Goal: Task Accomplishment & Management: Manage account settings

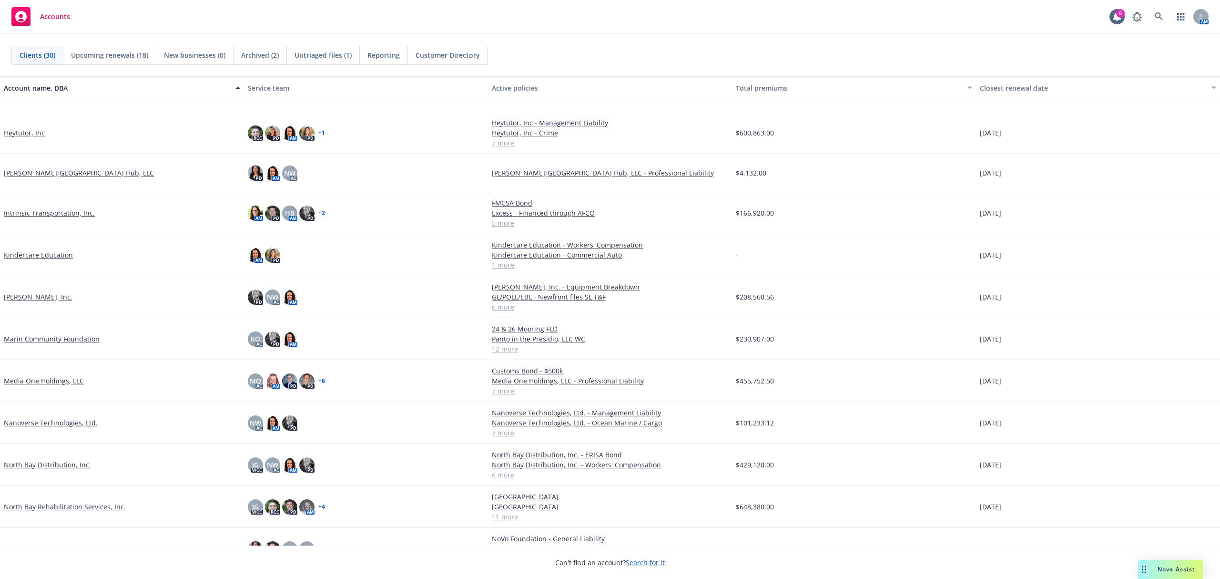
scroll to position [317, 0]
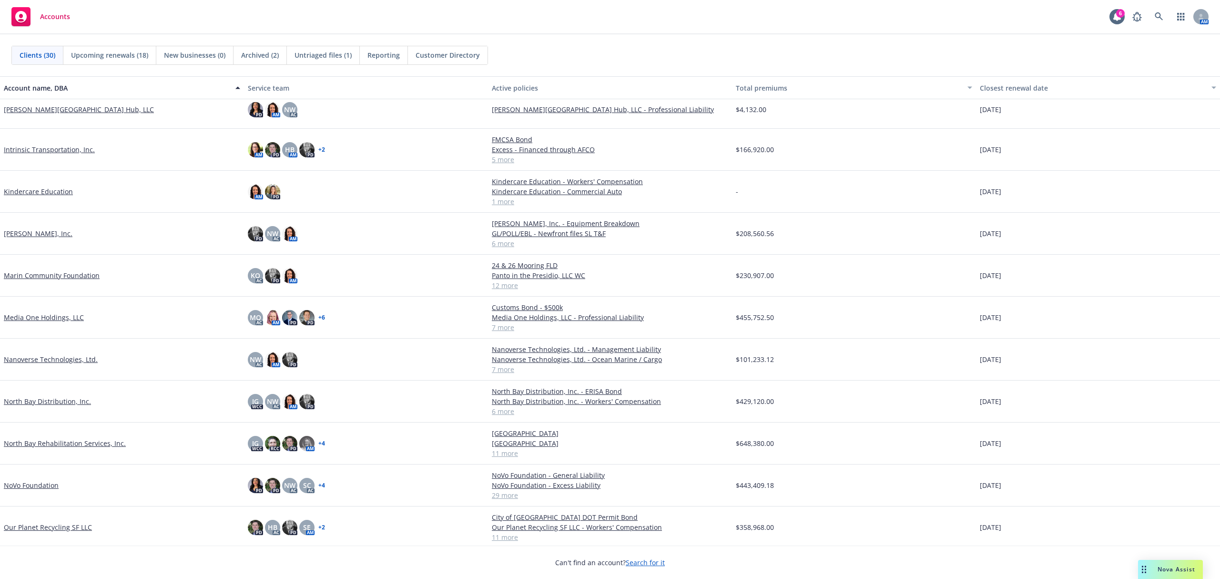
click at [56, 357] on link "Nanoverse Technologies, Ltd." at bounding box center [51, 359] width 94 height 10
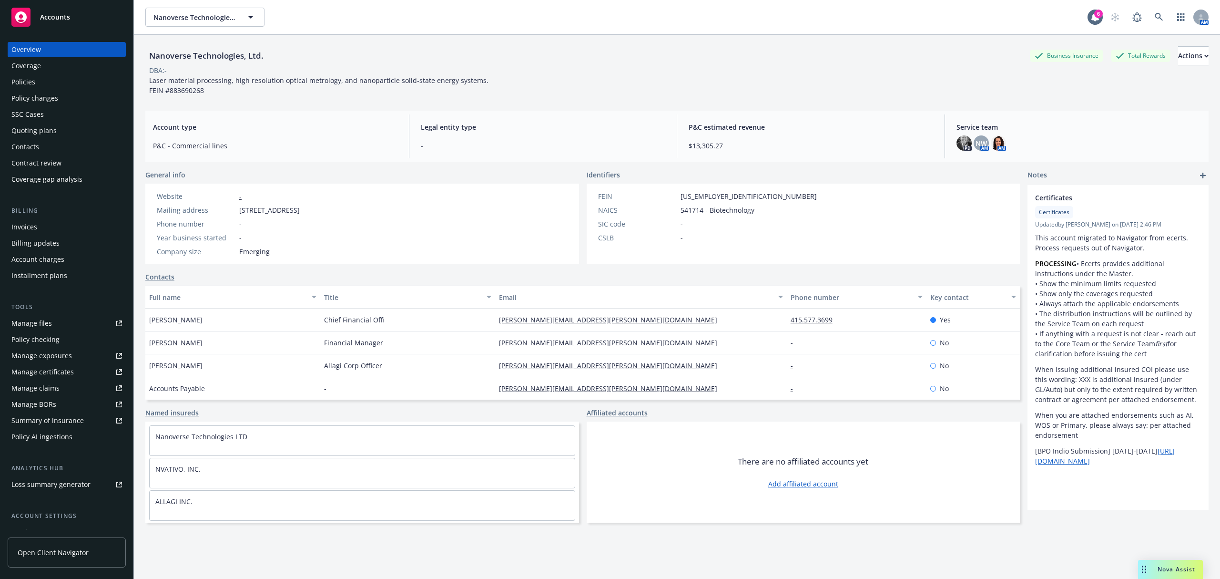
click at [27, 126] on div "Quoting plans" at bounding box center [33, 130] width 45 height 15
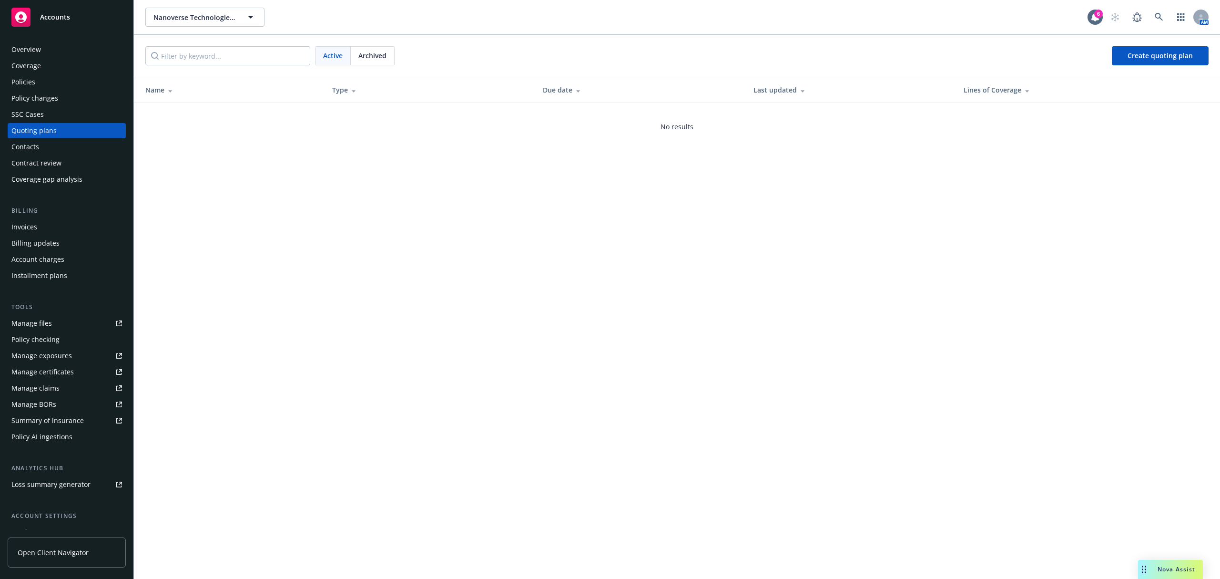
click at [35, 81] on div "Policies" at bounding box center [66, 81] width 111 height 15
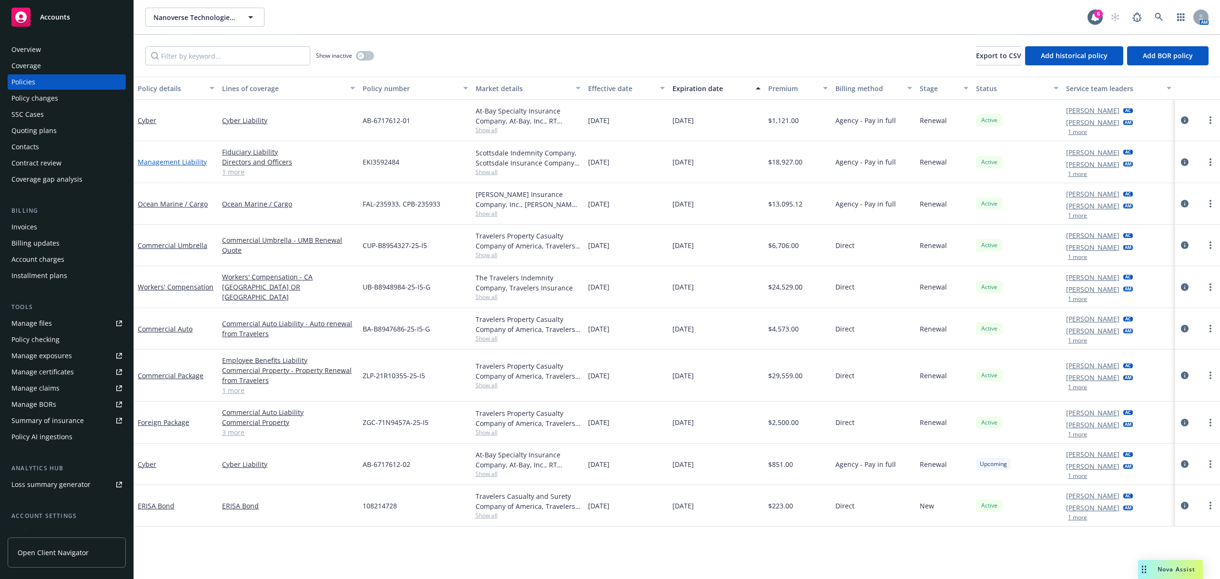
click at [170, 164] on link "Management Liability" at bounding box center [172, 161] width 69 height 9
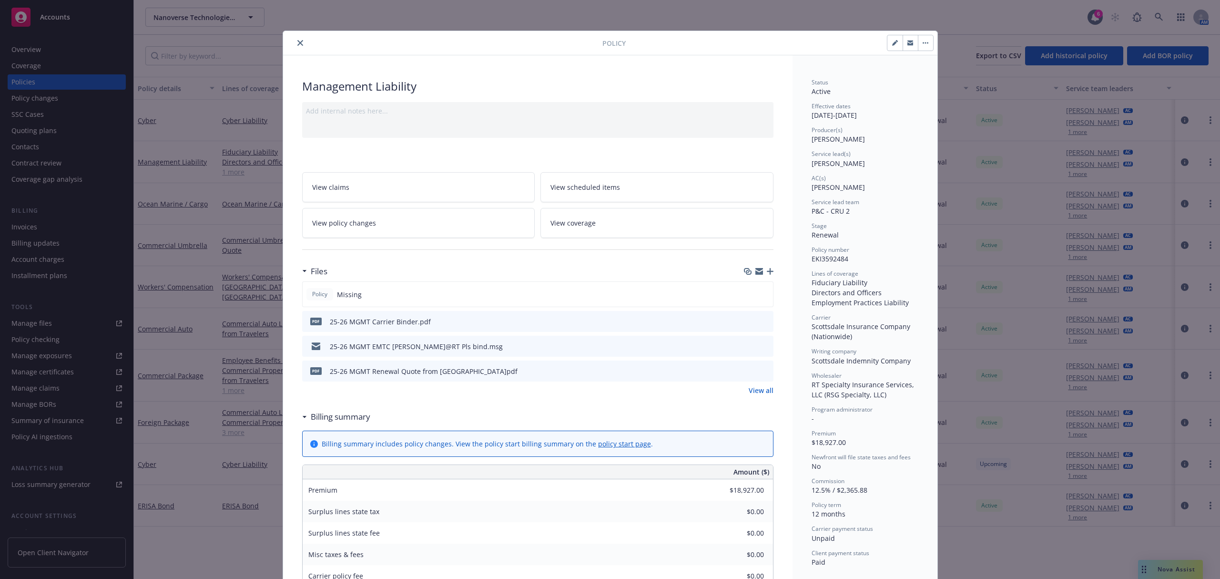
click at [767, 272] on icon "button" at bounding box center [770, 271] width 7 height 7
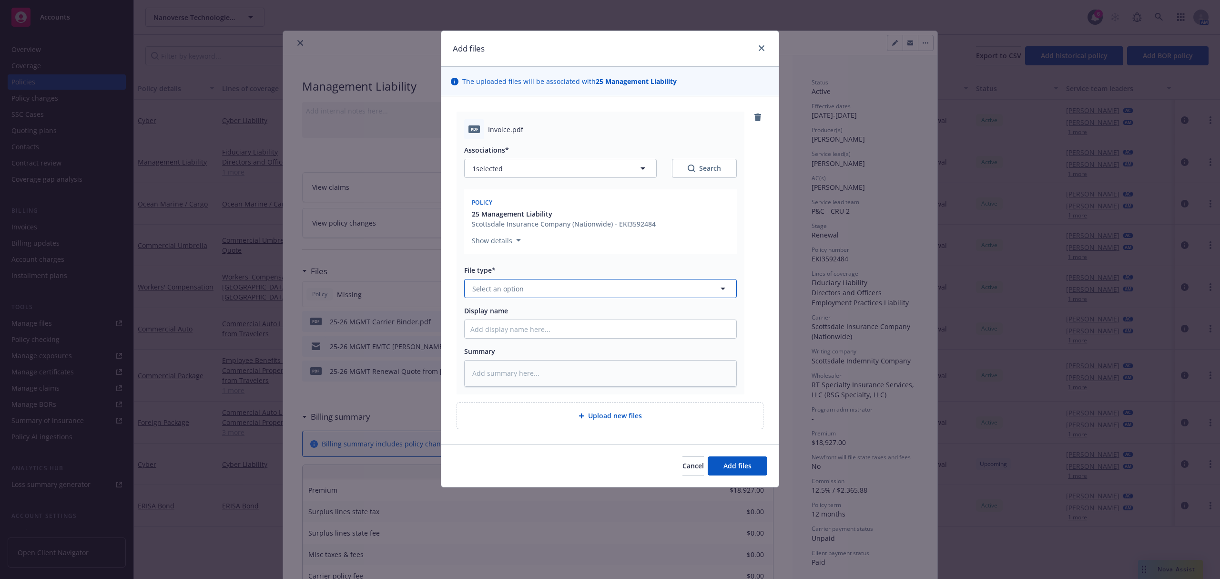
click at [561, 281] on button "Select an option" at bounding box center [600, 288] width 273 height 19
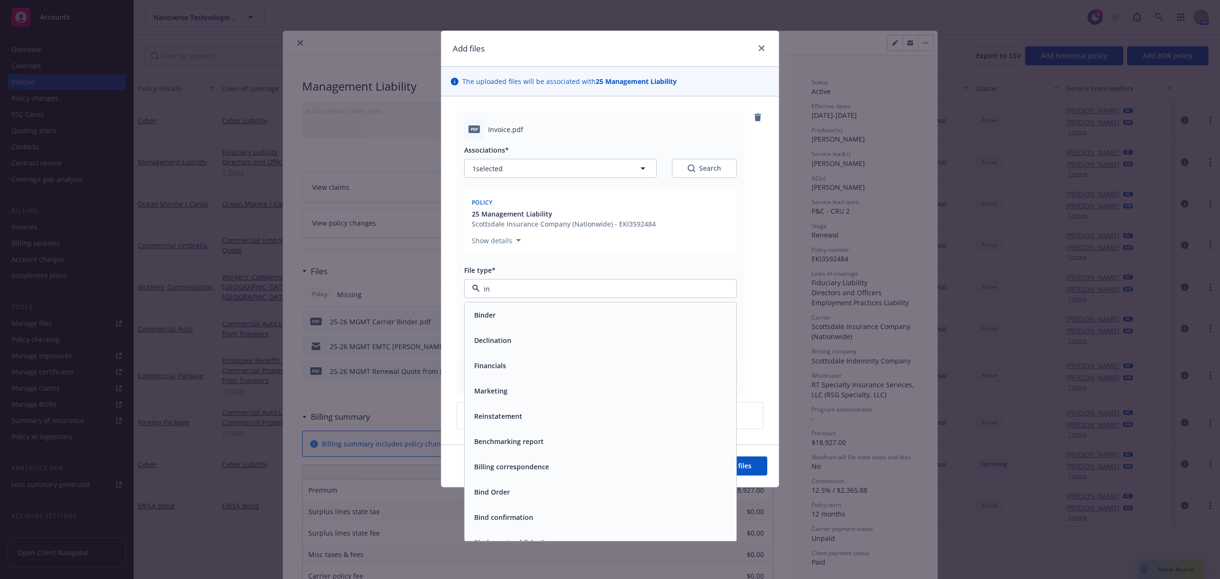
type input "inv"
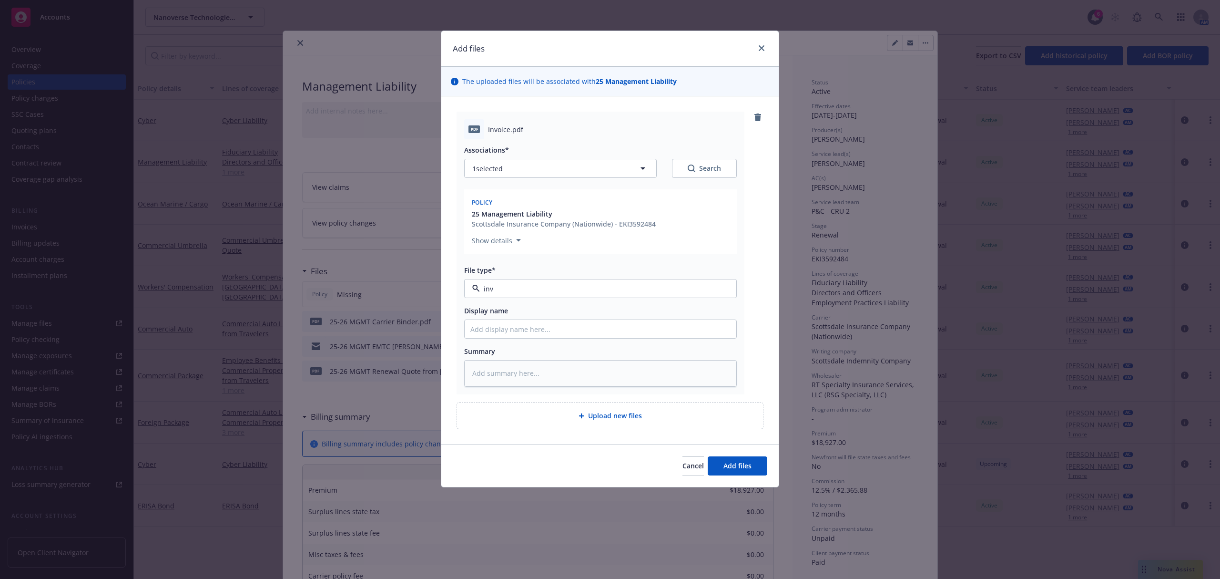
type textarea "x"
type input "2"
type textarea "x"
type input "25"
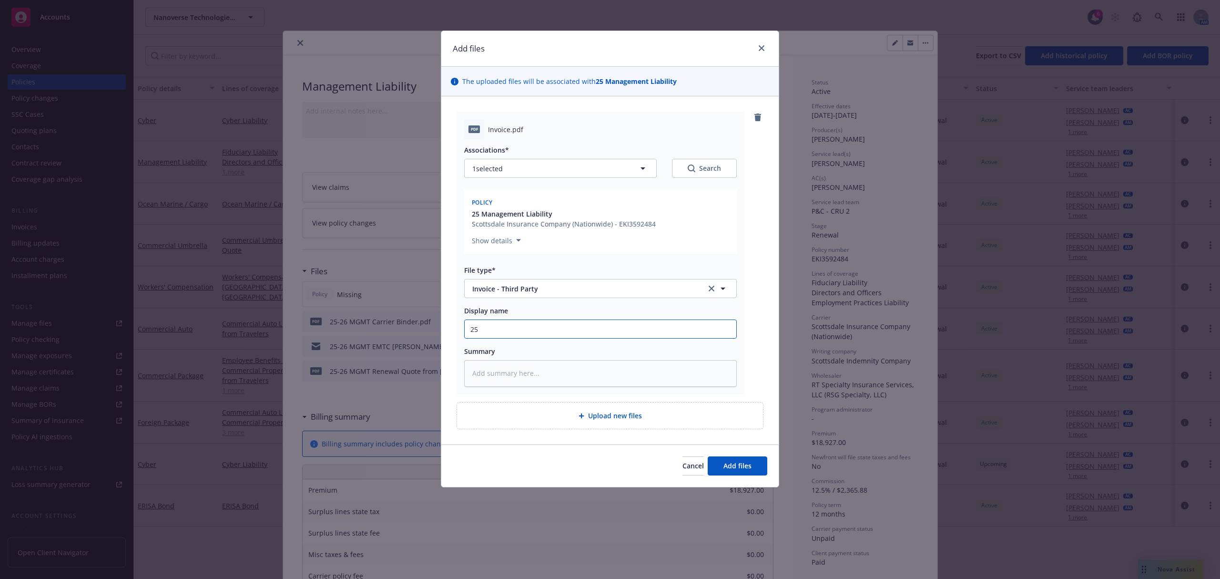
type textarea "x"
type input "25-"
type textarea "x"
type input "25-2"
type textarea "x"
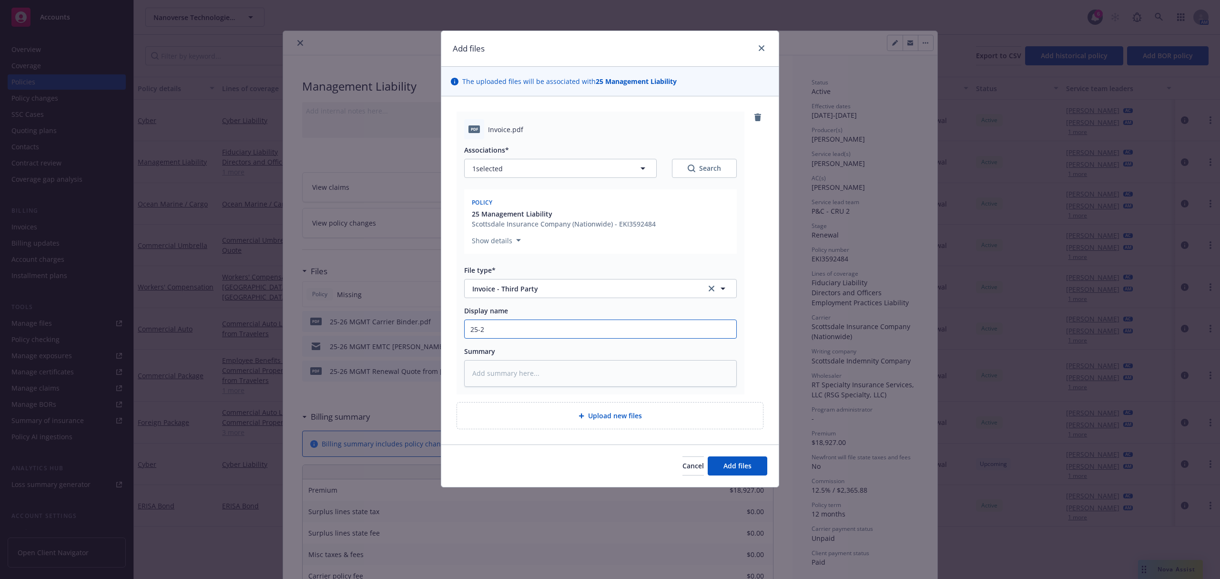
type input "25-26"
type textarea "x"
type input "25-26"
type textarea "x"
type input "25-26 M"
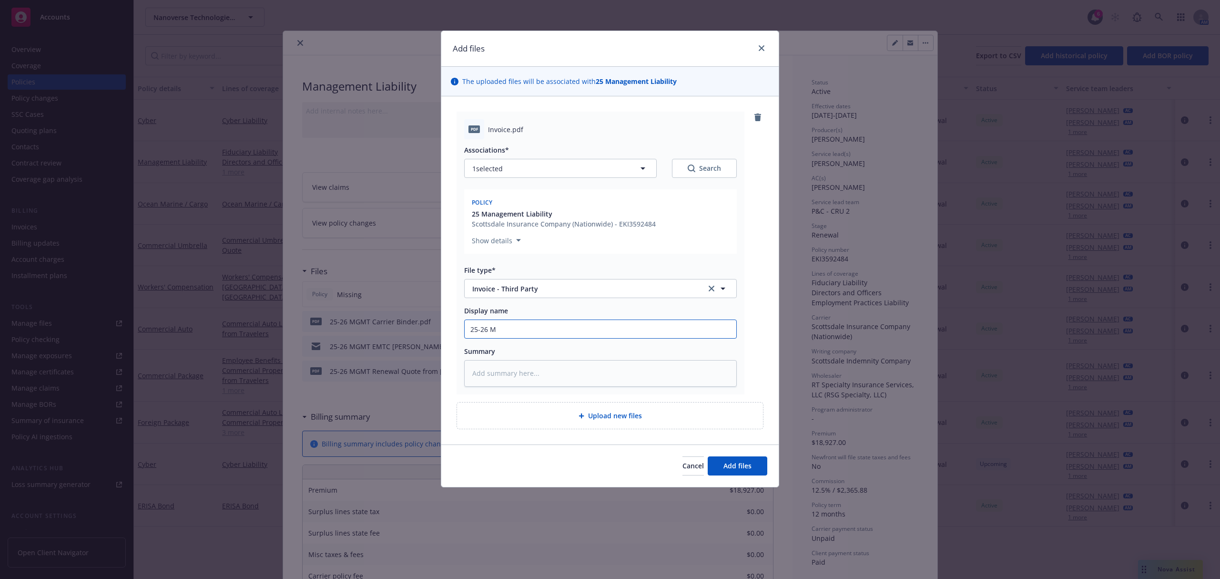
type textarea "x"
type input "25-26 MG"
type textarea "x"
type input "25-26 MGM"
type textarea "x"
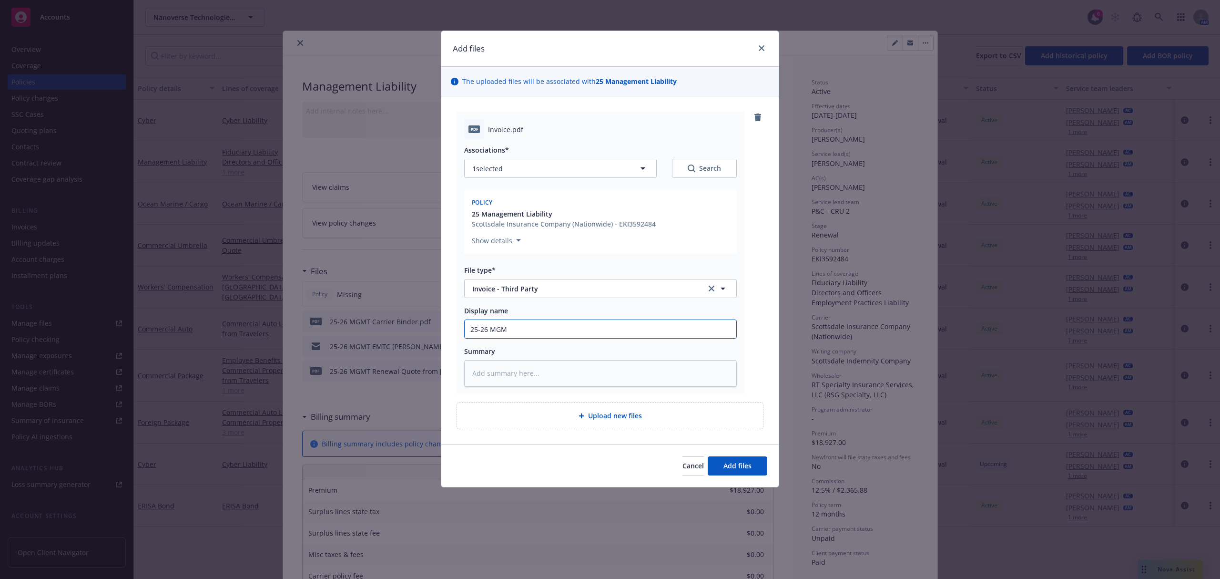
type input "25-26 MGMT"
type textarea "x"
type input "25-26 MGMT"
type textarea "x"
type input "25-26 MGMT C"
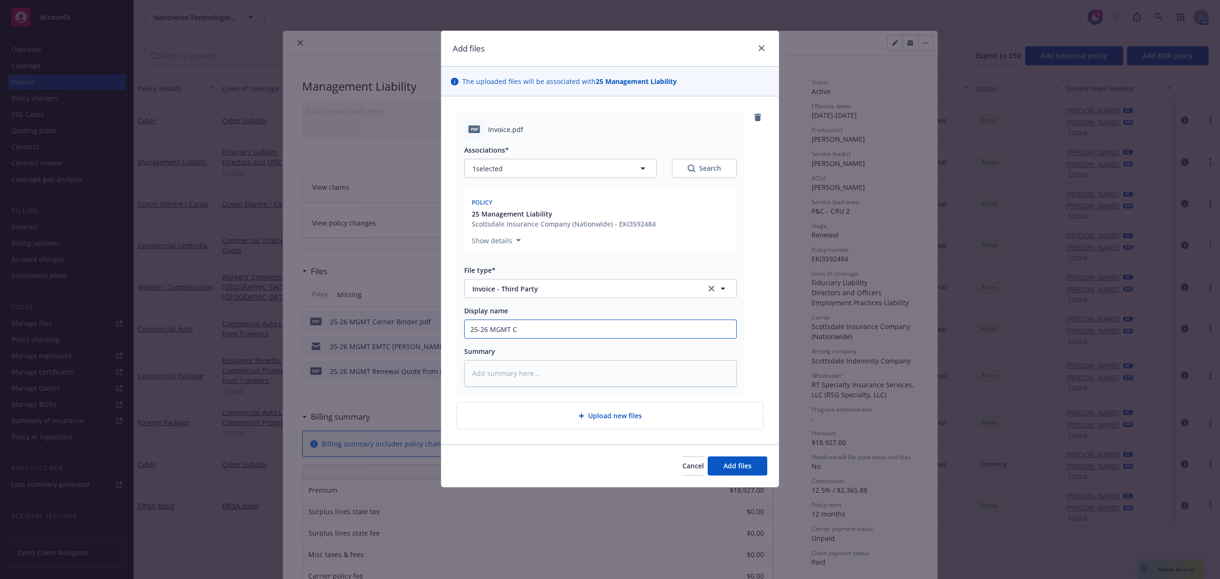
type textarea "x"
type input "25-26 MGMT Ca"
type textarea "x"
type input "25-26 MGMT Car"
type textarea "x"
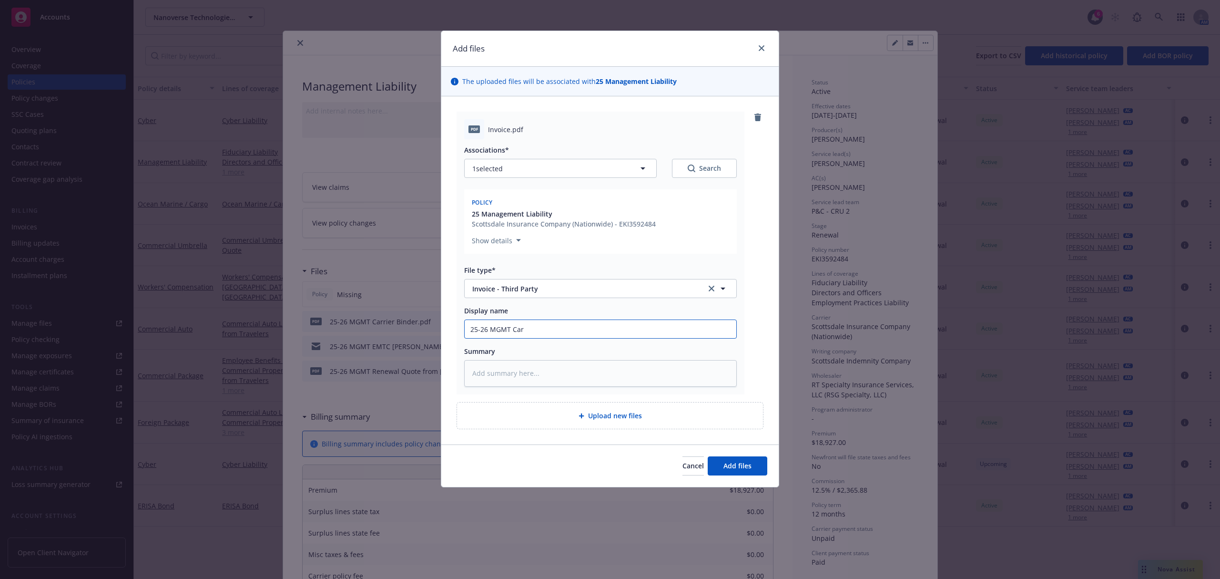
type input "25-26 MGMT Carr"
type textarea "x"
type input "25-26 MGMT Carri"
type textarea "x"
type input "25-26 MGMT Carrie"
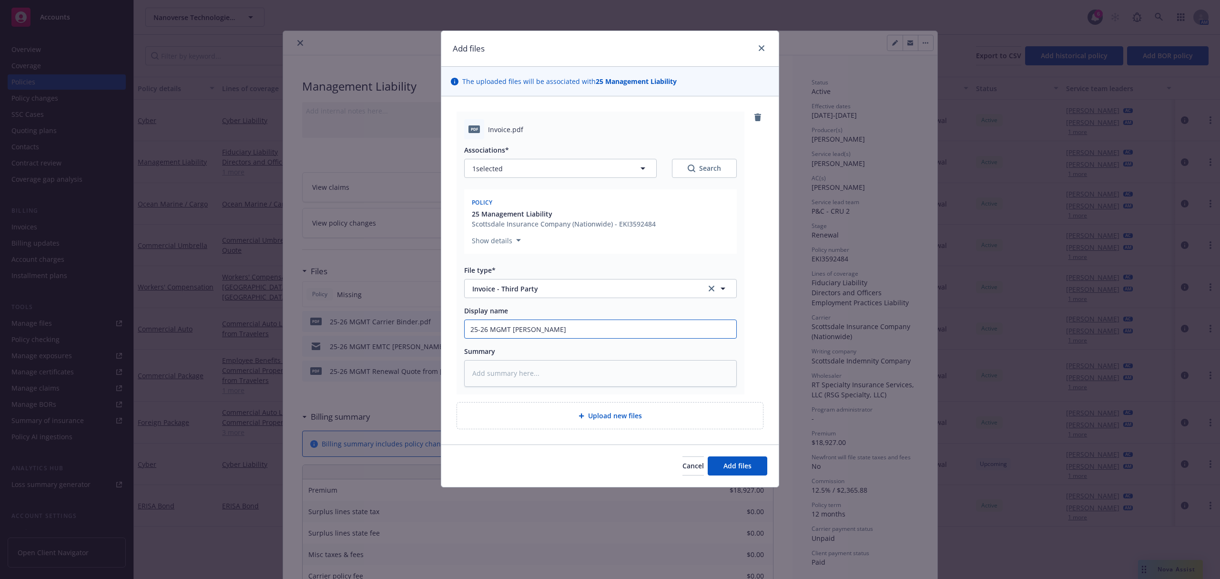
type textarea "x"
type input "25-26 MGMT Carrier"
type textarea "x"
type input "25-26 MGMT Carrier"
type textarea "x"
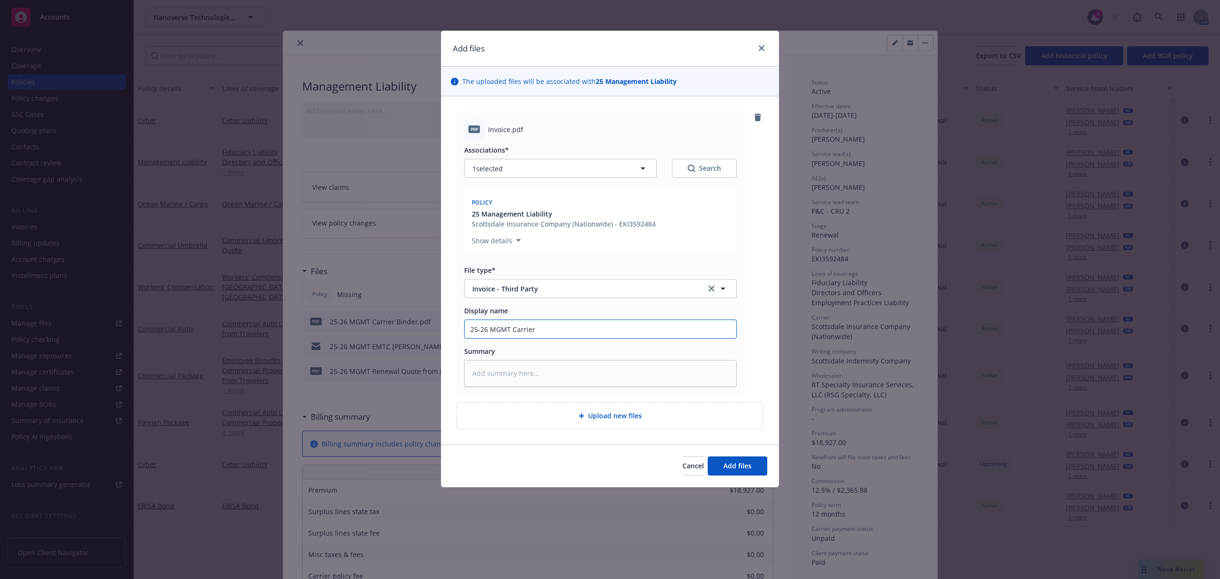
type input "25-26 MGMT Carrier I"
type textarea "x"
type input "25-26 MGMT Carrier In"
type textarea "x"
type input "25-26 MGMT Carrier Inv"
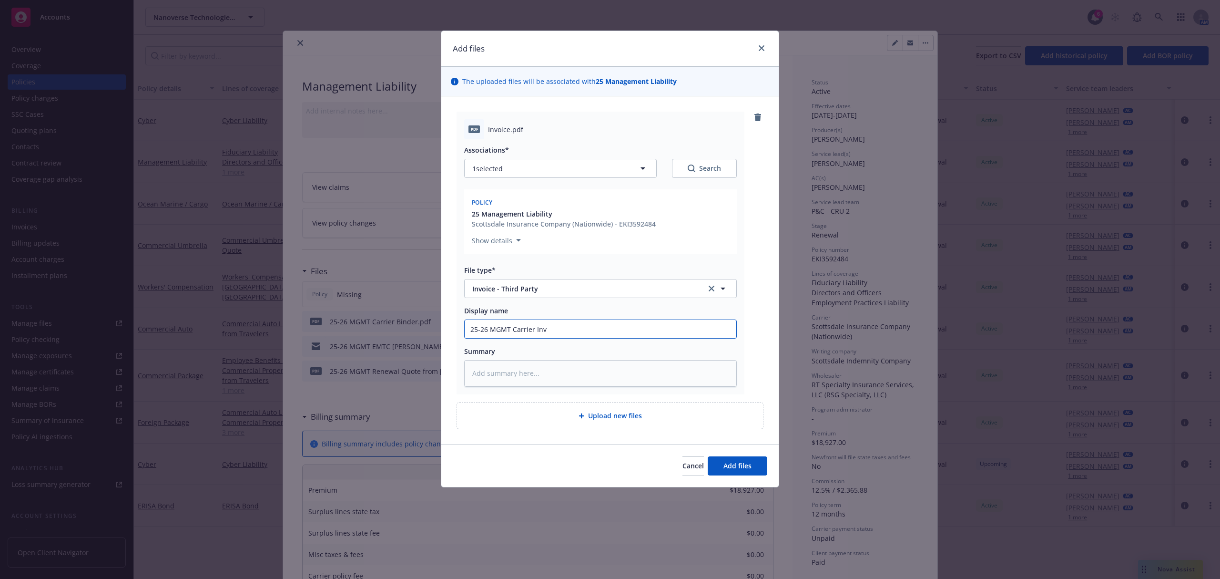
type textarea "x"
type input "25-26 MGMT Carrier Invo"
type textarea "x"
type input "25-26 MGMT Carrier Invoi"
type textarea "x"
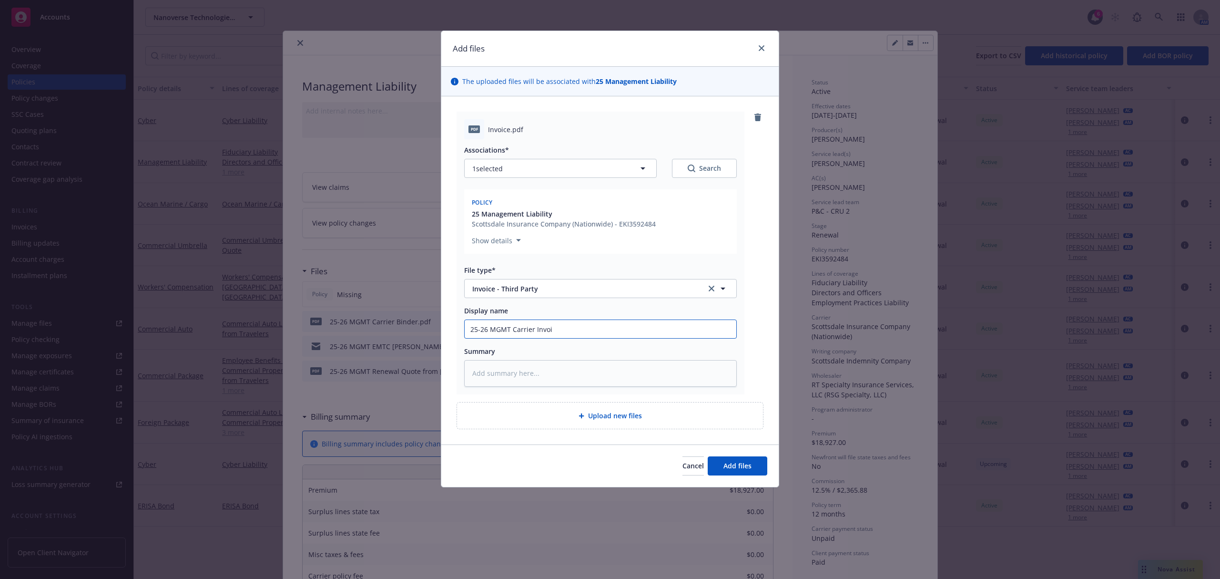
type input "25-26 MGMT Carrier Invoic"
type textarea "x"
type input "25-26 MGMT Carrier Invoice"
type textarea "x"
type input "25-26 MGMT Carrier Invoice"
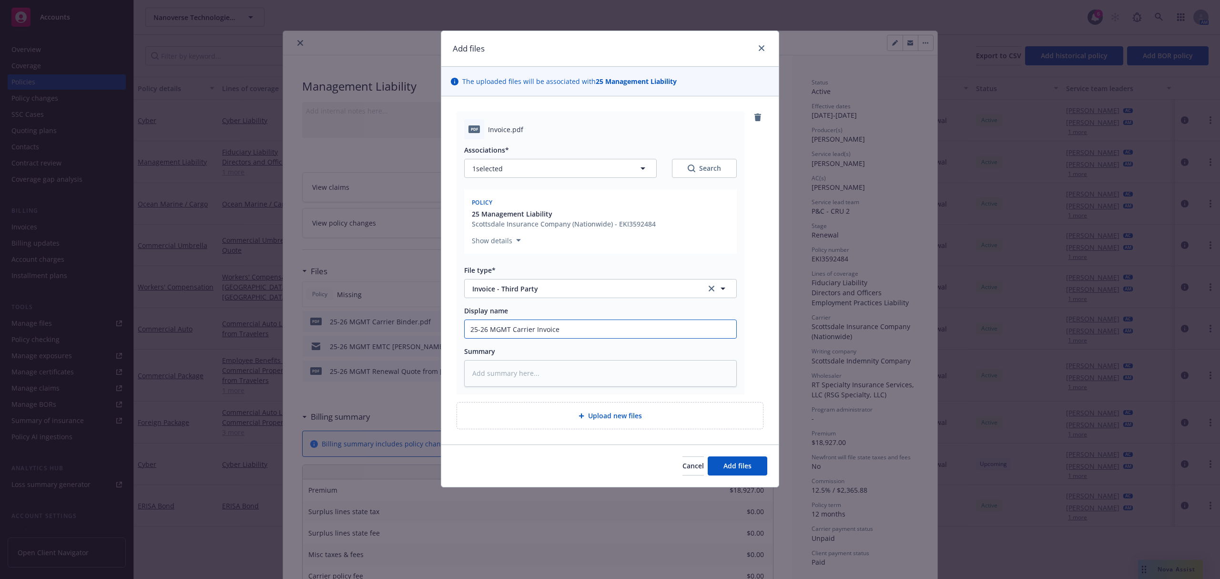
type textarea "x"
type input "25-26 MGMT Carrier Invoice f"
type textarea "x"
type input "25-26 MGMT Carrier Invoice fr"
type textarea "x"
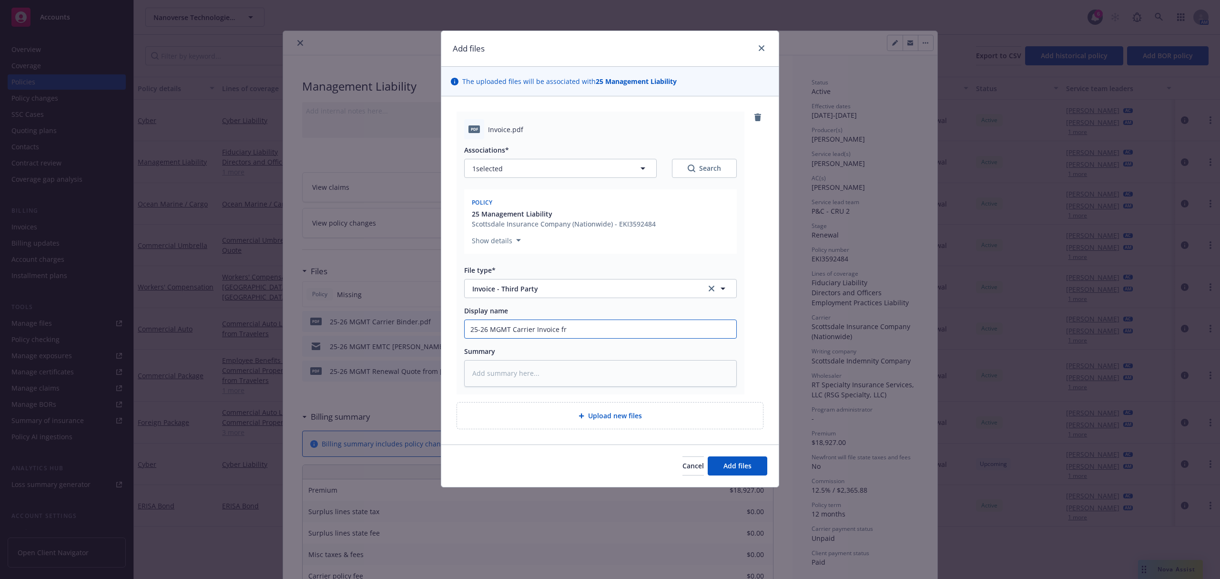
type input "25-26 MGMT Carrier Invoice fro"
type textarea "x"
type input "25-26 MGMT Carrier Invoice from"
type textarea "x"
type input "25-26 MGMT Carrier Invoice from"
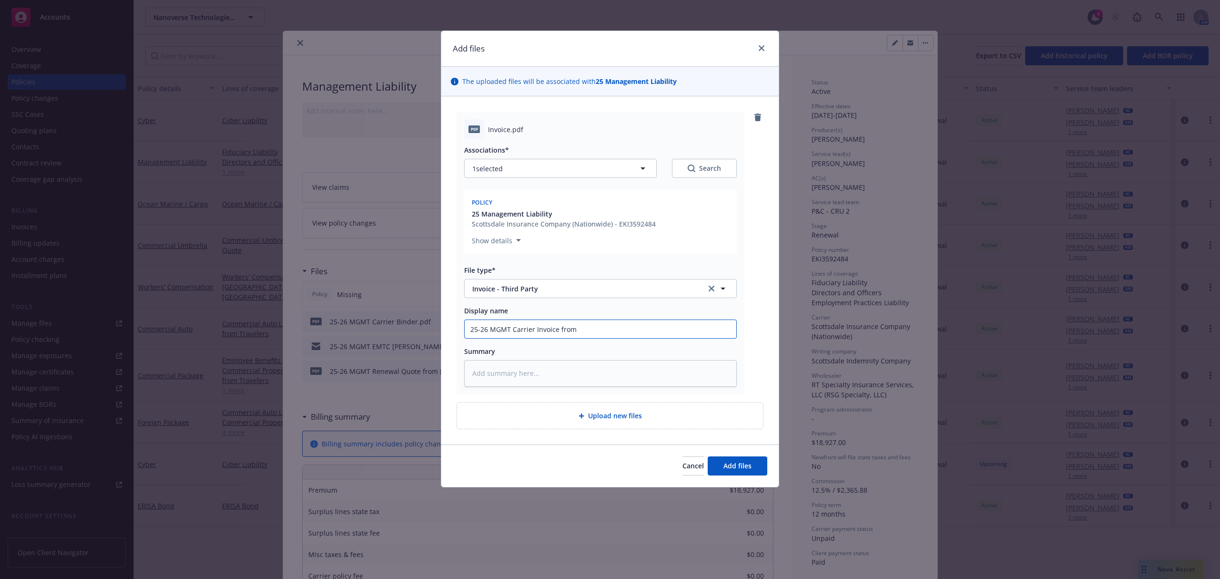
type textarea "x"
type input "25-26 MGMT Carrier Invoice from R"
type textarea "x"
type input "25-26 MGMT Carrier Invoice from RT"
click at [734, 470] on span "Add files" at bounding box center [738, 465] width 28 height 9
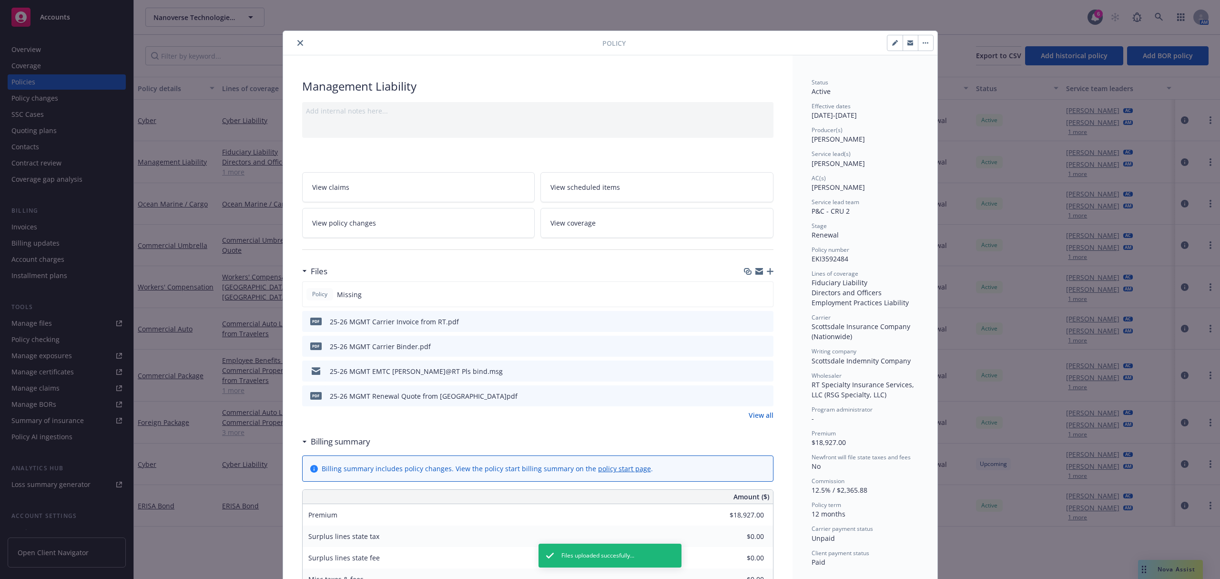
click at [767, 273] on icon "button" at bounding box center [770, 271] width 7 height 7
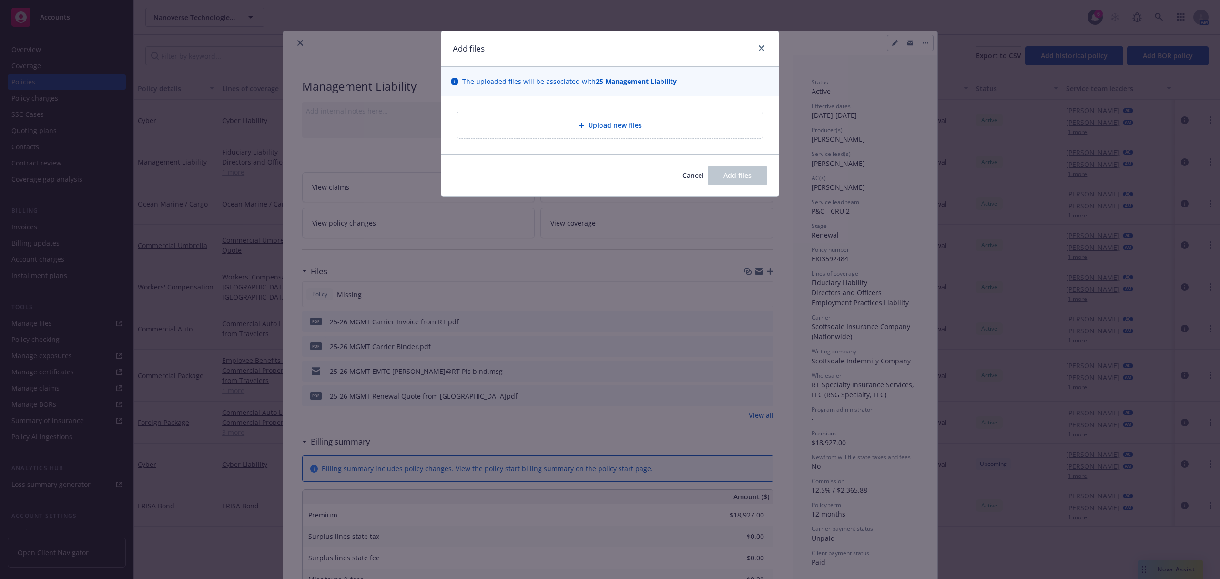
type textarea "x"
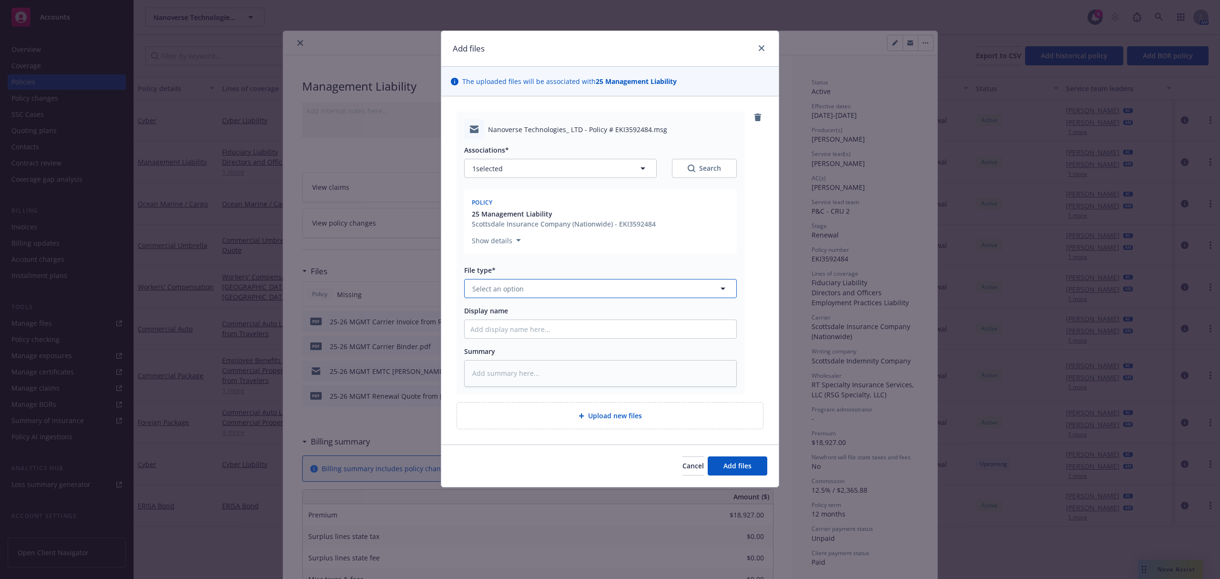
click at [534, 289] on button "Select an option" at bounding box center [600, 288] width 273 height 19
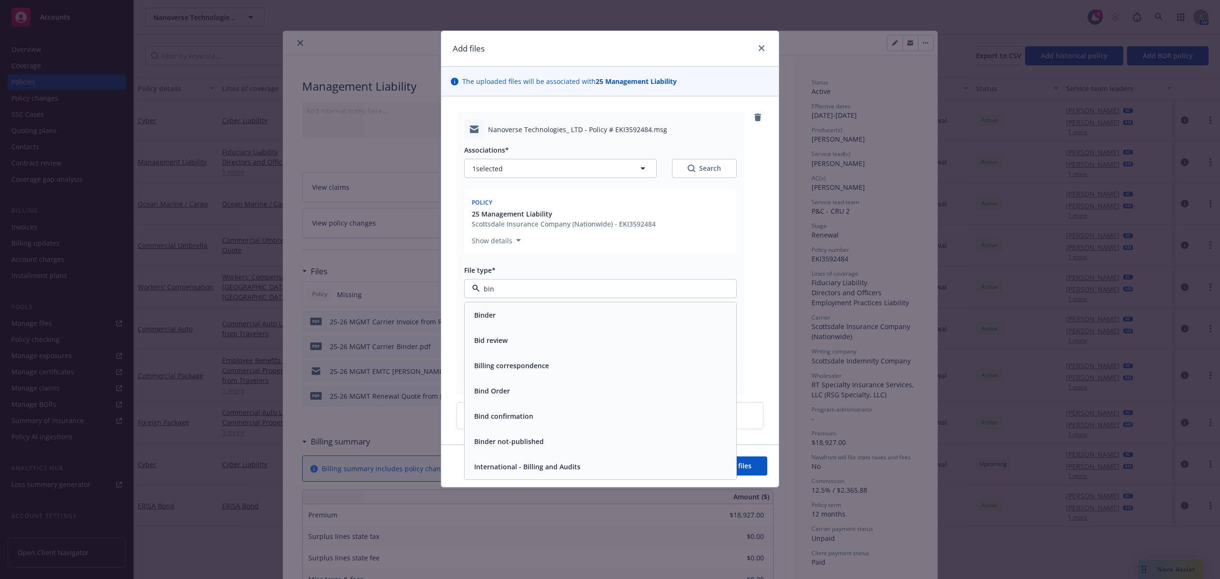
type input "bind"
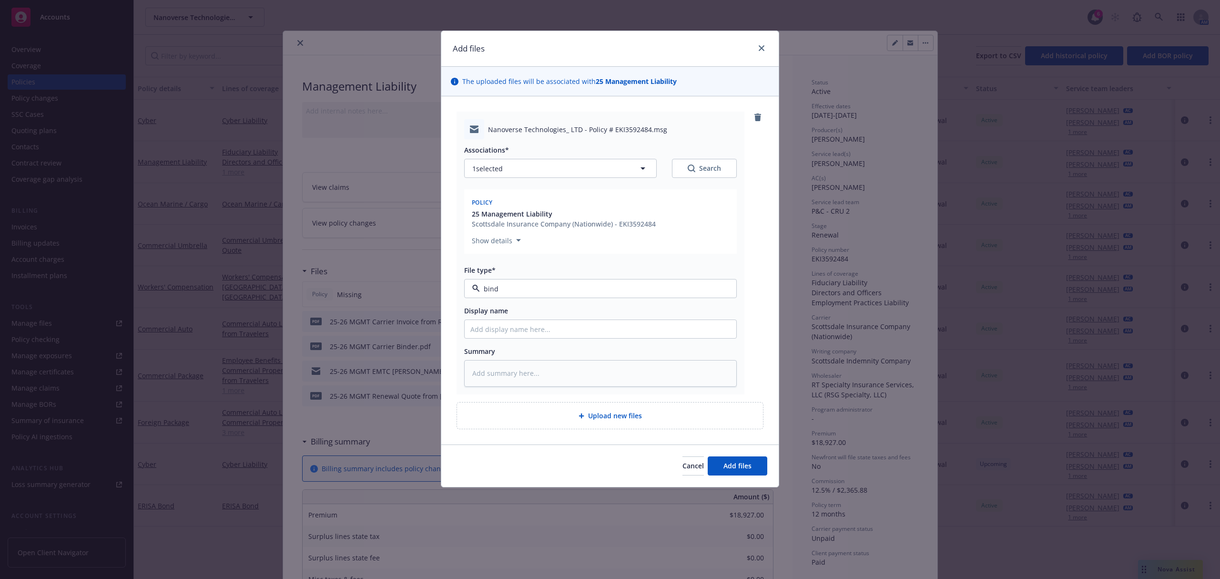
type textarea "x"
type input "2"
type textarea "x"
type input "25"
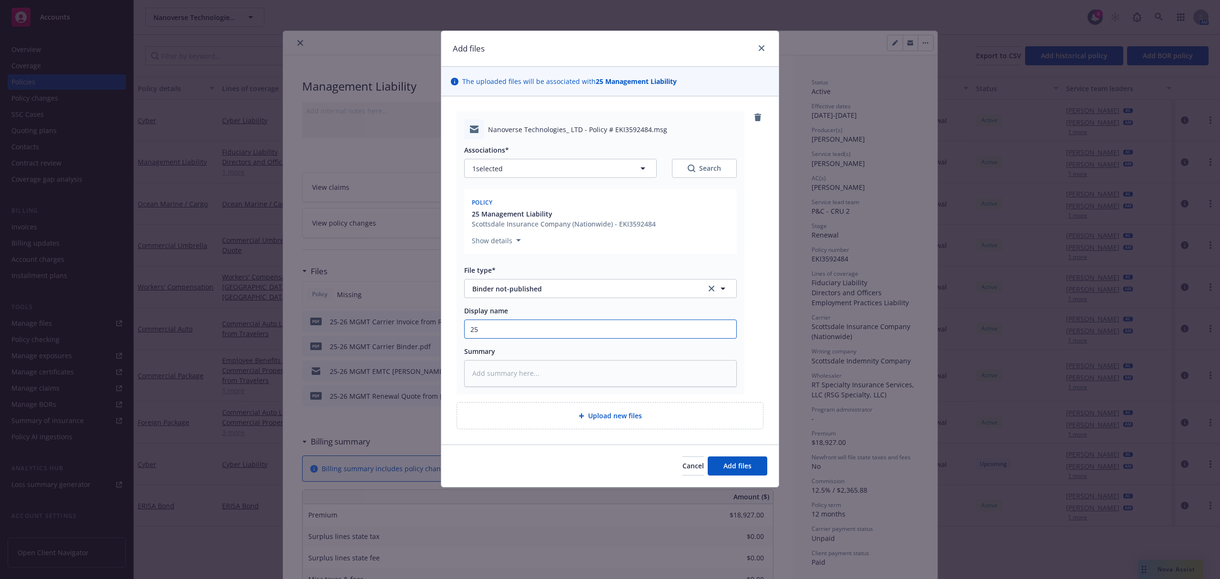
type textarea "x"
type input "25-"
type textarea "x"
type input "25-2"
type textarea "x"
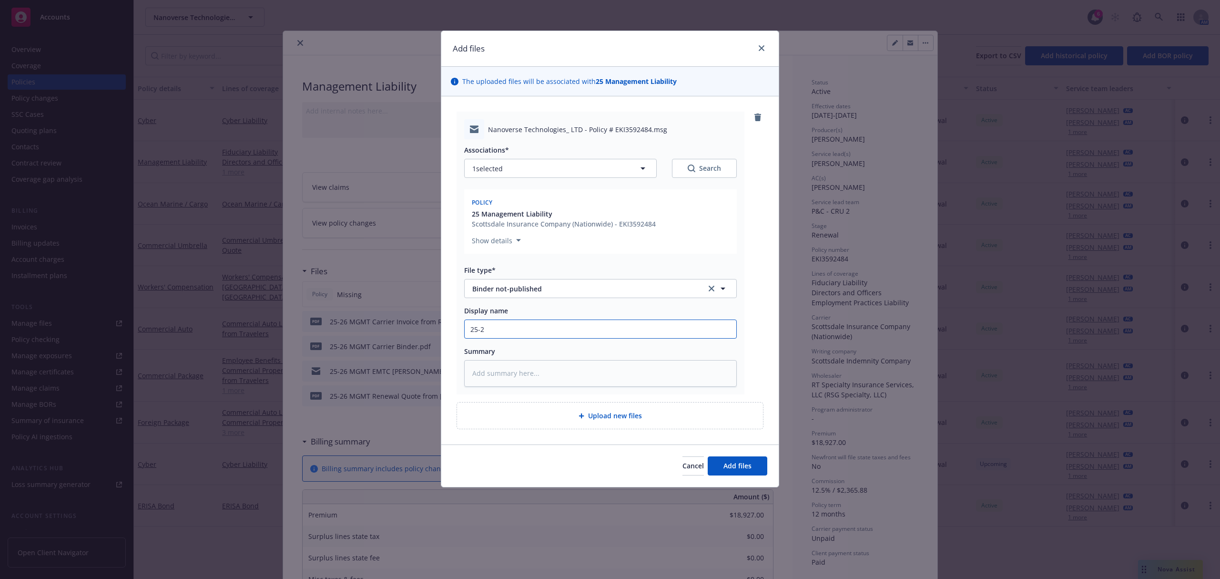
type input "25-26"
type textarea "x"
type input "25-26"
type textarea "x"
type input "25-26 M"
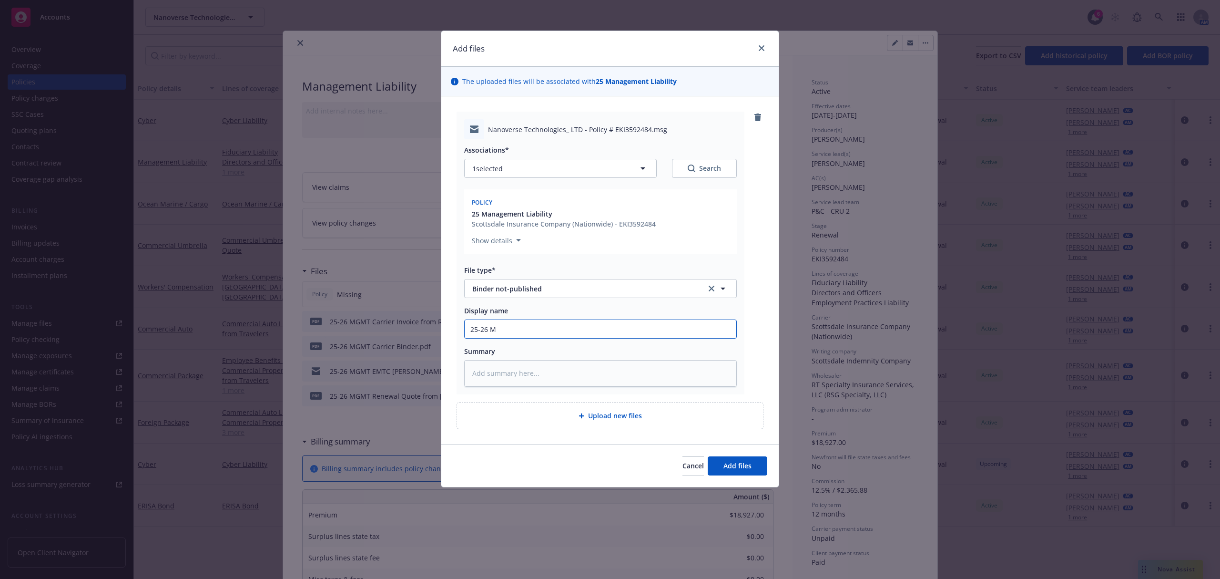
type textarea "x"
type input "25-26 MG"
type textarea "x"
type input "25-26 MGM"
type textarea "x"
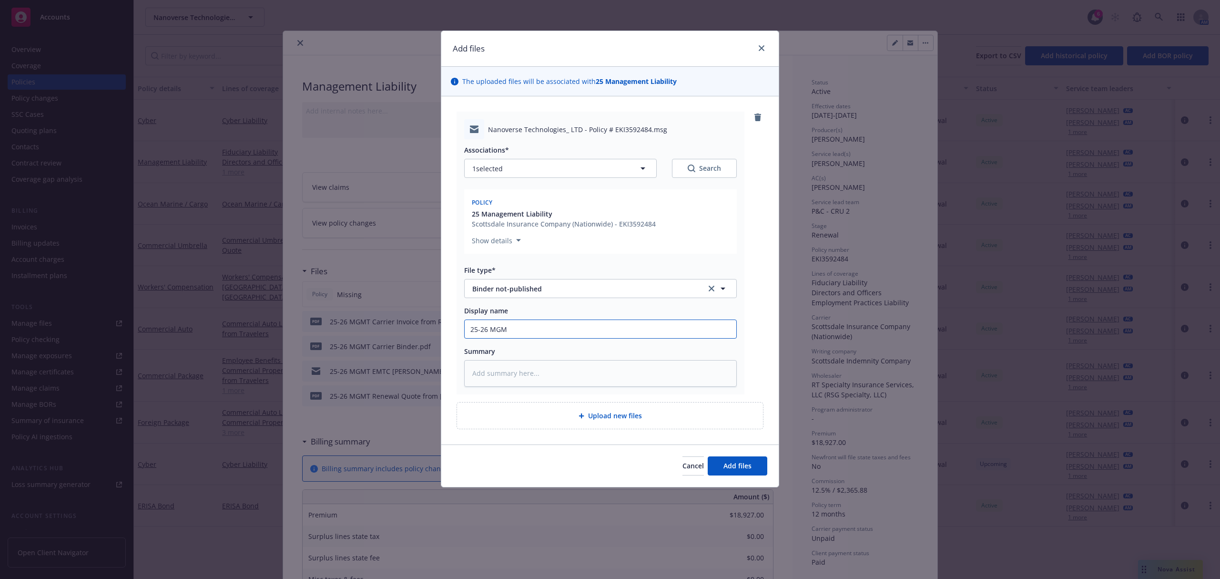
type input "25-26 MGMT"
type textarea "x"
type input "25-26 MGMT"
type textarea "x"
type input "25-26 MGMT E"
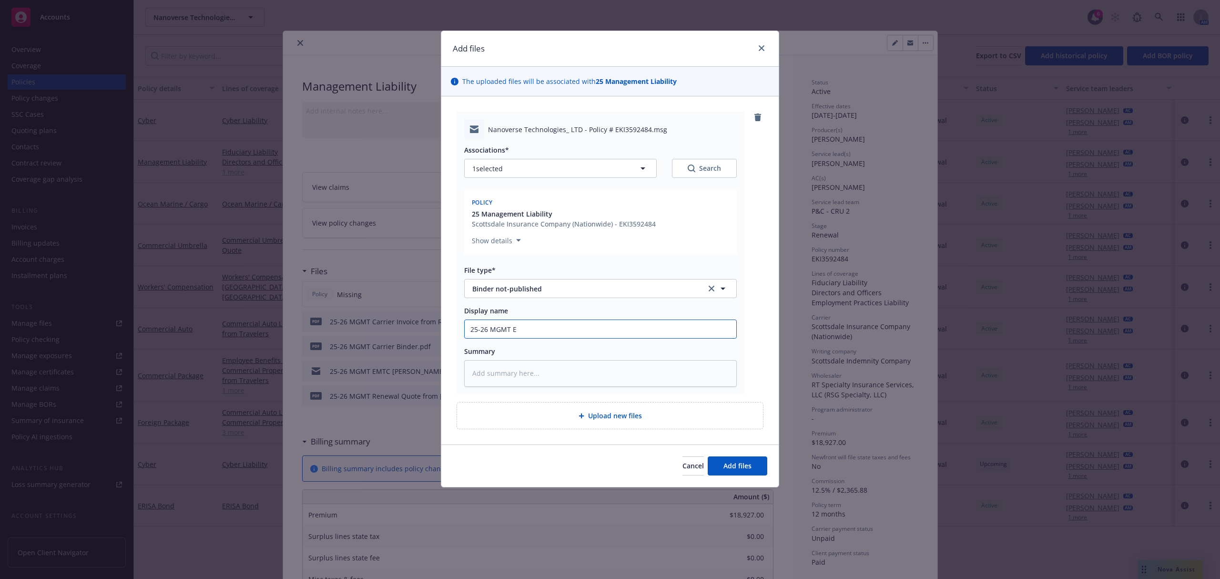
type textarea "x"
type input "25-26 MGMT EM"
type textarea "x"
type input "25-26 MGMT EMF"
type textarea "x"
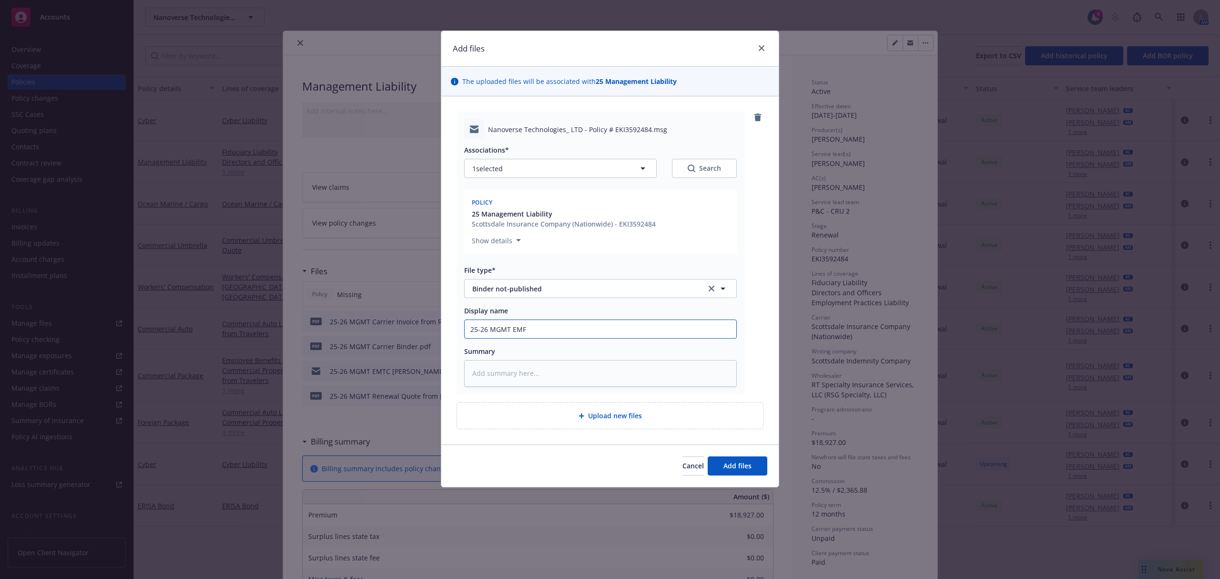
type input "25-26 MGMT EMFC"
type textarea "x"
type input "25-26 MGMT EMFC"
type textarea "x"
type input "25-26 MGMT EMFC C"
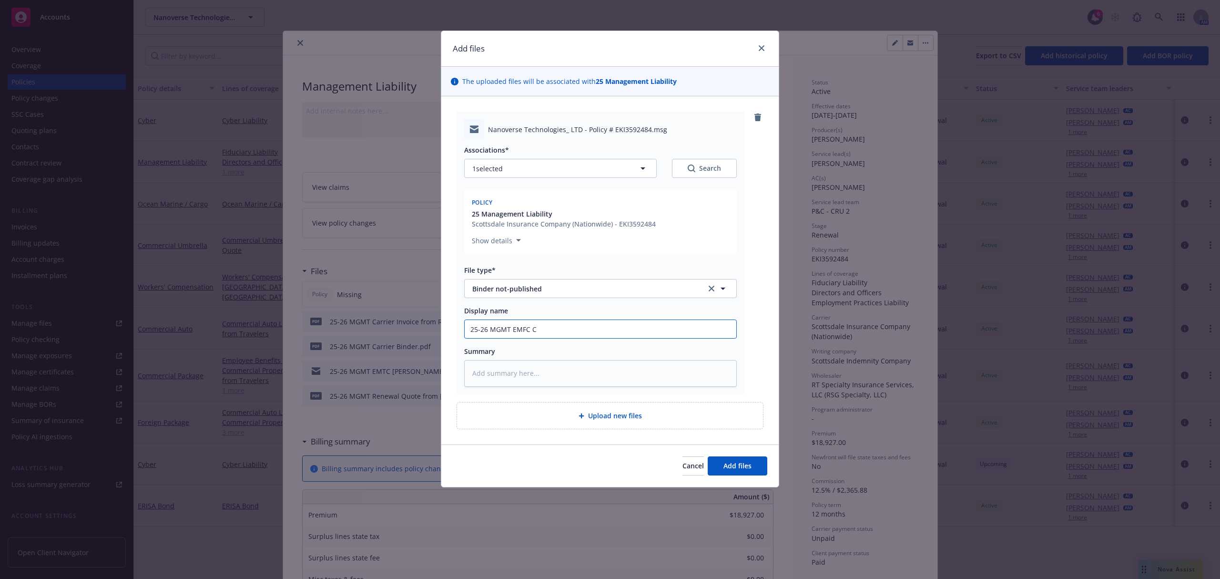
type textarea "x"
type input "25-26 MGMT EMFC"
type textarea "x"
type input "25-26 MGMT EMFC R"
type textarea "x"
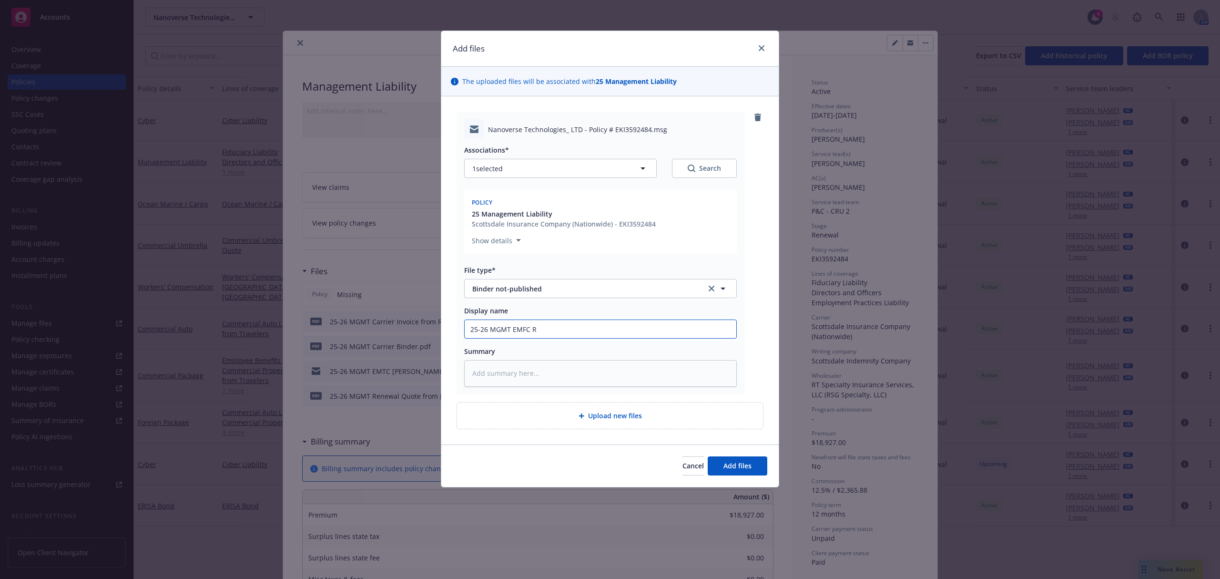
type input "25-26 MGMT EMFC RT"
type textarea "x"
type input "25-26 MGMT EMFC RT"
type textarea "x"
type input "25-26 MGMT EMFC RT C"
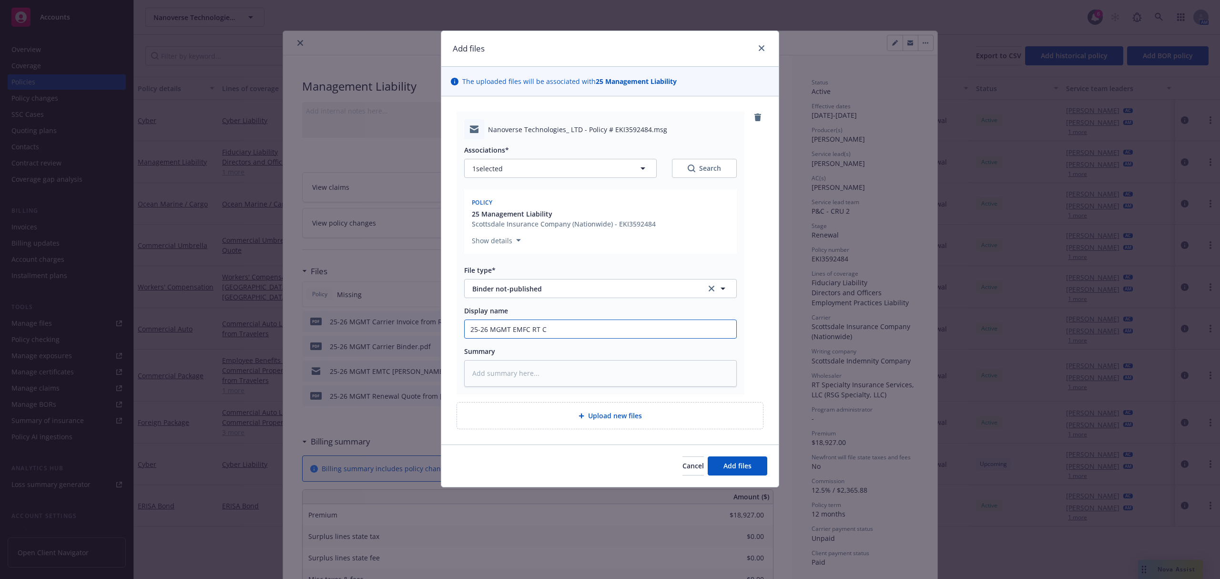
type textarea "x"
type input "25-26 MGMT EMFC RT Ca"
type textarea "x"
type input "25-26 MGMT EMFC RT Car"
type textarea "x"
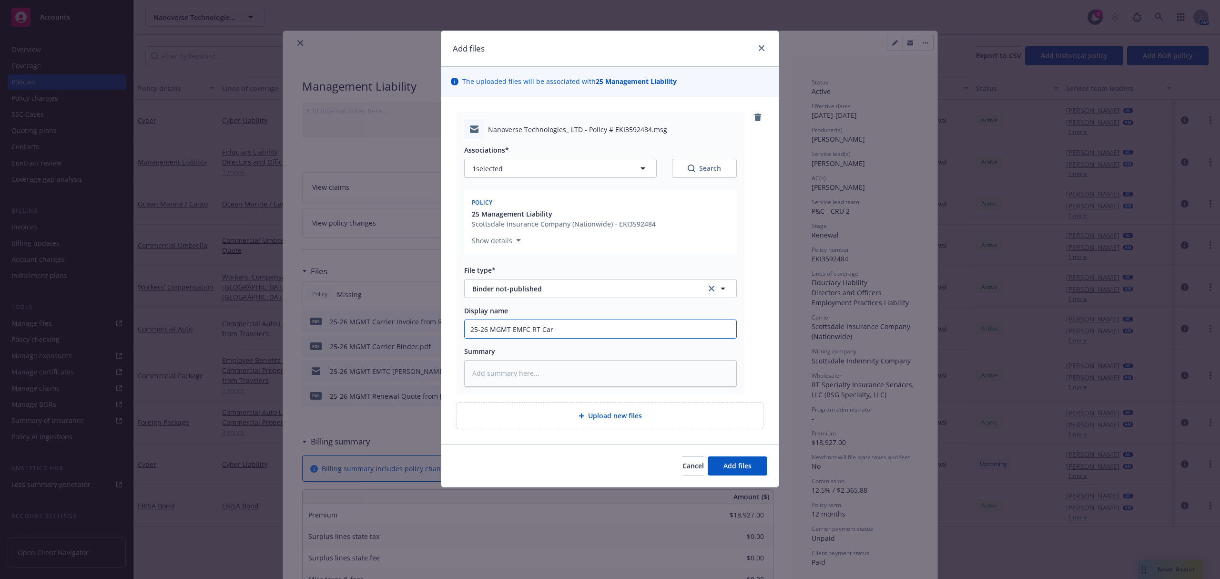
type input "25-26 MGMT EMFC RT Carr"
type textarea "x"
type input "25-26 MGMT EMFC RT Carri"
type textarea "x"
type input "25-26 MGMT EMFC RT Carrie"
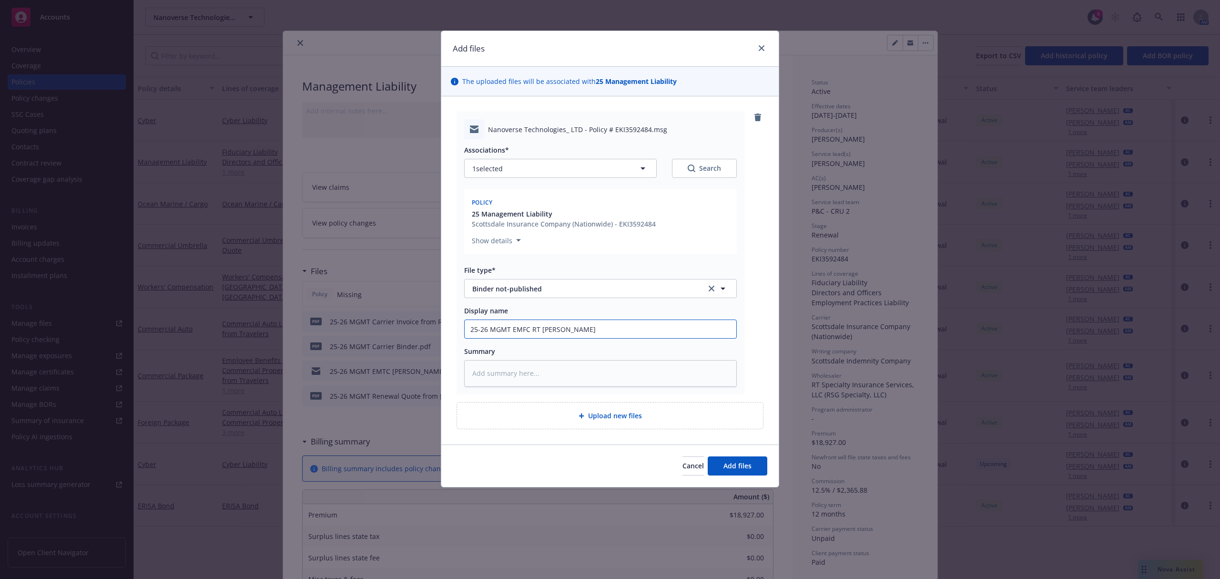
type textarea "x"
type input "25-26 MGMT EMFC RT Carrier"
type textarea "x"
type input "25-26 MGMT EMFC RT Carrier"
type textarea "x"
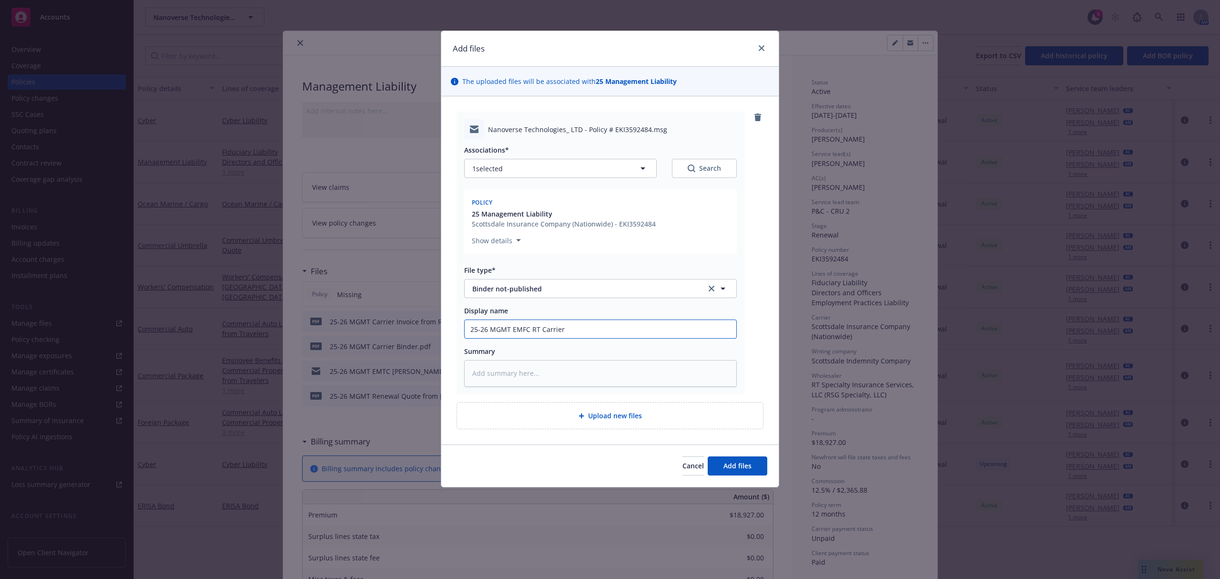
type input "25-26 MGMT EMFC RT Carrier I"
type textarea "x"
type input "25-26 MGMT EMFC RT Carrier In"
type textarea "x"
type input "25-26 MGMT EMFC RT Carrier Inv"
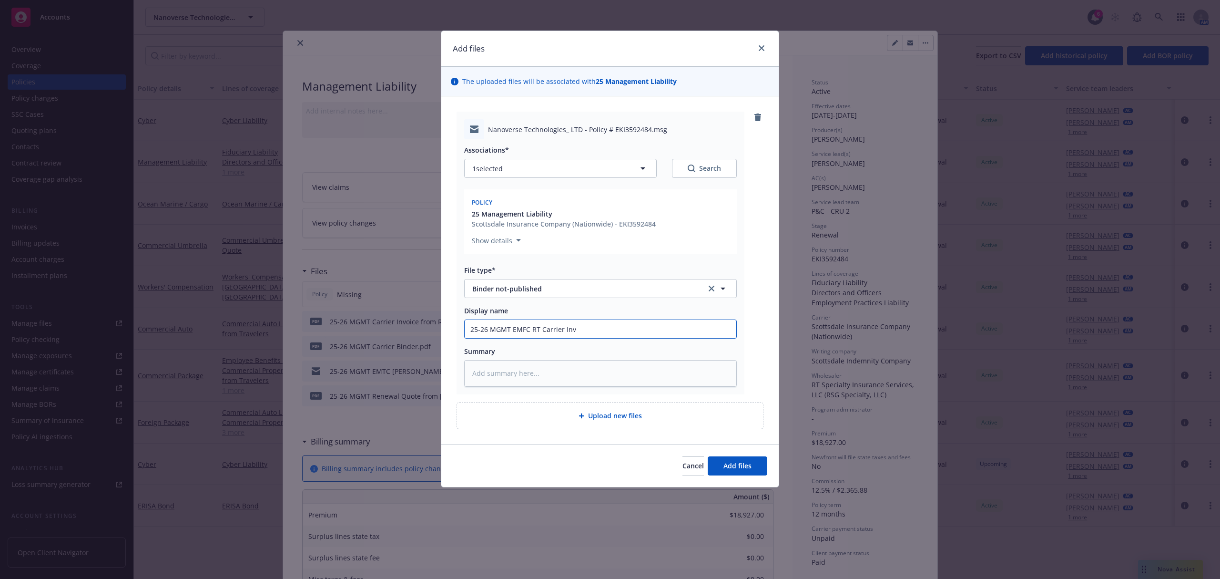
type textarea "x"
type input "25-26 MGMT EMFC RT Carrier Invo"
type textarea "x"
type input "25-26 MGMT EMFC RT Carrier Invoi"
type textarea "x"
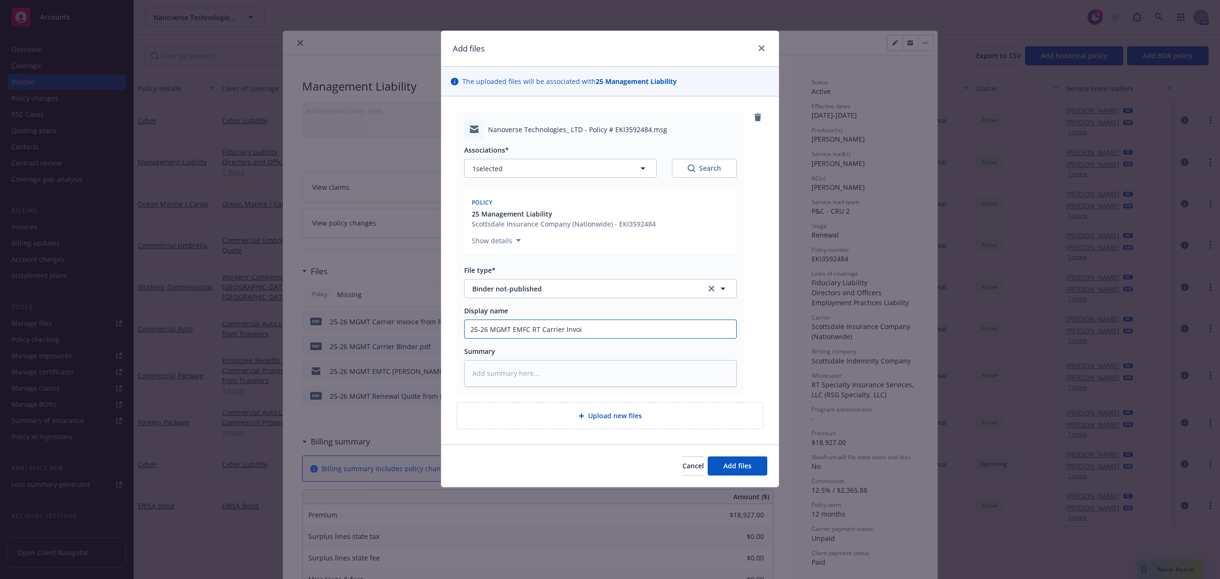
type input "25-26 MGMT EMFC RT Carrier Invoic"
type textarea "x"
type input "25-26 MGMT EMFC RT Carrier Invoice"
type textarea "x"
type input "25-26 MGMT EMFC RT Carrier Invoice"
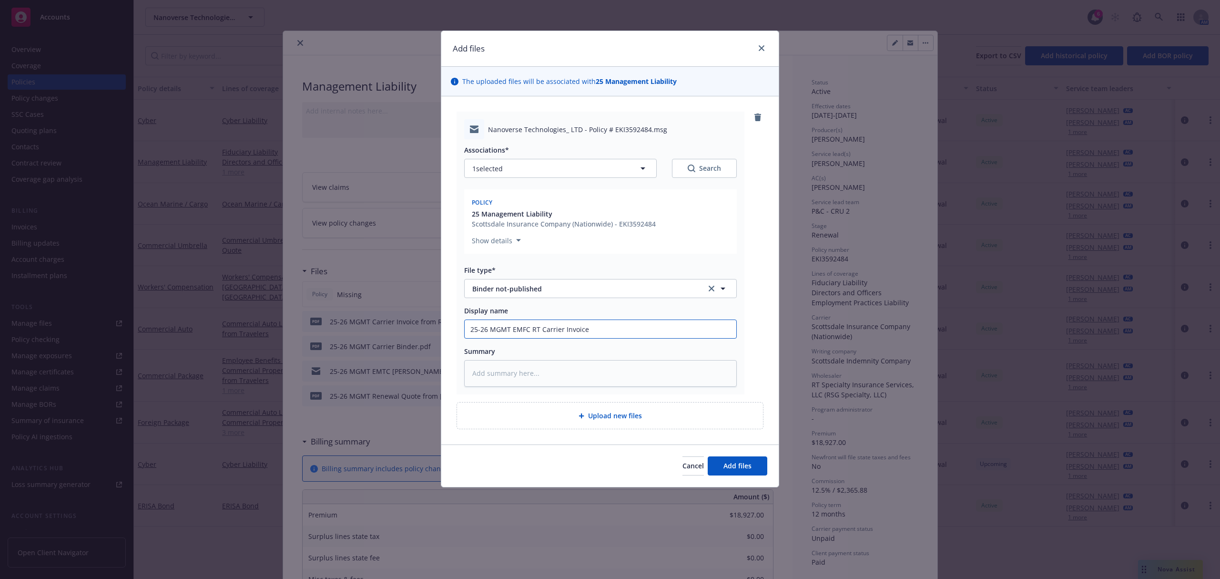
type textarea "x"
type input "25-26 MGMT EMFC RT Carrier Invoice a"
type textarea "x"
type input "25-26 MGMT EMFC RT Carrier Invoice an"
type textarea "x"
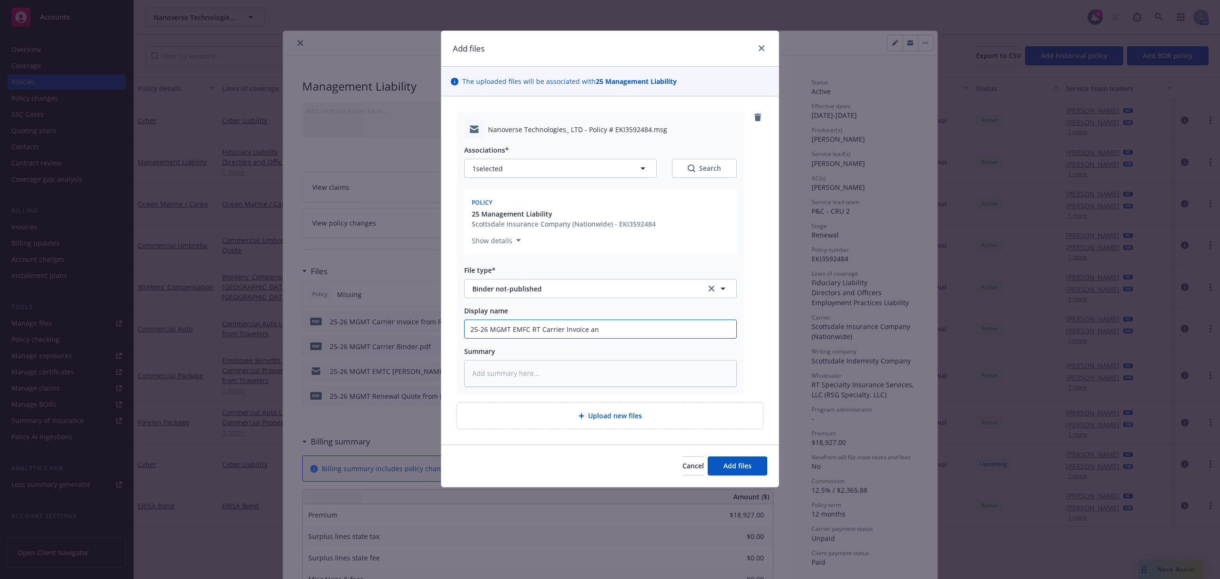
type input "25-26 MGMT EMFC RT Carrier Invoice and"
type textarea "x"
type input "25-26 MGMT EMFC RT Carrier Invoice and"
type textarea "x"
type input "25-26 MGMT EMFC RT Carrier Invoice and B"
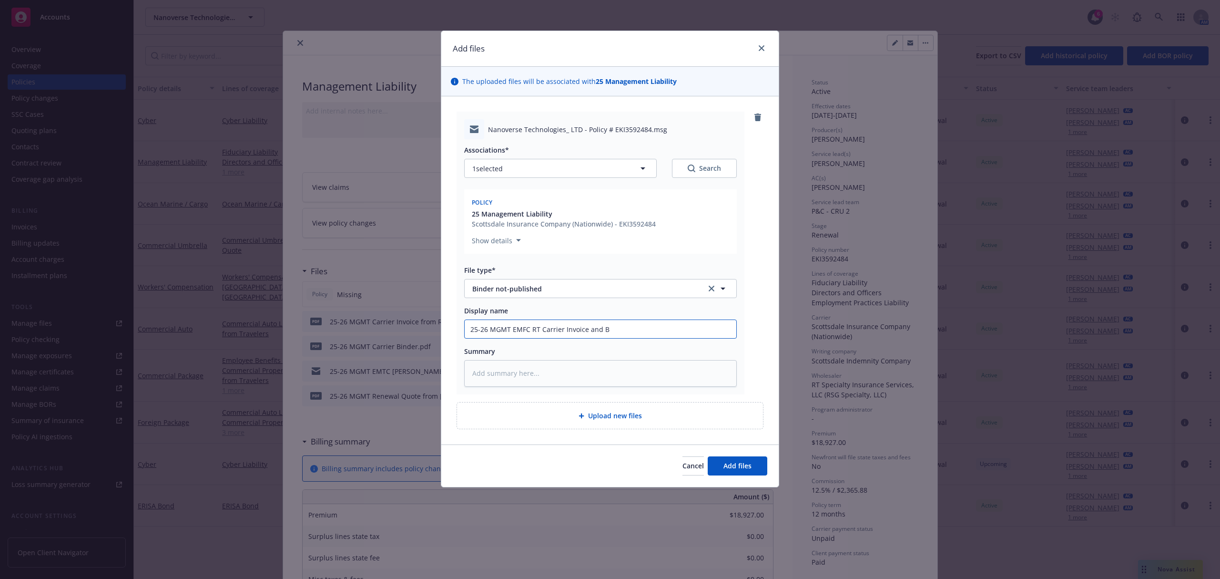
type textarea "x"
type input "25-26 MGMT EMFC RT Carrier Invoice and Bi"
type textarea "x"
type input "25-26 MGMT EMFC RT Carrier Invoice and Bind"
type textarea "x"
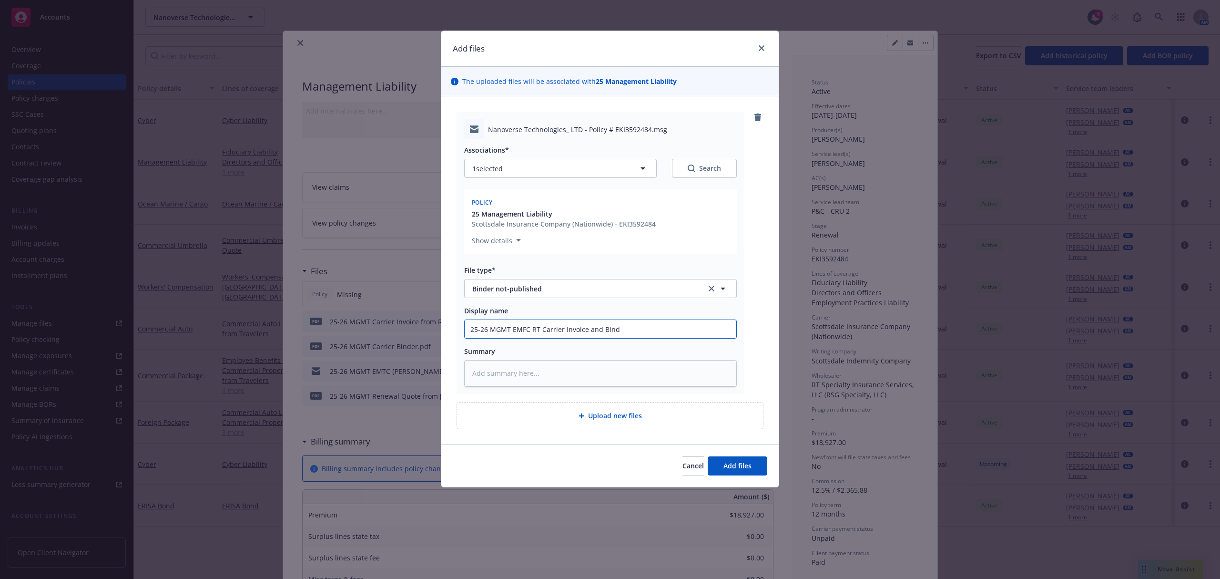
type input "25-26 MGMT EMFC RT Carrier Invoice and Binde"
type textarea "x"
type input "25-26 MGMT EMFC RT Carrier Invoice and Binder"
paste textarea "Hi Samantha, Attached is the Binder and Invoice for the above captioned account…"
type textarea "x"
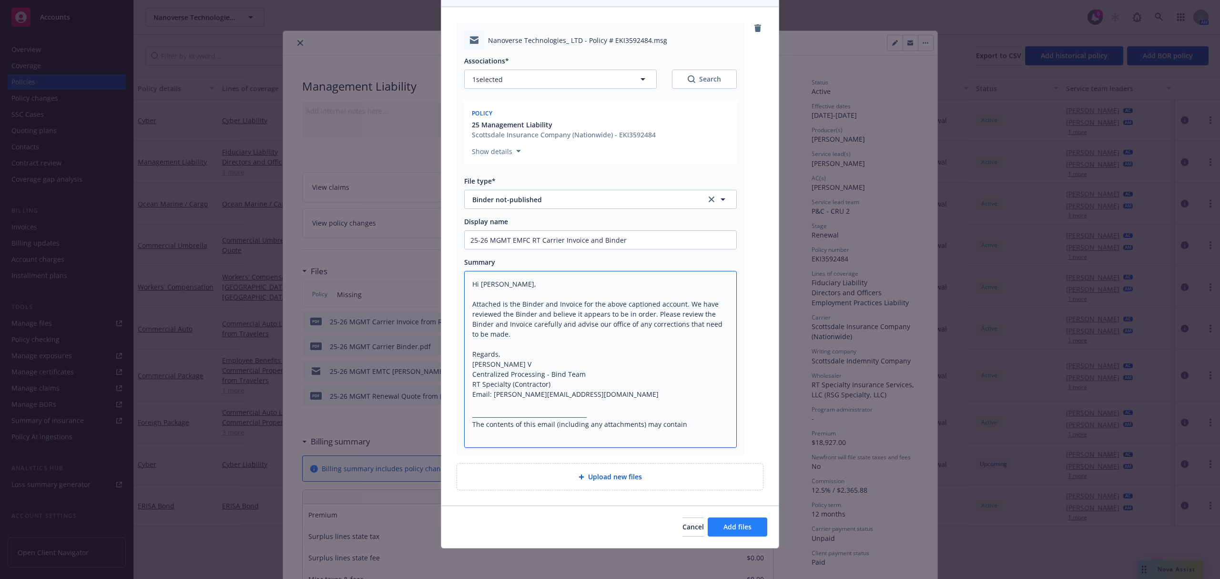
type textarea "Hi Samantha, Attached is the Binder and Invoice for the above captioned account…"
click at [731, 525] on span "Add files" at bounding box center [738, 526] width 28 height 9
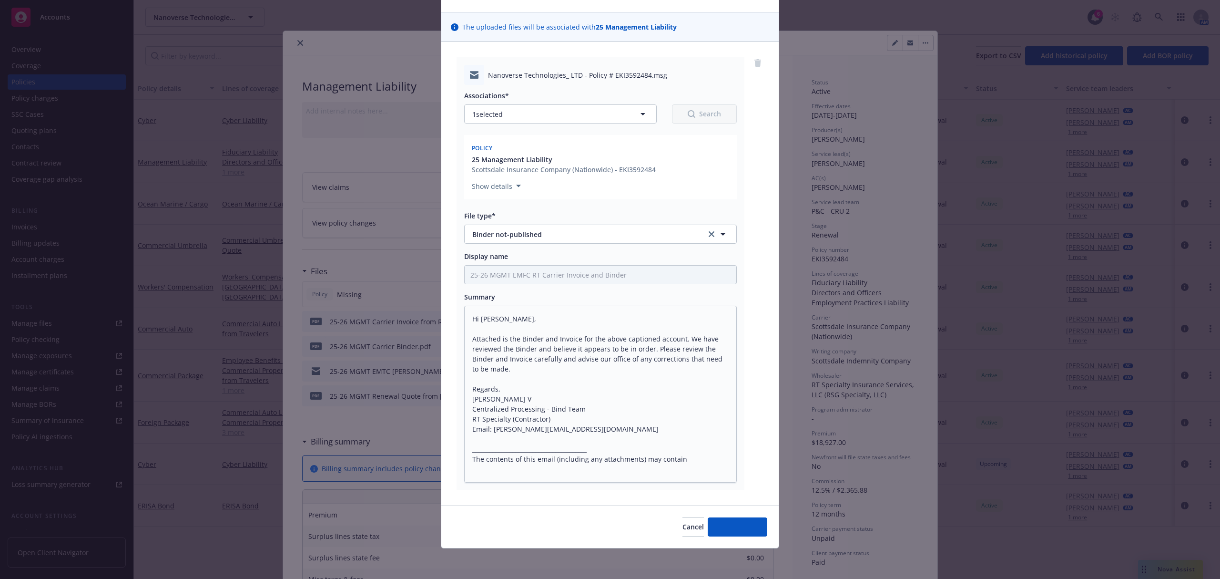
scroll to position [54, 0]
type textarea "x"
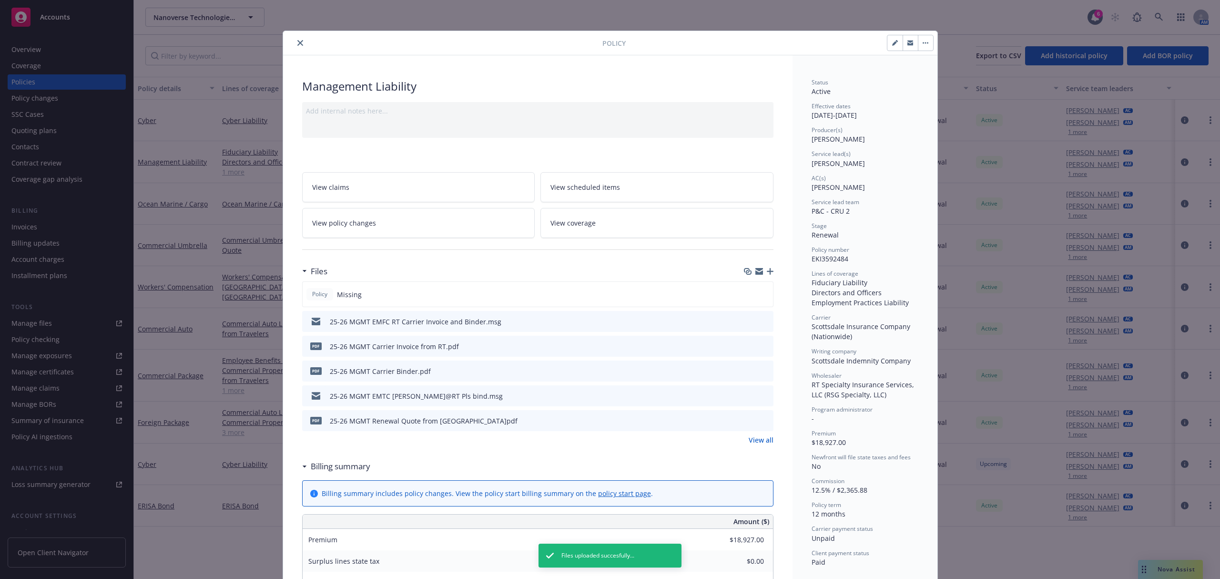
click at [297, 40] on icon "close" at bounding box center [300, 43] width 6 height 6
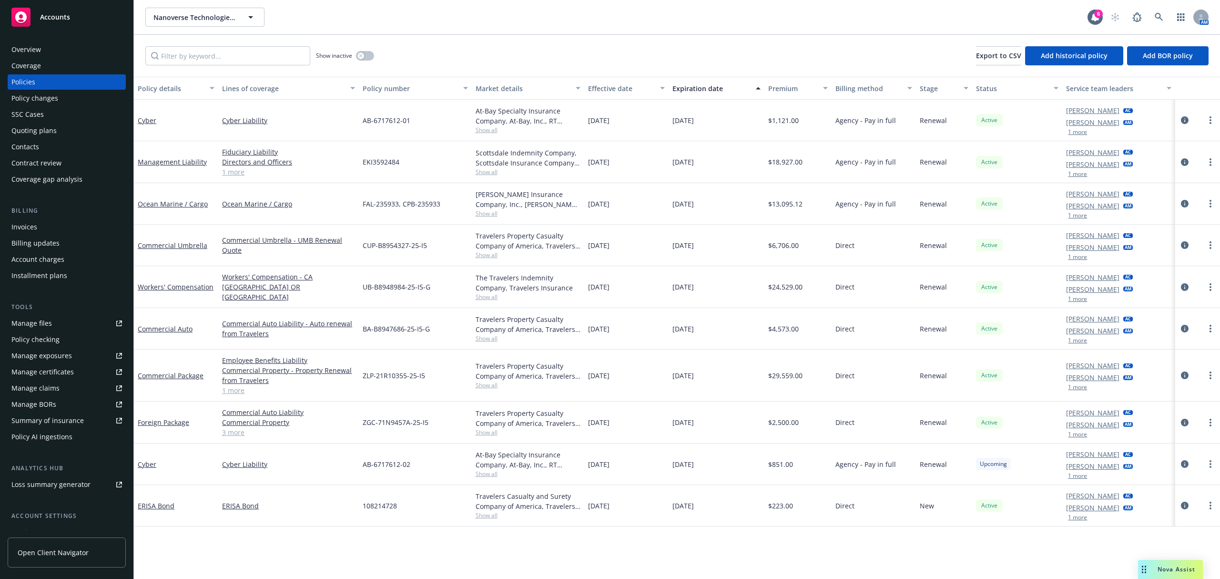
click at [56, 3] on div "Accounts" at bounding box center [66, 15] width 133 height 31
click at [55, 20] on span "Accounts" at bounding box center [55, 17] width 30 height 8
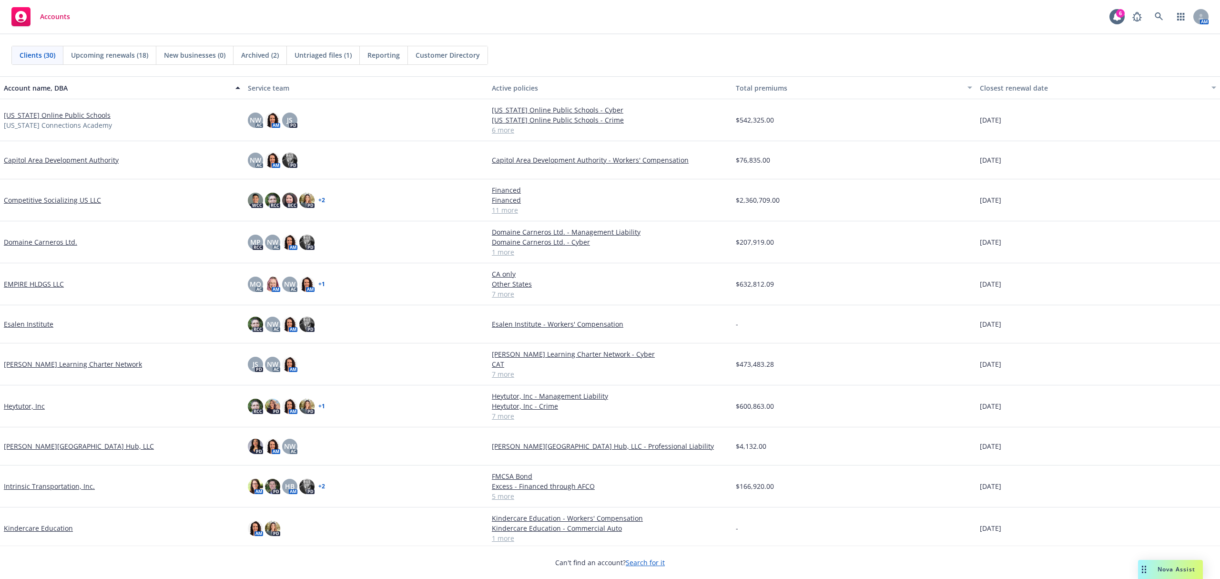
scroll to position [127, 0]
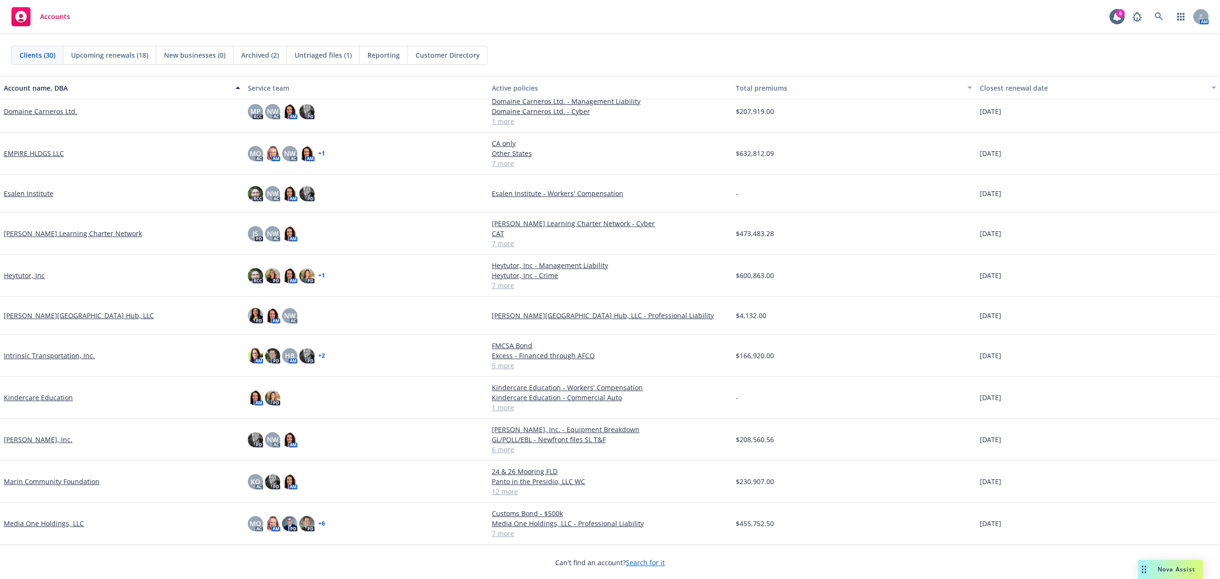
click at [11, 273] on link "Heytutor, Inc" at bounding box center [24, 275] width 41 height 10
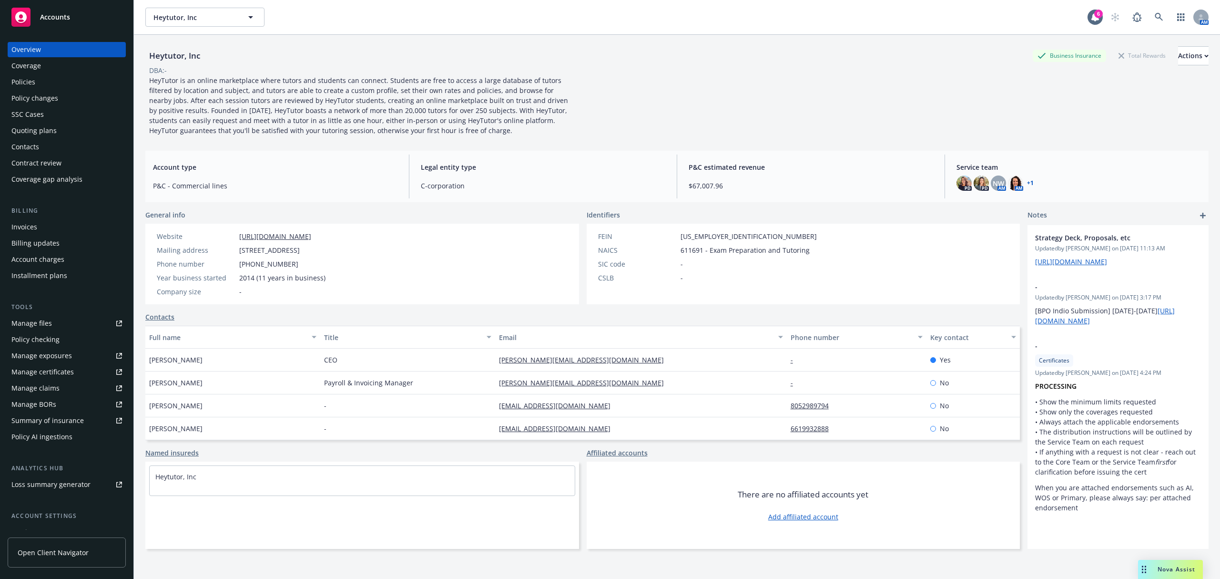
click at [31, 81] on div "Policies" at bounding box center [23, 81] width 24 height 15
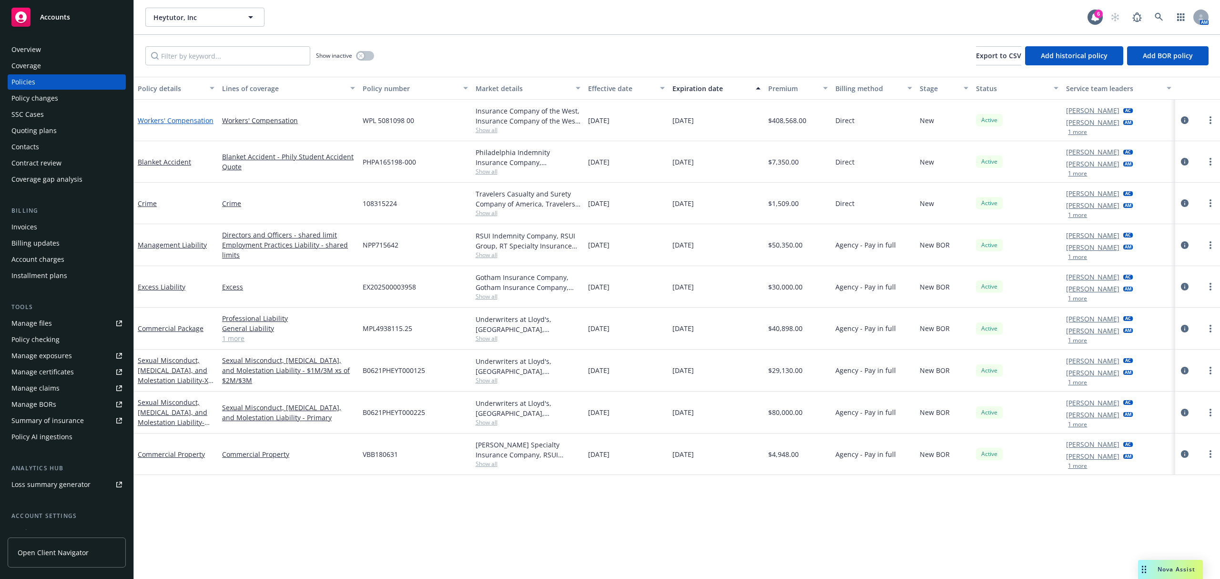
click at [160, 119] on link "Workers' Compensation" at bounding box center [176, 120] width 76 height 9
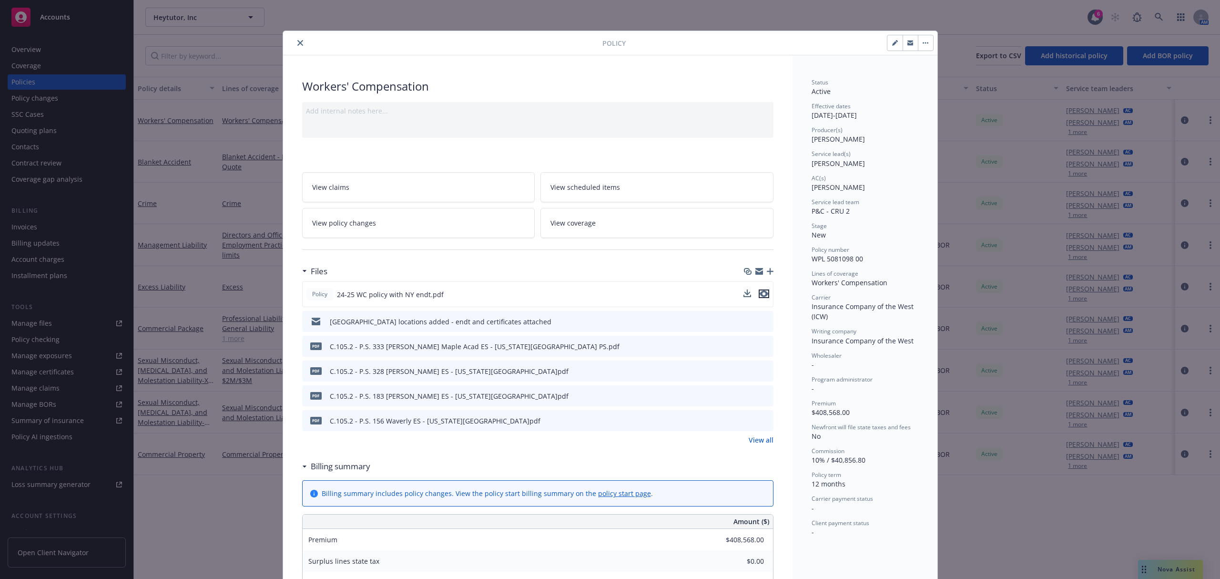
click at [760, 296] on icon "preview file" at bounding box center [764, 293] width 9 height 7
click at [297, 44] on icon "close" at bounding box center [300, 43] width 6 height 6
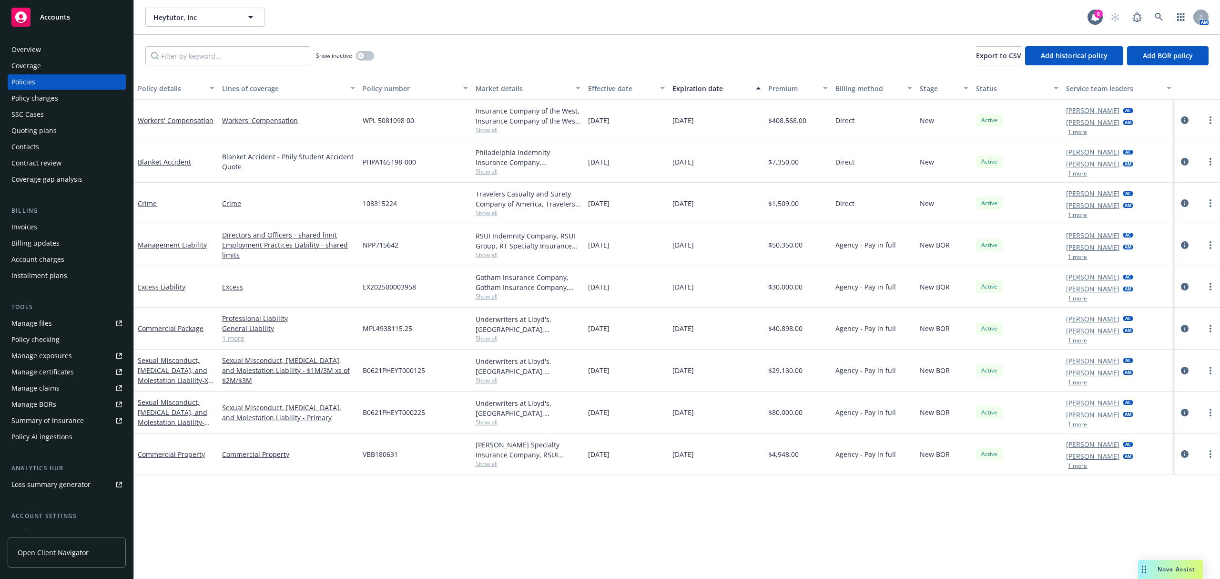
click at [42, 127] on div "Quoting plans" at bounding box center [33, 130] width 45 height 15
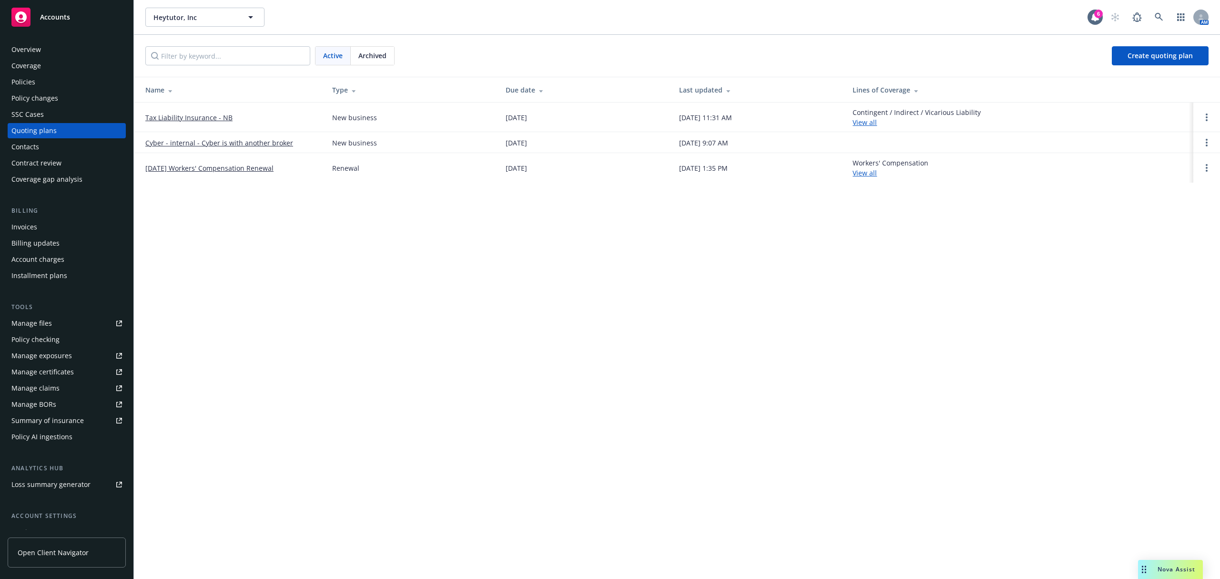
click at [181, 167] on link "12/17/25 Workers' Compensation Renewal" at bounding box center [209, 168] width 128 height 10
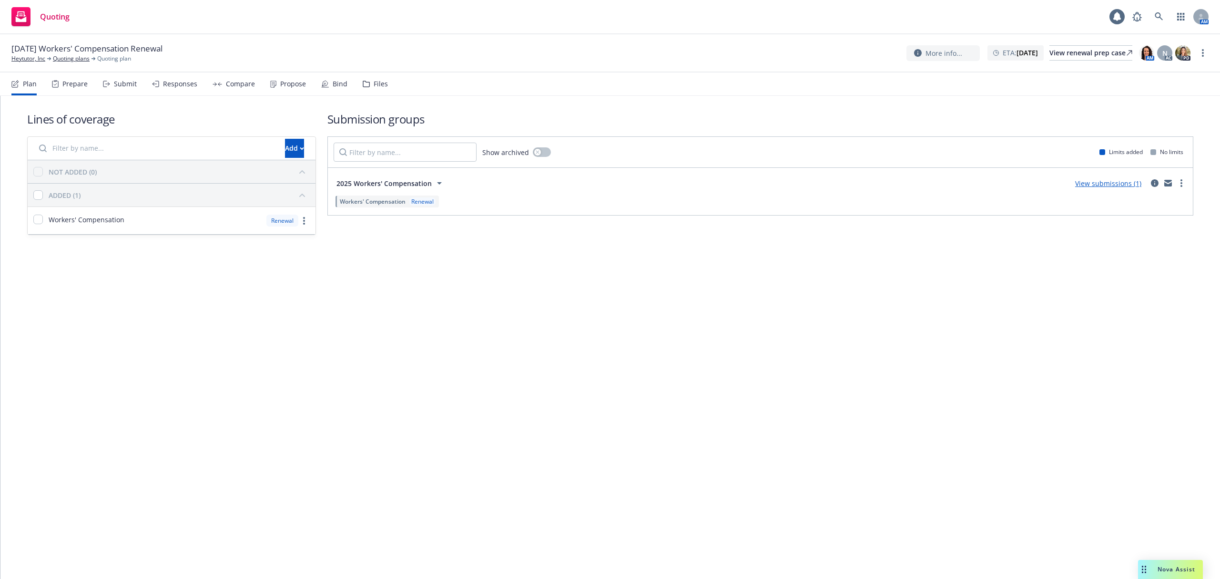
click at [377, 88] on div "Files" at bounding box center [381, 84] width 14 height 8
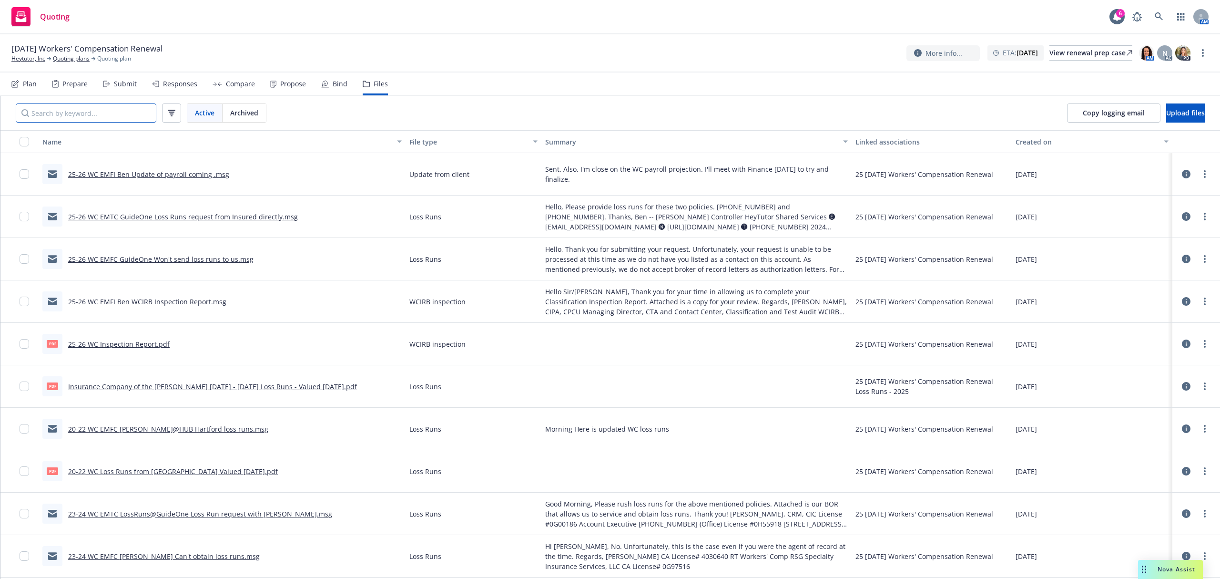
click at [122, 121] on div at bounding box center [86, 112] width 141 height 19
click at [123, 117] on input "Search by keyword..." at bounding box center [86, 112] width 141 height 19
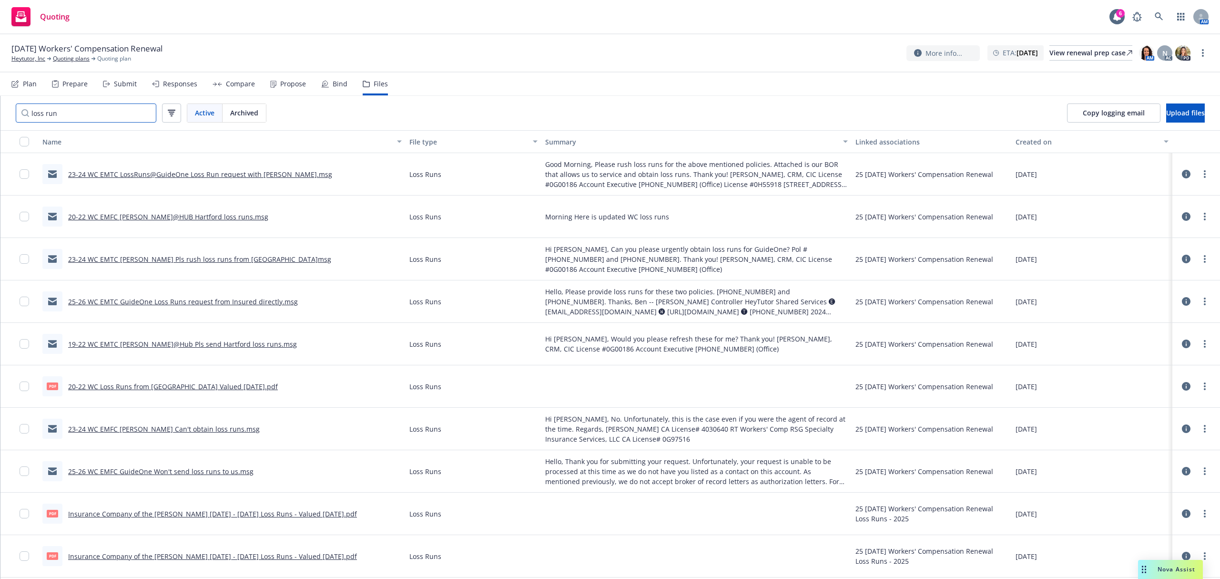
scroll to position [127, 0]
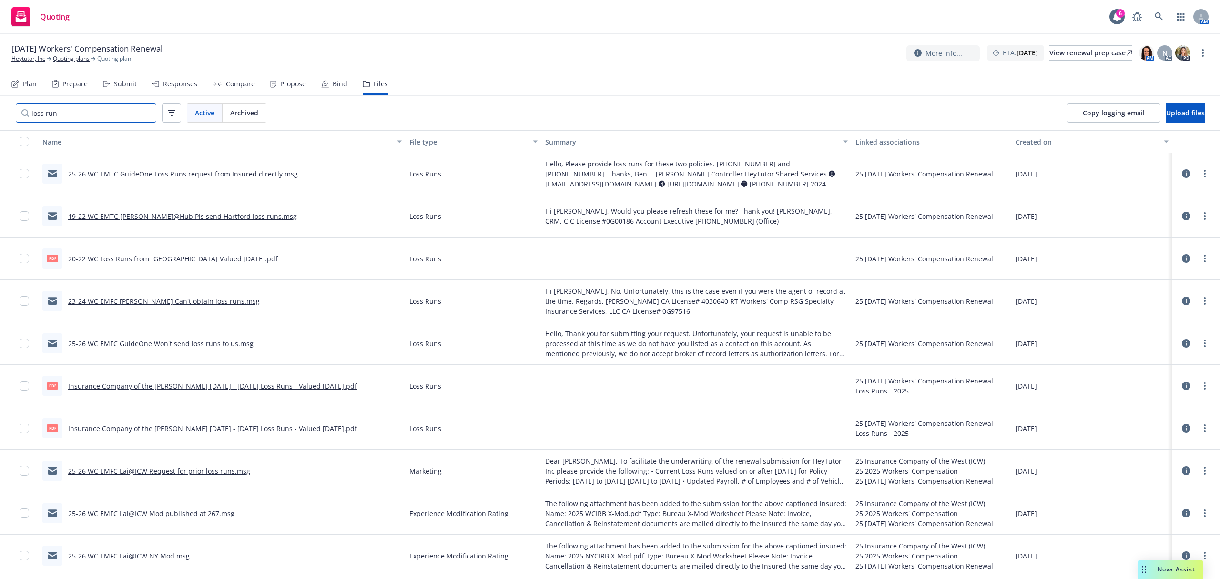
type input "loss run"
click at [25, 258] on input "checkbox" at bounding box center [25, 259] width 10 height 10
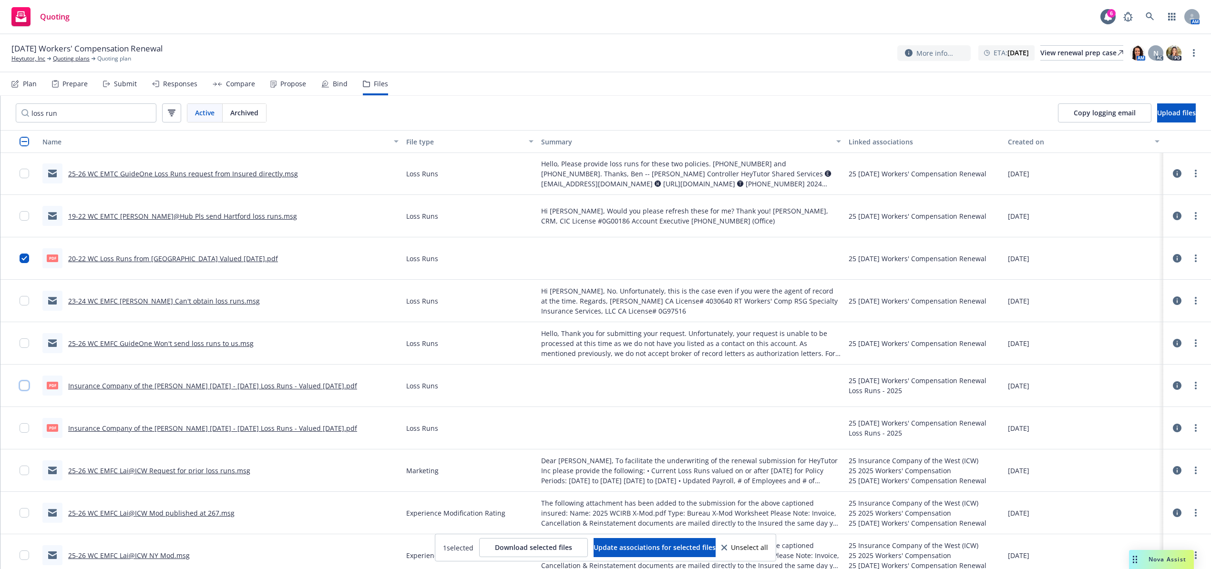
click at [20, 387] on input "checkbox" at bounding box center [25, 386] width 10 height 10
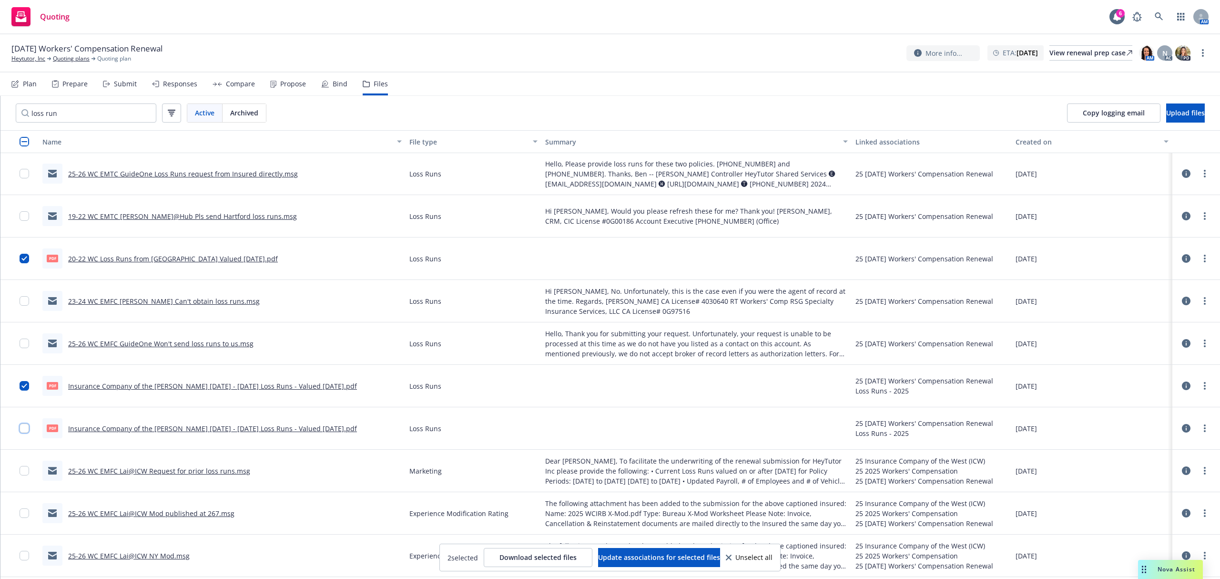
click at [21, 431] on input "checkbox" at bounding box center [25, 428] width 10 height 10
click at [514, 558] on span "Download selected files" at bounding box center [538, 556] width 77 height 9
click at [1166, 119] on button "Upload files" at bounding box center [1185, 112] width 39 height 19
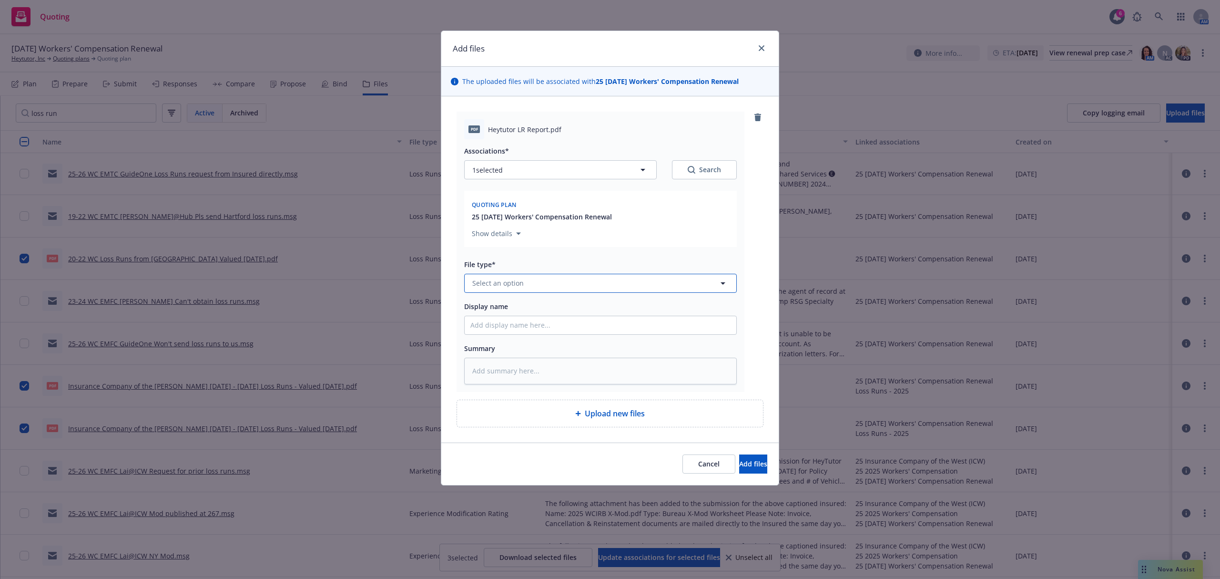
click at [514, 280] on span "Select an option" at bounding box center [497, 283] width 51 height 10
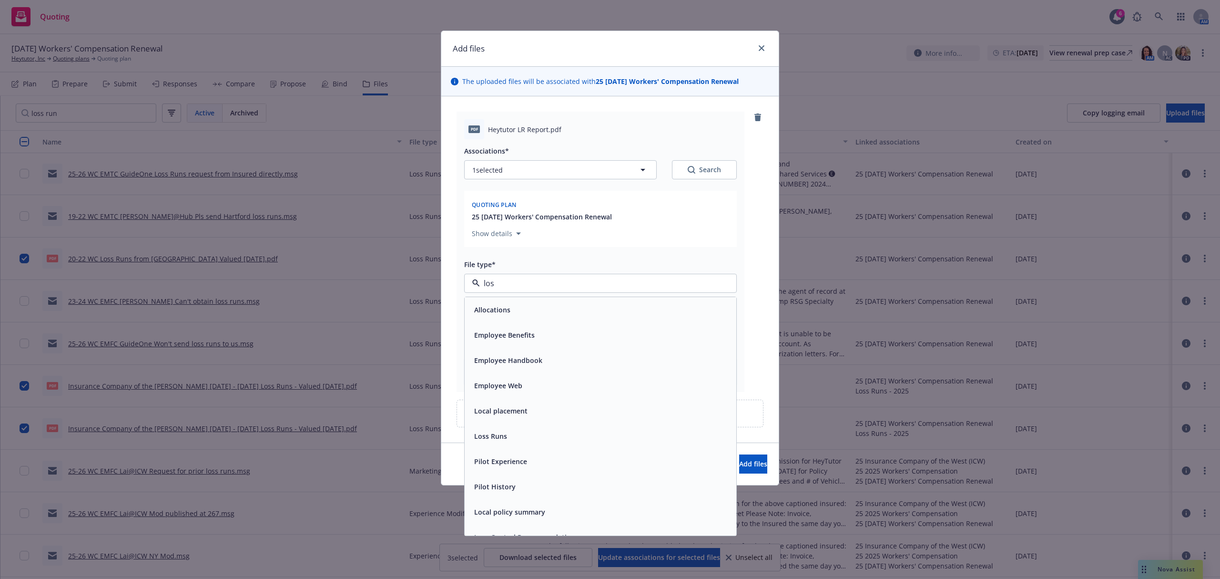
type input "loss"
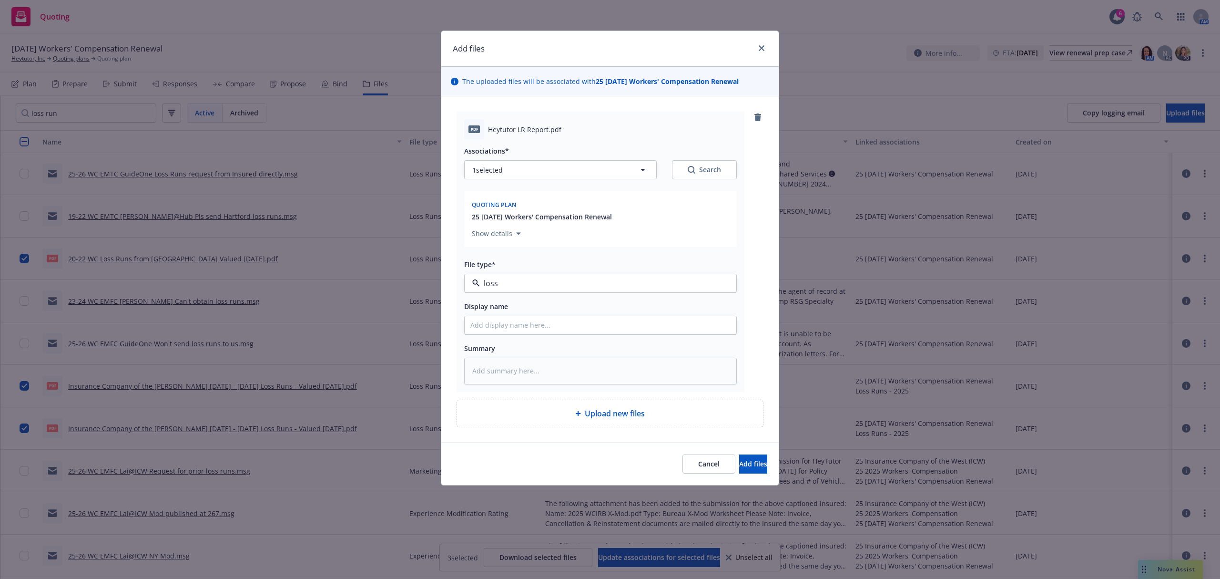
type textarea "x"
type input "2"
type textarea "x"
type input "23"
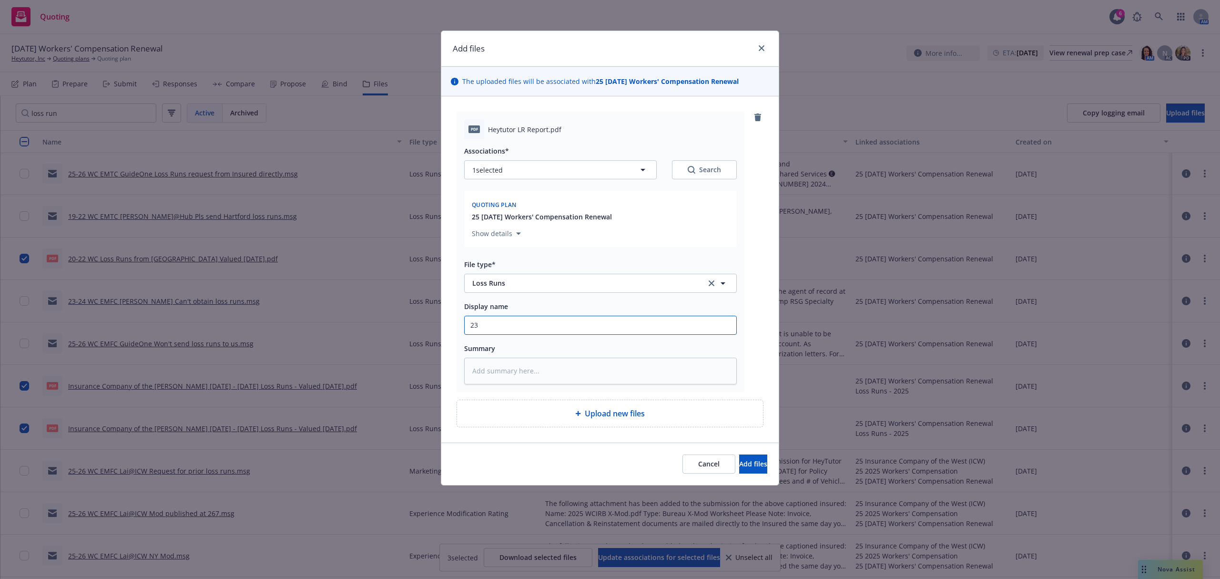
type textarea "x"
type input "23-"
type textarea "x"
type input "23-2"
type textarea "x"
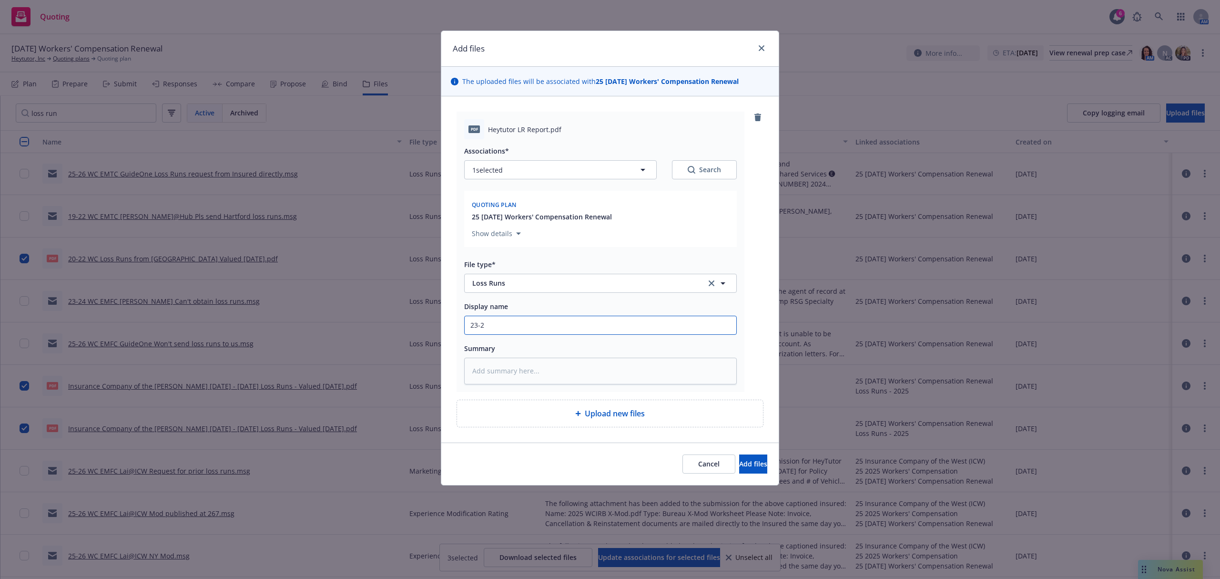
type input "23-24"
type textarea "x"
type input "23-24"
type textarea "x"
type input "23-24 W"
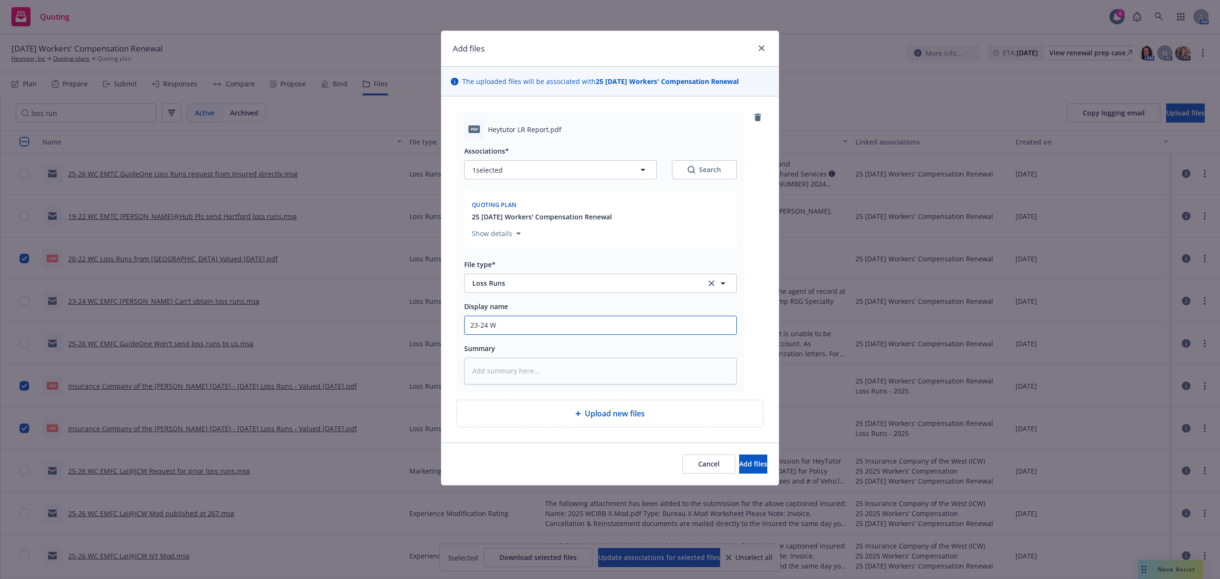
type textarea "x"
type input "23-24 WC"
type textarea "x"
type input "23-24 WC"
type textarea "x"
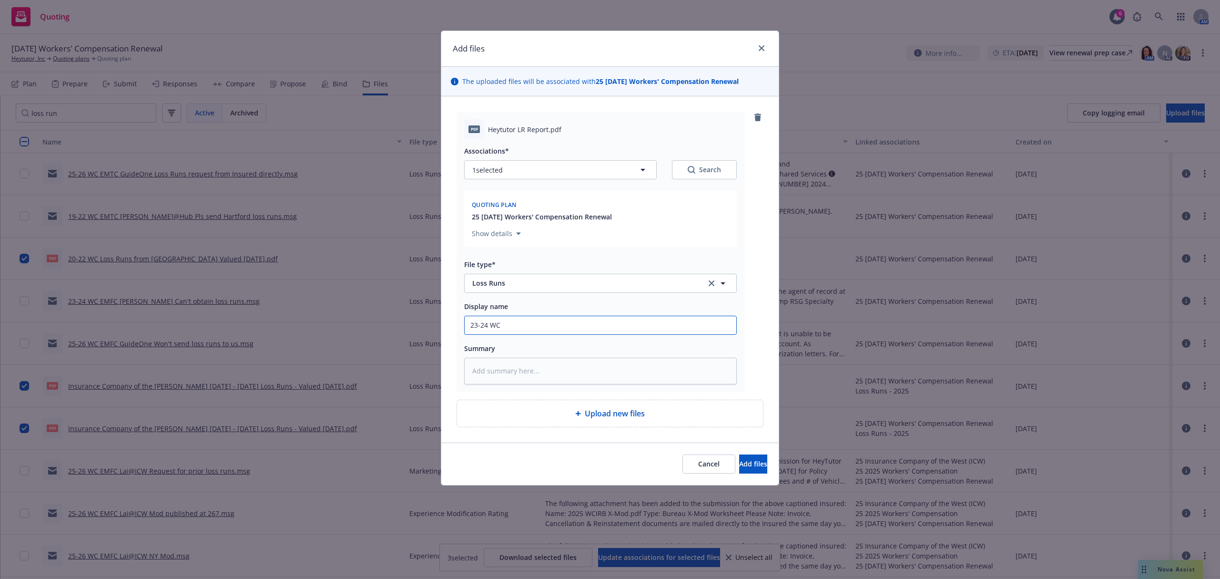
type input "23-24 WC G"
type textarea "x"
type input "23-24 WC Gu"
type textarea "x"
type input "23-24 WC Gui"
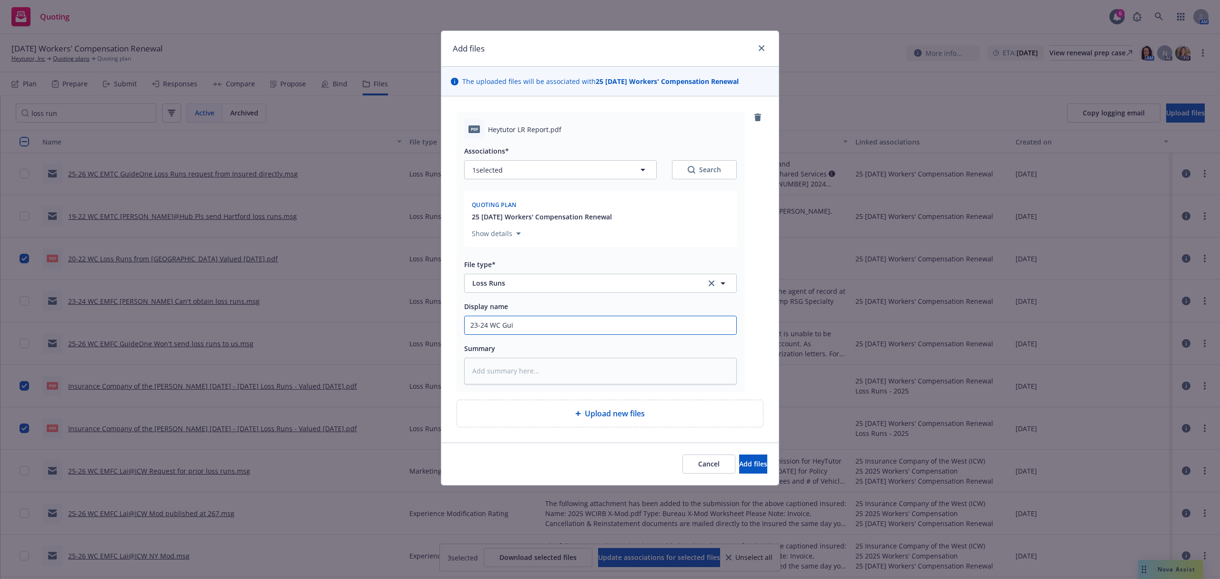
type textarea "x"
type input "23-24 WC Guid"
type textarea "x"
type input "23-24 WC Guide"
type textarea "x"
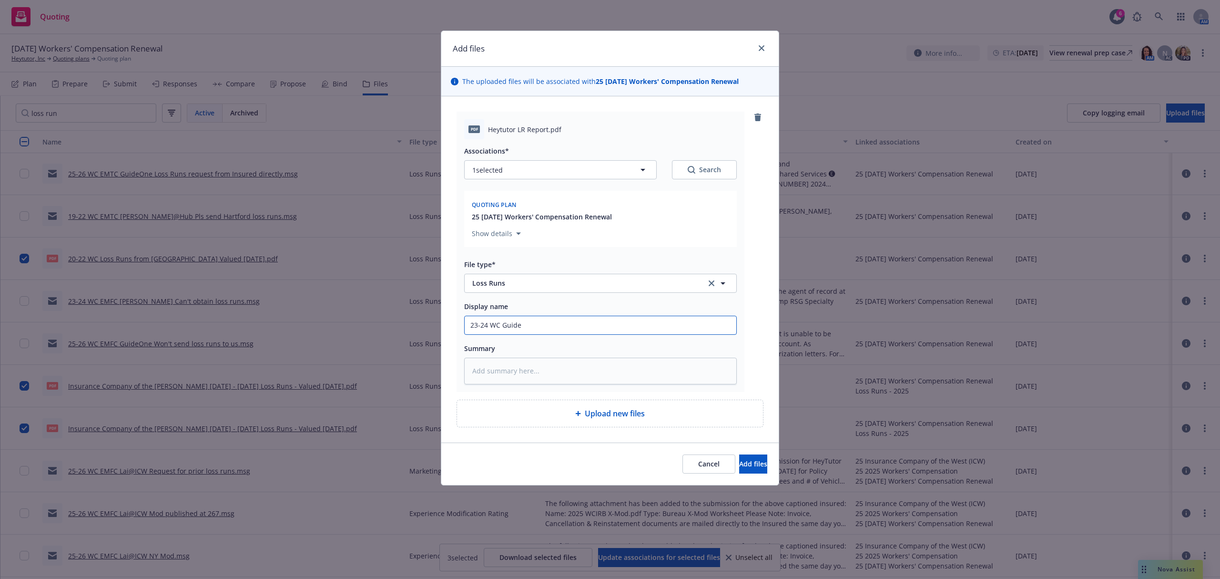
type input "23-24 WC GuideO"
type textarea "x"
type input "23-24 WC GuideOn"
type textarea "x"
type input "23-24 WC GuideOne"
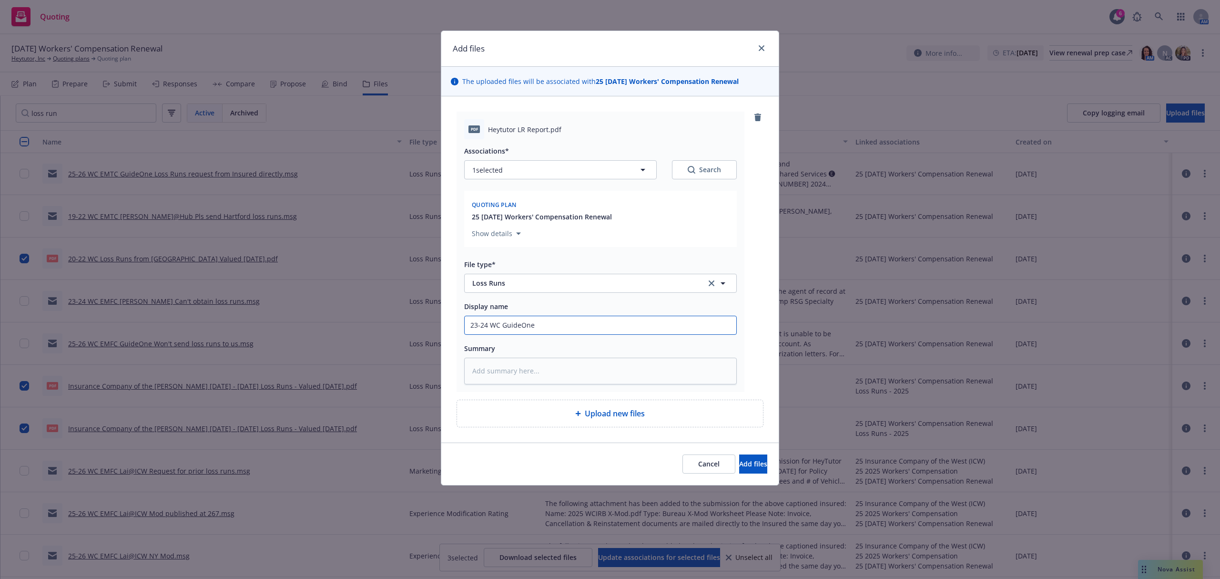
type textarea "x"
type input "23-24 WC GuideOne"
type textarea "x"
type input "23-24 WC GuideOne L"
type textarea "x"
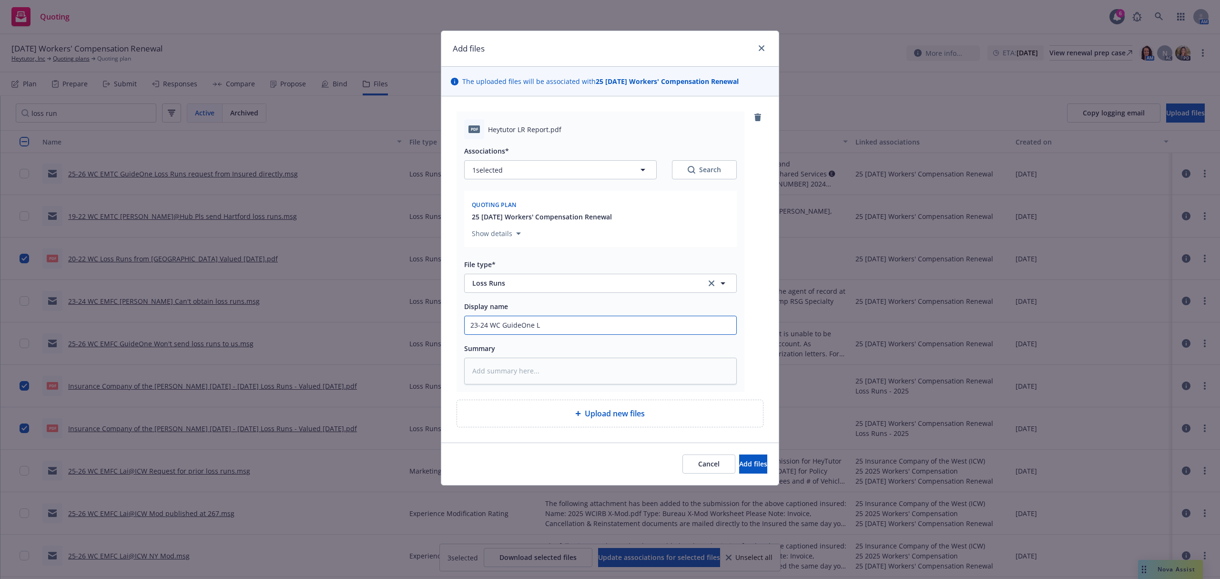
type input "23-24 WC GuideOne Lo"
type textarea "x"
type input "23-24 WC GuideOne Los"
type textarea "x"
type input "23-24 WC GuideOne Loss"
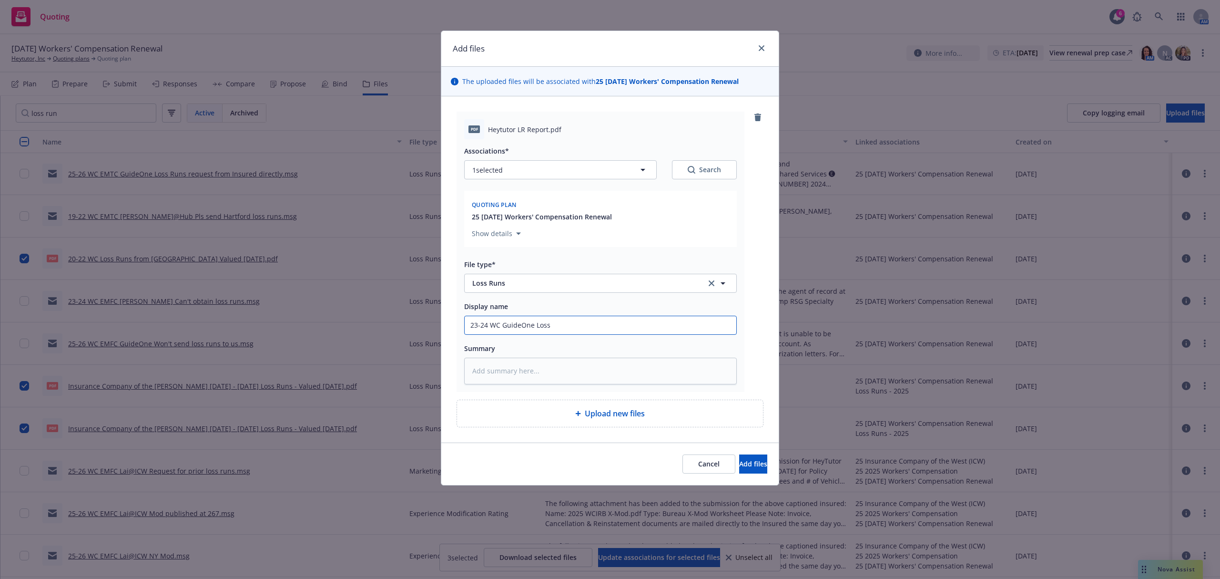
type textarea "x"
type input "23-24 WC GuideOne Loss"
type textarea "x"
type input "23-24 WC GuideOne Loss R"
type textarea "x"
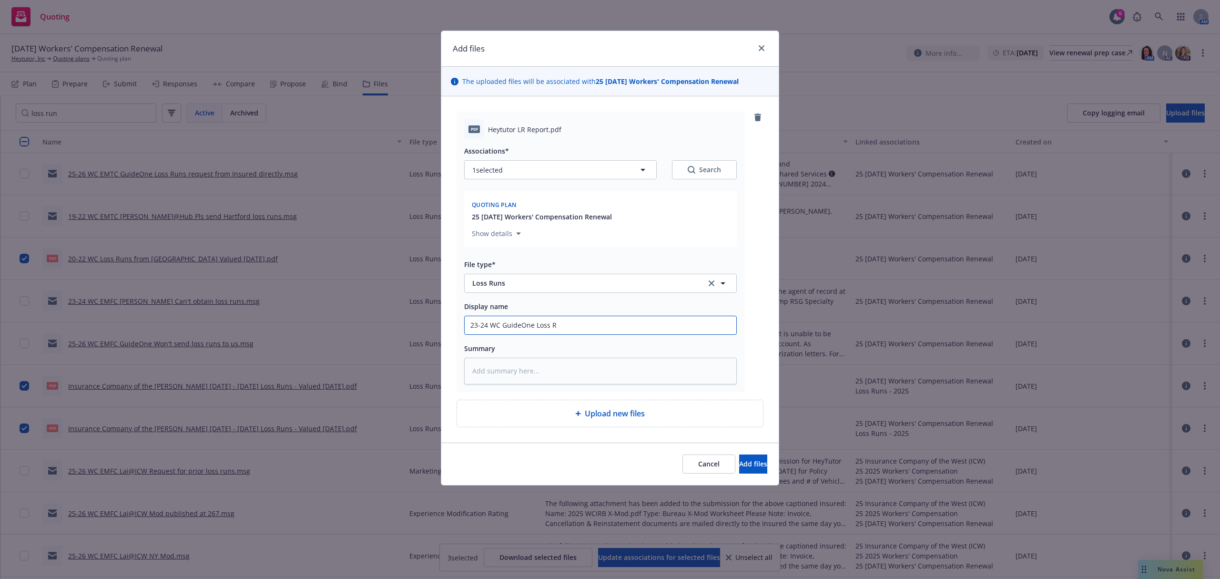
type input "23-24 WC GuideOne Loss Ru"
type textarea "x"
type input "23-24 WC GuideOne Loss Run"
type textarea "x"
type input "23-24 WC GuideOne Loss Runs"
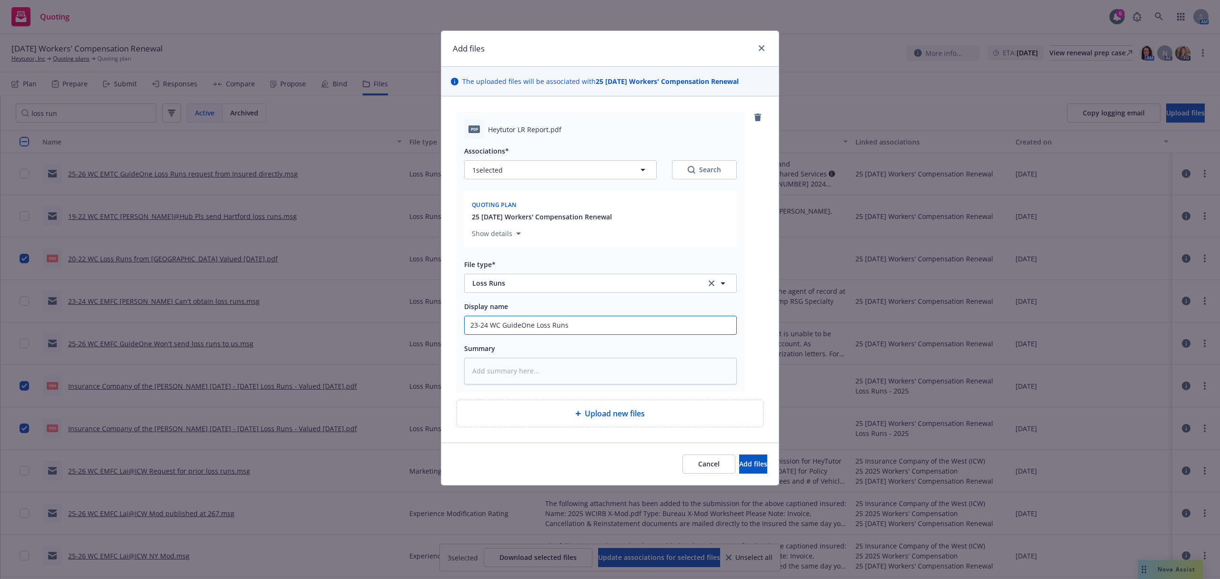
type textarea "x"
type input "23-24 WC GuideOne Loss Runs"
type textarea "x"
type input "23-24 WC GuideOne Loss Runs a"
type textarea "x"
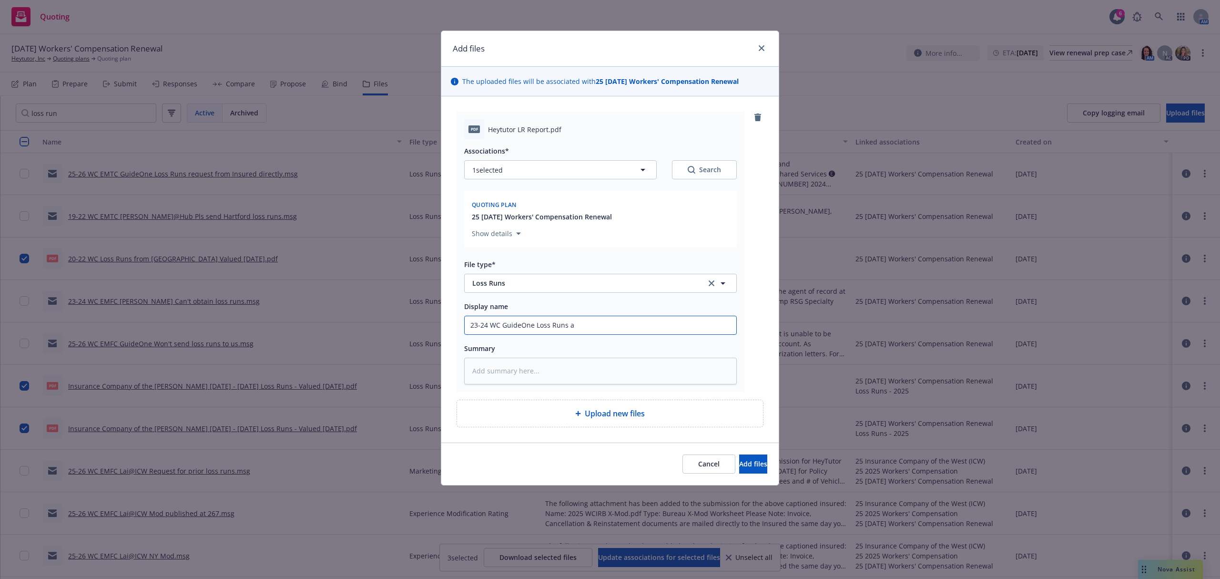
type input "23-24 WC GuideOne Loss Runs as"
type textarea "x"
type input "23-24 WC GuideOne Loss Runs as"
type textarea "x"
type input "23-24 WC GuideOne Loss Runs as o"
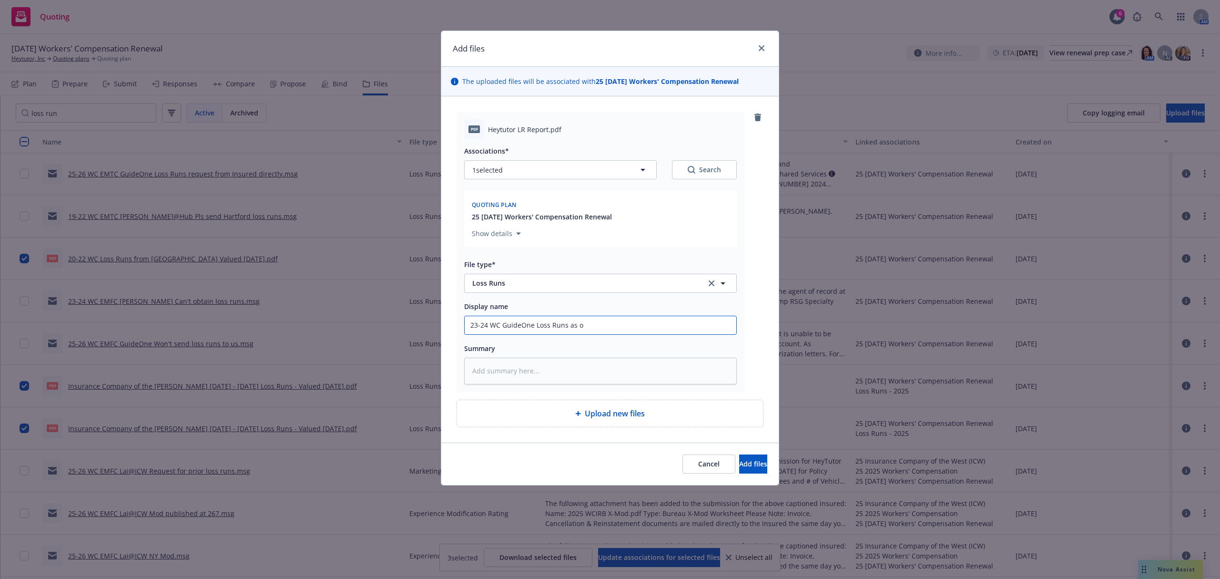
type textarea "x"
type input "23-24 WC GuideOne Loss Runs as of"
type textarea "x"
type input "23-24 WC GuideOne Loss Runs as of"
type textarea "x"
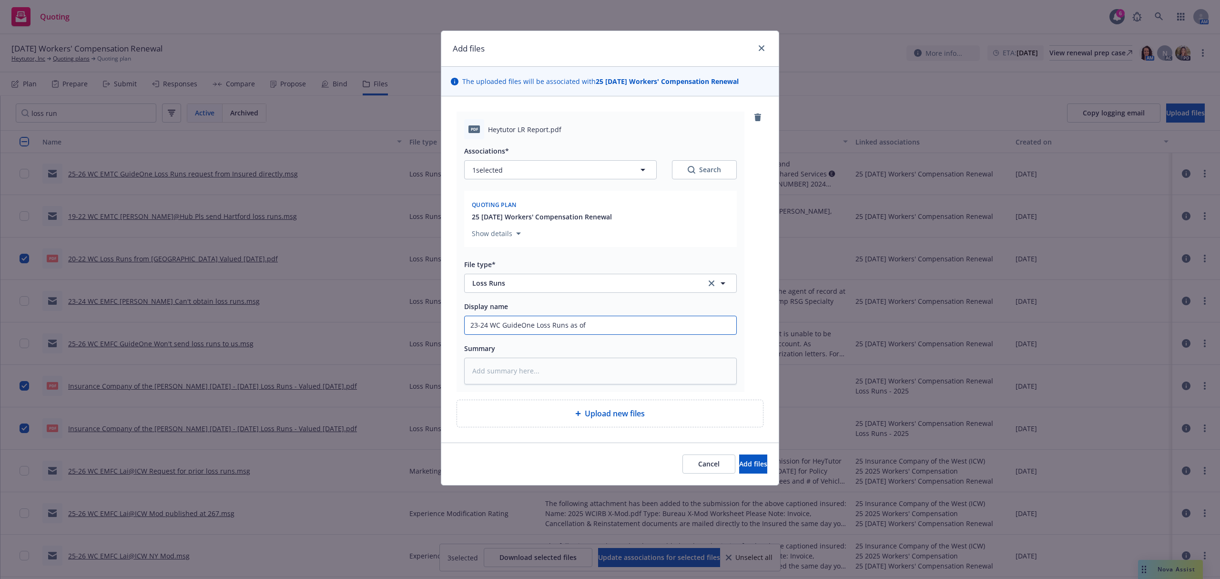
type input "23-24 WC GuideOne Loss Runs as of 1"
type textarea "x"
type input "23-24 WC GuideOne Loss Runs as of 10"
type textarea "x"
type input "23-24 WC GuideOne Loss Runs as of 10."
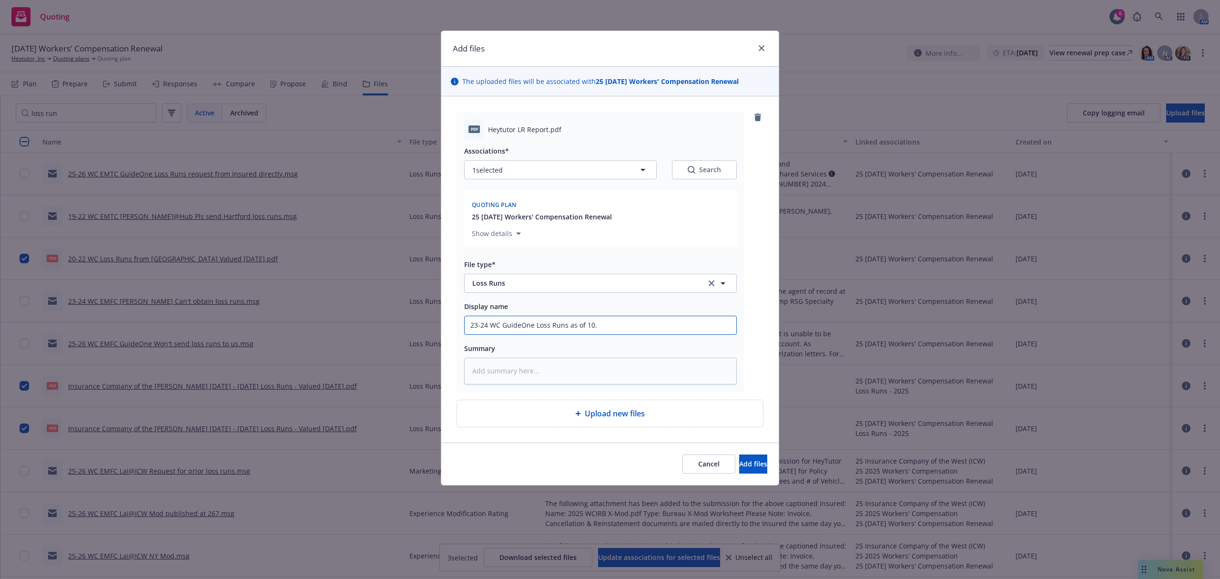
type textarea "x"
type input "23-24 WC GuideOne Loss Runs as of 10.1"
type textarea "x"
type input "23-24 WC GuideOne Loss Runs as of 10.1-"
type textarea "x"
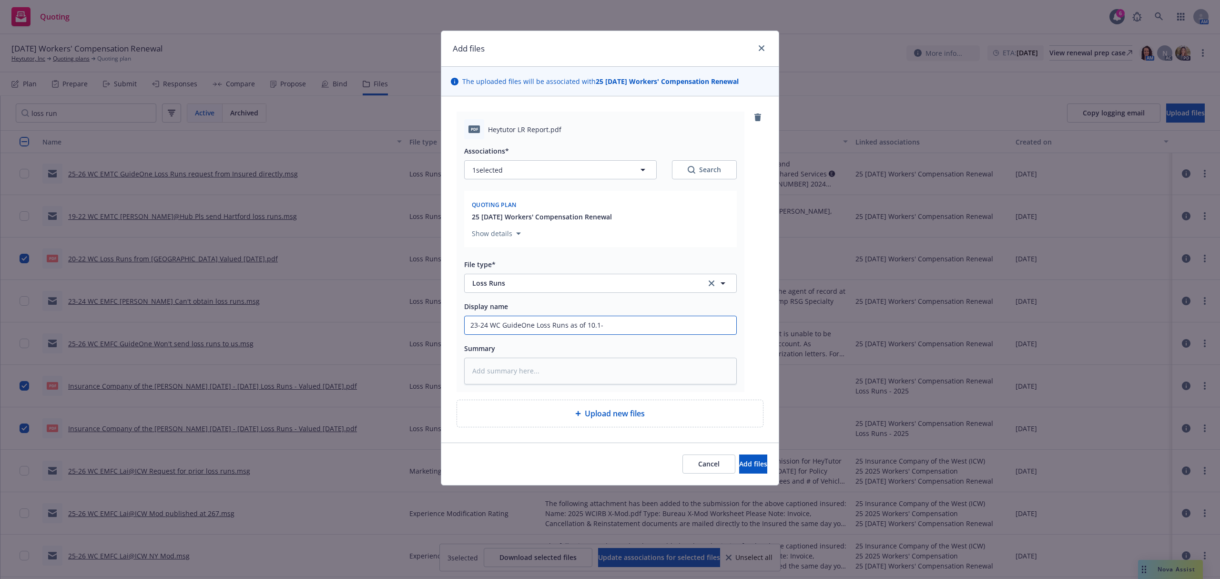
type input "23-24 WC GuideOne Loss Runs as of 10.1"
type textarea "x"
type input "23-24 WC GuideOne Loss Runs as of 10.1."
type textarea "x"
type input "23-24 WC GuideOne Loss Runs as of 10.1.2"
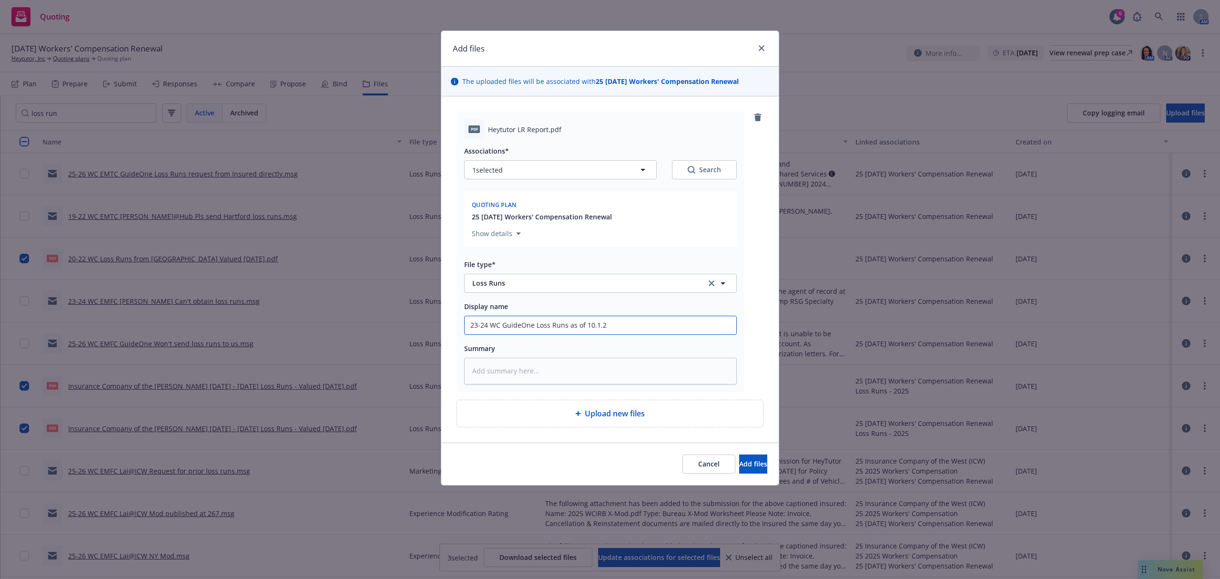
type textarea "x"
type input "23-24 WC GuideOne Loss Runs as of 10.1.25"
click at [742, 466] on span "Add files" at bounding box center [753, 463] width 28 height 9
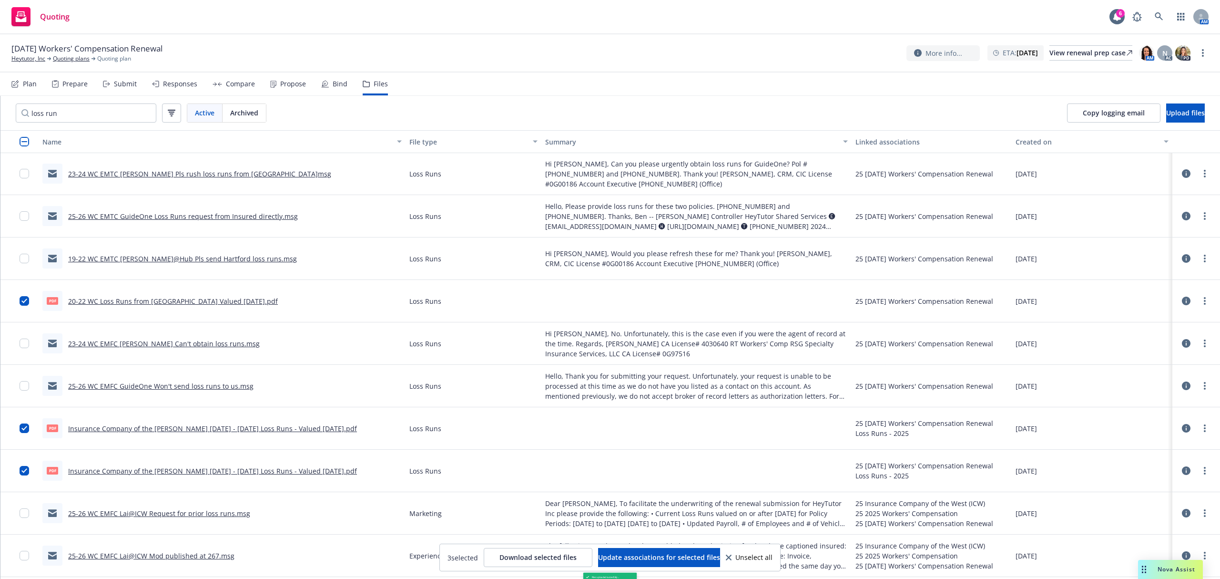
scroll to position [169, 0]
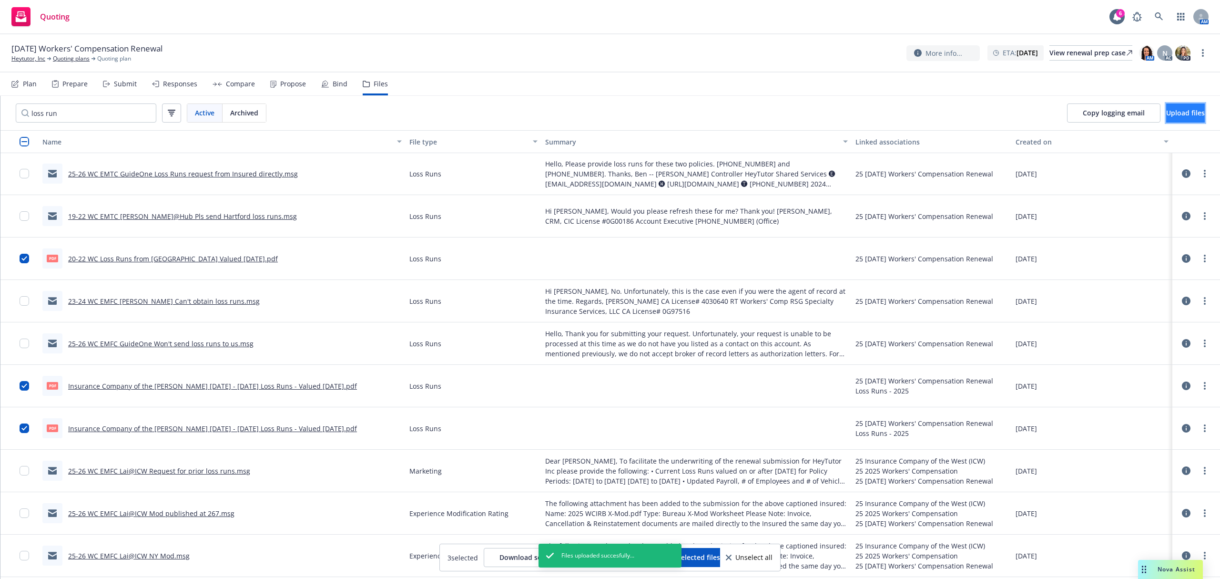
click at [1173, 113] on span "Upload files" at bounding box center [1185, 112] width 39 height 9
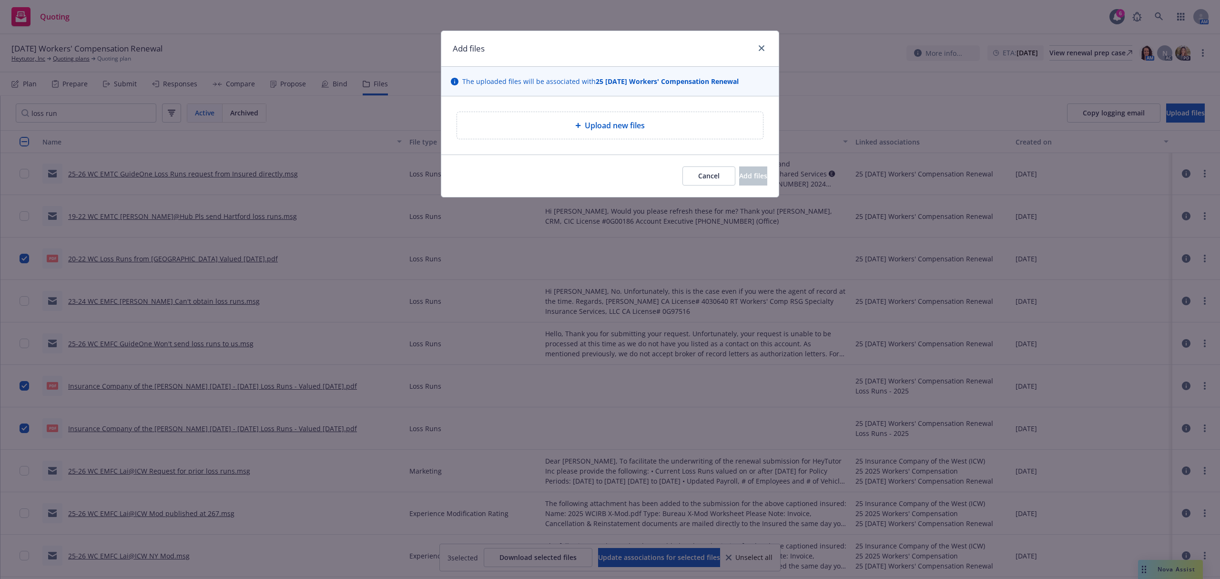
type textarea "x"
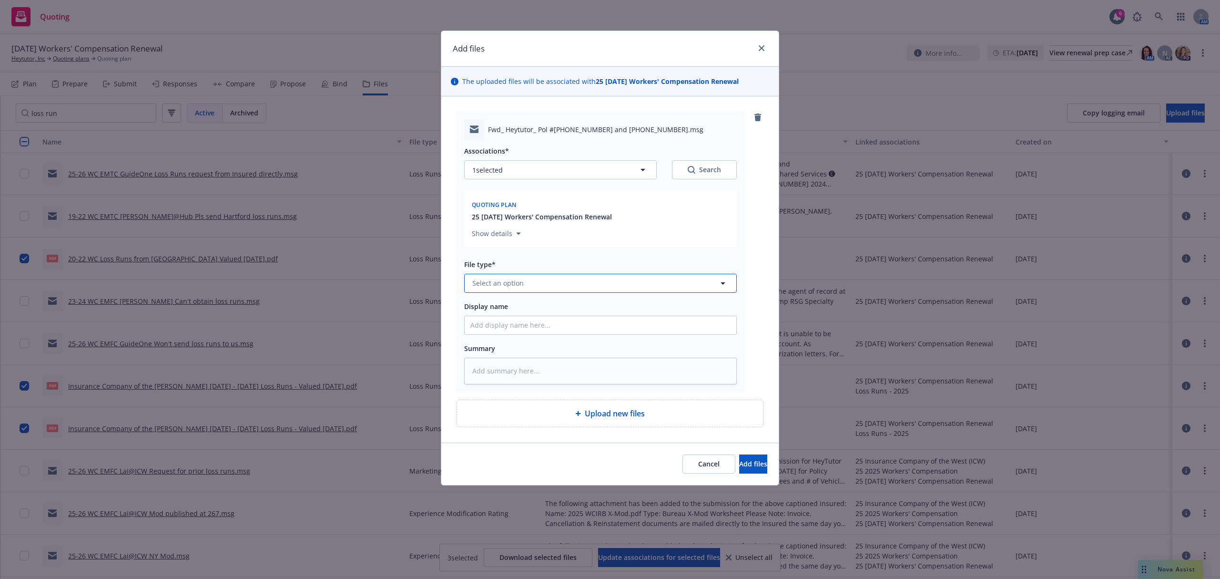
click at [483, 290] on button "Select an option" at bounding box center [600, 283] width 273 height 19
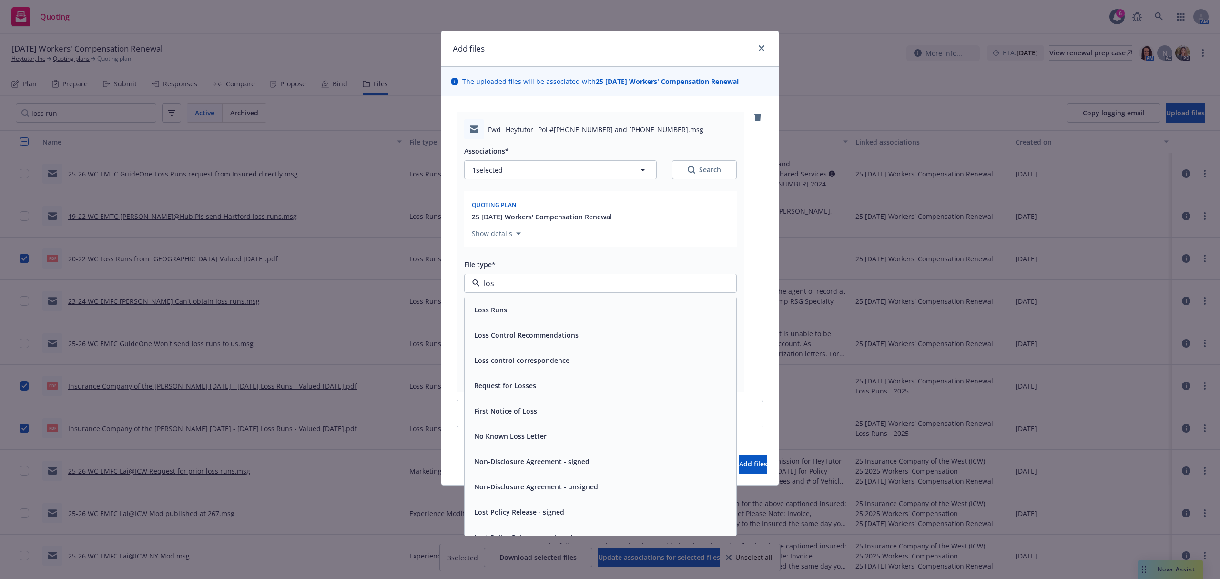
type input "loss"
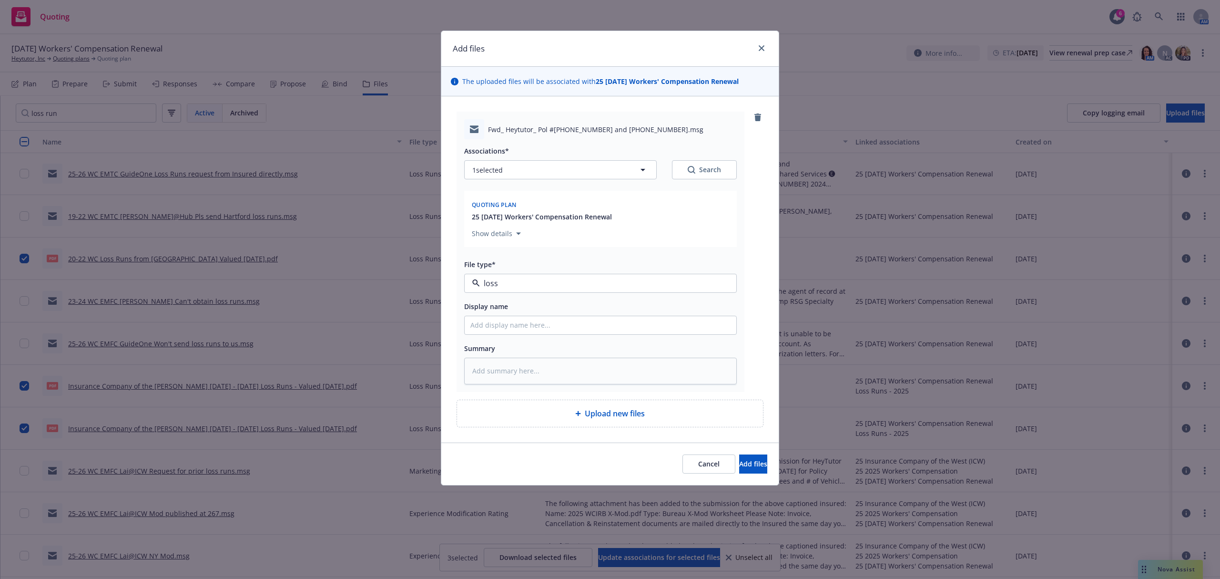
type textarea "x"
type input "2"
type textarea "x"
type input "23"
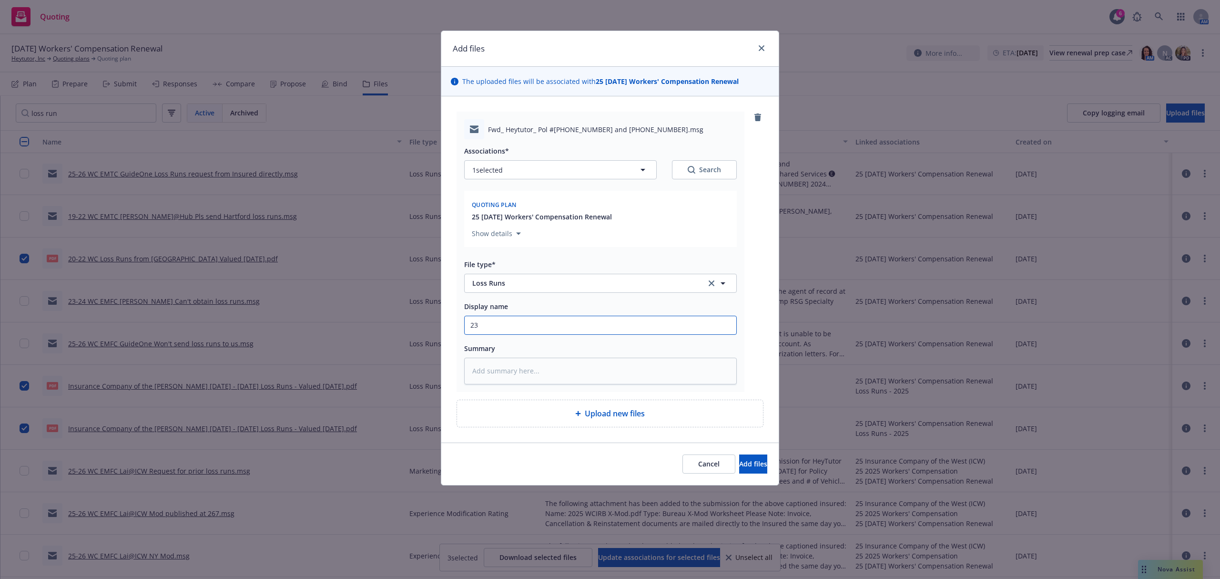
type textarea "x"
type input "23-"
type textarea "x"
type input "23"
type textarea "x"
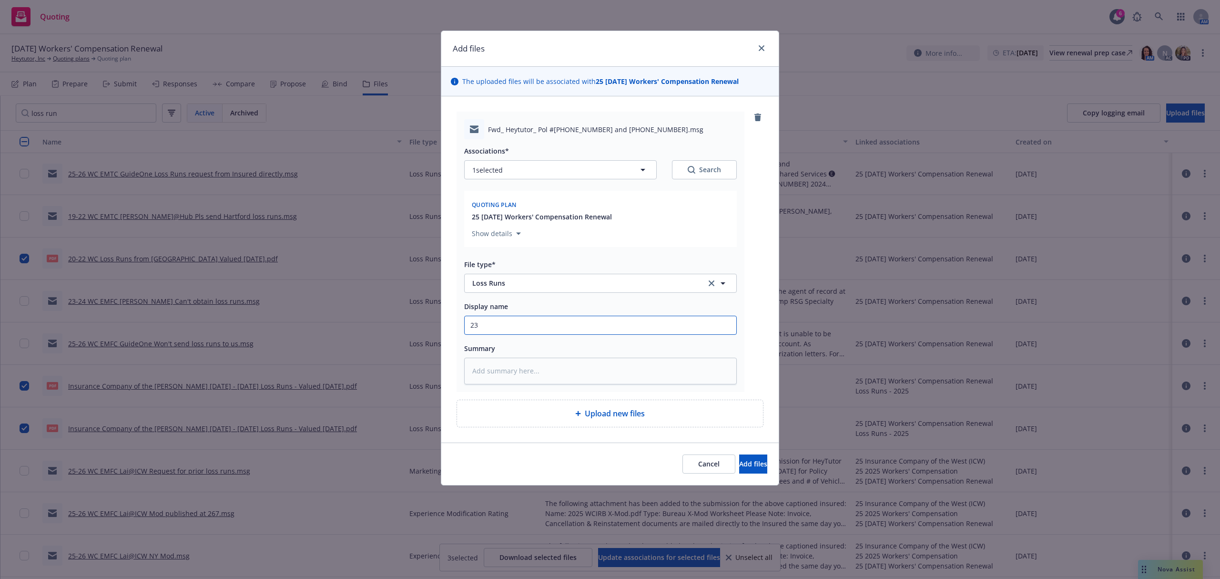
type input "2"
type textarea "x"
type input "2"
type textarea "x"
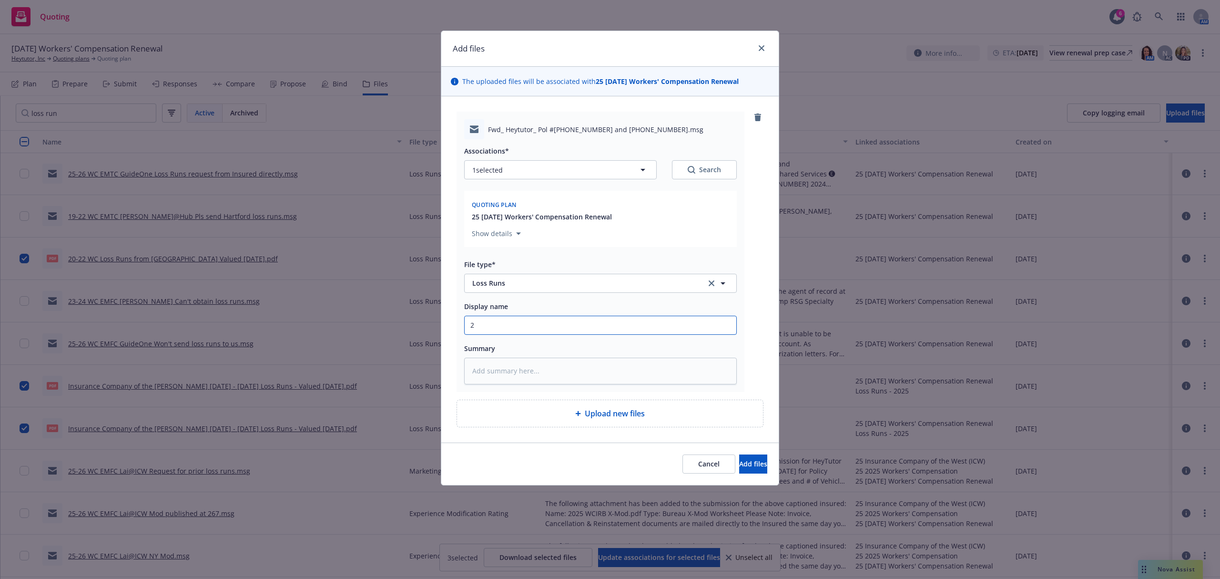
type input "23"
type textarea "x"
type input "23-"
type textarea "x"
type input "23-2"
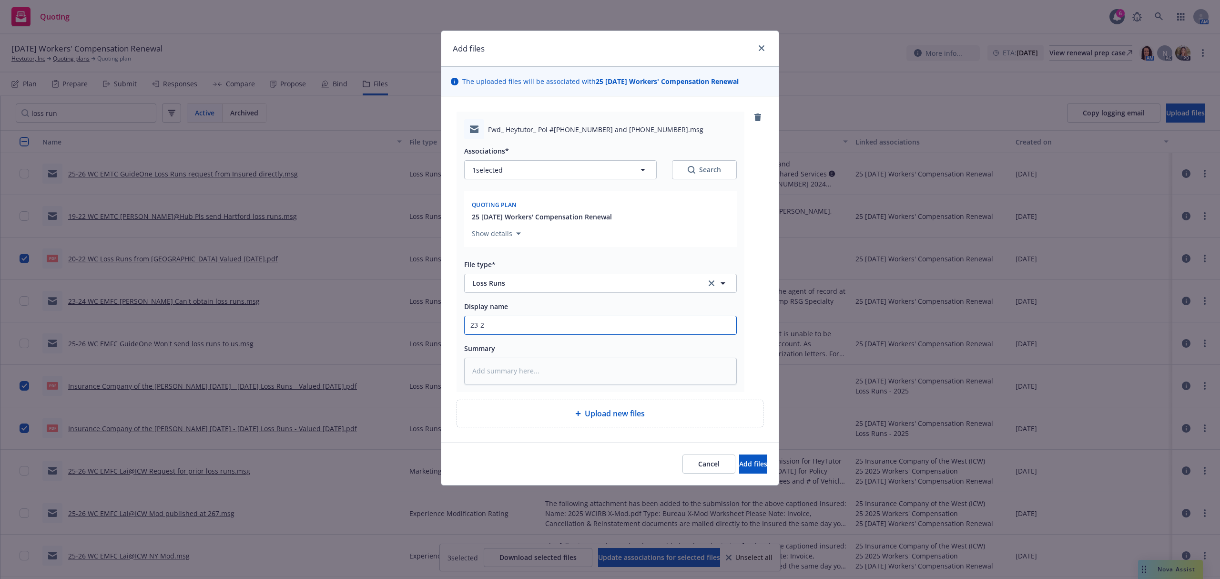
type textarea "x"
type input "23-24"
type textarea "x"
type input "23-24"
type textarea "x"
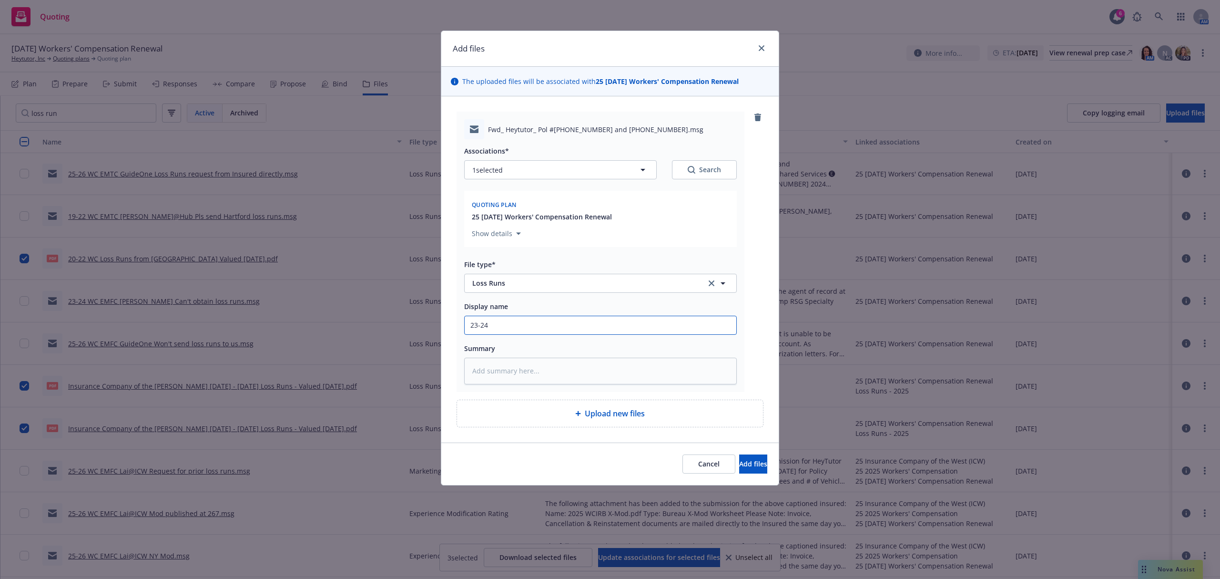
type input "23-24 W"
type textarea "x"
type input "23-24 WC"
type textarea "x"
type input "23-24 WC"
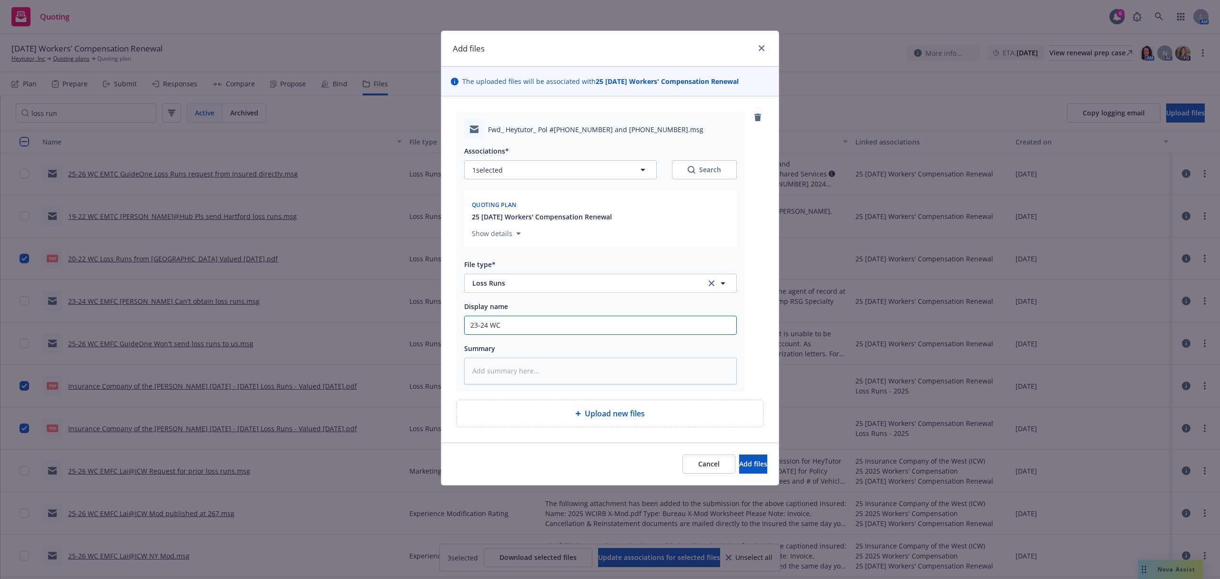
type textarea "x"
type input "23-24 WC E"
type textarea "x"
type input "23-24 WC EM"
type textarea "x"
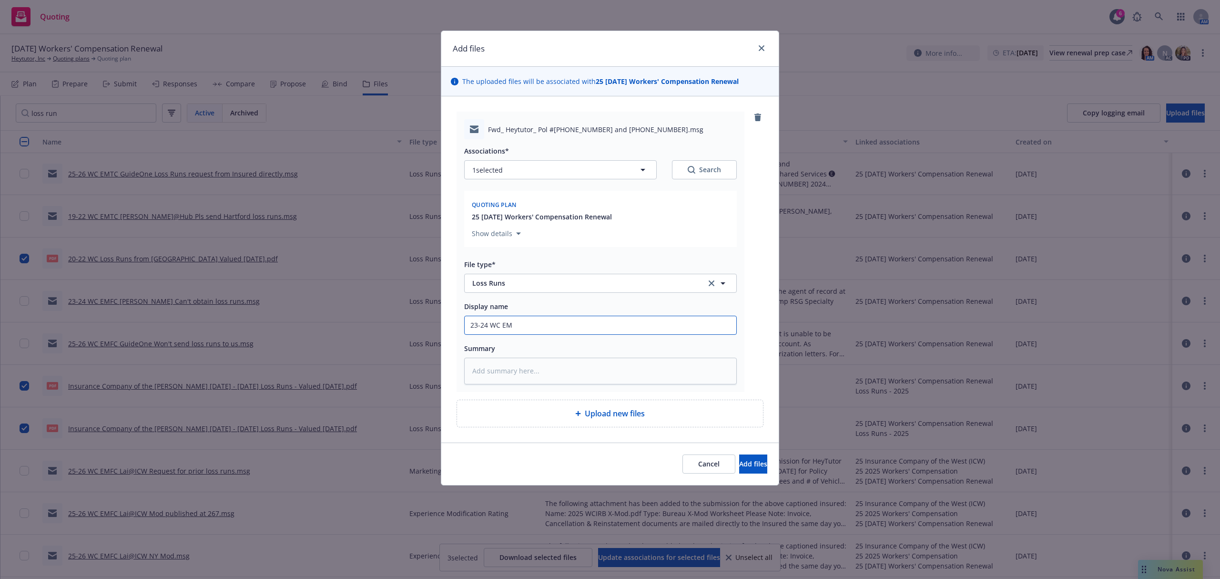
type input "23-24 WC EMF"
type textarea "x"
type input "23-24 WC EMFI"
type textarea "x"
type input "23-24 WC EMFI"
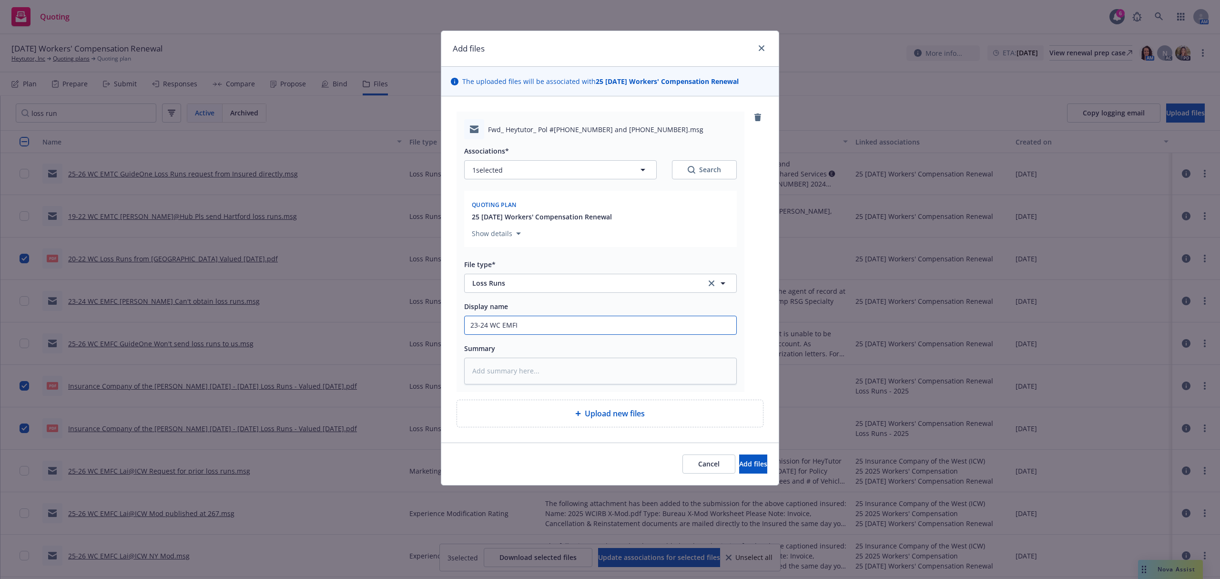
type textarea "x"
type input "23-24 WC EMFI B"
type textarea "x"
type input "23-24 WC EMFI Be"
type textarea "x"
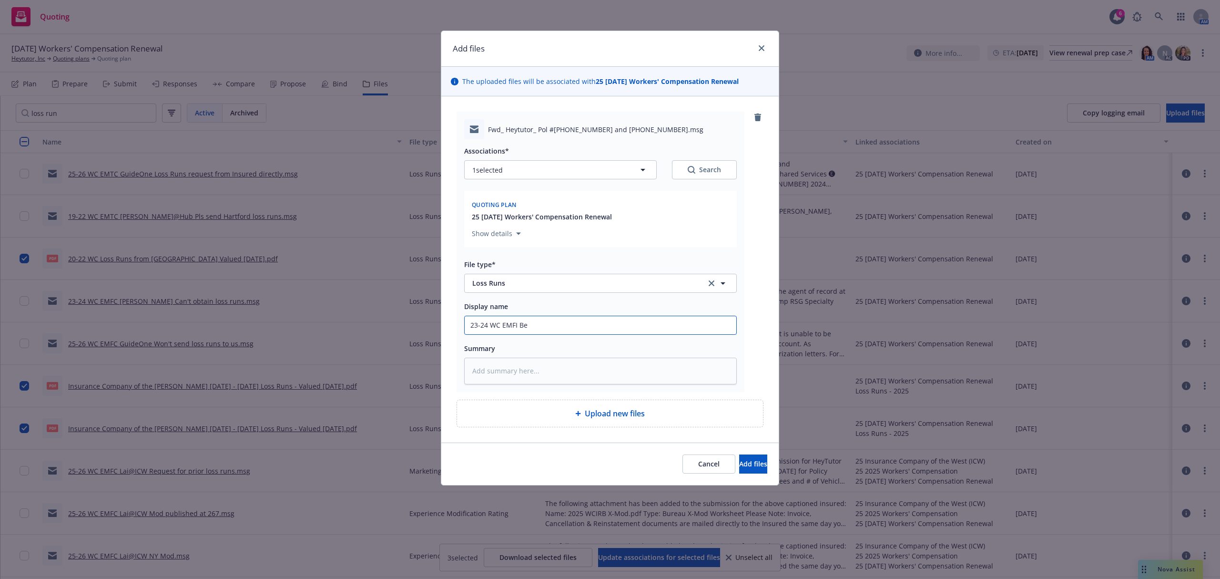
type input "23-24 WC EMFI Ben"
type textarea "x"
type input "23-24 WC EMFI Ben"
type textarea "x"
type input "23-24 WC EMFI Ben G"
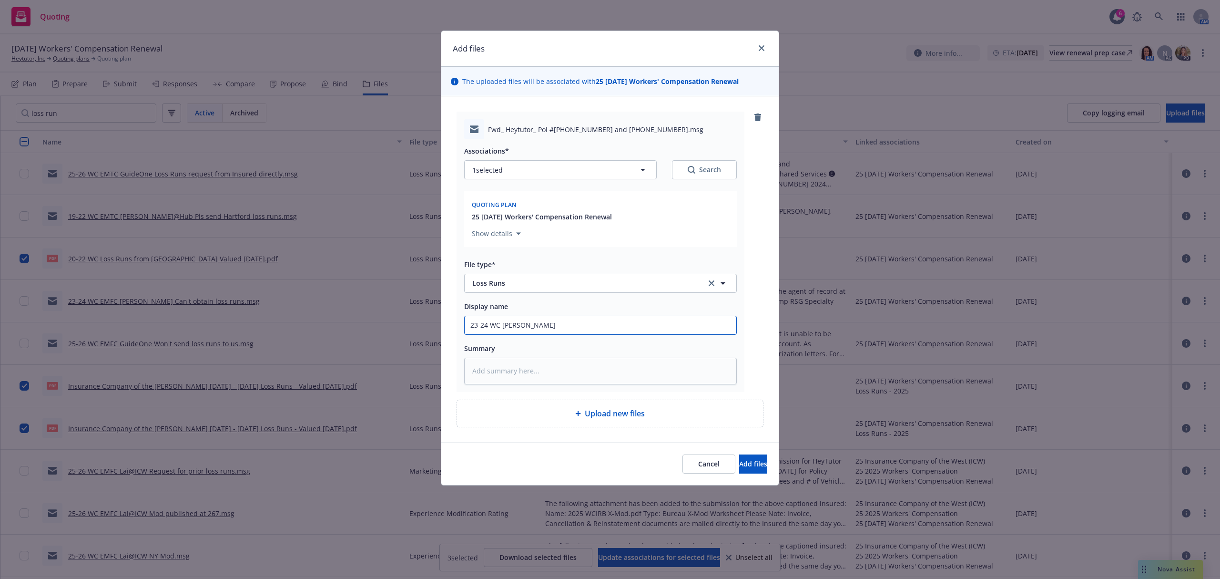
type textarea "x"
type input "23-24 WC EMFI Ben Gu"
type textarea "x"
type input "23-24 WC EMFI Ben Gui"
type textarea "x"
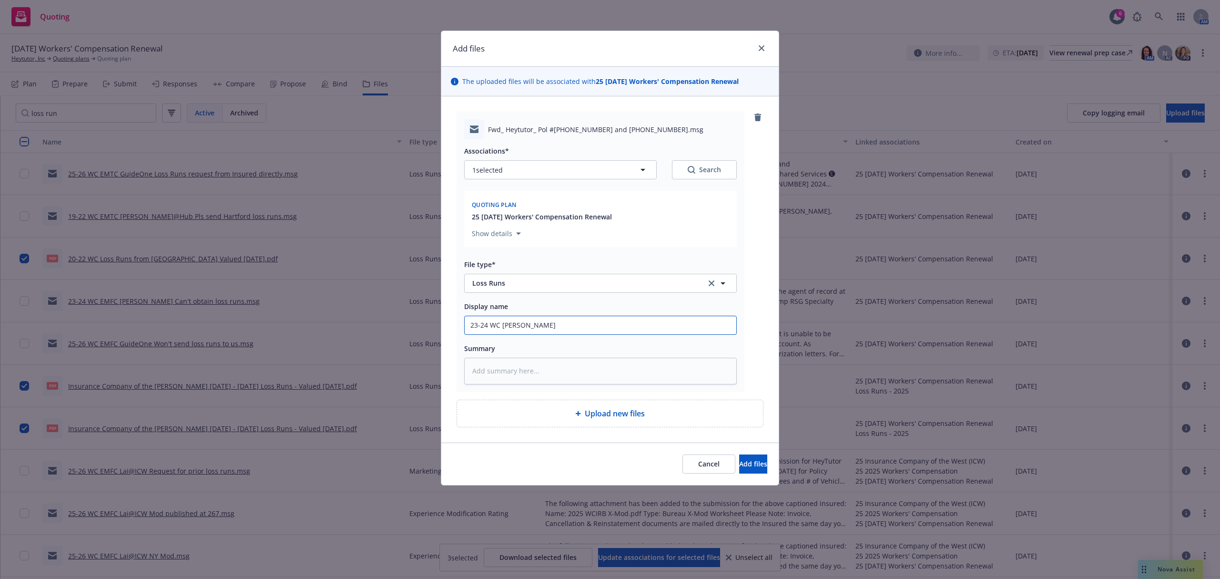
type input "23-24 WC EMFI Ben Guid"
type textarea "x"
type input "23-24 WC EMFI Ben Guide"
type textarea "x"
type input "23-24 WC EMFI Ben GuideO"
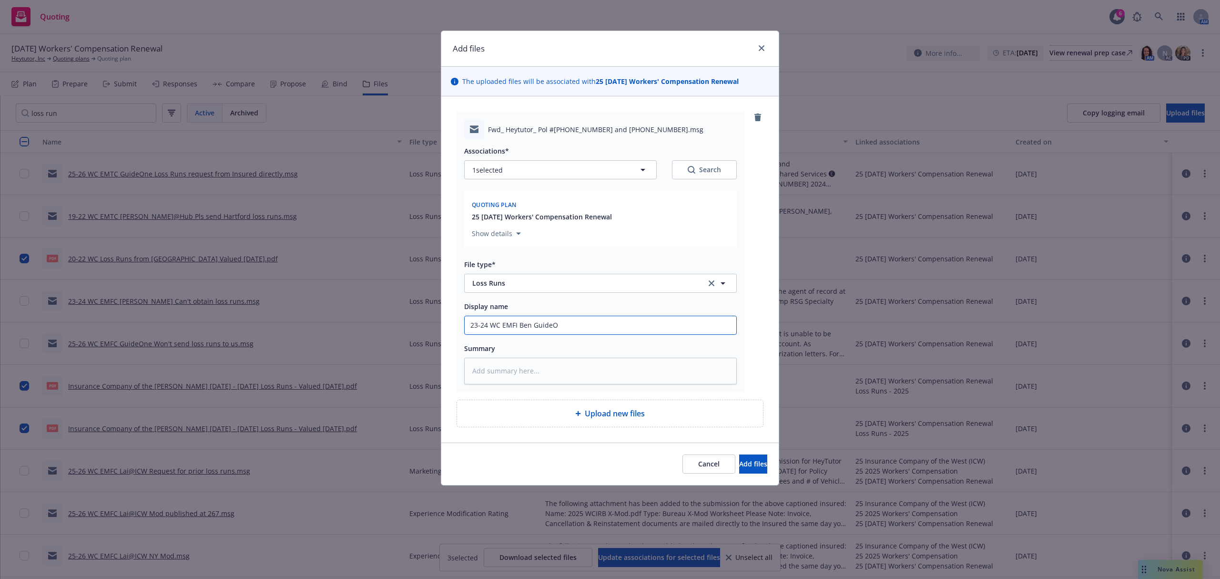
type textarea "x"
type input "23-24 WC EMFI Ben GuideOne"
type textarea "x"
type input "23-24 WC EMFI Ben GuideOne"
type textarea "x"
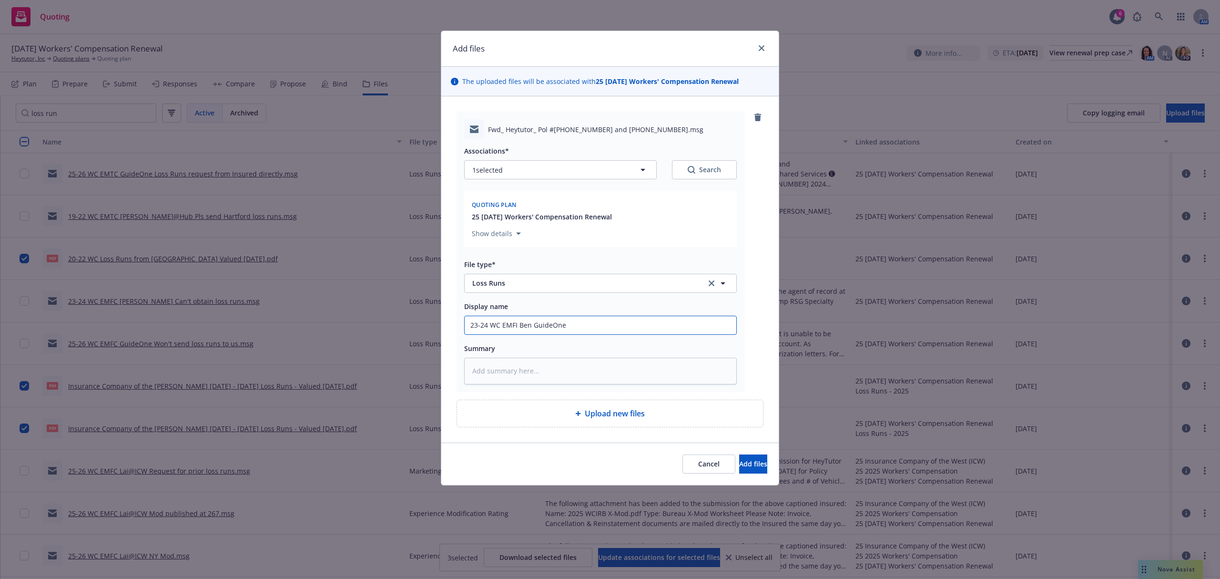
type input "23-24 WC EMFI Ben GuideOne l"
type textarea "x"
type input "23-24 WC EMFI Ben GuideOne lo"
type textarea "x"
type input "23-24 WC EMFI Ben GuideOne los"
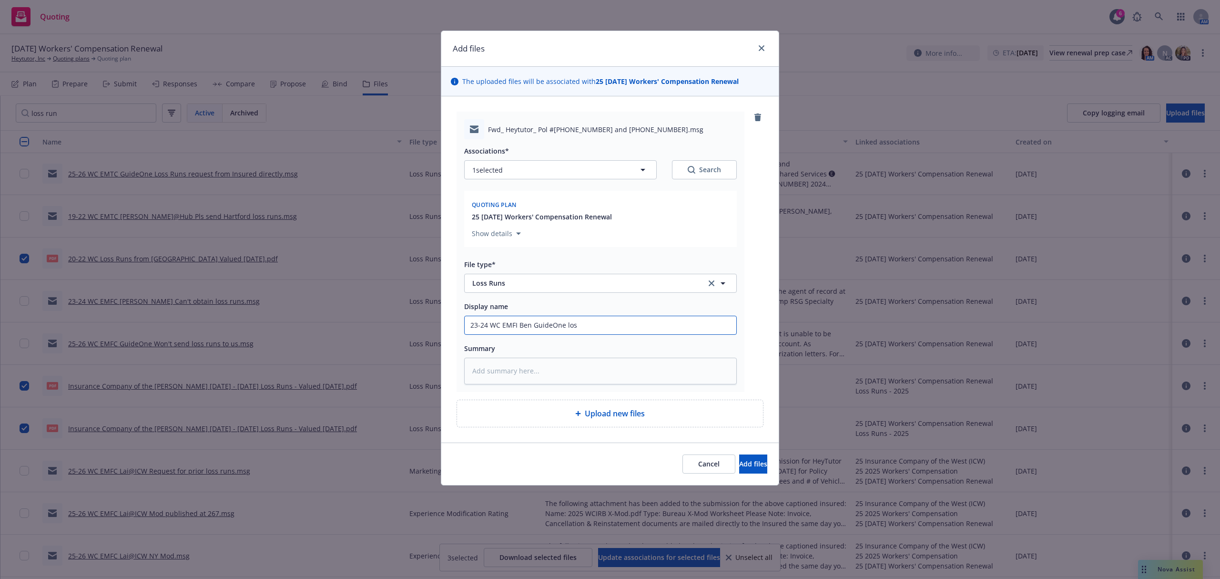
type textarea "x"
type input "23-24 WC EMFI Ben GuideOne loss"
type textarea "x"
type input "23-24 WC EMFI Ben GuideOne loss r"
type textarea "x"
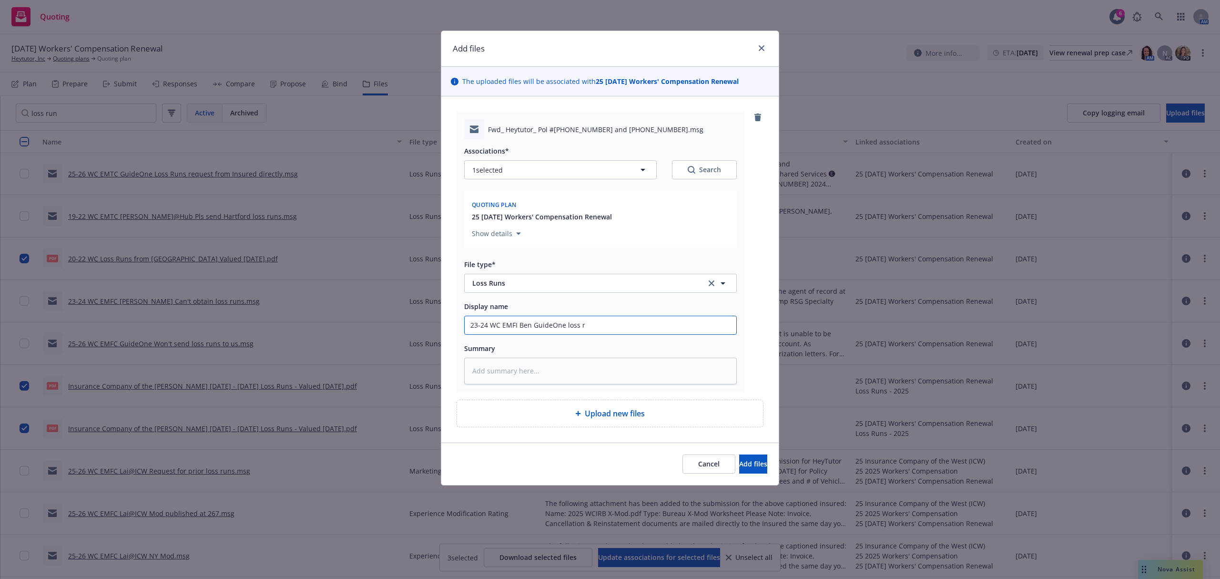
type input "23-24 WC EMFI Ben GuideOne loss ru"
type textarea "x"
type input "23-24 WC EMFI Ben GuideOne loss run"
type textarea "x"
type input "23-24 WC EMFI Ben GuideOne loss runs"
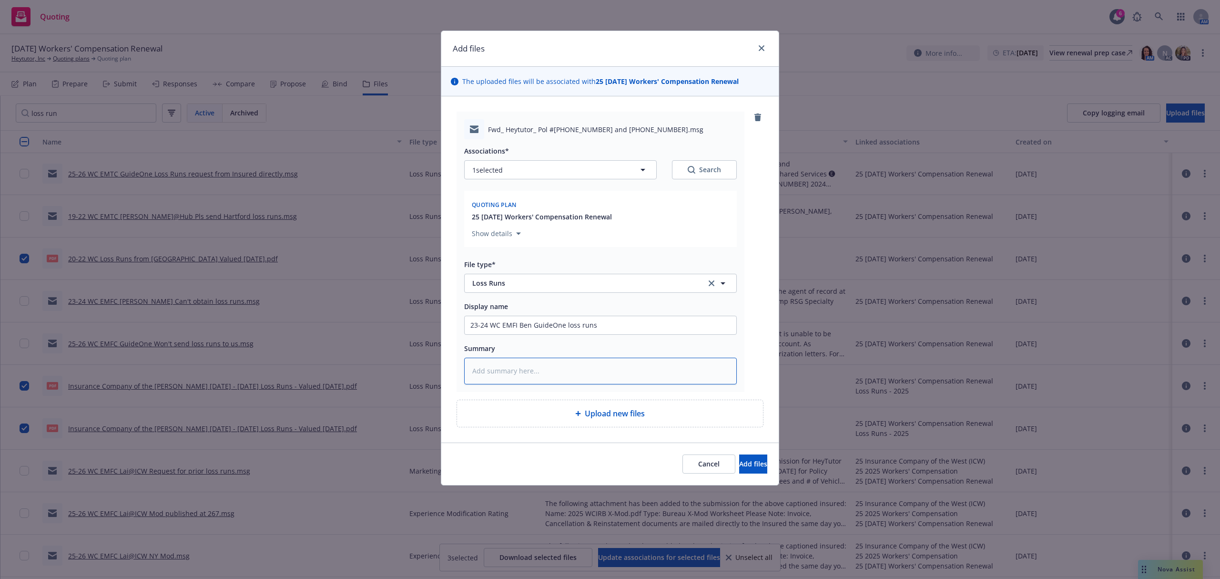
paste textarea "Here you go Samantha. ---------- Forwarded message --------- From: lossruns <lo…"
type textarea "x"
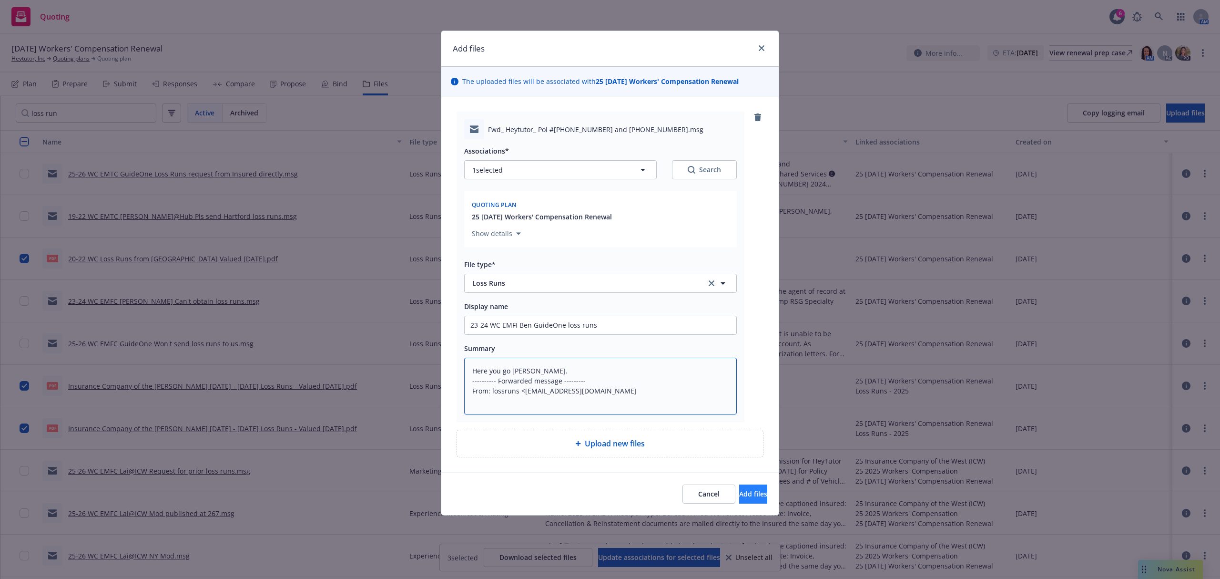
type textarea "Here you go Samantha. ---------- Forwarded message --------- From: lossruns <lo…"
click at [739, 494] on span "Add files" at bounding box center [753, 493] width 28 height 9
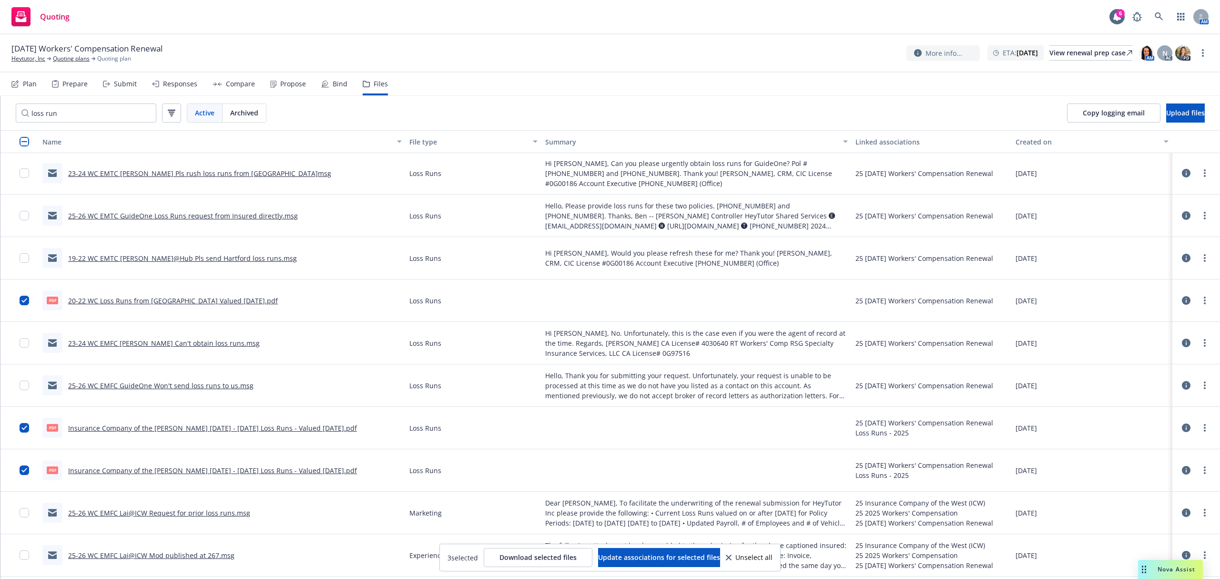
scroll to position [211, 0]
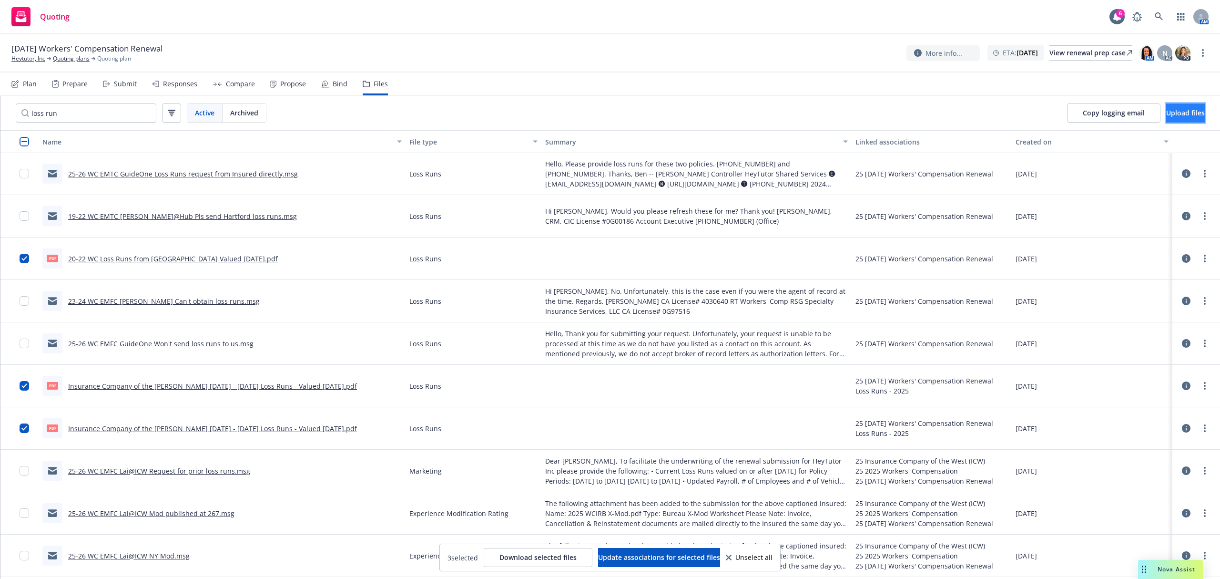
click at [1166, 113] on button "Upload files" at bounding box center [1185, 112] width 39 height 19
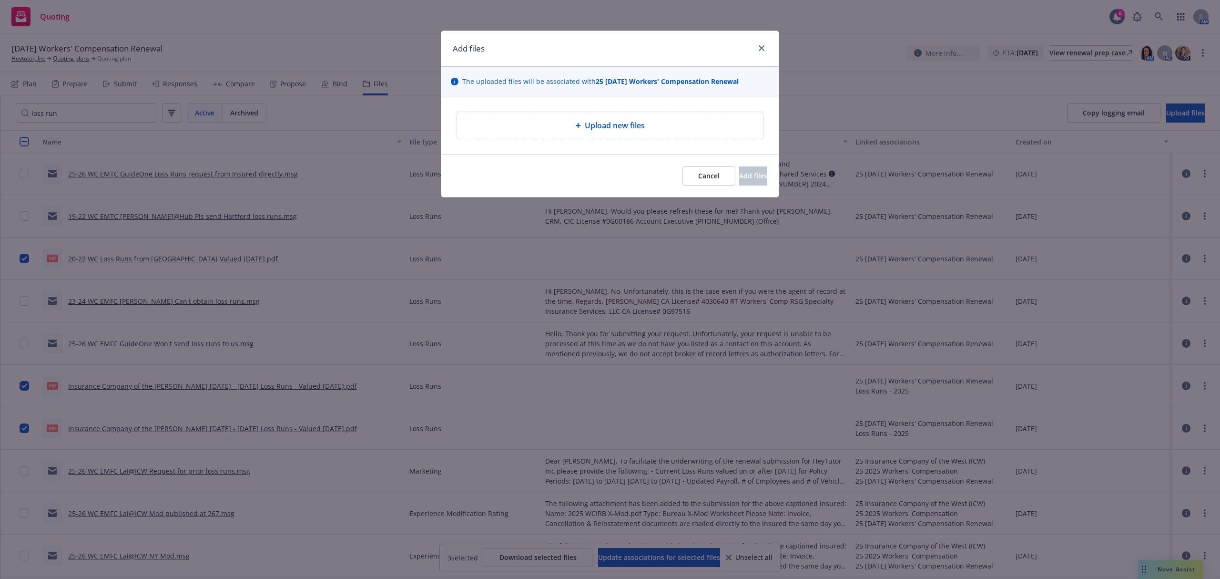
type textarea "x"
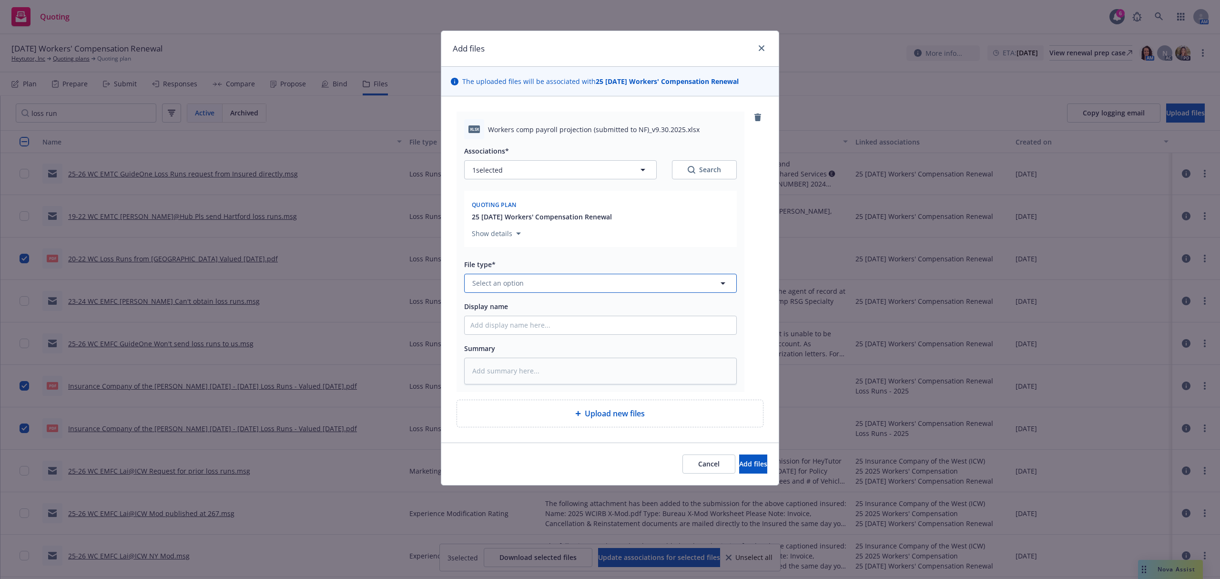
click at [481, 286] on span "Select an option" at bounding box center [497, 283] width 51 height 10
type input "upd"
type textarea "x"
type input "2"
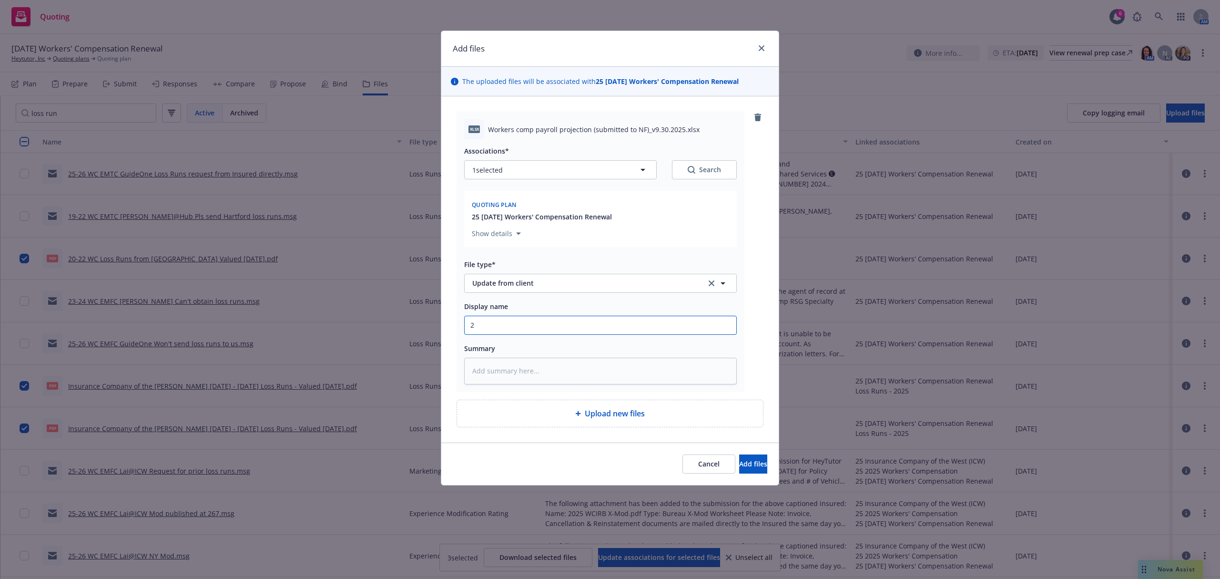
type textarea "x"
type input "25"
type textarea "x"
type input "25-"
type textarea "x"
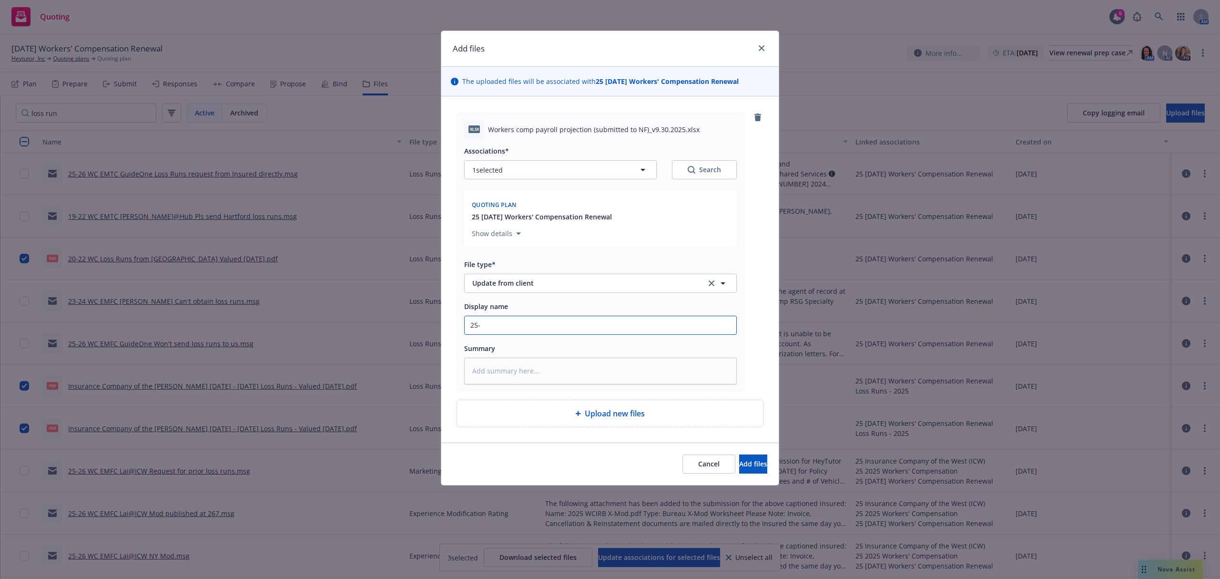
type input "25-2"
type textarea "x"
type input "25-26"
type textarea "x"
type input "25-26"
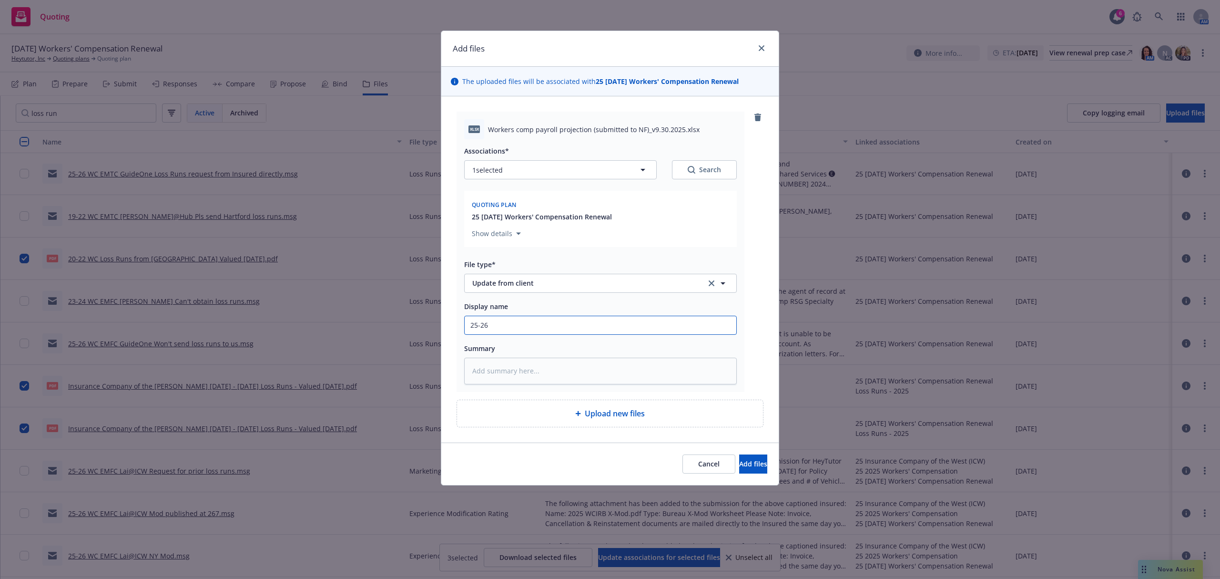
type textarea "x"
type input "25-26 W"
type textarea "x"
type input "25-26 WC"
type textarea "x"
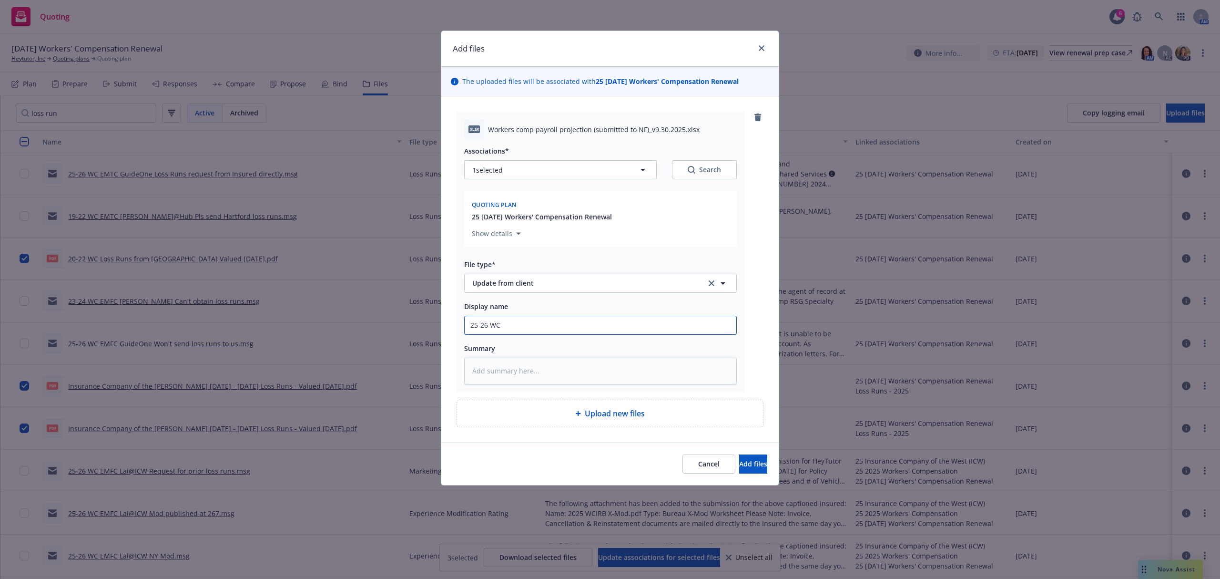
type input "25-26 WC"
type textarea "x"
type input "25-26 WC E"
click at [740, 469] on button "Add files" at bounding box center [753, 463] width 28 height 19
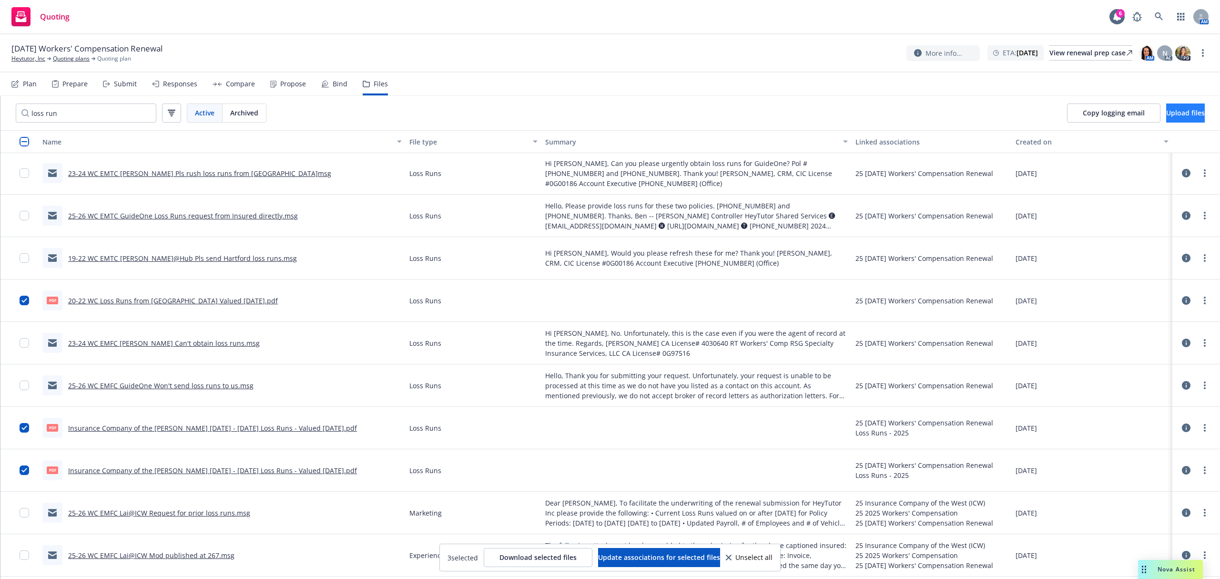
scroll to position [253, 0]
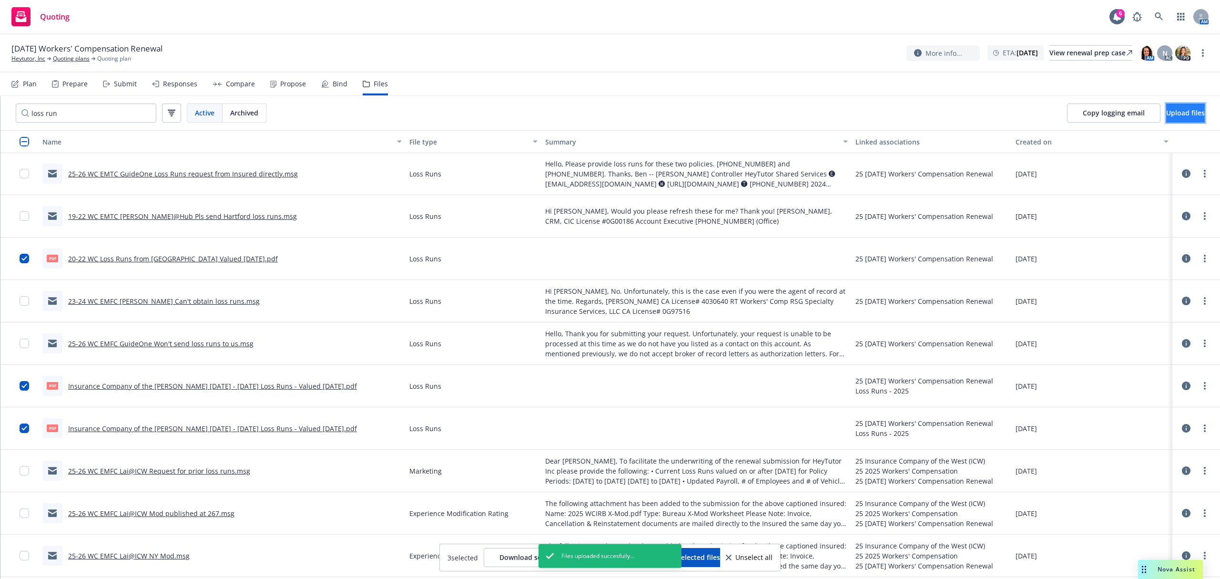
click at [1166, 113] on span "Upload files" at bounding box center [1185, 112] width 39 height 9
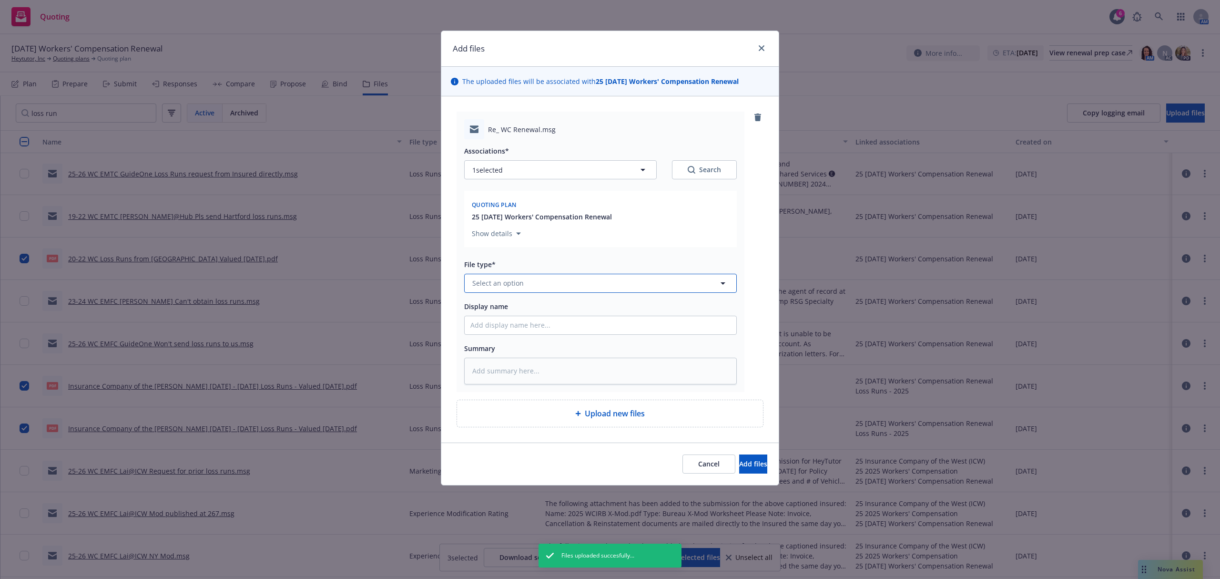
click at [521, 288] on span "Select an option" at bounding box center [497, 283] width 51 height 10
paste textarea "Hi Samantha, Please see attached and let me know if you have any questions. Ben"
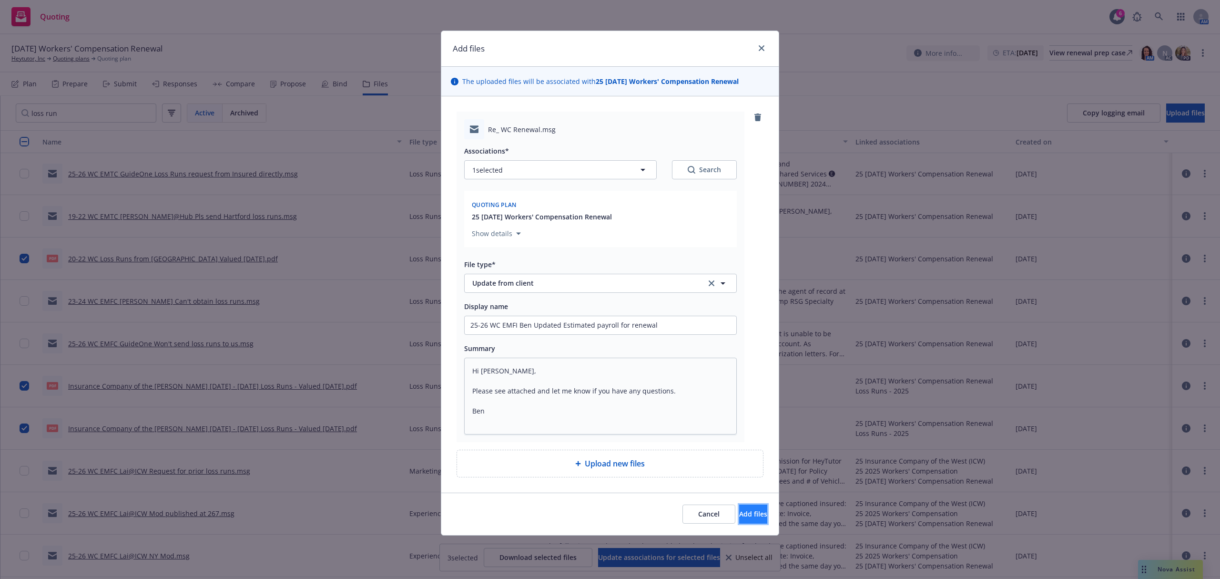
click at [745, 518] on span "Add files" at bounding box center [753, 513] width 28 height 9
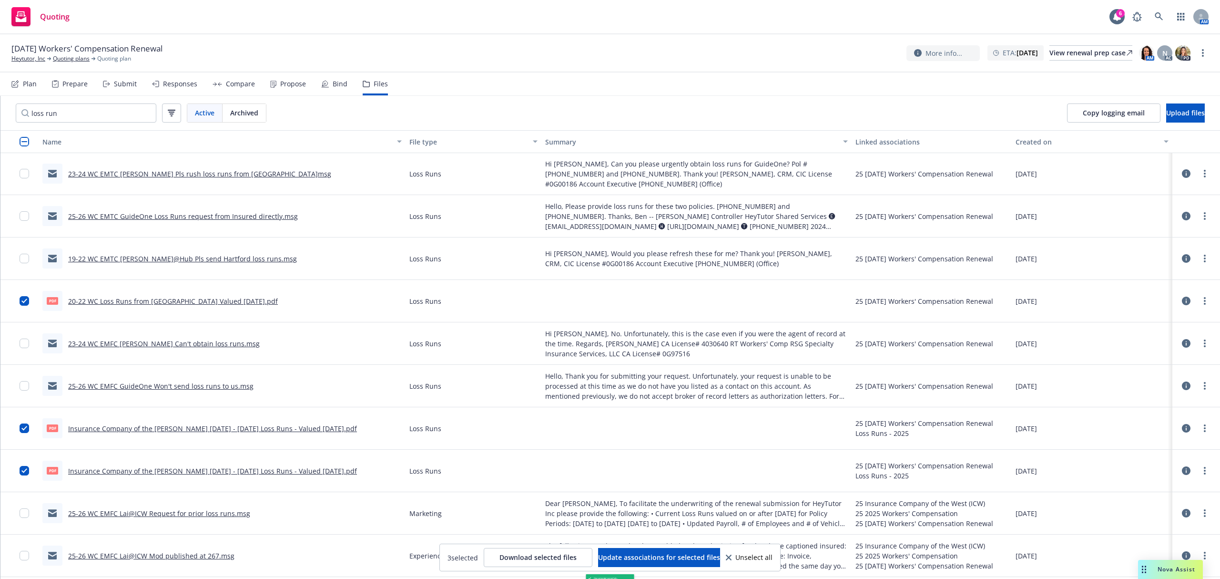
scroll to position [295, 0]
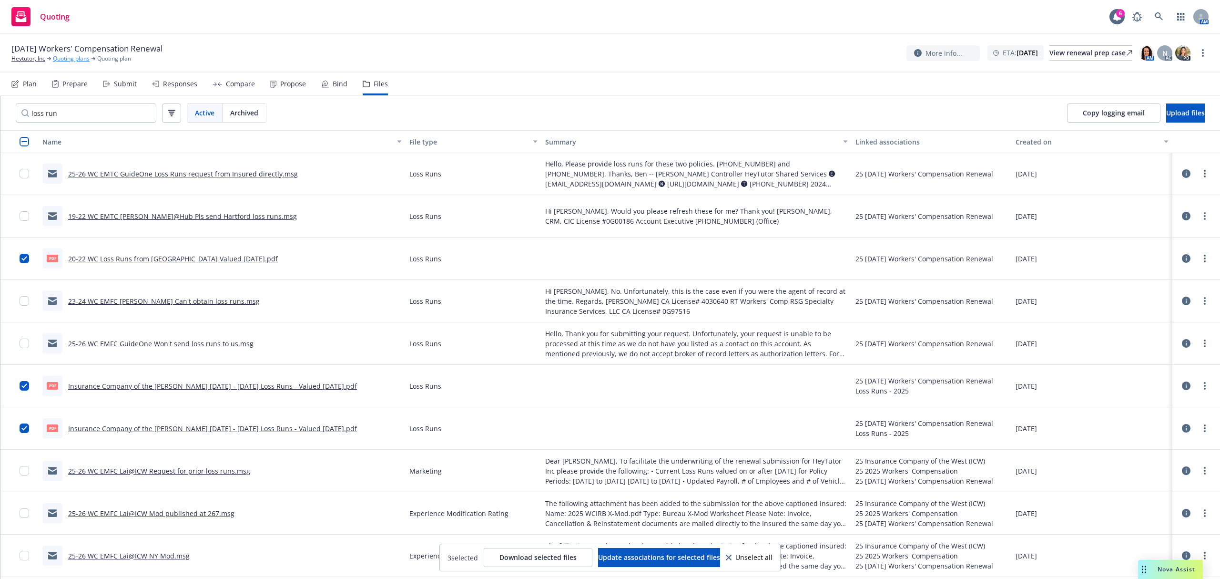
click at [75, 61] on link "Quoting plans" at bounding box center [71, 58] width 37 height 9
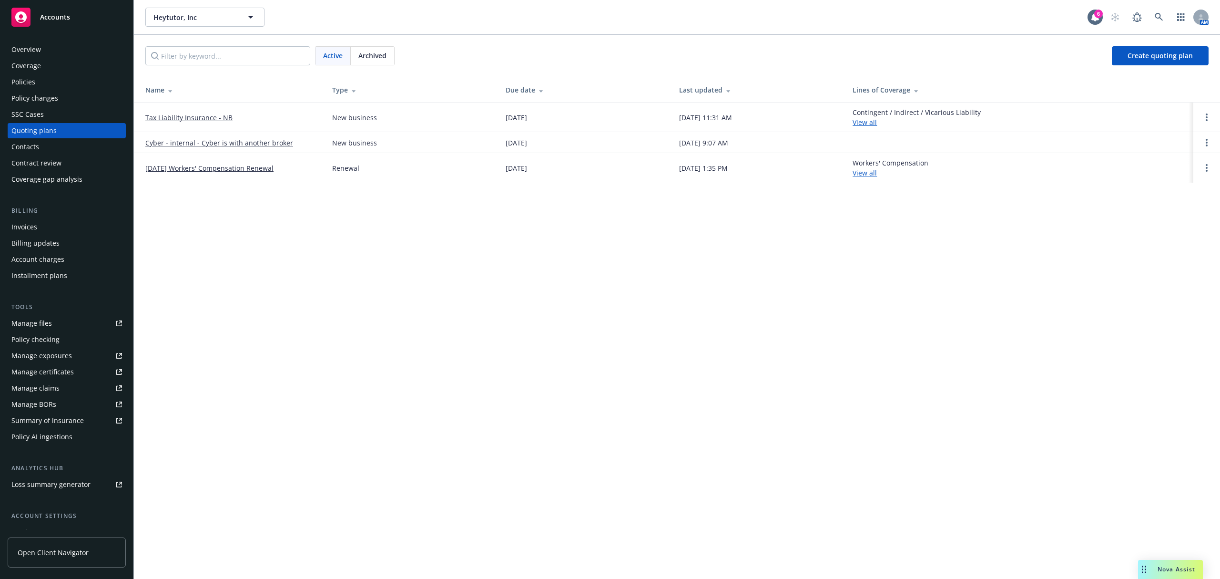
click at [201, 117] on link "Tax Liability Insurance - NB" at bounding box center [188, 117] width 87 height 10
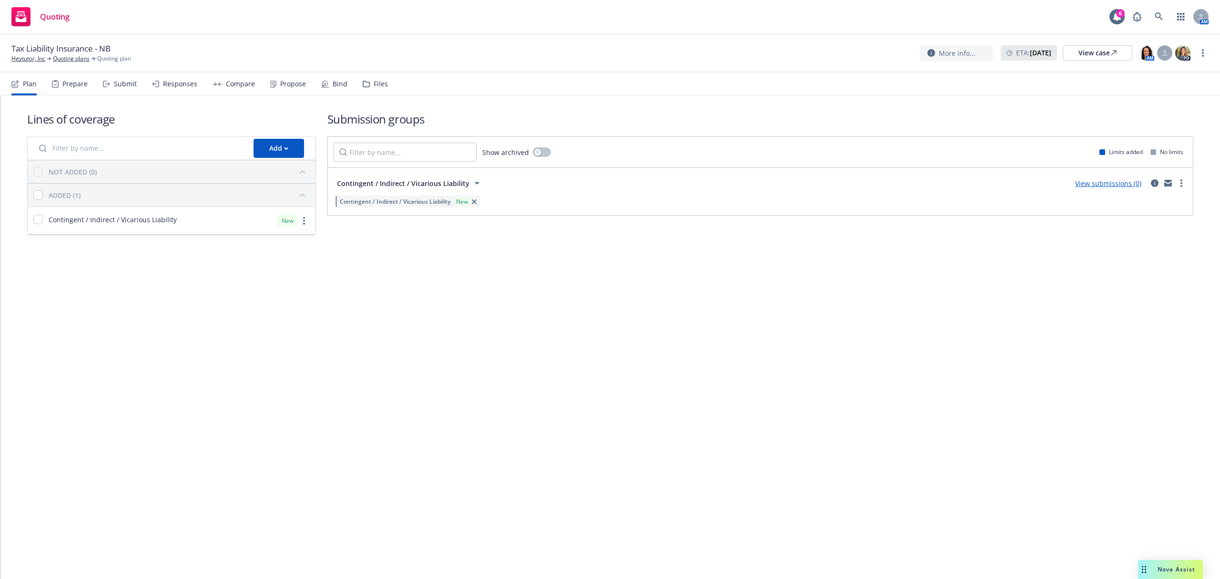
click at [377, 90] on div "Files" at bounding box center [375, 83] width 25 height 23
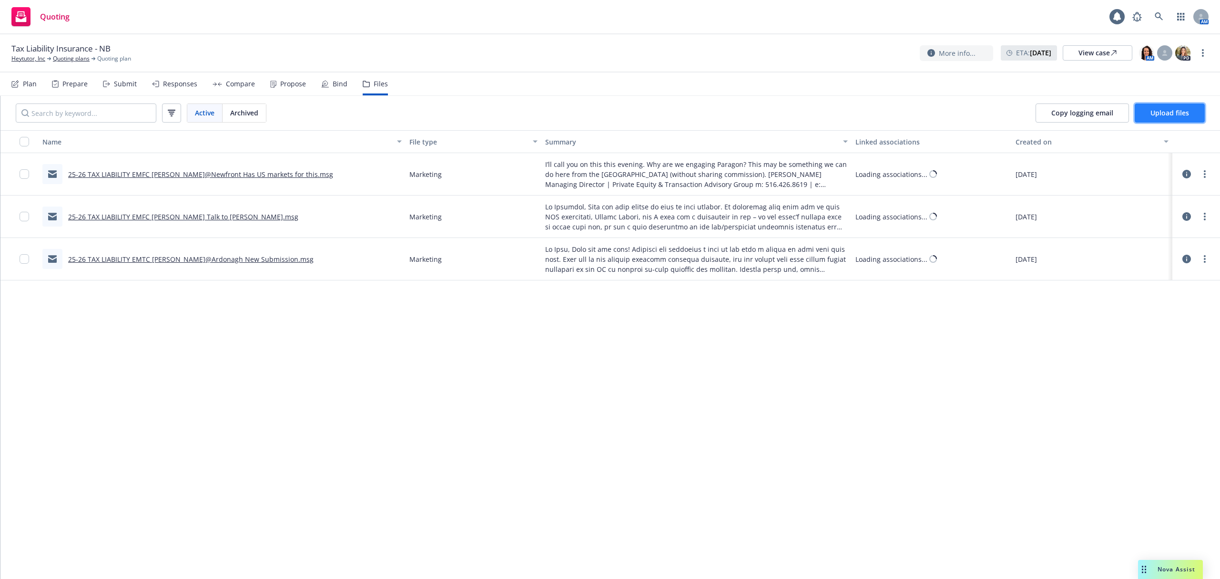
click at [1183, 111] on span "Upload files" at bounding box center [1170, 112] width 39 height 9
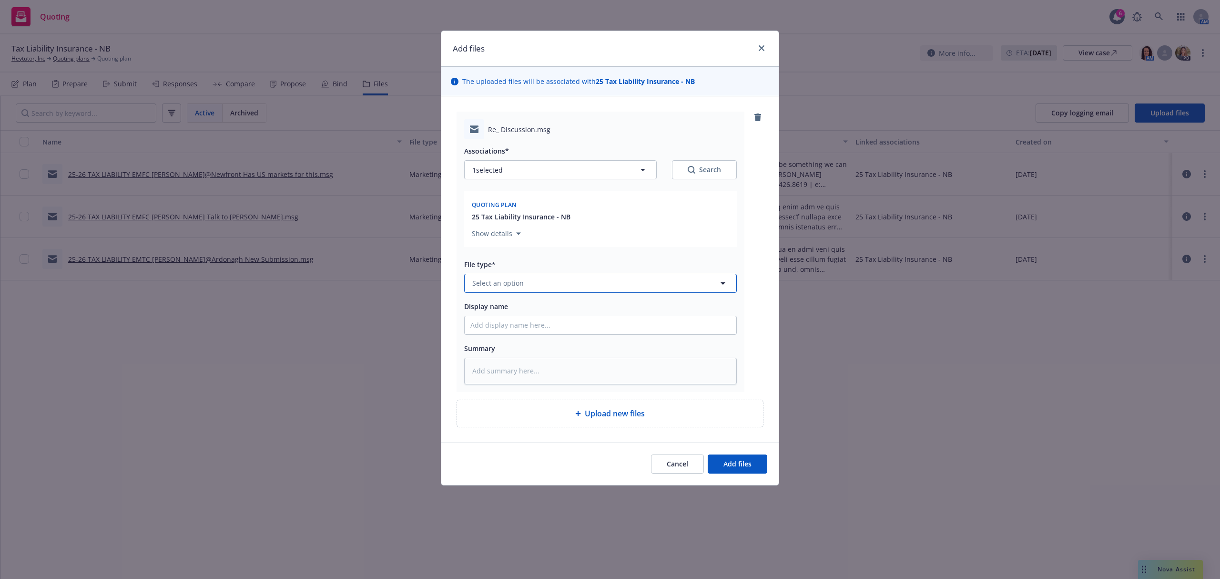
click at [497, 285] on span "Select an option" at bounding box center [497, 283] width 51 height 10
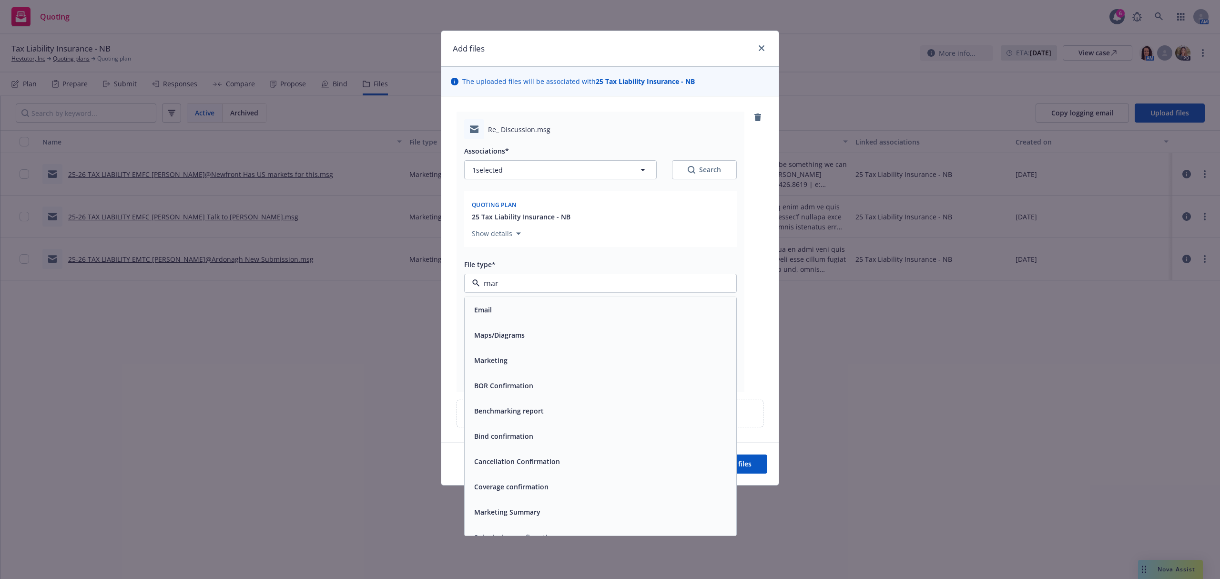
type input "mark"
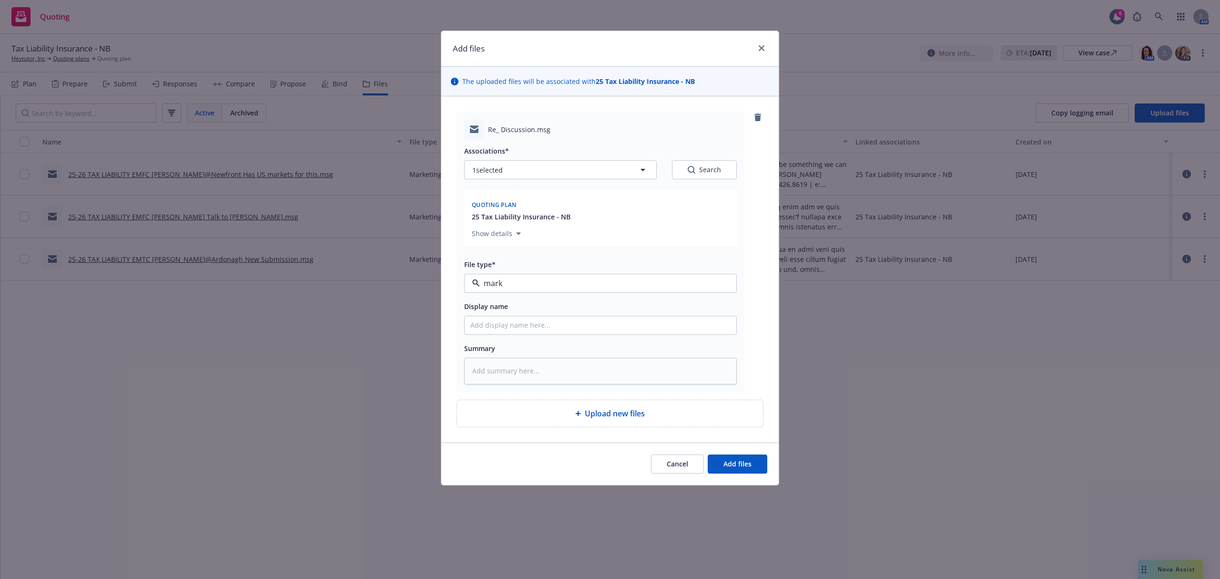
type textarea "x"
type input "2"
type textarea "x"
type input "25"
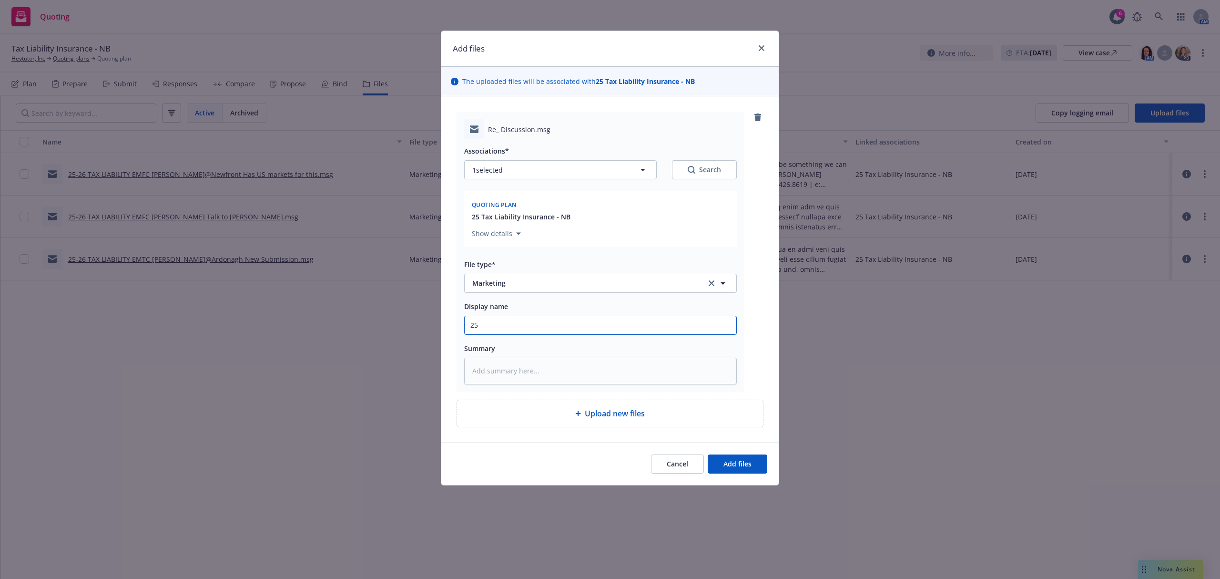
type textarea "x"
type input "25-"
type textarea "x"
type input "25-2"
type textarea "x"
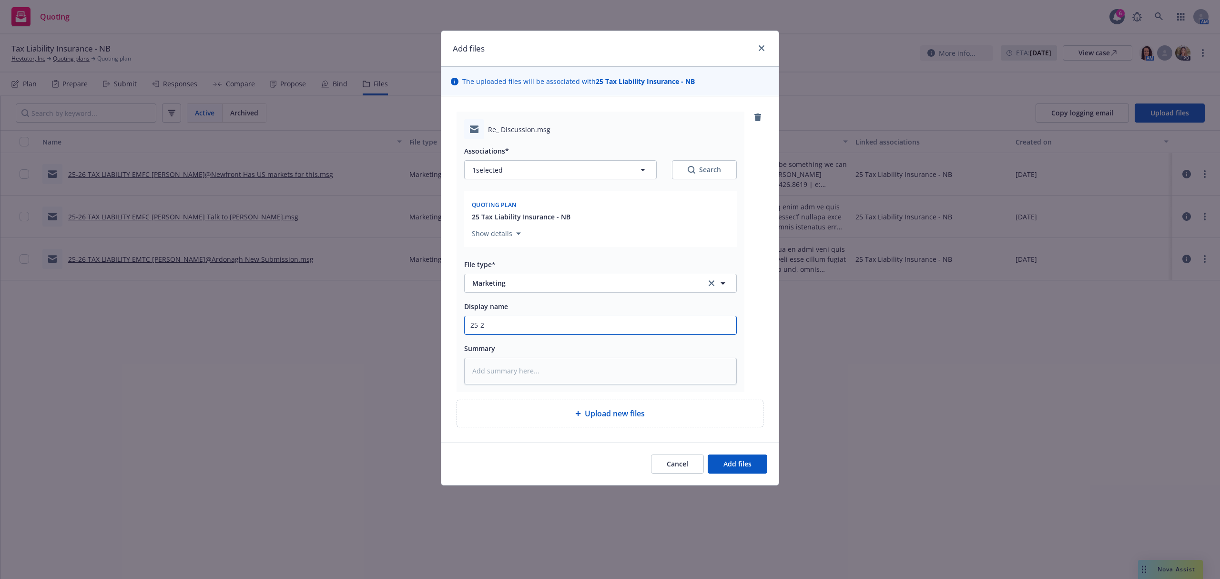
type input "25-26"
type textarea "x"
type input "25-26"
type textarea "x"
type input "25-26 T"
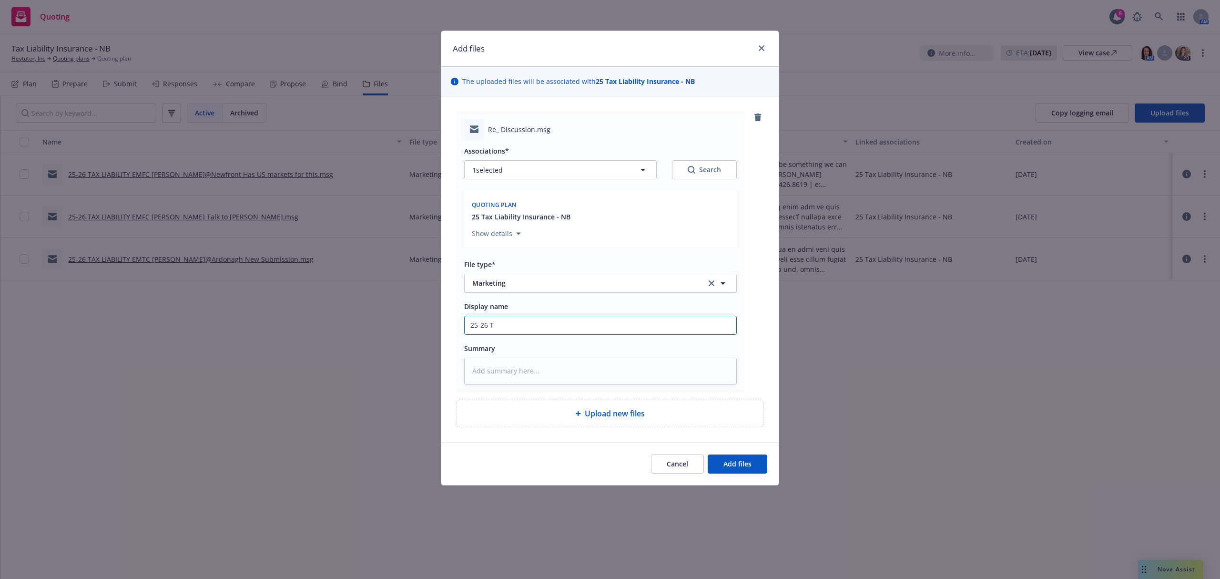
type textarea "x"
type input "25-26 TA"
type textarea "x"
type input "25-26 TAX"
type textarea "x"
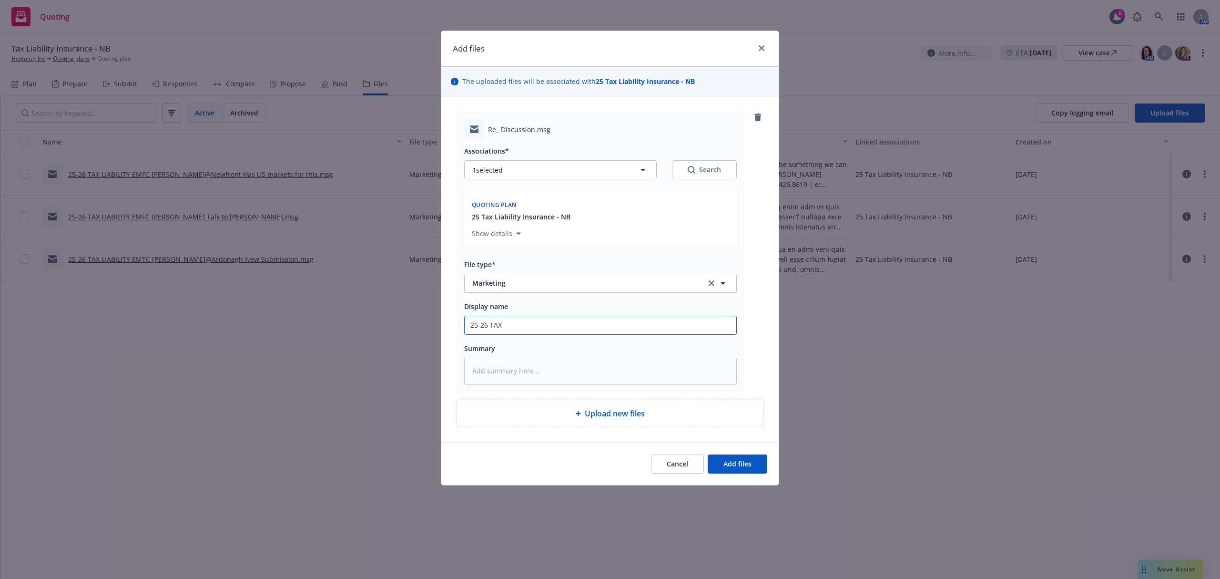
type input "25-26 TAX"
type textarea "x"
type input "25-26 TAX L"
type textarea "x"
type input "25-26 TAX LIA"
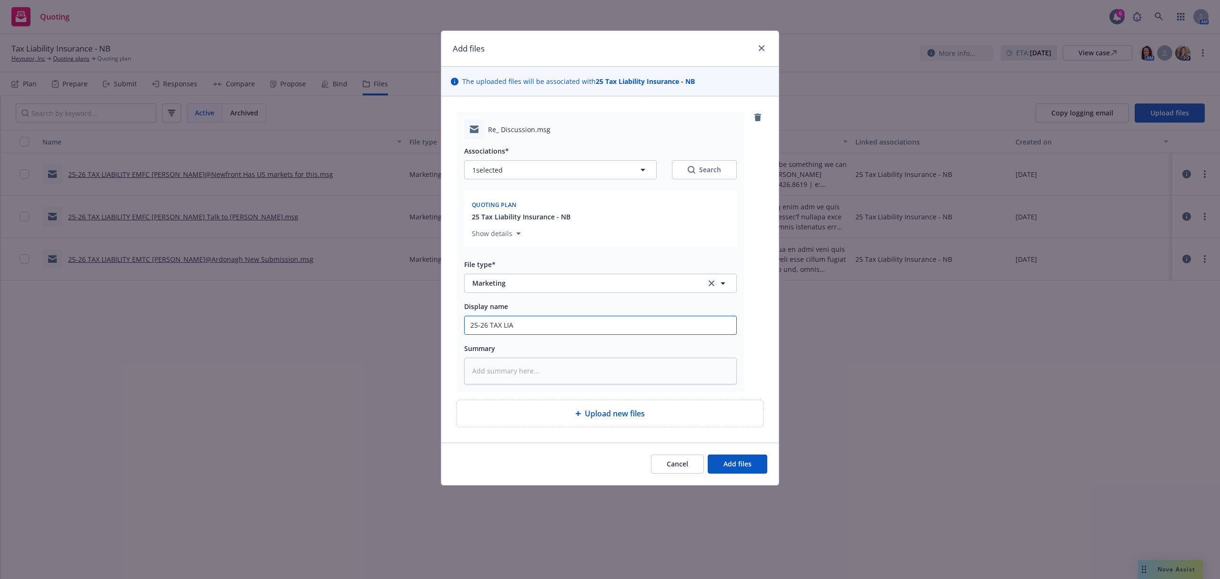
type textarea "x"
type input "25-26 TAX LIAI"
type textarea "x"
type input "25-26 TAX LIA"
type textarea "x"
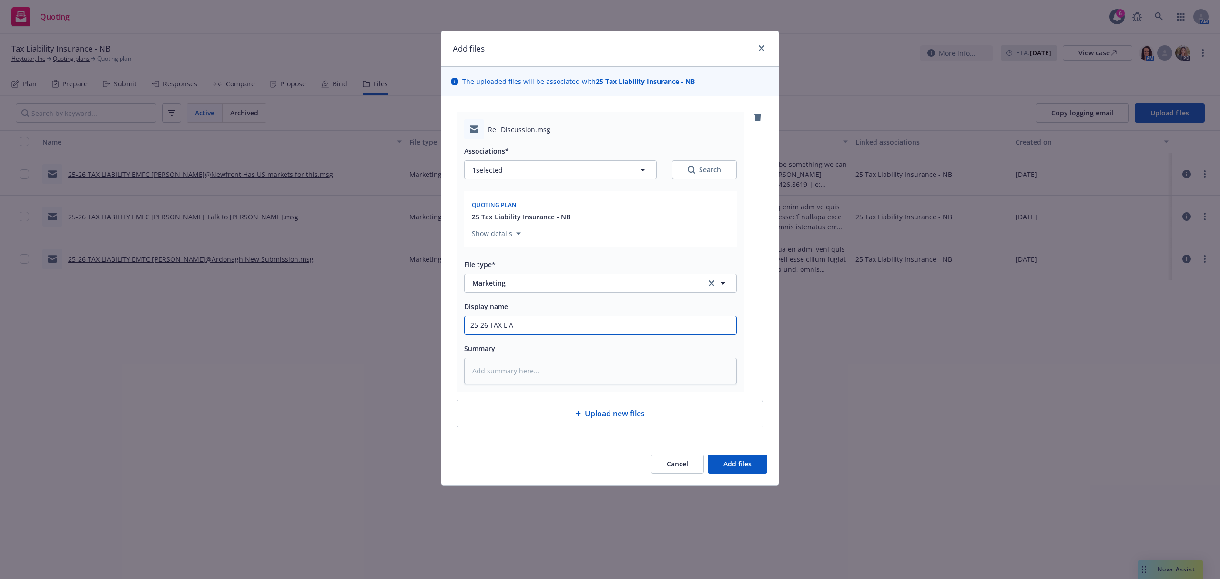
type input "25-26 TAX LIAB"
type textarea "x"
type input "25-26 TAX LIABI"
type textarea "x"
type input "25-26 TAX LIABIL"
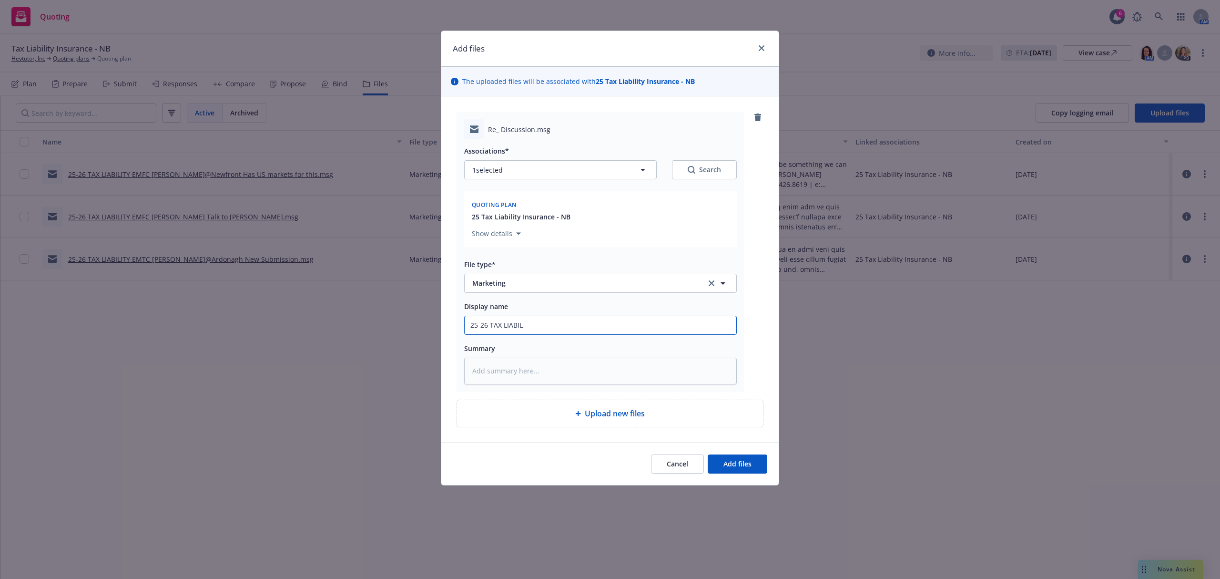
type textarea "x"
type input "25-26 TAX LIABILIT"
type textarea "x"
type input "25-26 TAX LIABILITY"
type textarea "x"
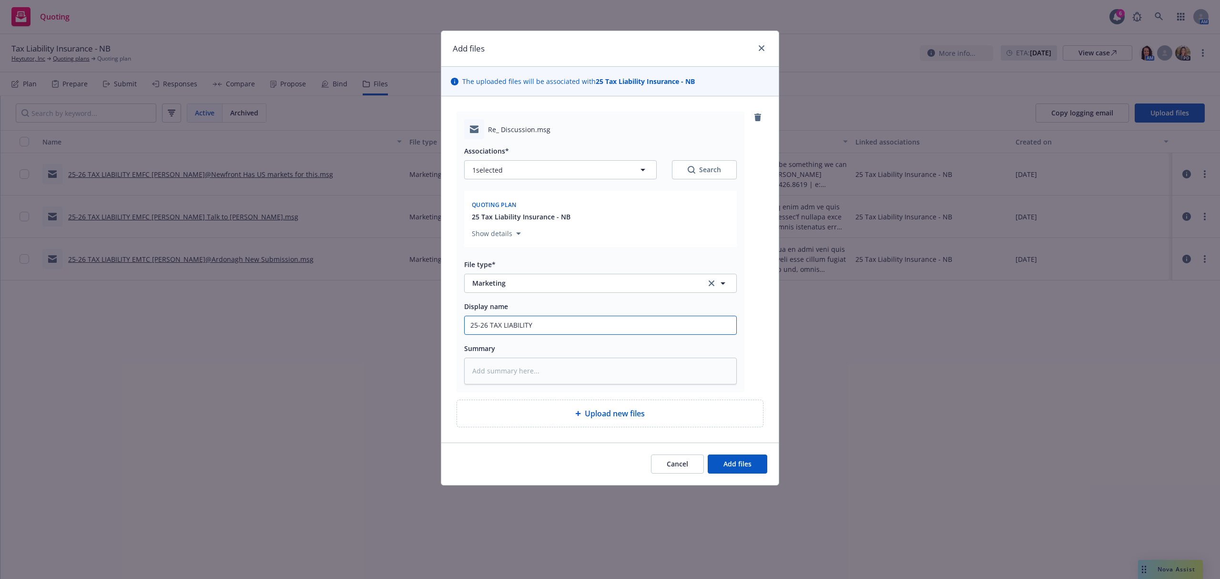
type input "25-26 TAX LIABILITYT"
type textarea "x"
type input "25-26 TAX LIABILITYT"
type textarea "x"
type input "25-26 TAX LIABILITYT"
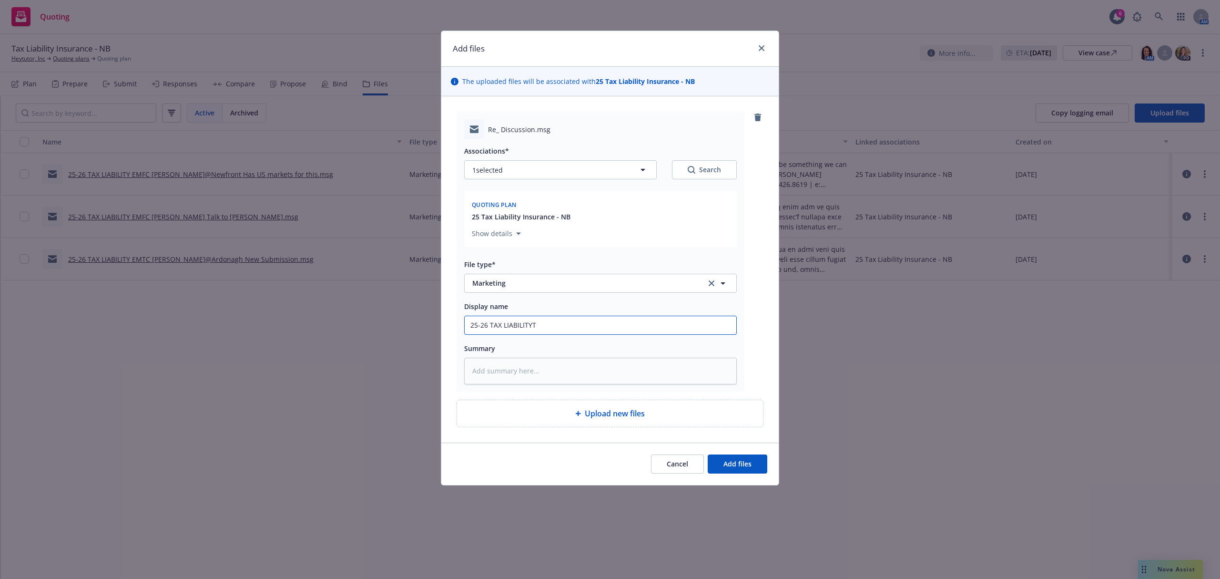
type textarea "x"
type input "25-26 TAX LIABILITY"
type textarea "x"
type input "25-26 TAX LIABILITY"
type textarea "x"
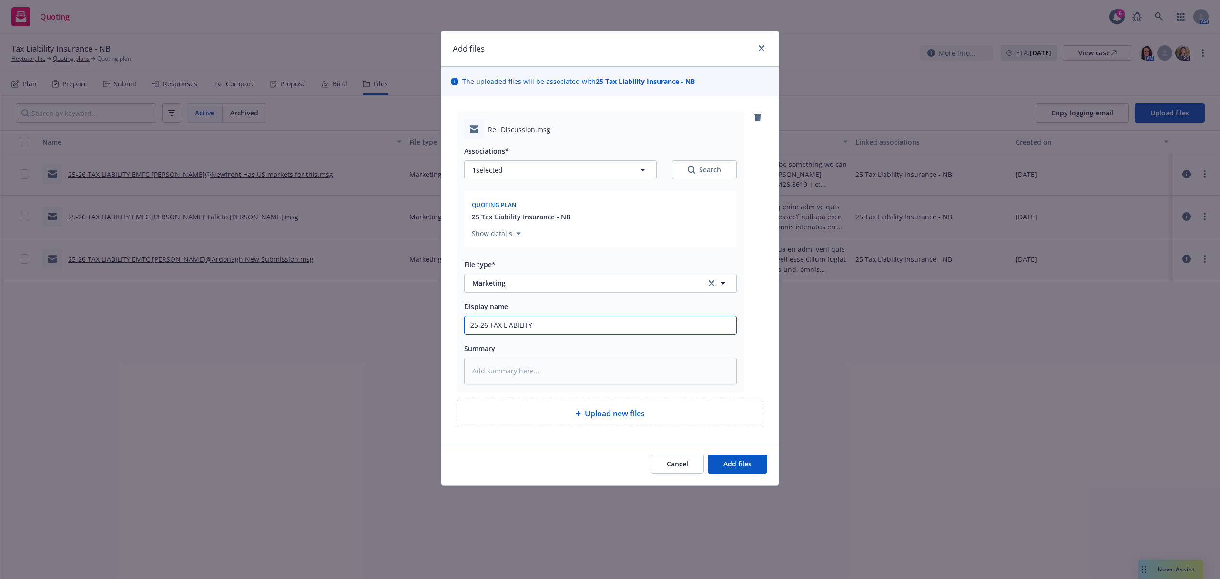
type input "25-26 TAX LIABILITY E"
type textarea "x"
type input "25-26 TAX LIABILITY EM"
type textarea "x"
type input "25-26 TAX LIABILITY EMF"
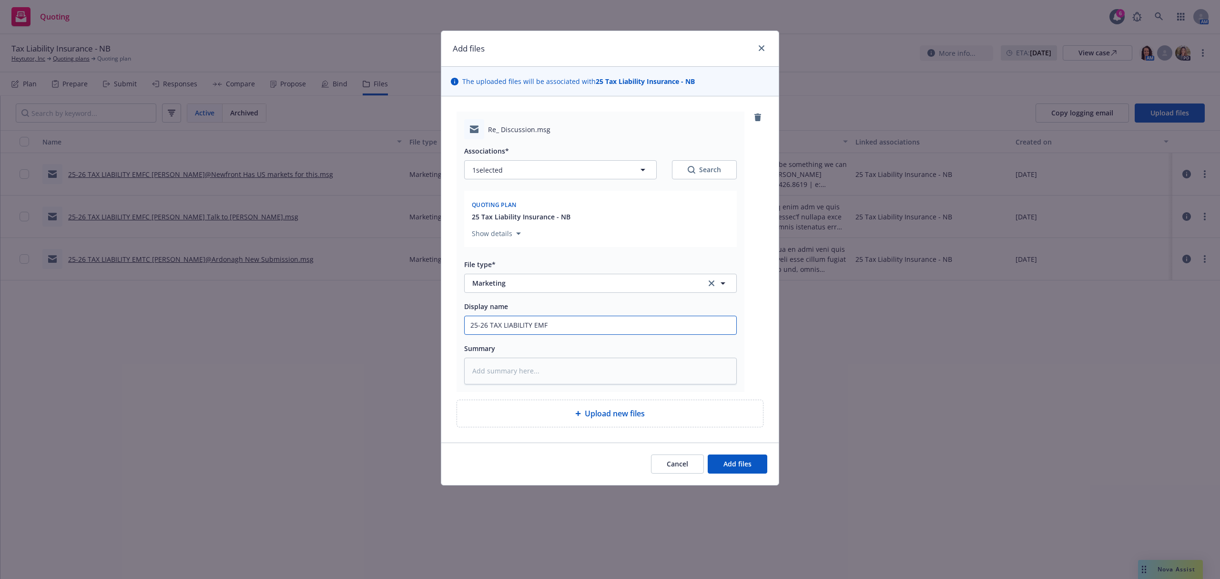
type textarea "x"
type input "25-26 TAX LIABILITY EMFI"
type textarea "x"
type input "25-26 TAX LIABILITY EMFI"
type textarea "x"
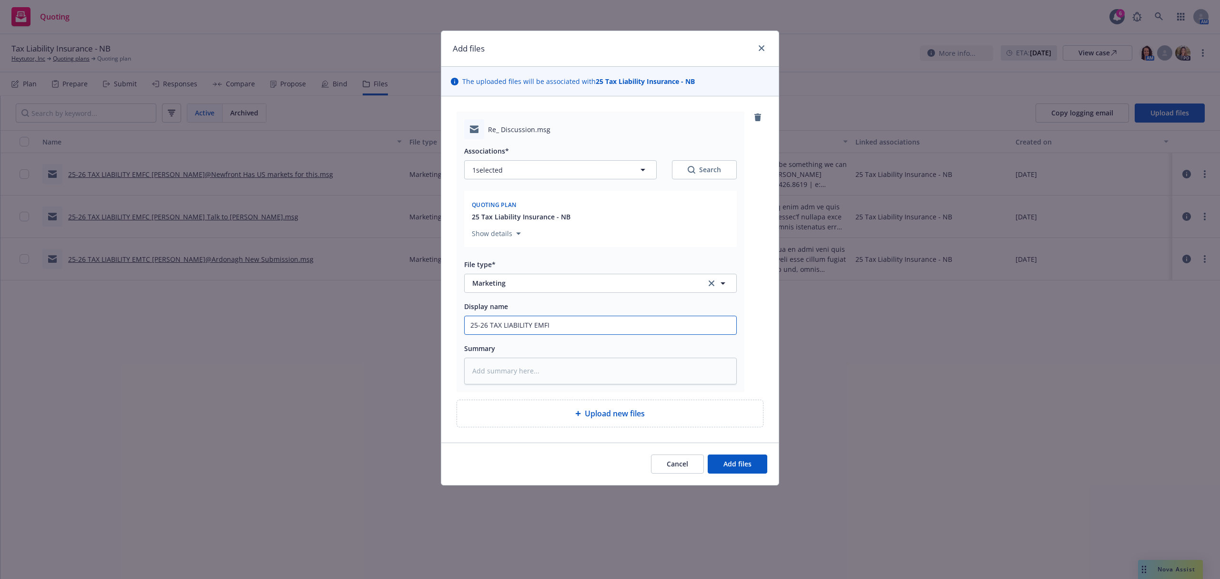
type input "25-26 TAX LIABILITY EMFI B"
type textarea "x"
type input "25-26 TAX LIABILITY EMFI Be"
type textarea "x"
type input "25-26 TAX LIABILITY EMFI Ben"
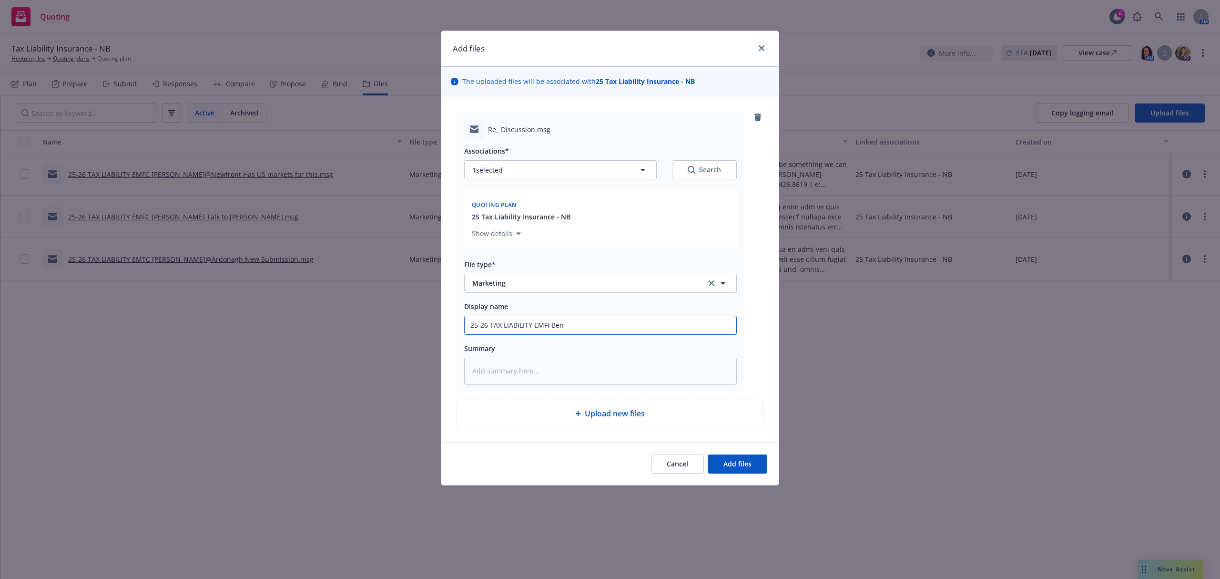
type textarea "x"
type input "25-26 TAX LIABILITY EMFI Ben"
type textarea "x"
type input "25-26 TAX LIABILITY EMFI Ben N"
type textarea "x"
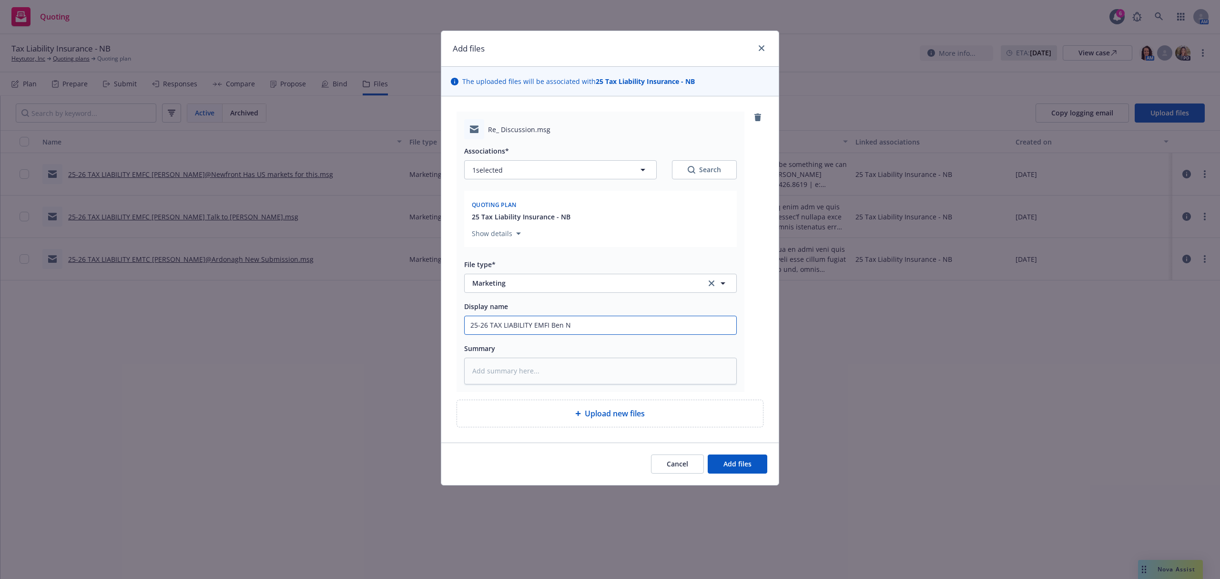
type input "25-26 TAX LIABILITY EMFI Ben No"
type textarea "x"
type input "25-26 TAX LIABILITY EMFI Ben No"
type textarea "x"
type input "25-26 TAX LIABILITY EMFI Ben No l"
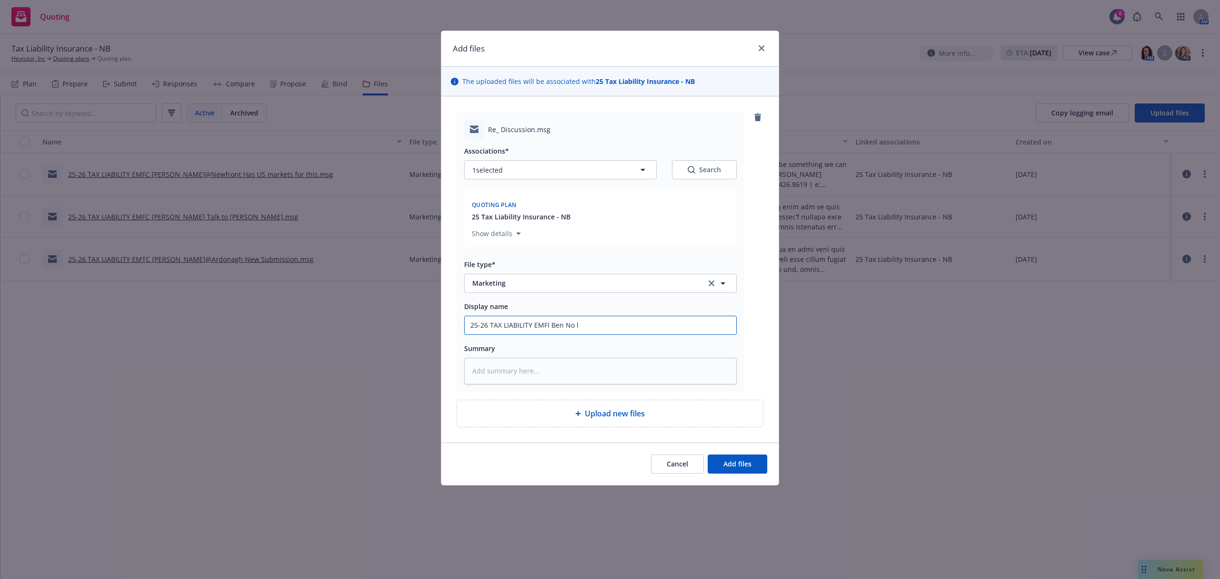
type textarea "x"
type input "25-26 TAX LIABILITY EMFI Ben No lo"
type textarea "x"
type input "25-26 TAX LIABILITY EMFI Ben No lon"
type textarea "x"
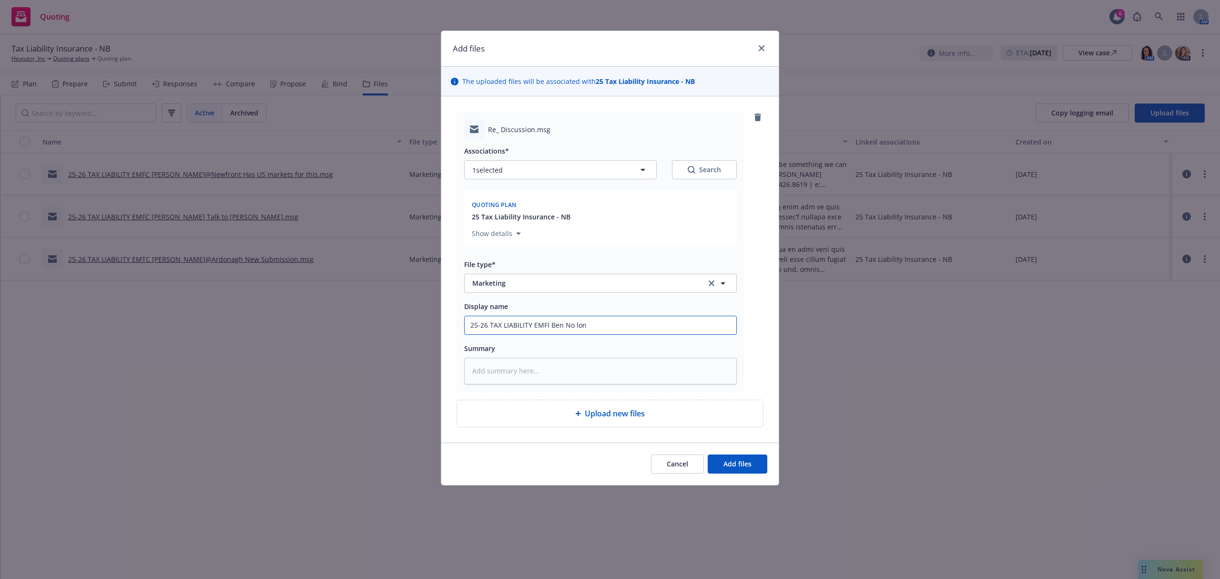
type input "25-26 TAX LIABILITY EMFI Ben No long"
type textarea "x"
type input "25-26 TAX LIABILITY EMFI Ben No longe"
type textarea "x"
type input "25-26 TAX LIABILITY EMFI Ben No longer"
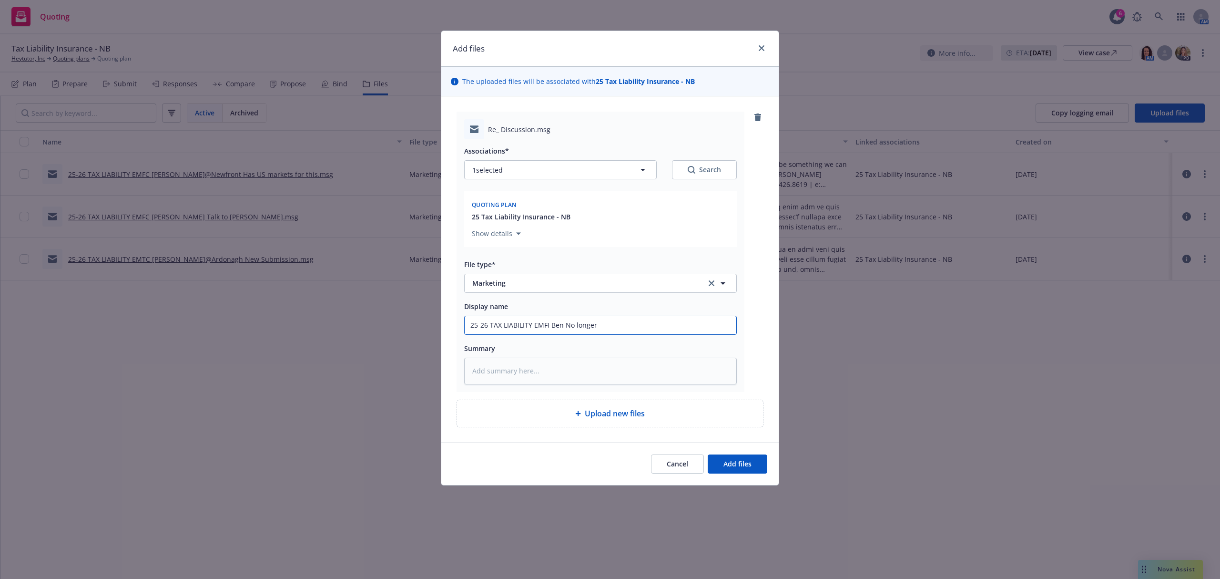
type textarea "x"
type input "25-26 TAX LIABILITY EMFI Ben No longer"
type textarea "x"
type input "25-26 TAX LIABILITY EMFI Ben No longer n"
type textarea "x"
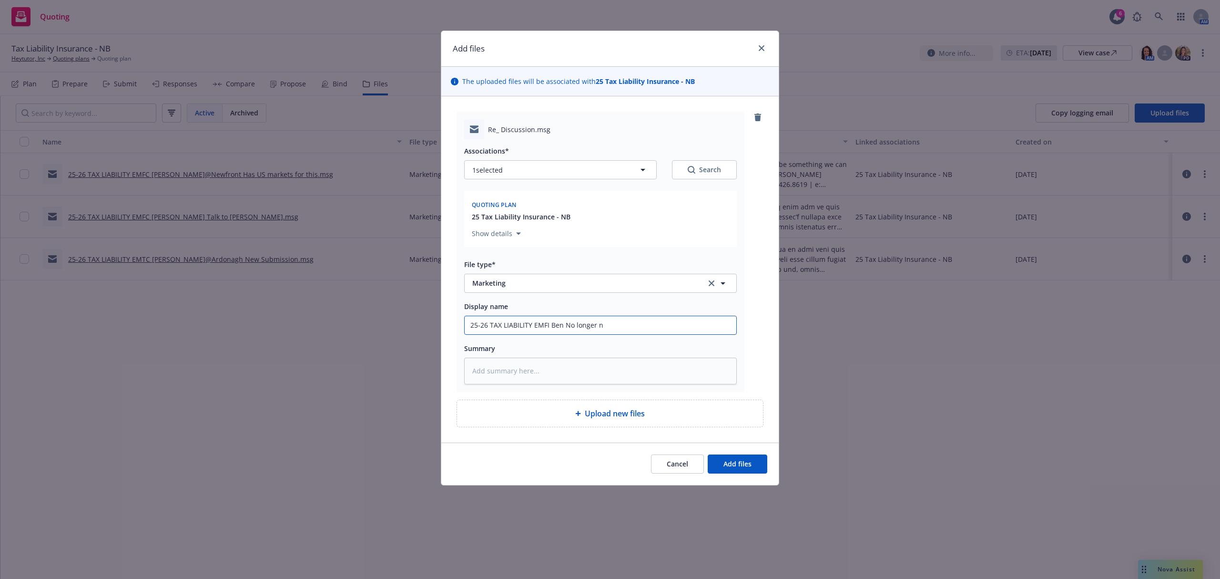
type input "25-26 TAX LIABILITY EMFI Ben No longer ne"
type textarea "x"
type input "25-26 TAX LIABILITY EMFI Ben No longer nee"
type textarea "x"
type input "25-26 TAX LIABILITY EMFI Ben No longer need"
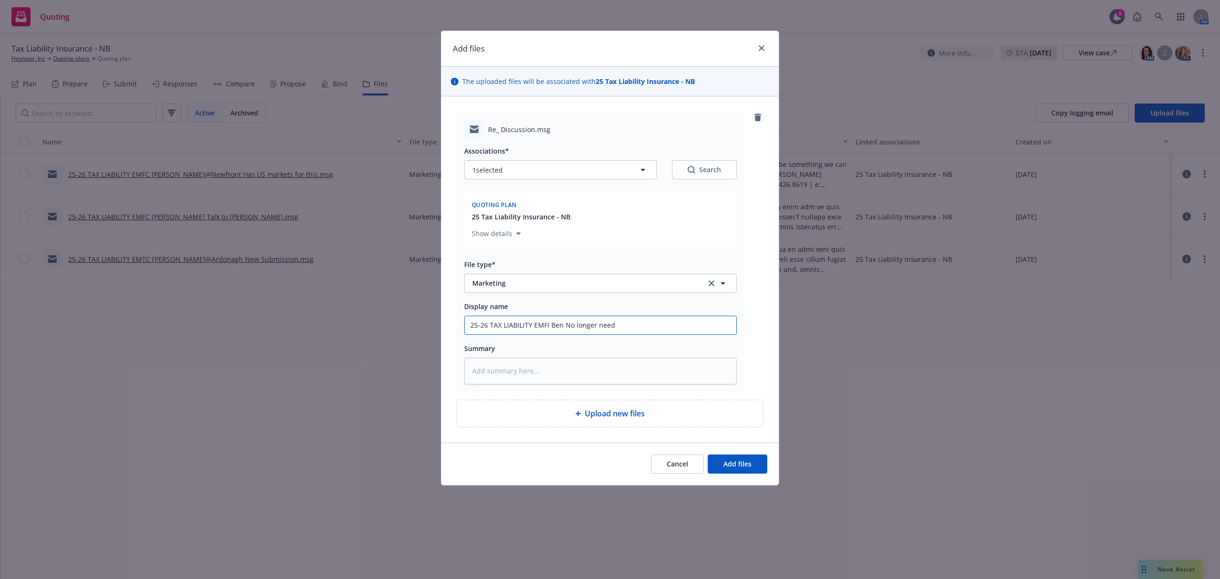
type textarea "x"
type input "25-26 TAX LIABILITY EMFI Ben No longer neede"
type textarea "x"
type input "25-26 TAX LIABILITY EMFI Ben No longer needed"
paste textarea "Hi [PERSON_NAME], After further research, we've developed a plan that does not …"
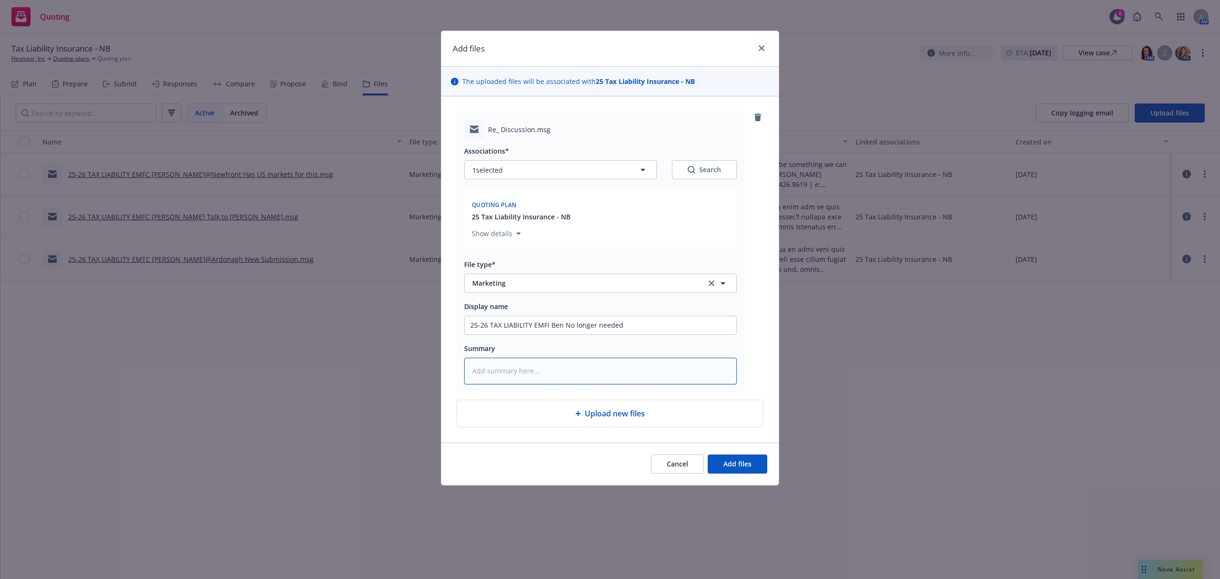
type textarea "x"
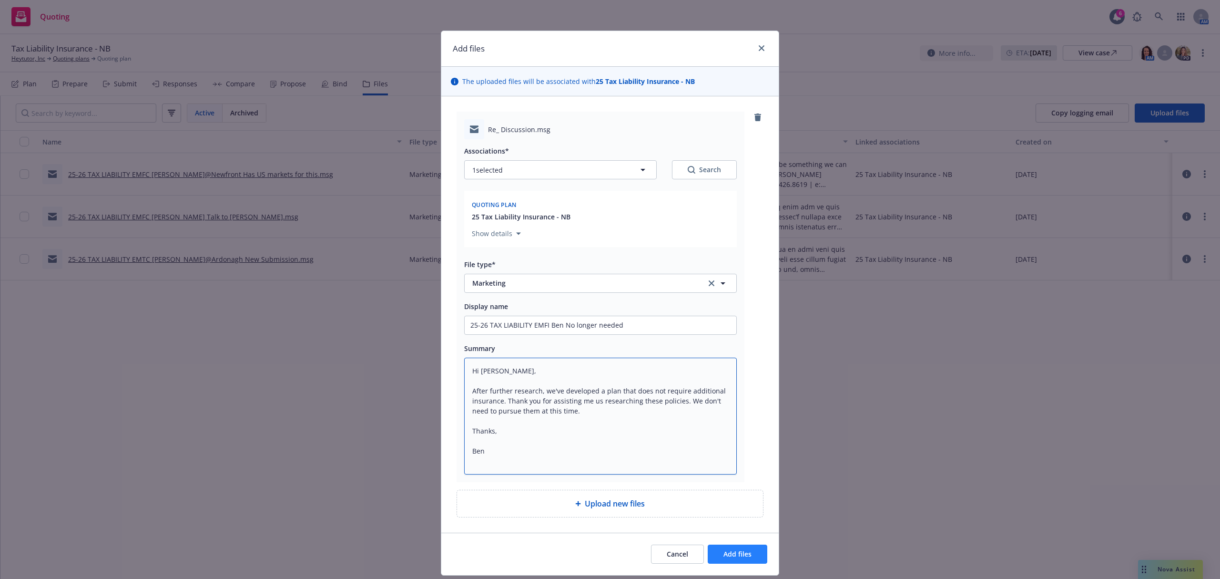
type textarea "Hi [PERSON_NAME], After further research, we've developed a plan that does not …"
click at [745, 552] on span "Add files" at bounding box center [738, 553] width 28 height 9
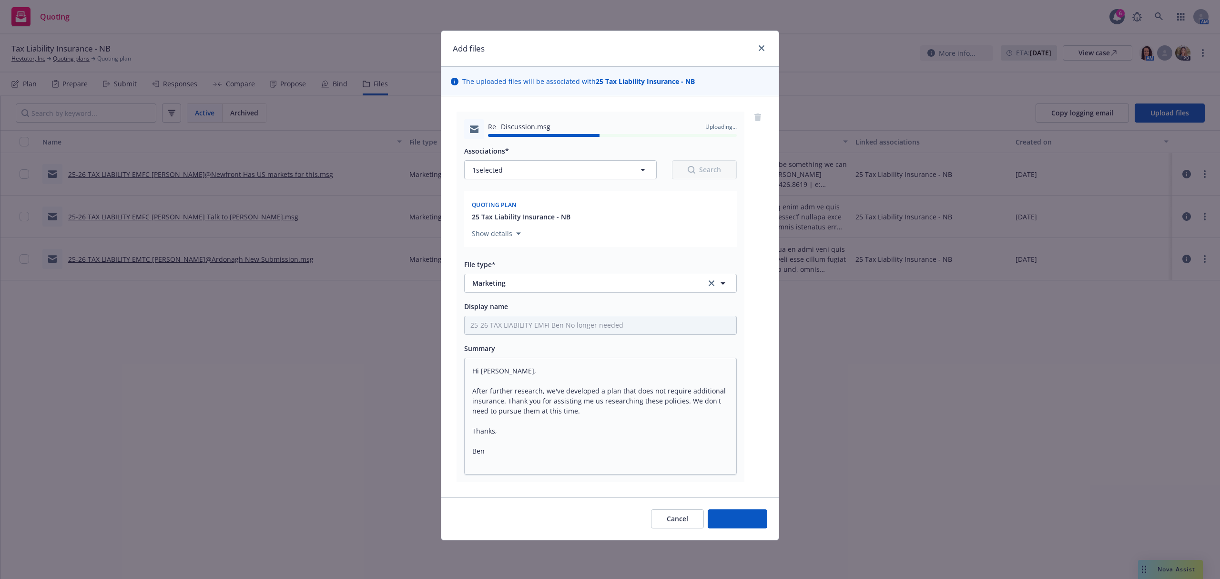
type textarea "x"
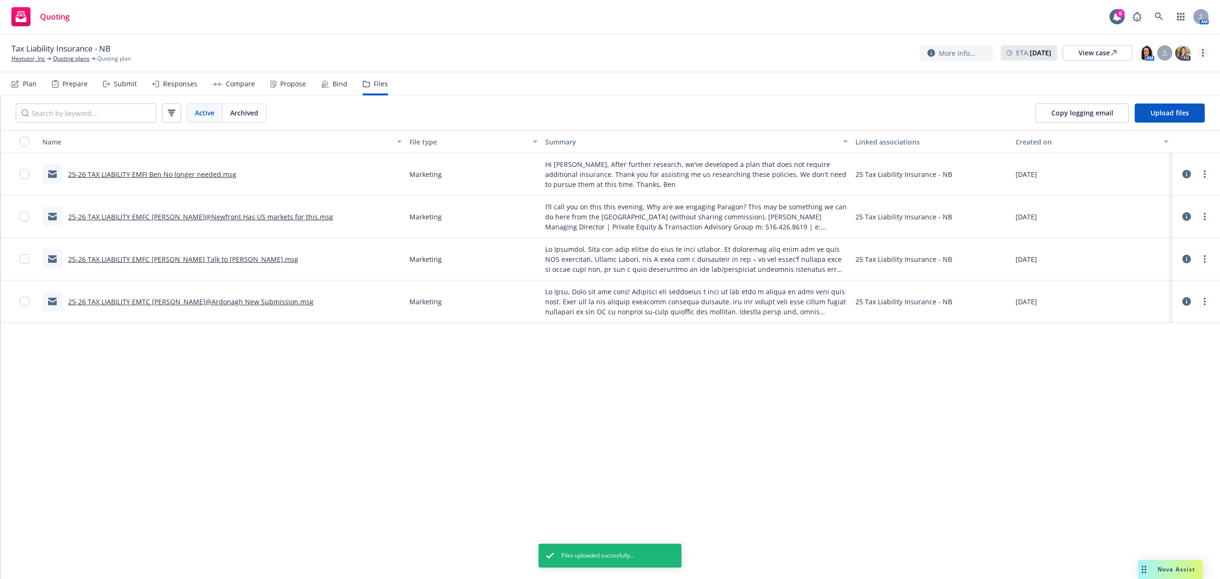
click at [1204, 56] on circle "more" at bounding box center [1203, 56] width 2 height 2
click at [1160, 150] on link "Archive quoting plan" at bounding box center [1155, 149] width 106 height 19
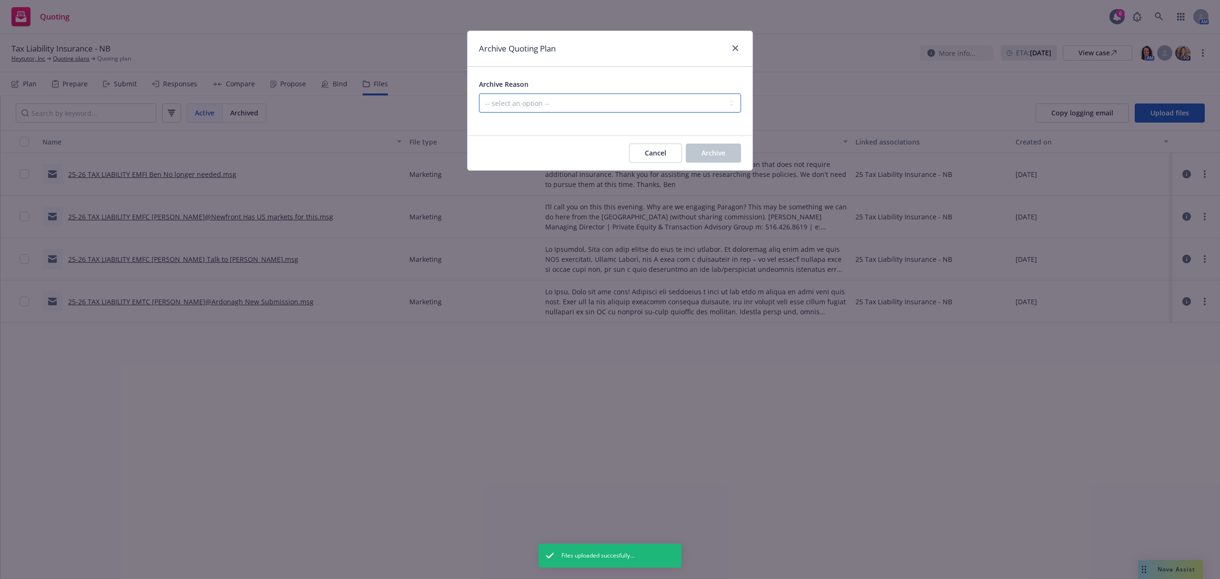
click at [558, 105] on select "-- select an option -- Created by error Duplicate New business opportunity lost…" at bounding box center [610, 102] width 262 height 19
select select "ARCHIVED_CREATED_IN_ERROR"
click at [479, 94] on select "-- select an option -- Created by error Duplicate New business opportunity lost…" at bounding box center [610, 102] width 262 height 19
click at [715, 156] on span "Archive" at bounding box center [714, 152] width 24 height 9
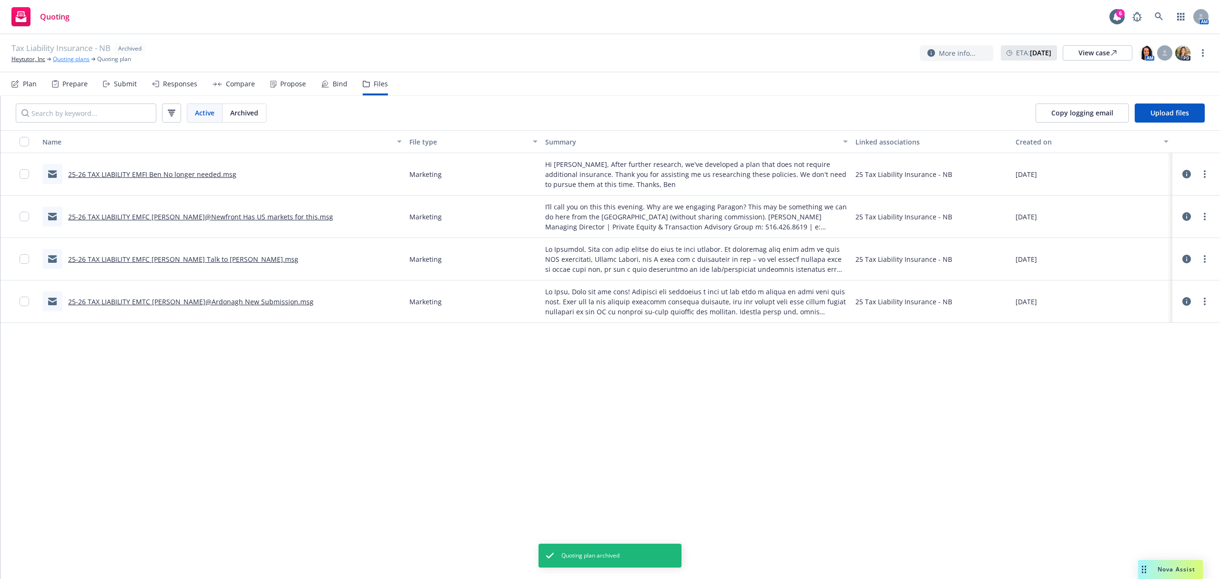
click at [77, 61] on link "Quoting plans" at bounding box center [71, 59] width 37 height 9
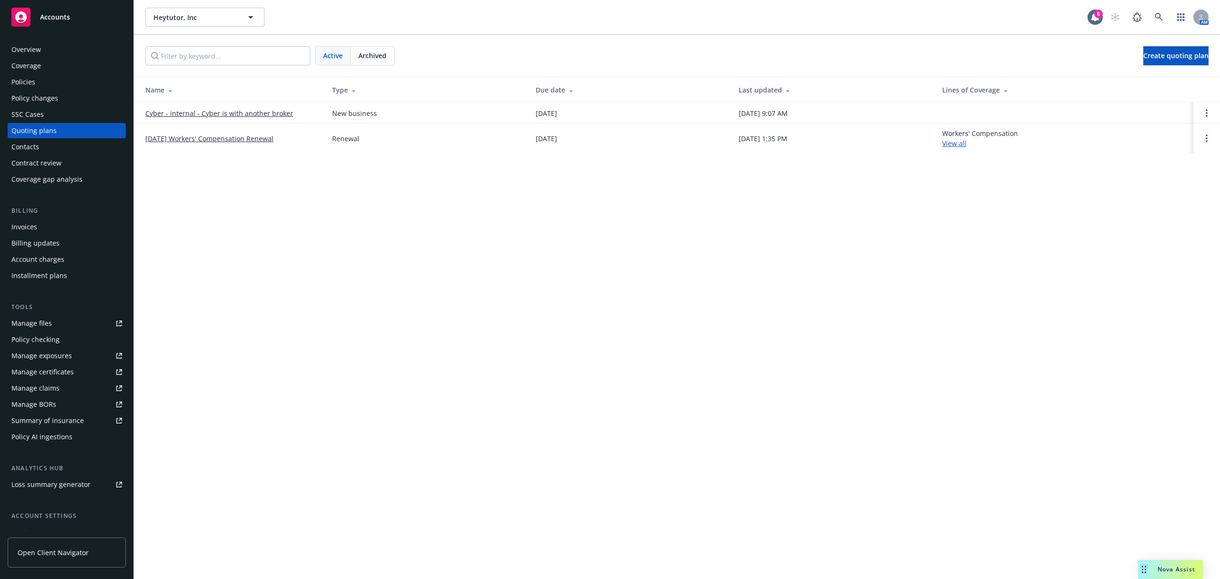
click at [244, 140] on link "[DATE] Workers' Compensation Renewal" at bounding box center [209, 138] width 128 height 10
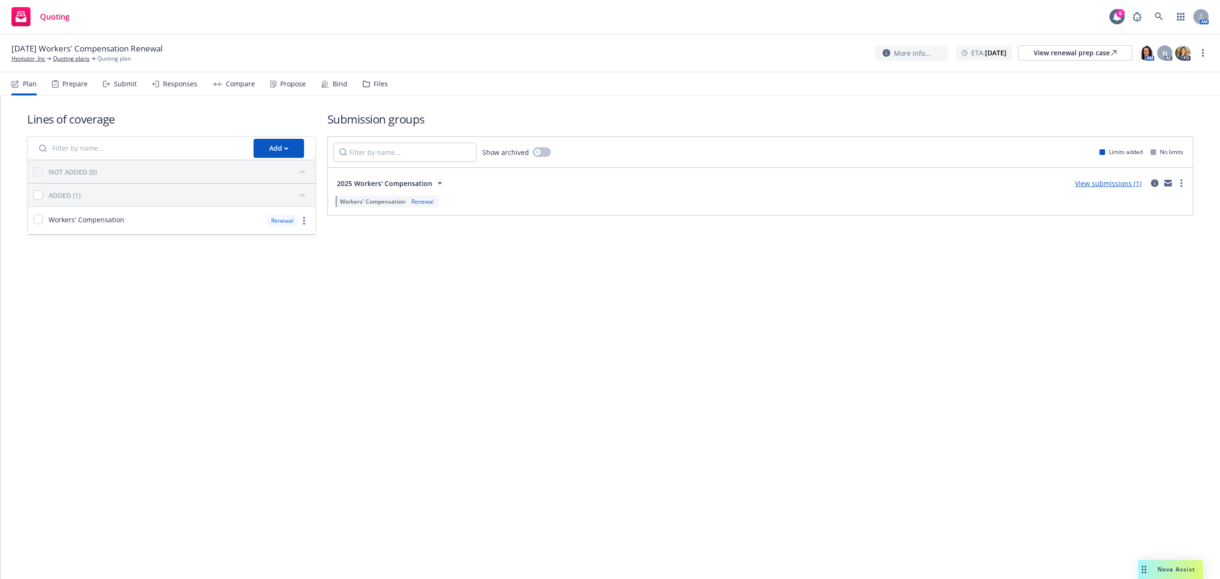
click at [378, 80] on div "Files" at bounding box center [381, 84] width 14 height 8
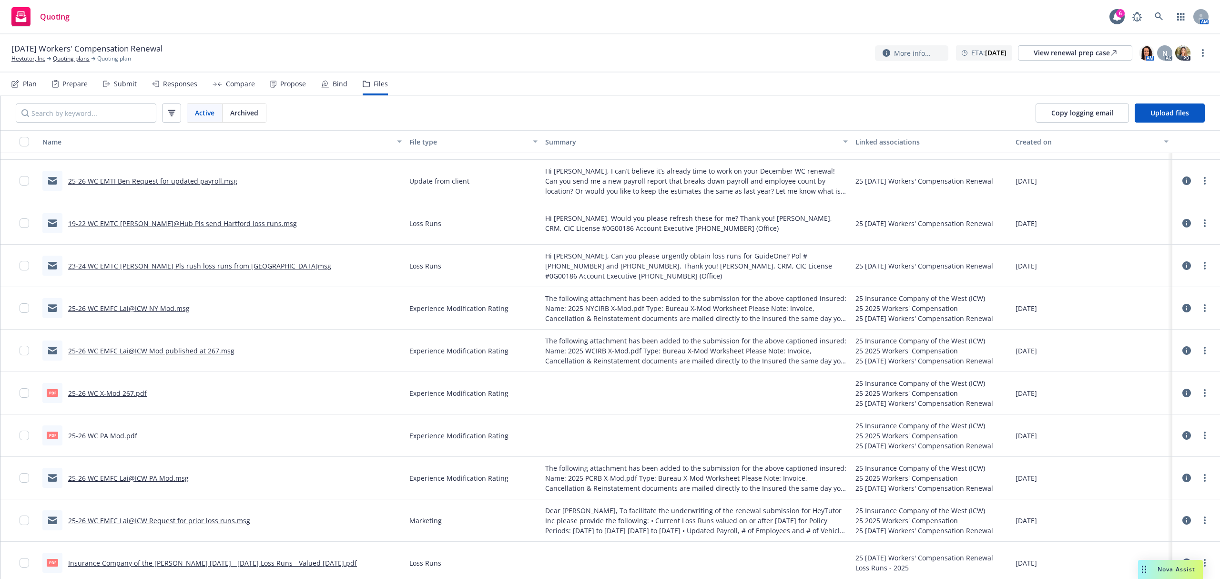
scroll to position [588, 0]
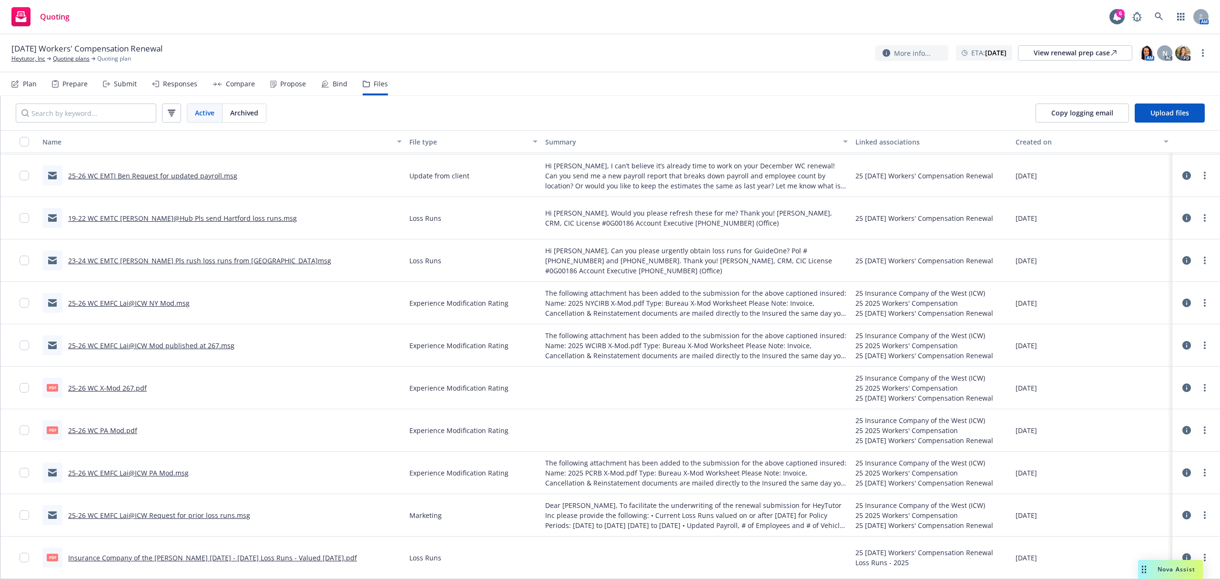
click at [168, 515] on link "25-26 WC EMFC Lai@ICW Request for prior loss runs.msg" at bounding box center [159, 514] width 182 height 9
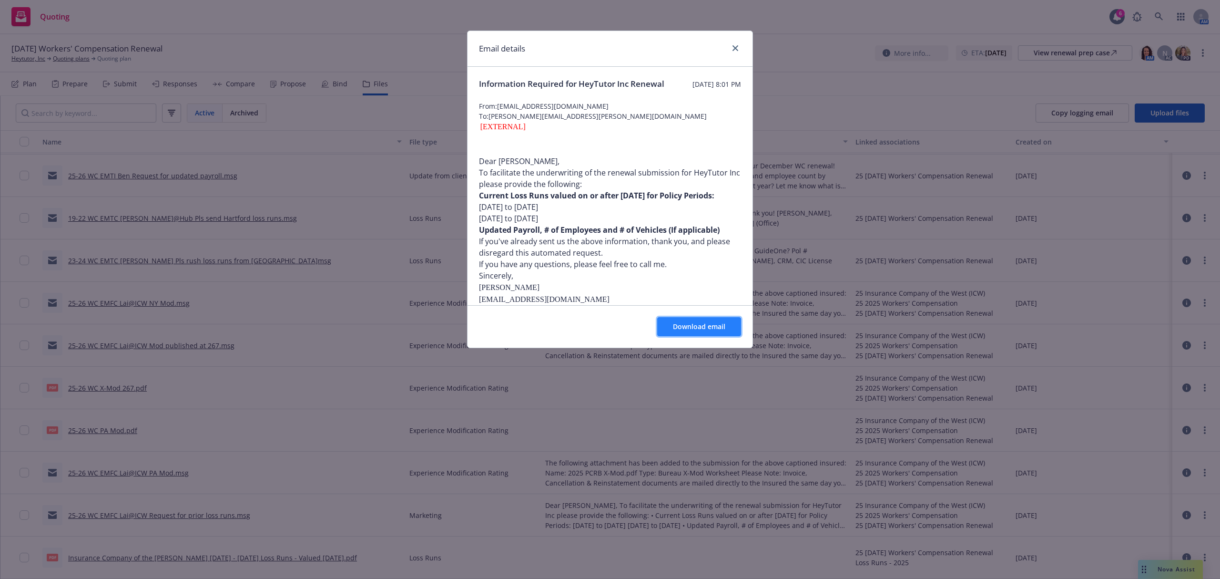
click at [708, 328] on span "Download email" at bounding box center [699, 326] width 52 height 9
click at [131, 86] on div "Email details Information Required for HeyTutor Inc Renewal [DATE] 8:01 PM From…" at bounding box center [610, 289] width 1220 height 579
click at [121, 82] on div "Email details Information Required for HeyTutor Inc Renewal [DATE] 8:01 PM From…" at bounding box center [610, 289] width 1220 height 579
click at [737, 47] on icon "close" at bounding box center [736, 48] width 6 height 6
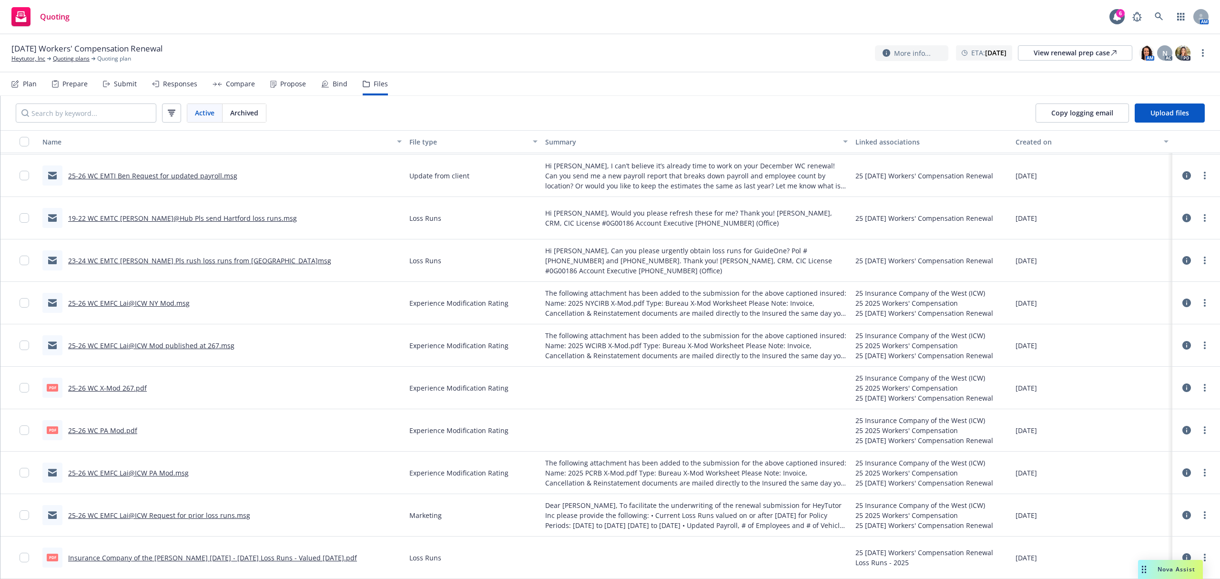
click at [127, 77] on div "Submit" at bounding box center [120, 83] width 34 height 23
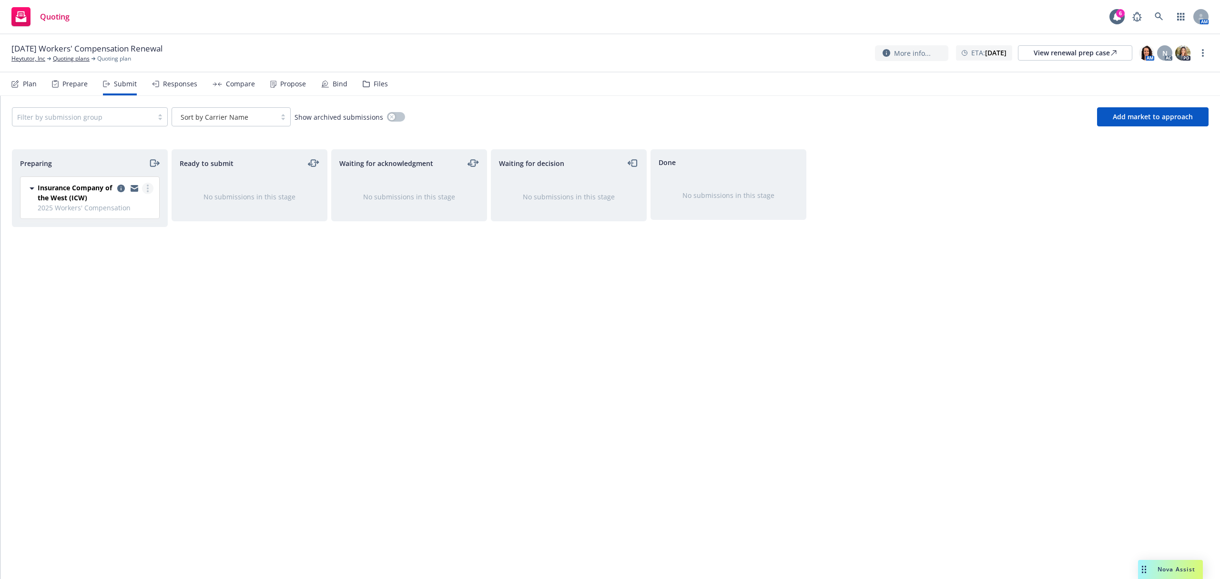
click at [145, 191] on link "more" at bounding box center [147, 188] width 11 height 11
click at [118, 191] on icon "copy logging email" at bounding box center [121, 188] width 8 height 8
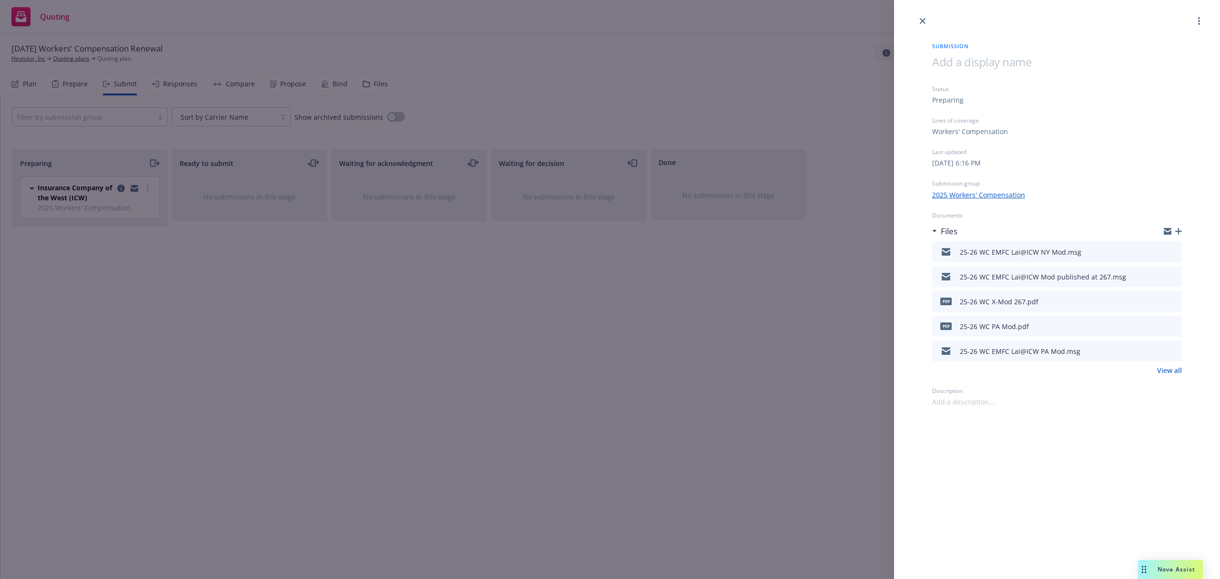
click at [1179, 231] on icon "button" at bounding box center [1178, 231] width 7 height 7
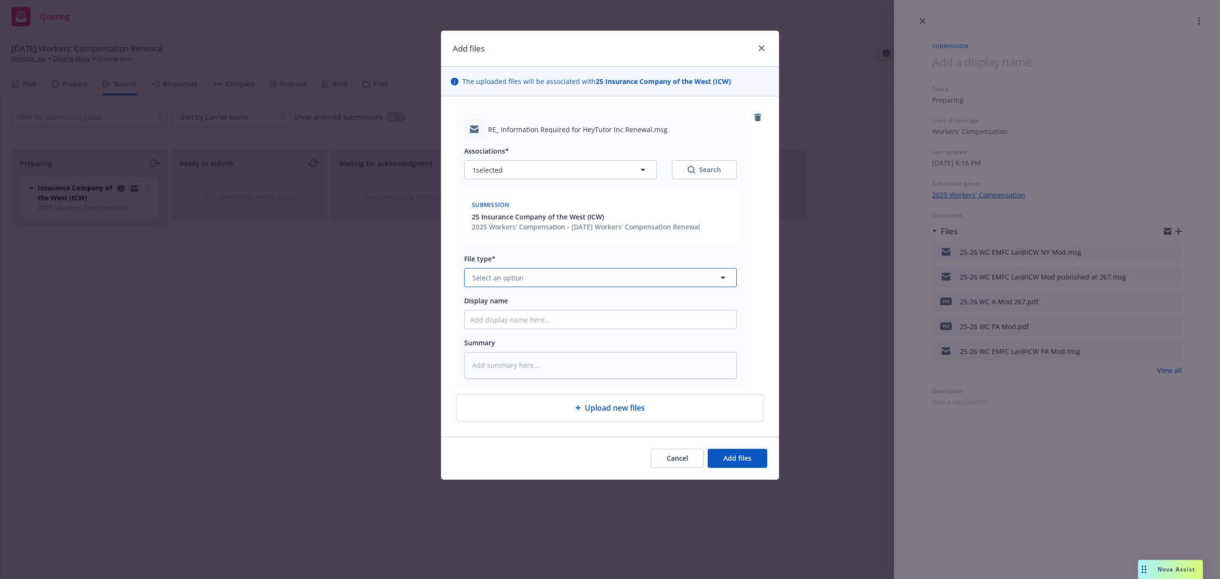
click at [561, 283] on button "Select an option" at bounding box center [600, 277] width 273 height 19
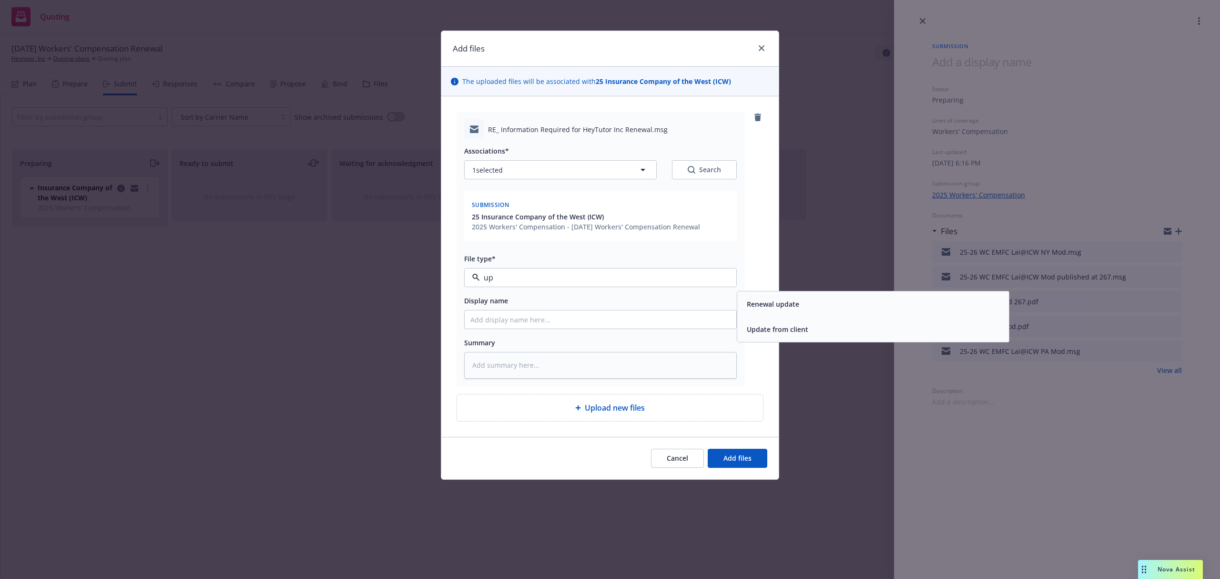
type input "u"
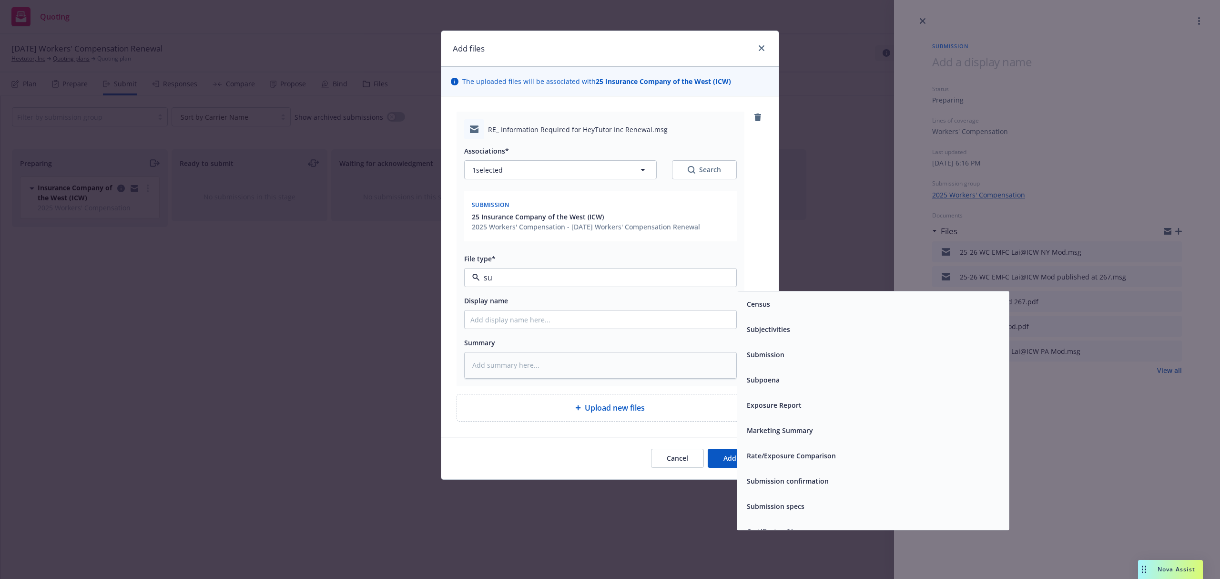
type input "sub"
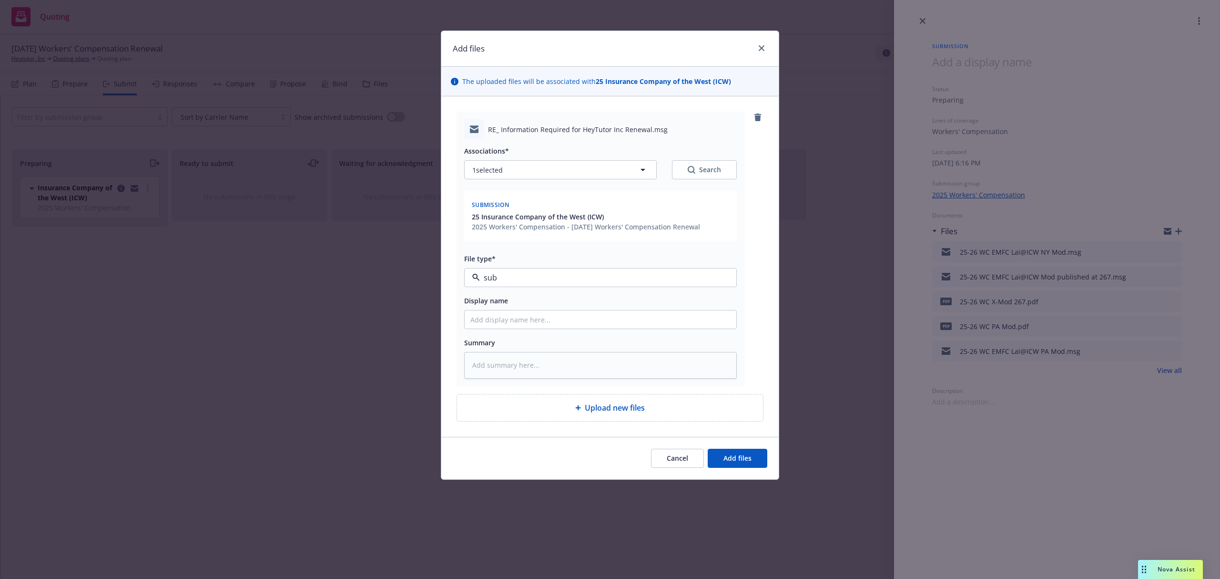
type textarea "x"
type input "2"
type textarea "x"
type input "25"
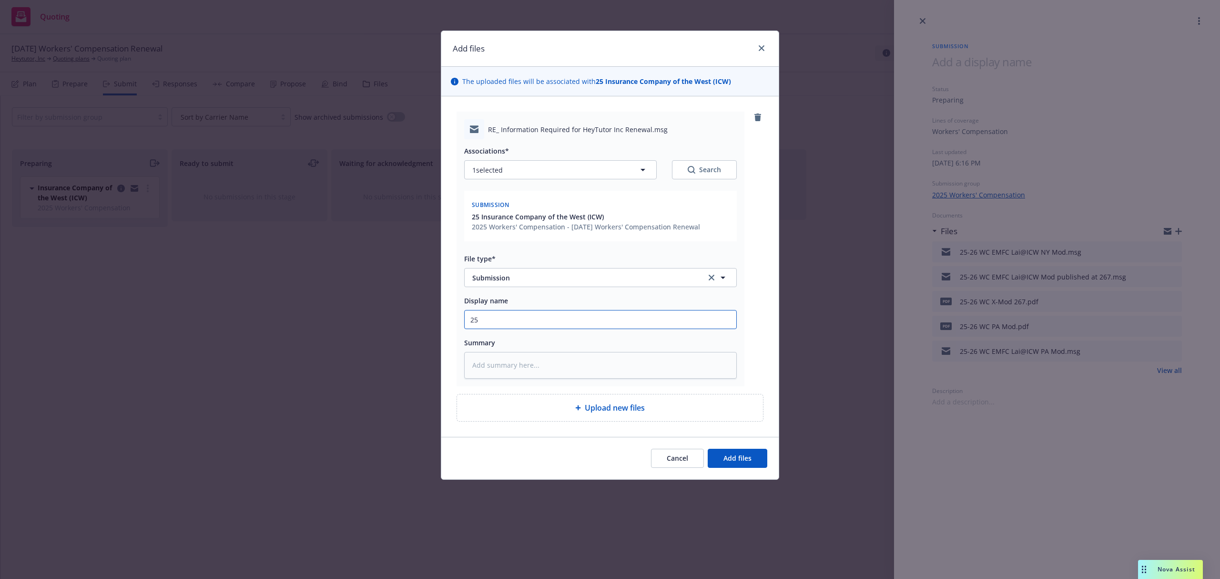
type textarea "x"
type input "25-"
type textarea "x"
type input "25-2"
type textarea "x"
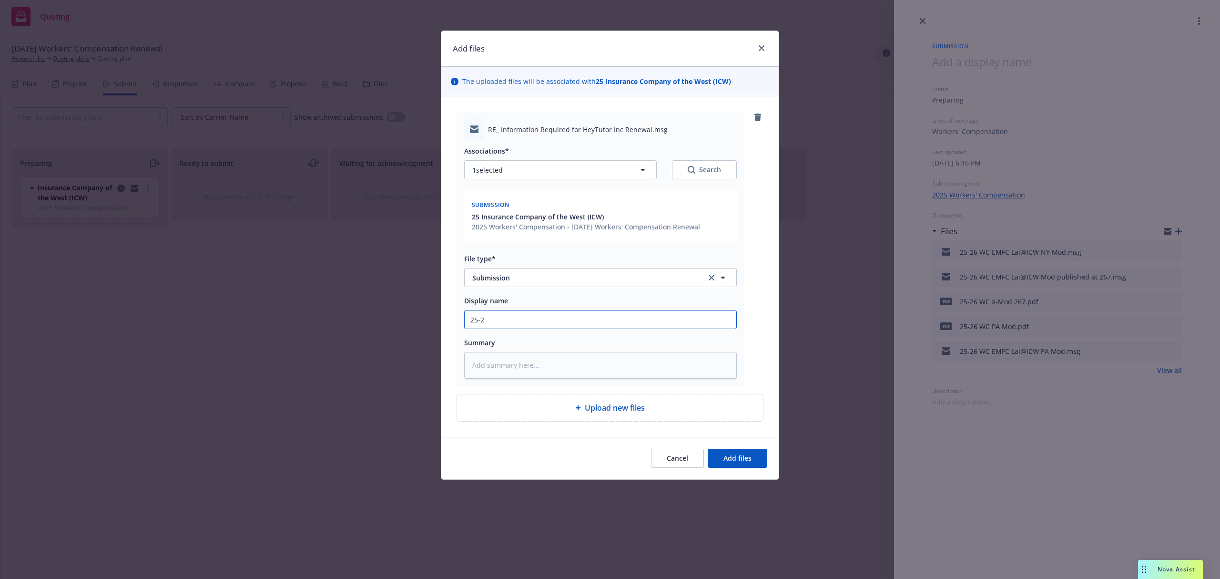
type input "25-26"
type textarea "x"
type input "25-26"
type textarea "x"
type input "25-26 W"
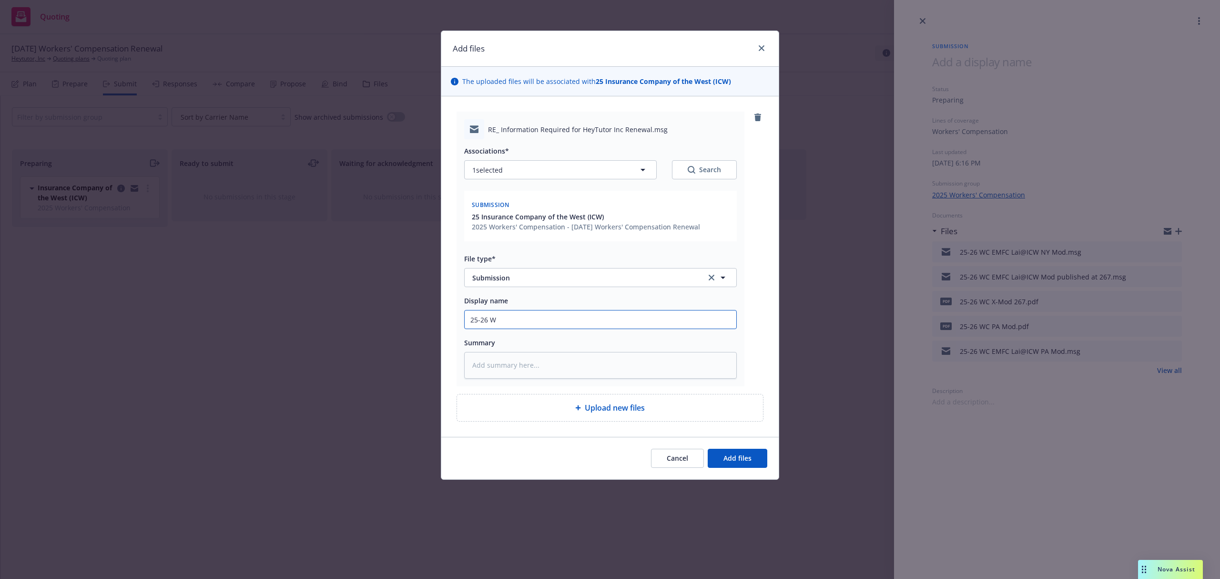
type textarea "x"
type input "25-26 WC"
type textarea "x"
type input "25-26 WC"
type textarea "x"
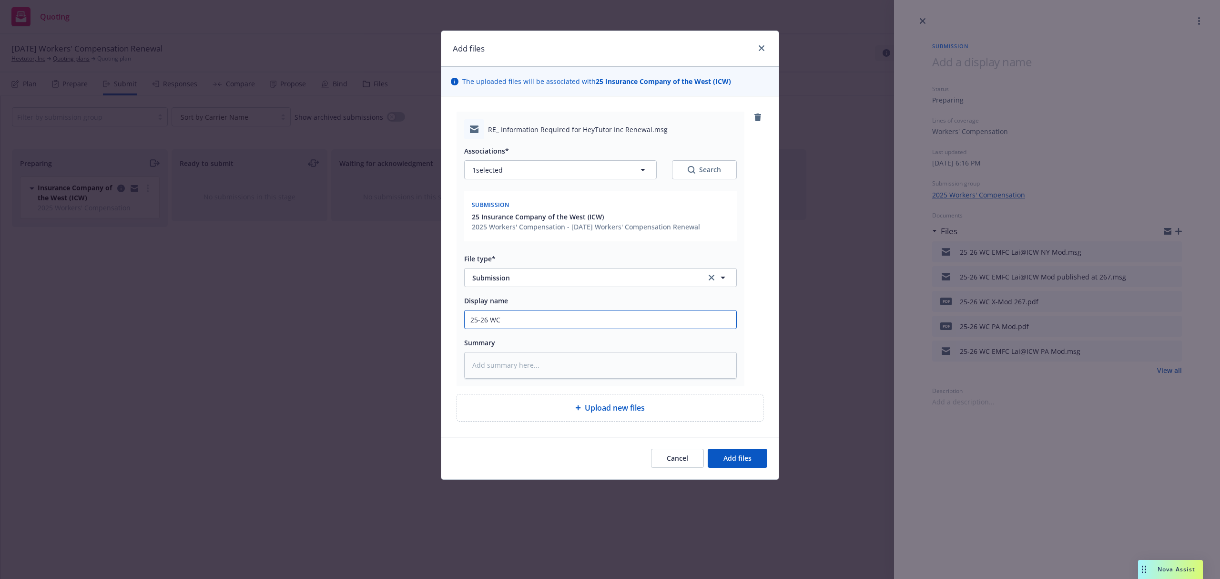
type input "25-26 WC E"
type textarea "x"
type input "25-26 WC EM"
type textarea "x"
type input "25-26 WC EMT"
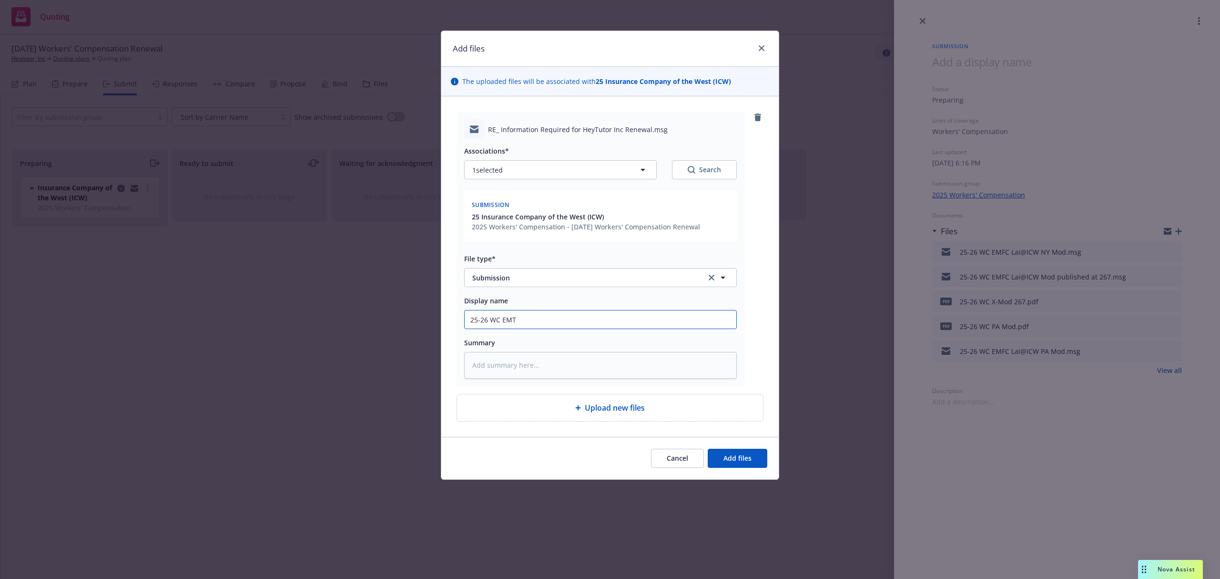
type textarea "x"
type input "25-26 WC EMTC"
type textarea "x"
type input "25-26 WC EMTC"
type textarea "x"
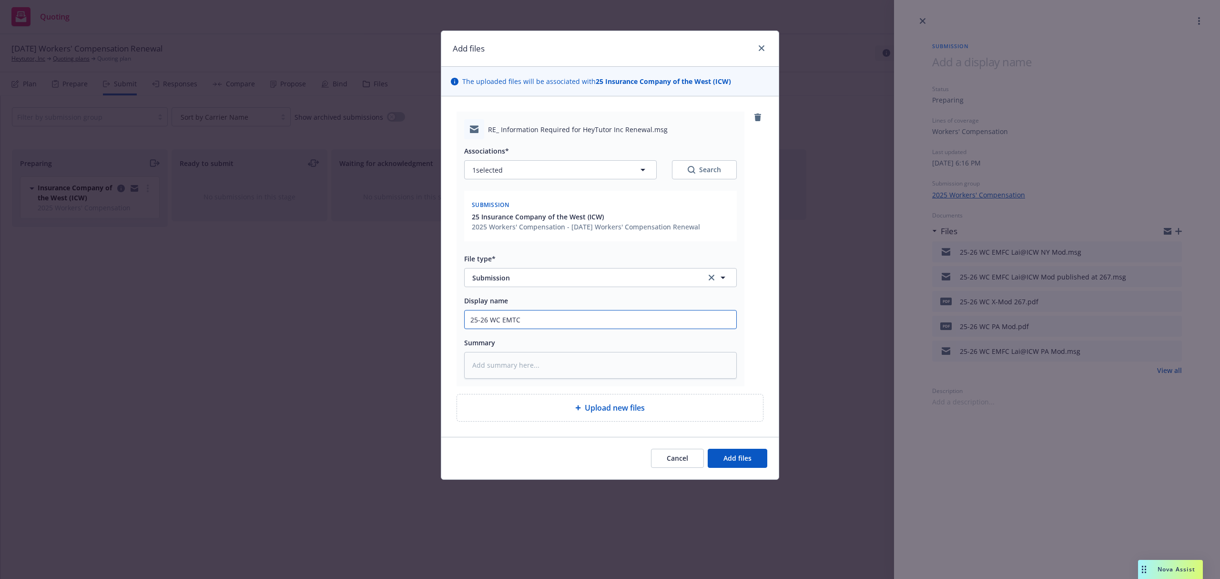
type input "25-26 WC EMTC L"
type textarea "x"
type input "25-26 WC EMTC La"
type textarea "x"
type input "25-26 WC EMTC Lai"
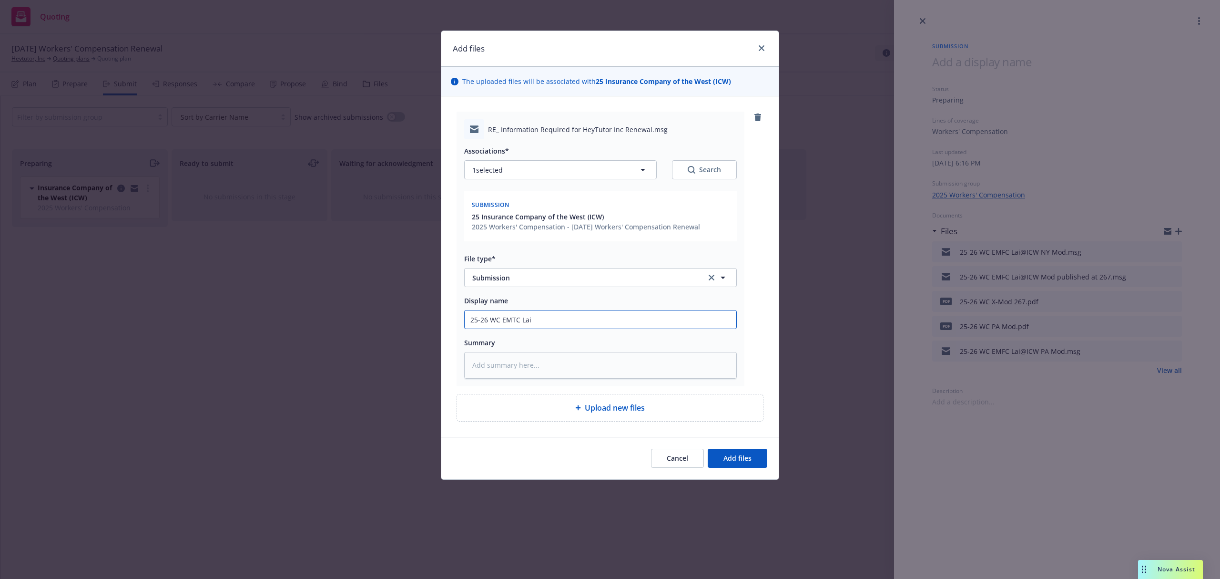
type textarea "x"
type input "25-26 WC EMTC Lai@"
type textarea "x"
type input "25-26 WC EMTC Lai@I"
type textarea "x"
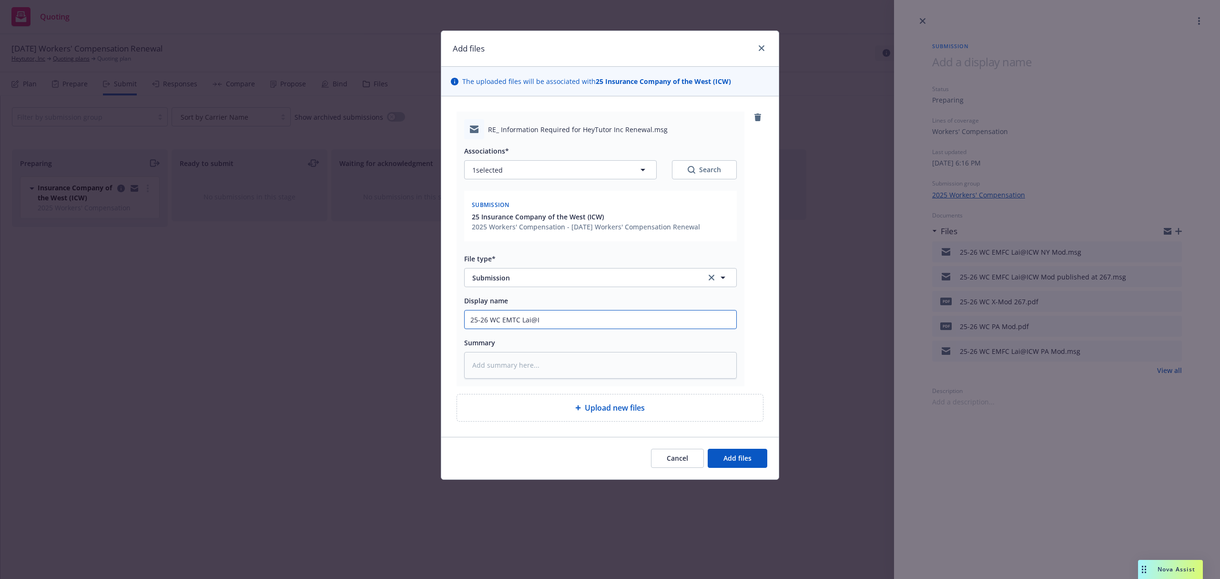
type input "25-26 WC EMTC Lai@IC"
type textarea "x"
type input "25-26 WC EMTC Lai@ICW"
type textarea "x"
type input "25-26 WC EMTC Lai@ICW"
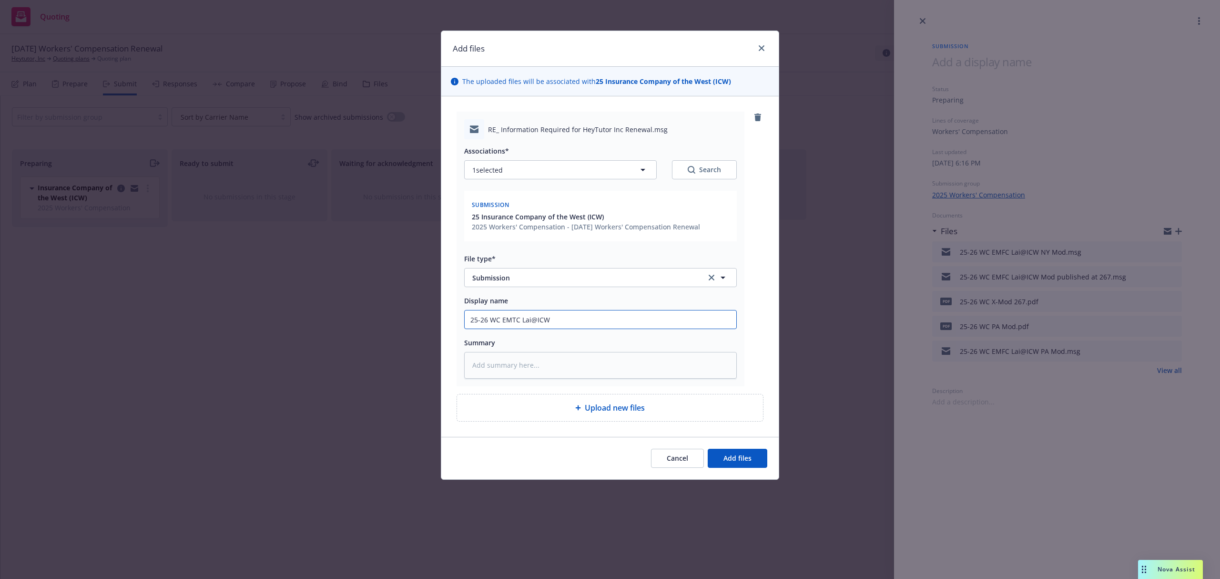
type textarea "x"
type input "25-26 WC EMTC Lai@ICW U"
type textarea "x"
type input "25-26 WC EMTC Lai@ICW Up"
type textarea "x"
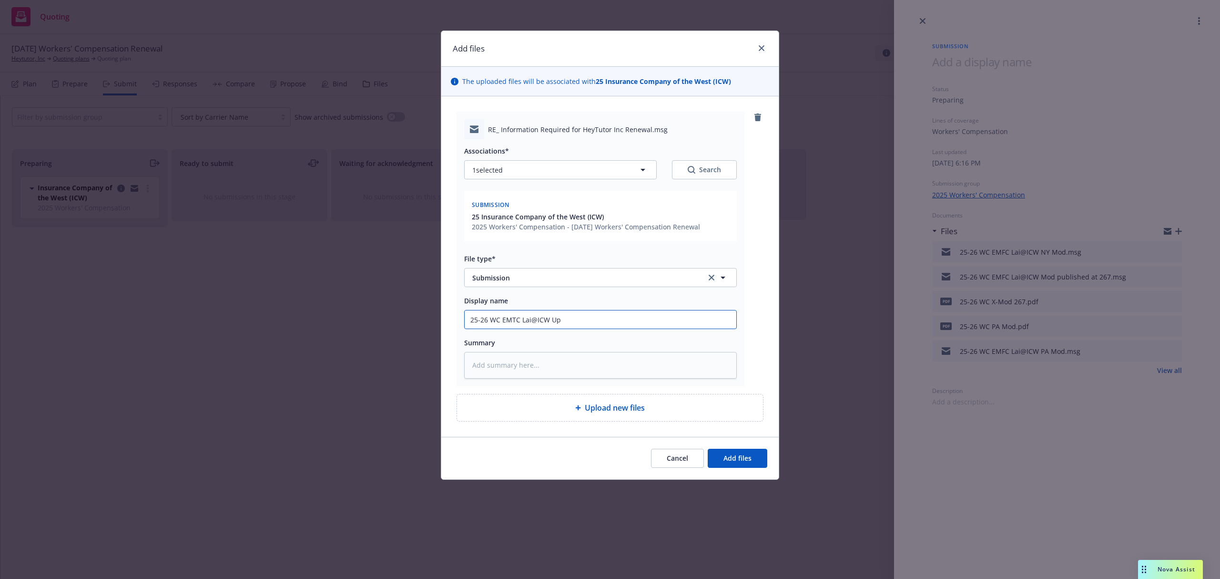
type input "25-26 WC EMTC Lai@ICW Upd"
type textarea "x"
type input "25-26 WC EMTC Lai@ICW Upda"
type textarea "x"
type input "25-26 WC EMTC Lai@ICW Updat"
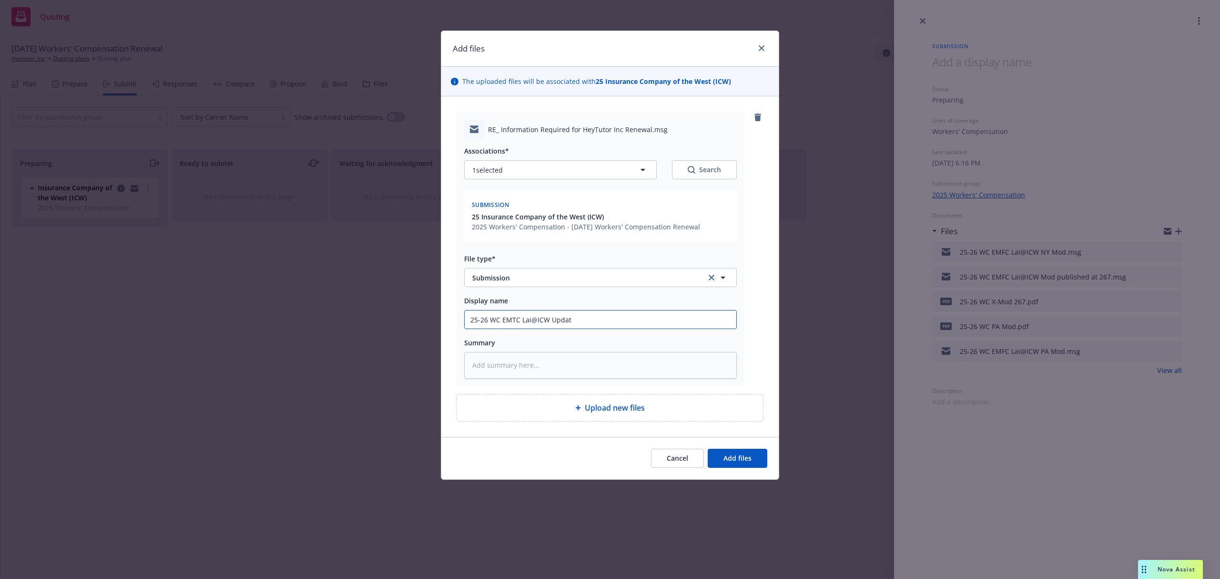
type textarea "x"
type input "25-26 WC EMTC Lai@ICW Update"
type textarea "x"
type input "25-26 WC EMTC Lai@ICW Updated"
type textarea "x"
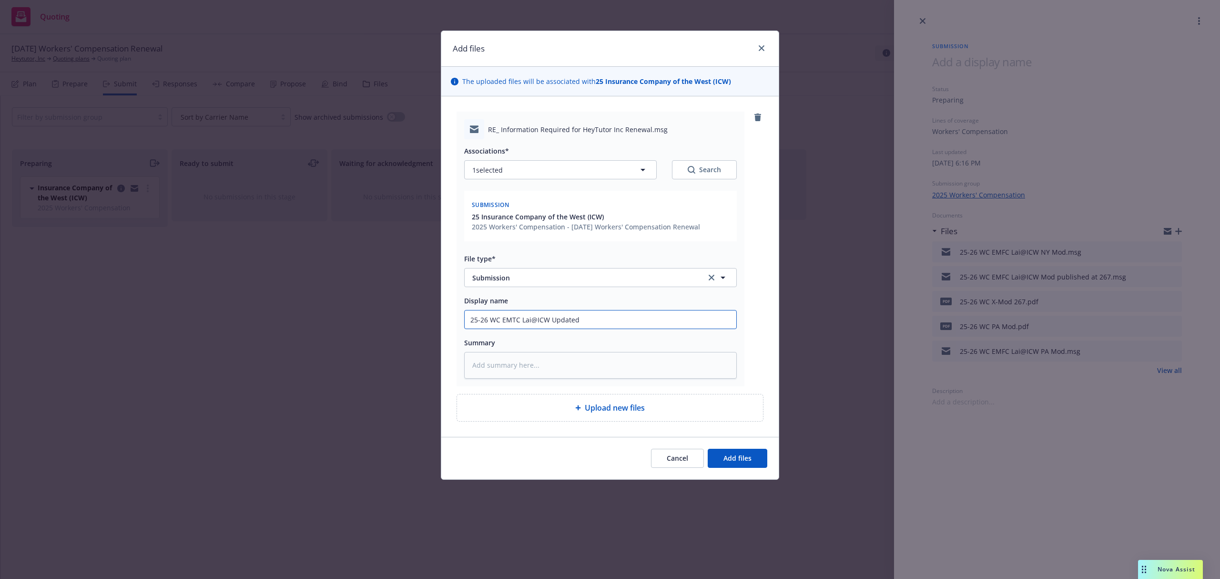
type input "25-26 WC EMTC Lai@ICW Updated"
type textarea "x"
type input "25-26 WC EMTC Lai@ICW Updated p"
type textarea "x"
type input "25-26 WC EMTC Lai@ICW Updated pa"
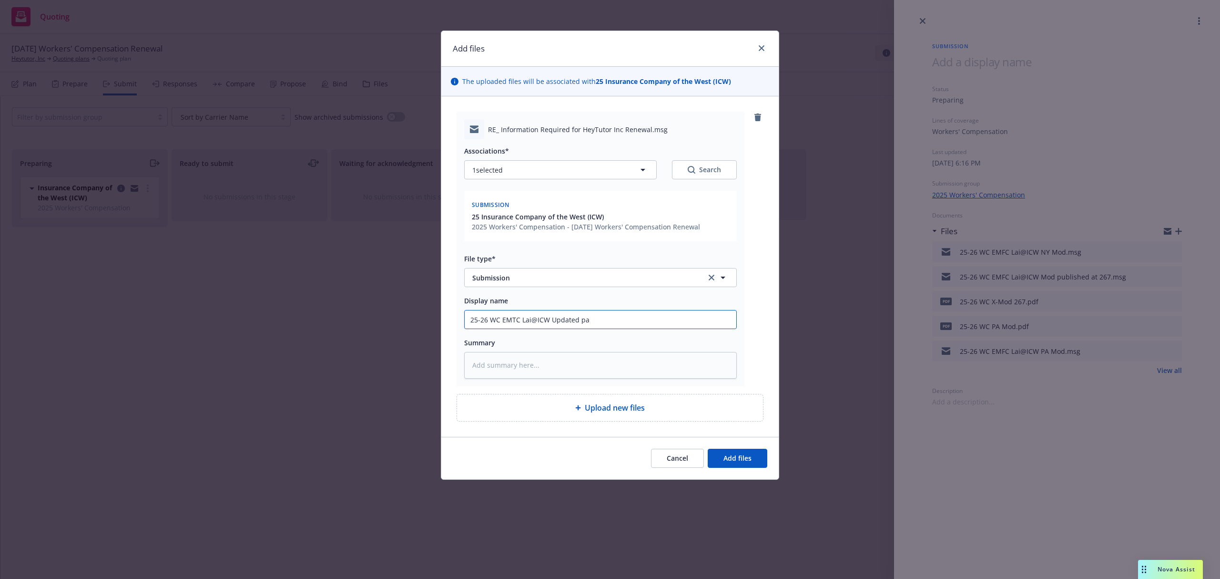
type textarea "x"
type input "25-26 WC EMTC Lai@ICW Updated pay"
type textarea "x"
type input "25-26 WC EMTC Lai@ICW Updated payr"
type textarea "x"
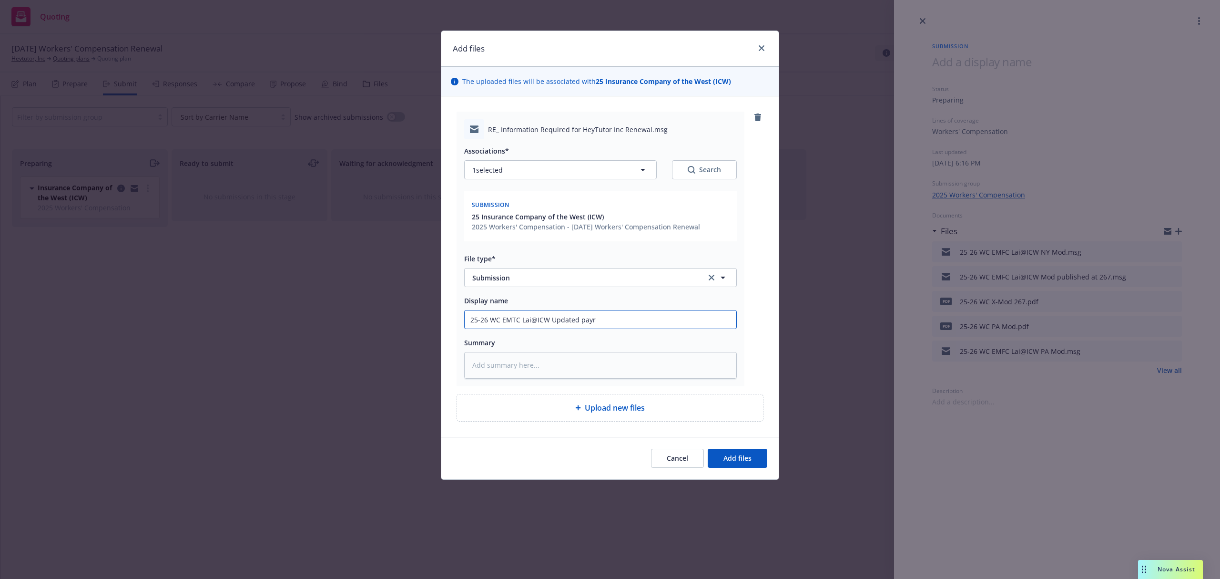
type input "25-26 WC EMTC Lai@ICW Updated payro"
type textarea "x"
type input "25-26 WC EMTC Lai@ICW Updated payrol"
type textarea "x"
type input "25-26 WC EMTC Lai@ICW Updated payroll"
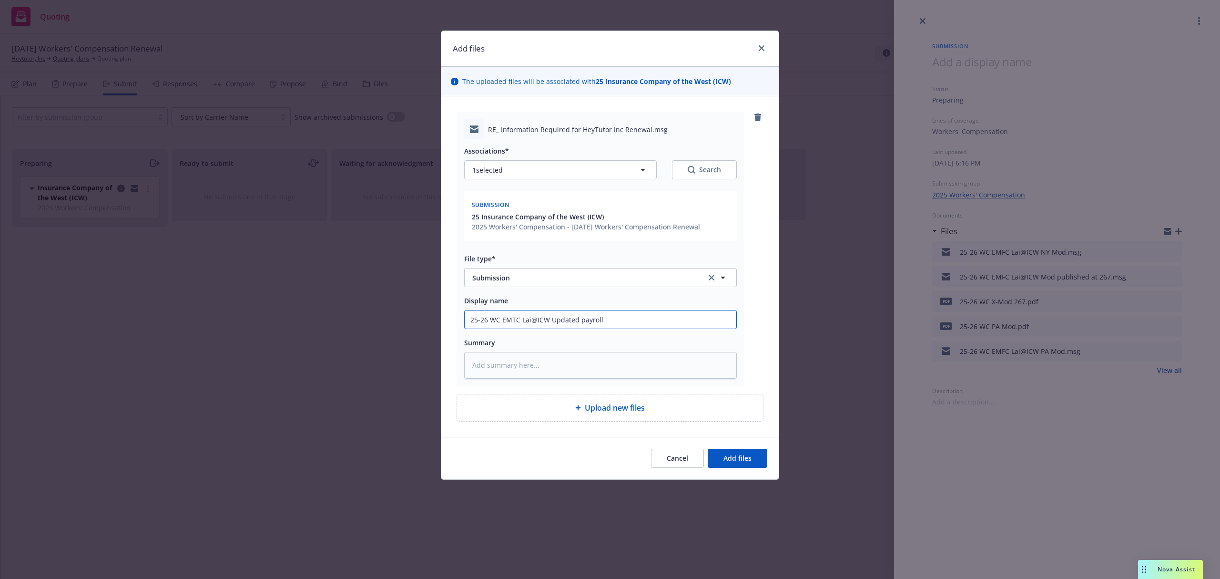
type textarea "x"
type input "25-26 WC EMTC Lai@ICW Updated payroll"
type textarea "x"
type input "25-26 WC EMTC Lai@ICW Updated payroll a"
type textarea "x"
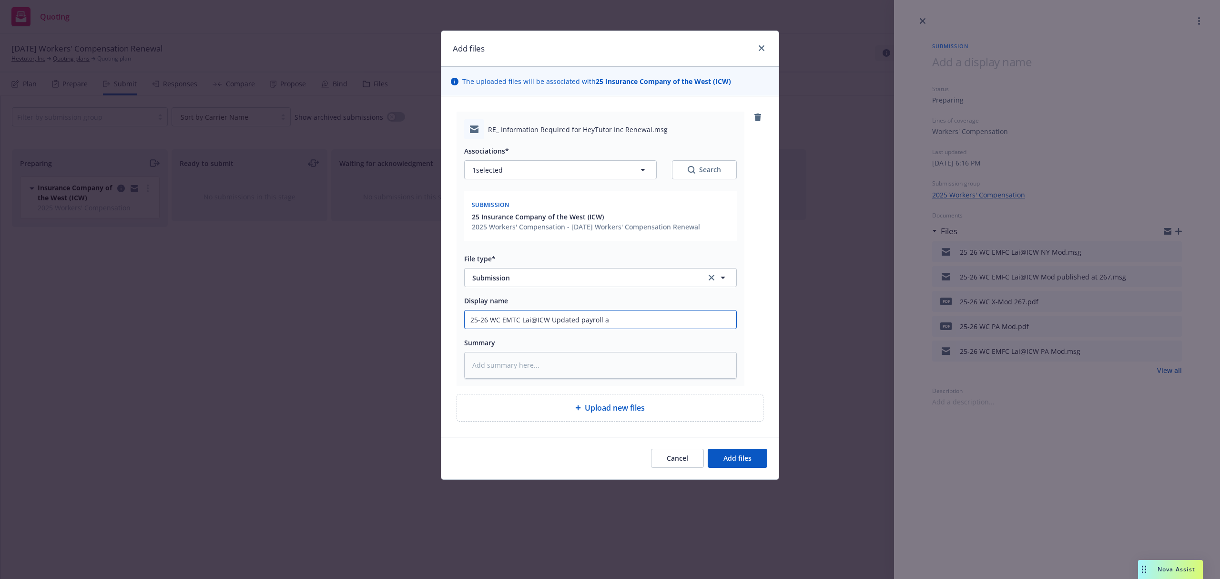
type input "25-26 WC EMTC Lai@ICW Updated payroll an"
type textarea "x"
type input "25-26 WC EMTC Lai@ICW Updated payroll and"
type textarea "x"
type input "25-26 WC EMTC Lai@ICW Updated payroll and r"
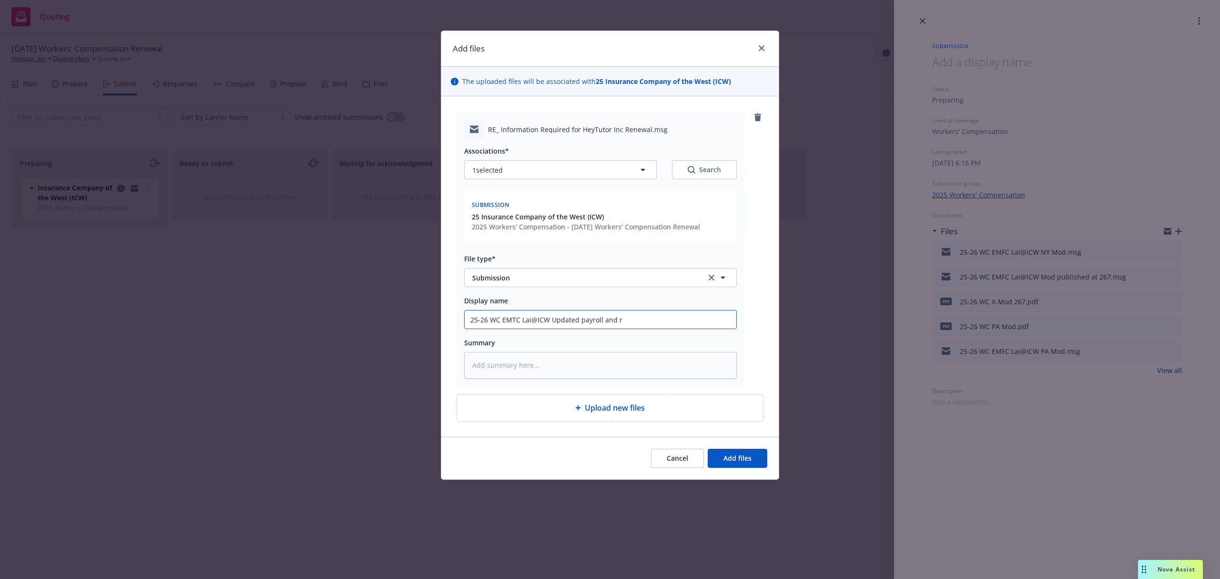
type textarea "x"
type input "25-26 WC EMTC Lai@ICW Updated payroll and re"
type textarea "x"
type input "25-26 WC EMTC Lai@ICW Updated payroll and rem"
type textarea "x"
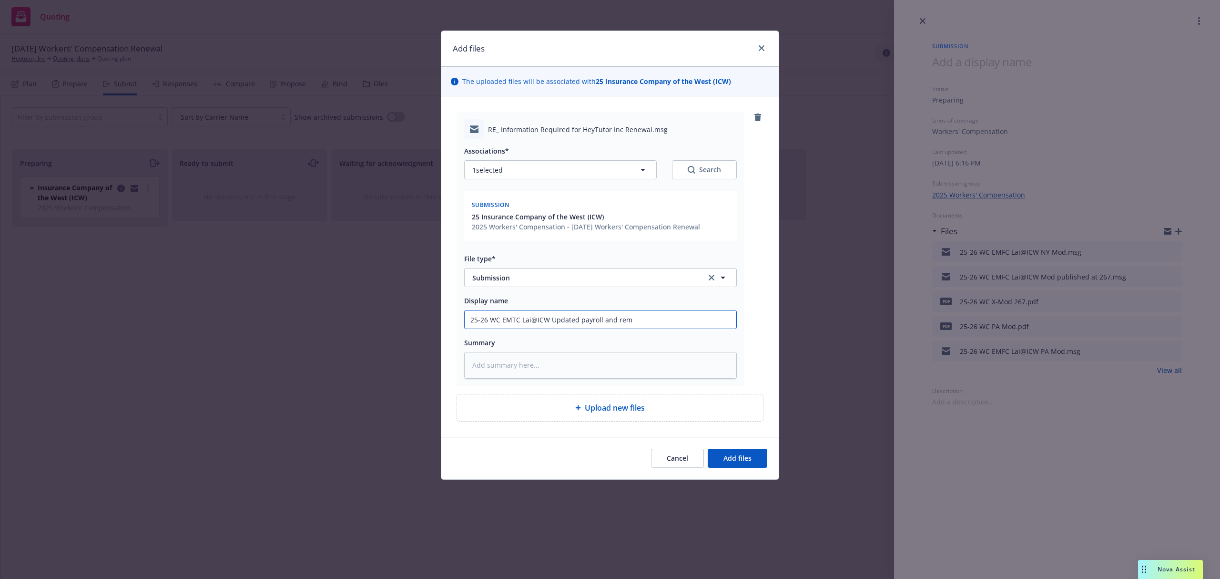
type input "25-26 WC EMTC Lai@ICW Updated payroll and rema"
type textarea "x"
type input "25-26 WC EMTC Lai@ICW Updated payroll and remai"
type textarea "x"
type input "25-26 WC EMTC Lai@ICW Updated payroll and remain"
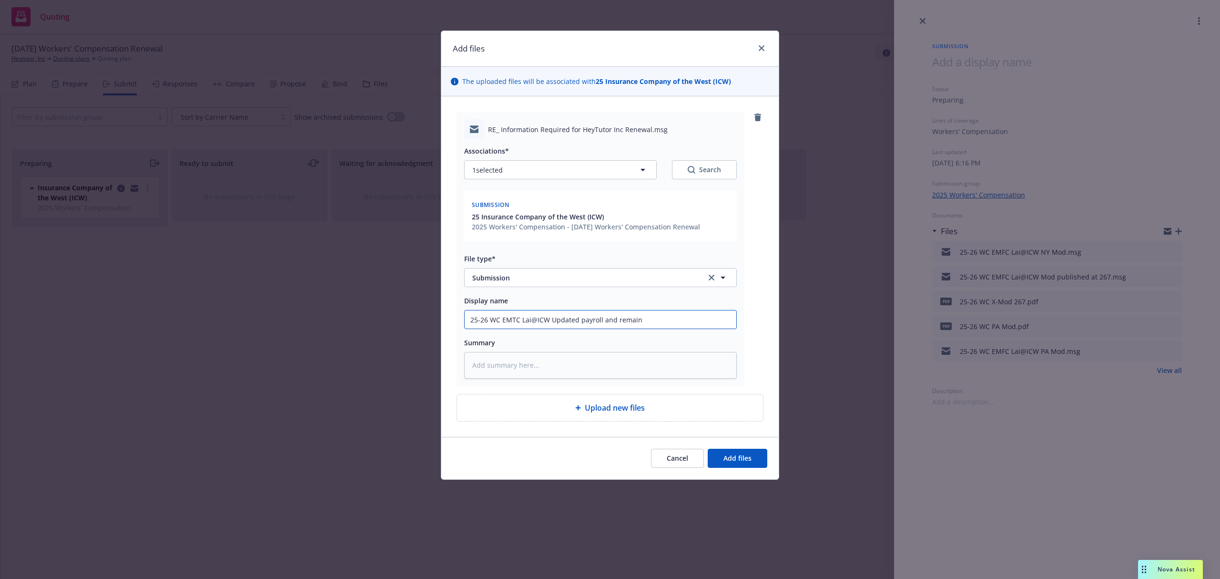
type textarea "x"
type input "25-26 WC EMTC Lai@ICW Updated payroll and remaini"
type textarea "x"
type input "25-26 WC EMTC Lai@ICW Updated payroll and remainin"
type textarea "x"
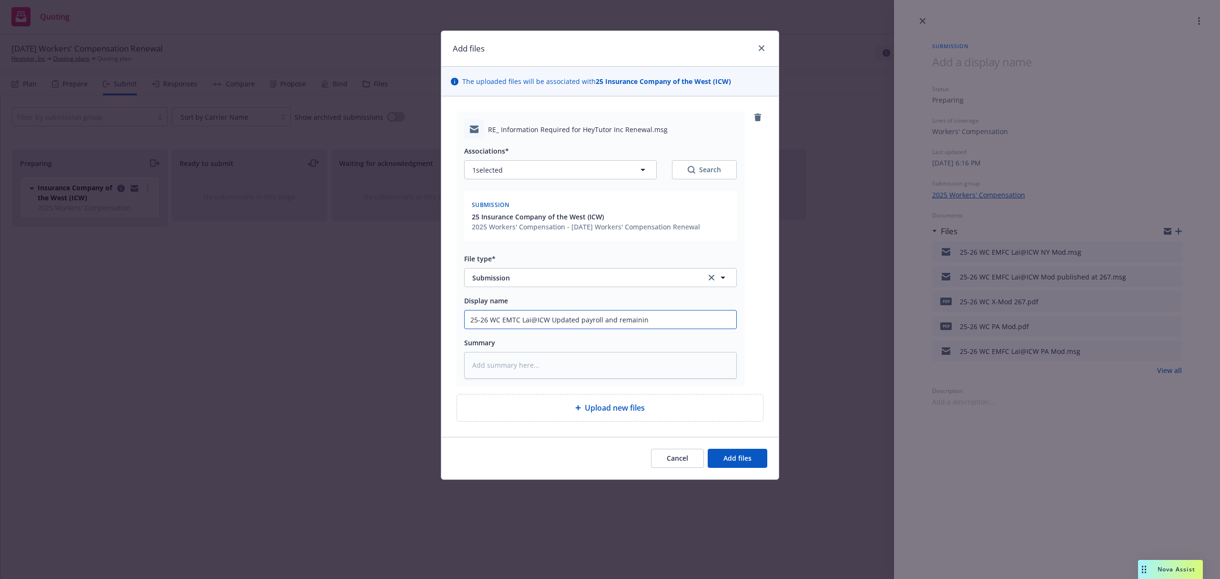
type input "25-26 WC EMTC Lai@ICW Updated payroll and remaining"
type textarea "x"
type input "25-26 WC EMTC Lai@ICW Updated payroll and remaining"
type textarea "x"
type input "25-26 WC EMTC Lai@ICW Updated payroll and remaining l"
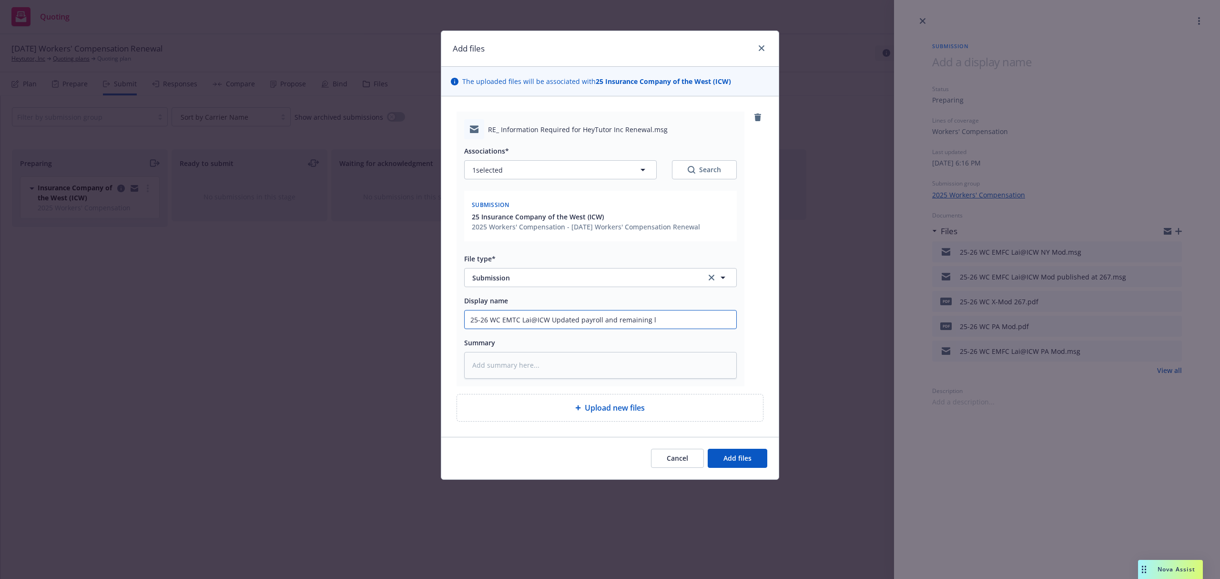
type textarea "x"
type input "25-26 WC EMTC Lai@ICW Updated payroll and remaining lo"
type textarea "x"
type input "25-26 WC EMTC Lai@ICW Updated payroll and remaining los"
type textarea "x"
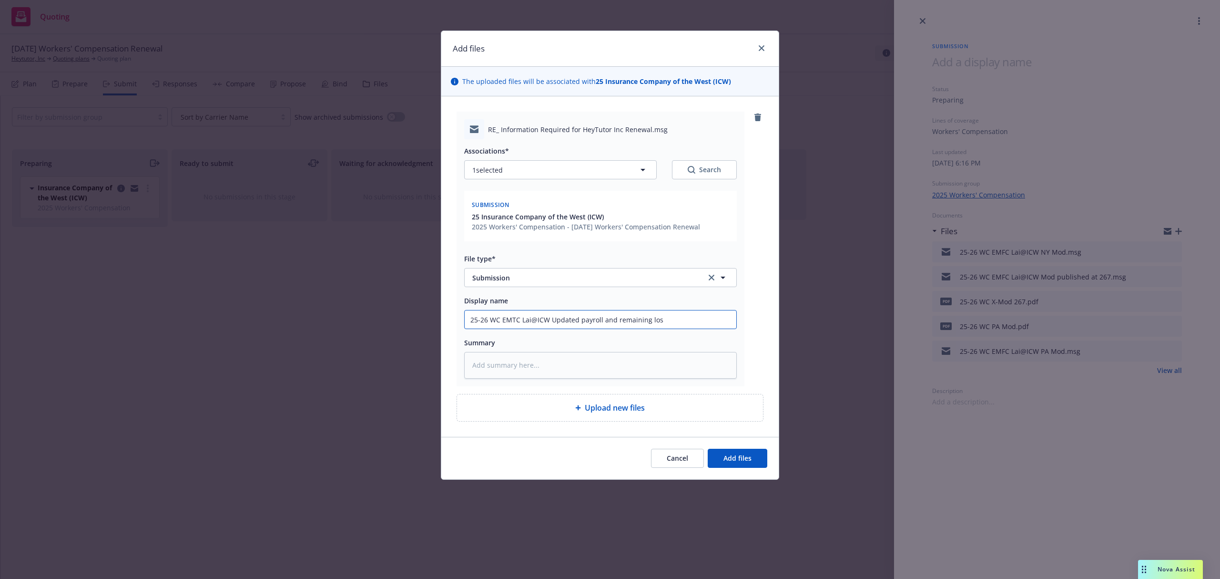
type input "25-26 WC EMTC Lai@ICW Updated payroll and remaining loss"
type textarea "x"
type input "25-26 WC EMTC Lai@ICW Updated payroll and remaining loss"
type textarea "x"
type input "25-26 WC EMTC Lai@ICW Updated payroll and remaining loss r"
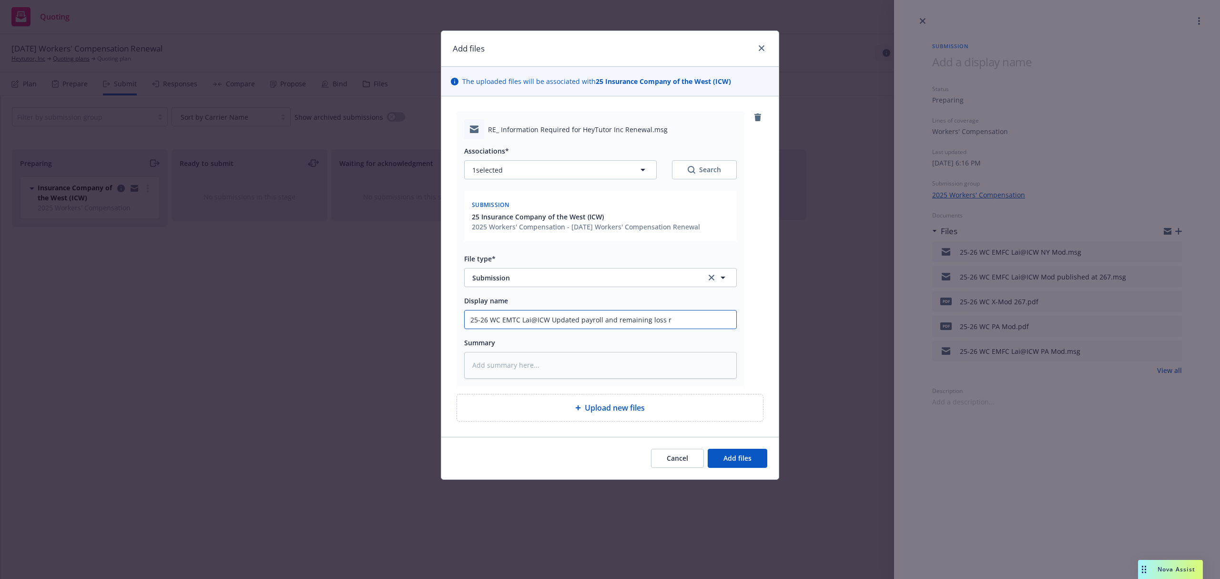
type textarea "x"
type input "25-26 WC EMTC Lai@ICW Updated payroll and remaining loss ru"
type textarea "x"
type input "25-26 WC EMTC Lai@ICW Updated payroll and remaining loss run"
type textarea "x"
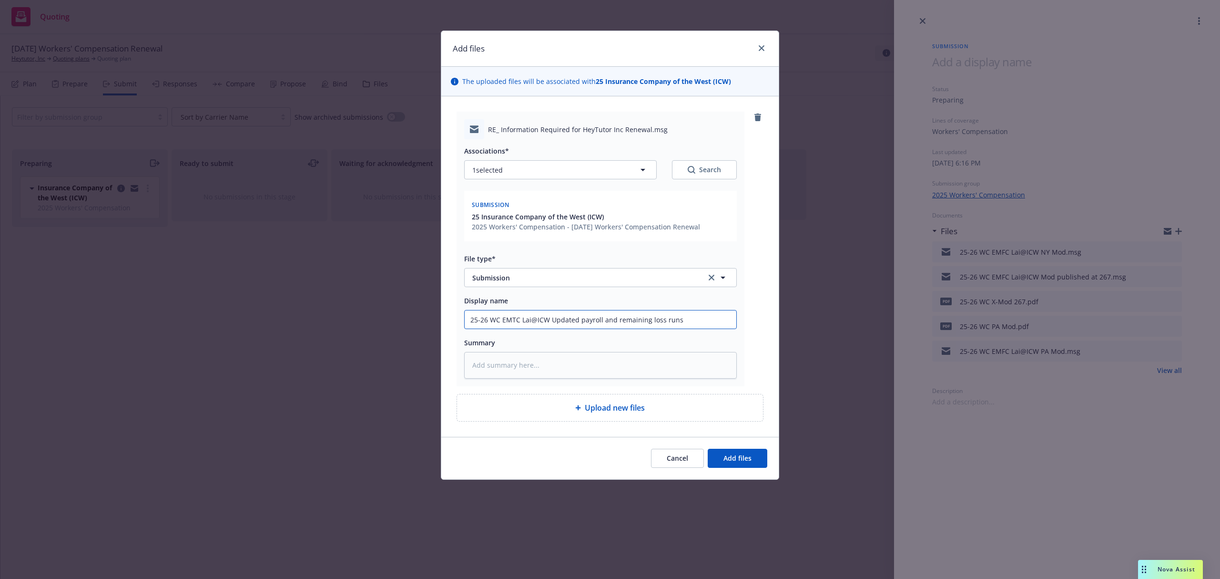
type input "25-26 WC EMTC Lai@ICW Updated payroll and remaining loss runs"
paste textarea "Hi Michelle, After further research, we've developed a plan that does not requi…"
type textarea "x"
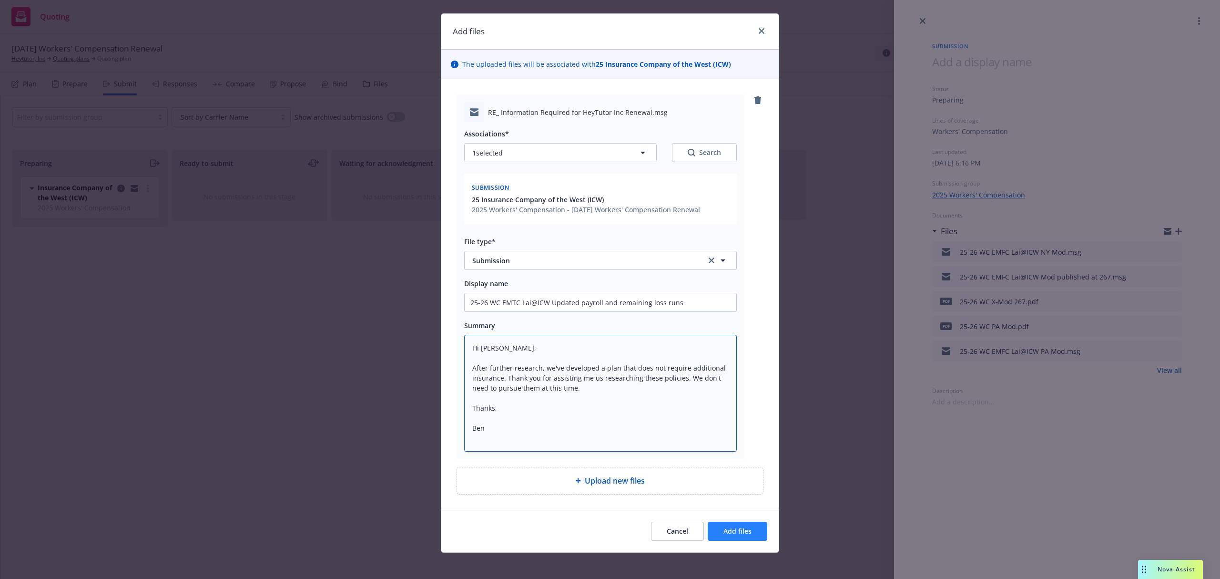
scroll to position [22, 0]
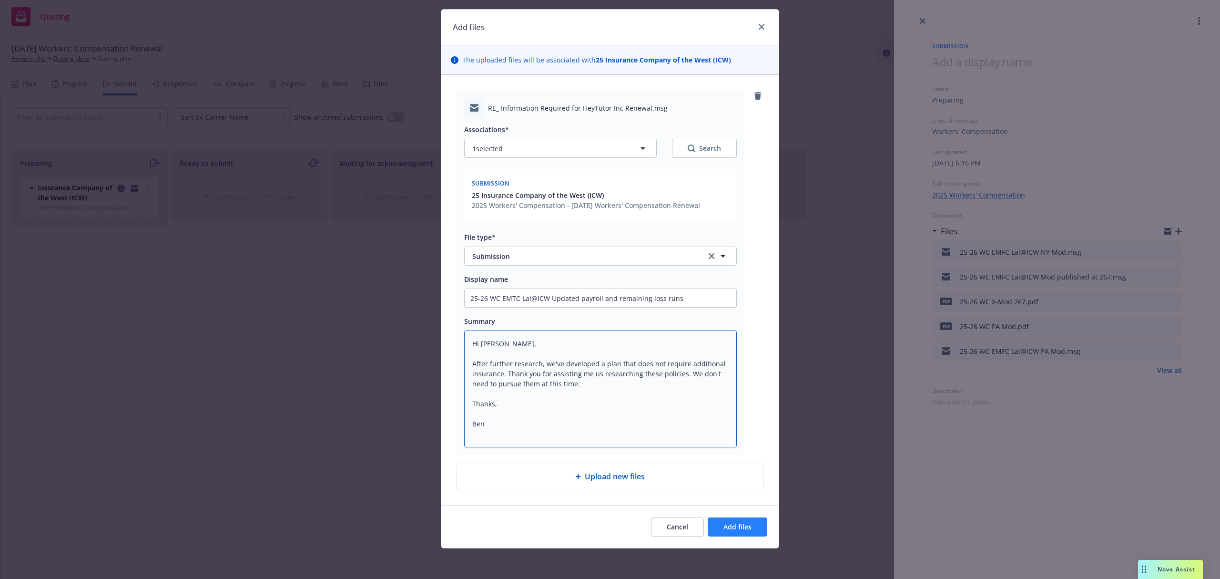
type textarea "Hi Michelle, After further research, we've developed a plan that does not requi…"
click at [744, 529] on span "Add files" at bounding box center [738, 526] width 28 height 9
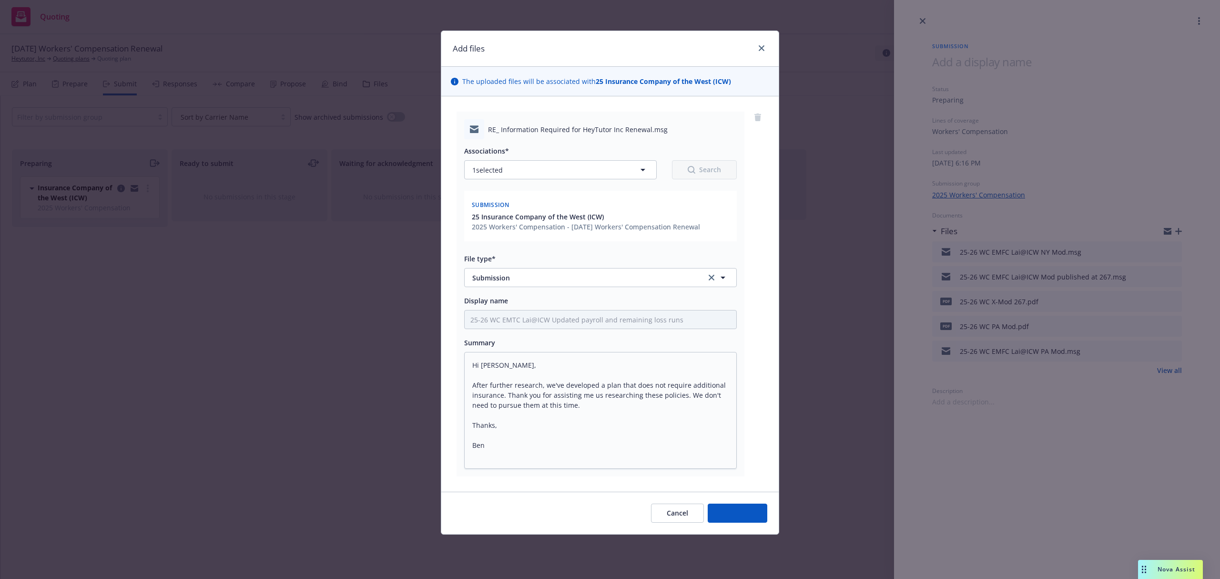
scroll to position [0, 0]
type textarea "x"
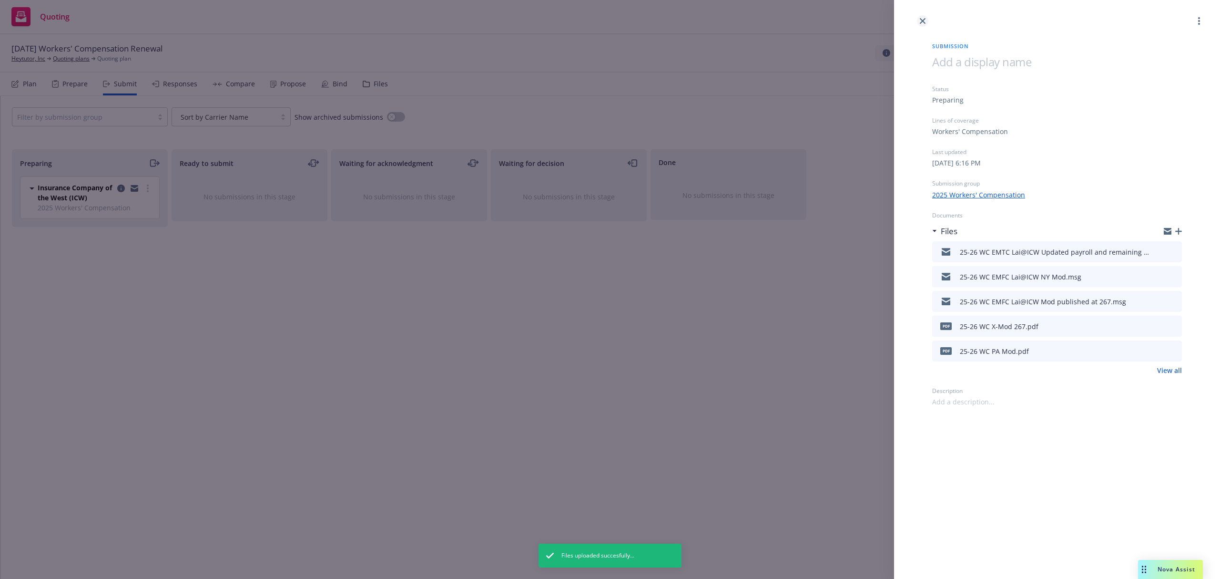
click at [925, 20] on icon "close" at bounding box center [923, 21] width 6 height 6
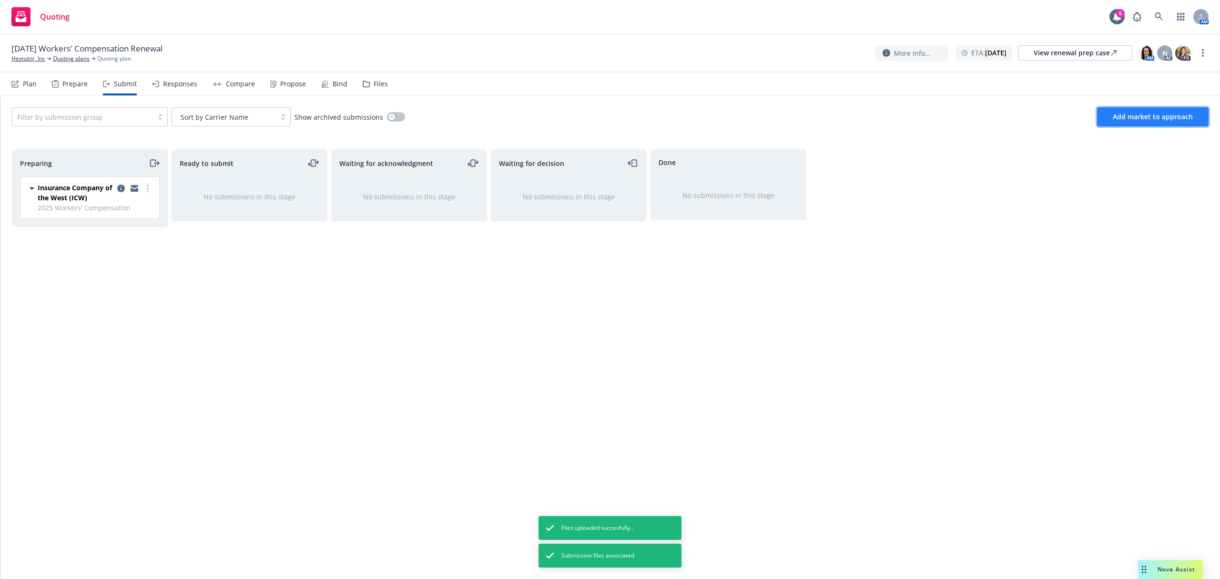
click at [1127, 119] on span "Add market to approach" at bounding box center [1153, 116] width 80 height 9
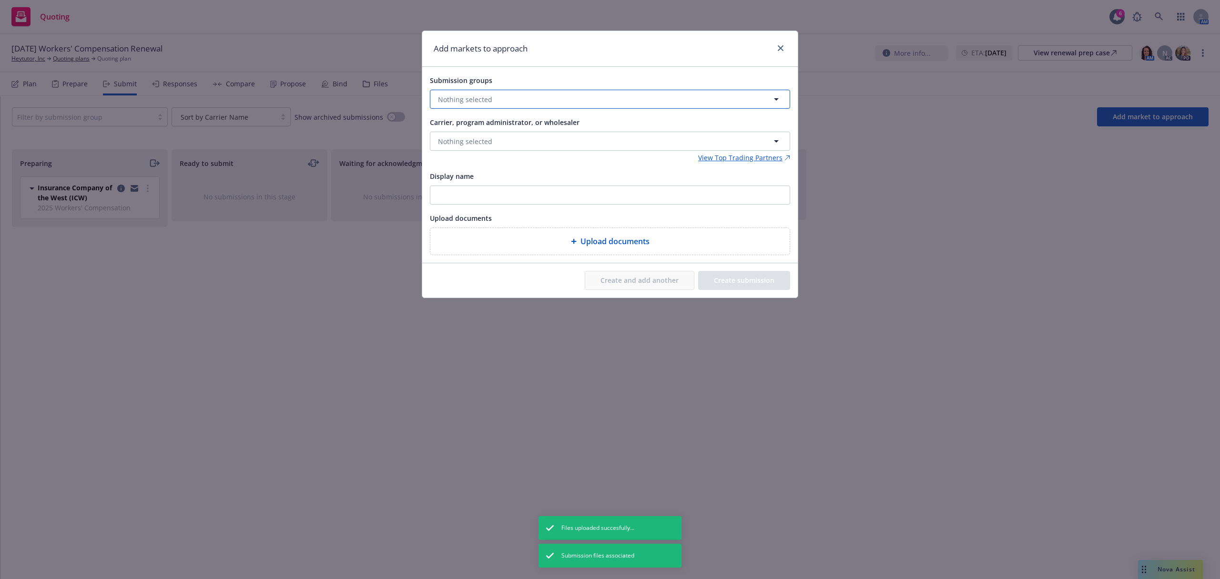
click at [481, 92] on button "Nothing selected" at bounding box center [610, 99] width 360 height 19
click at [482, 153] on span "Workers' Compensation" at bounding box center [503, 155] width 95 height 10
checkbox input "true"
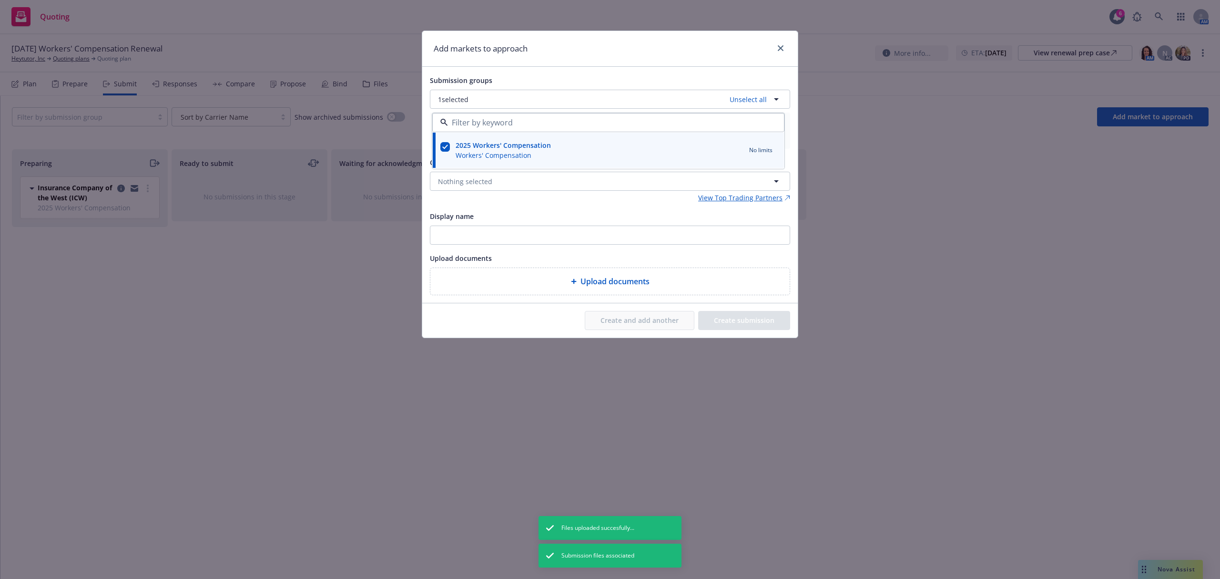
click at [510, 65] on div "Add markets to approach" at bounding box center [610, 49] width 376 height 36
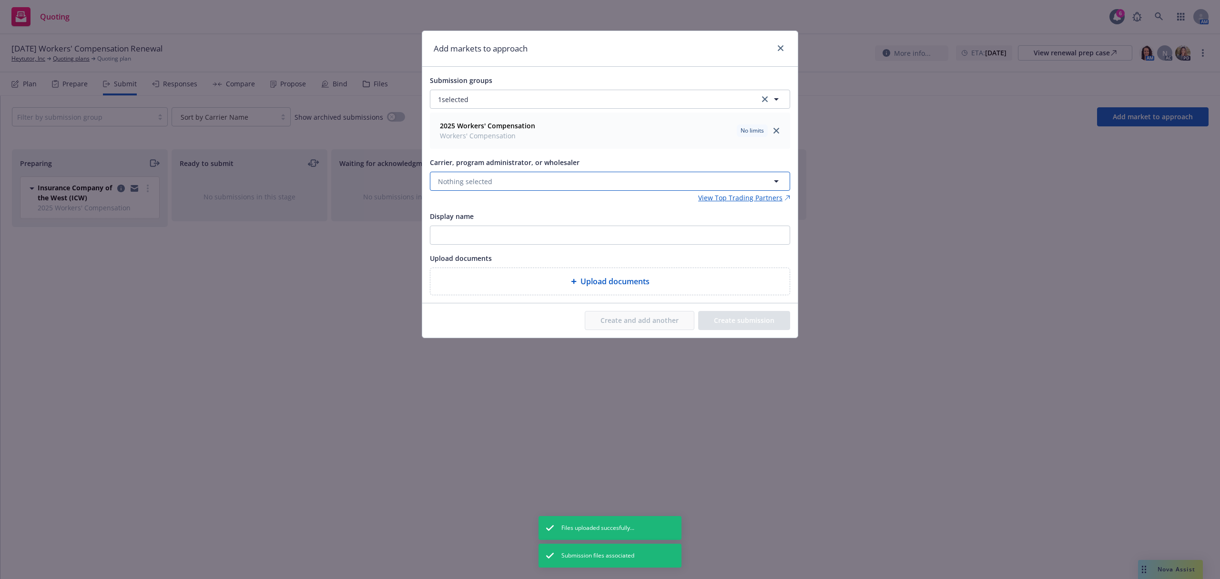
click at [506, 174] on button "Nothing selected" at bounding box center [610, 181] width 360 height 19
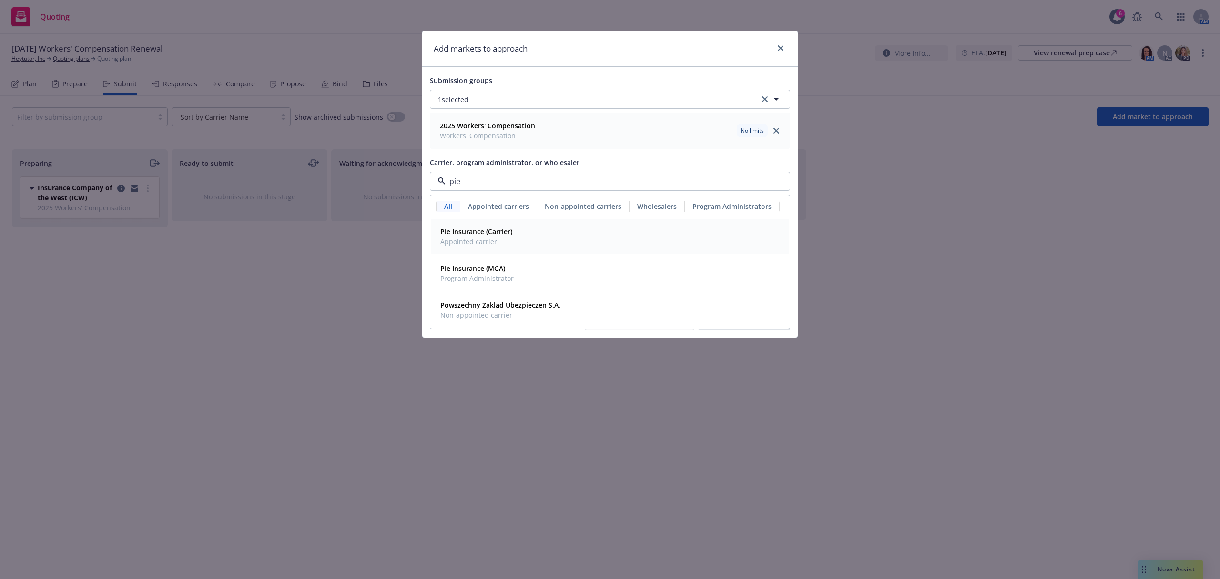
click at [462, 235] on strong "Pie Insurance (Carrier)" at bounding box center [476, 231] width 72 height 9
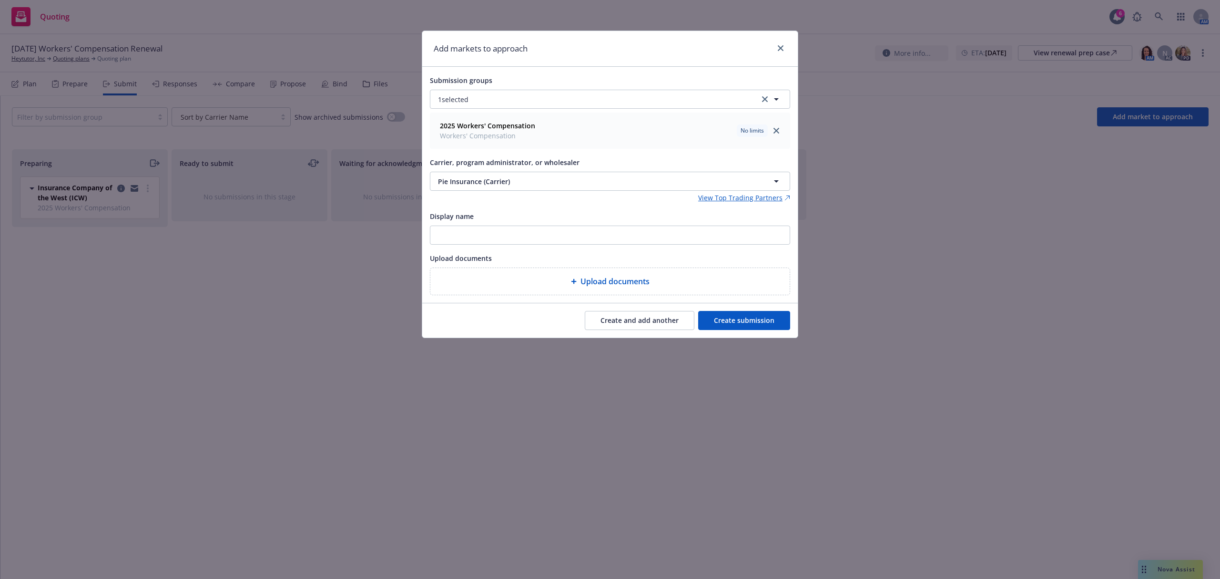
click at [616, 330] on button "Create and add another" at bounding box center [640, 320] width 110 height 19
click at [470, 181] on span "Nothing selected" at bounding box center [465, 181] width 54 height 10
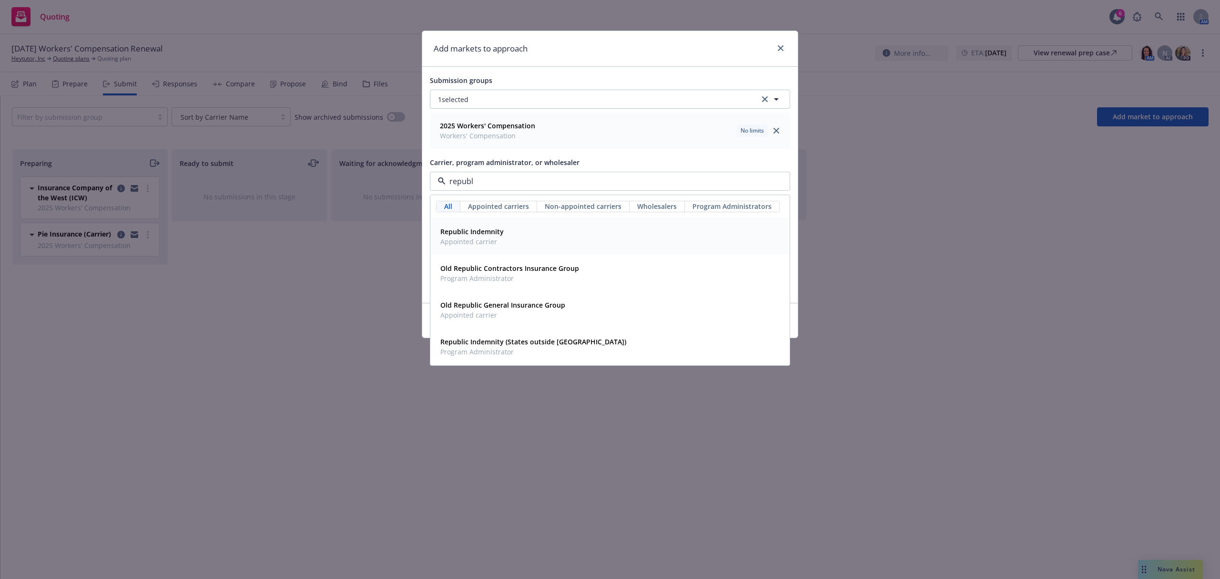
click at [475, 230] on strong "Republic Indemnity" at bounding box center [471, 231] width 63 height 9
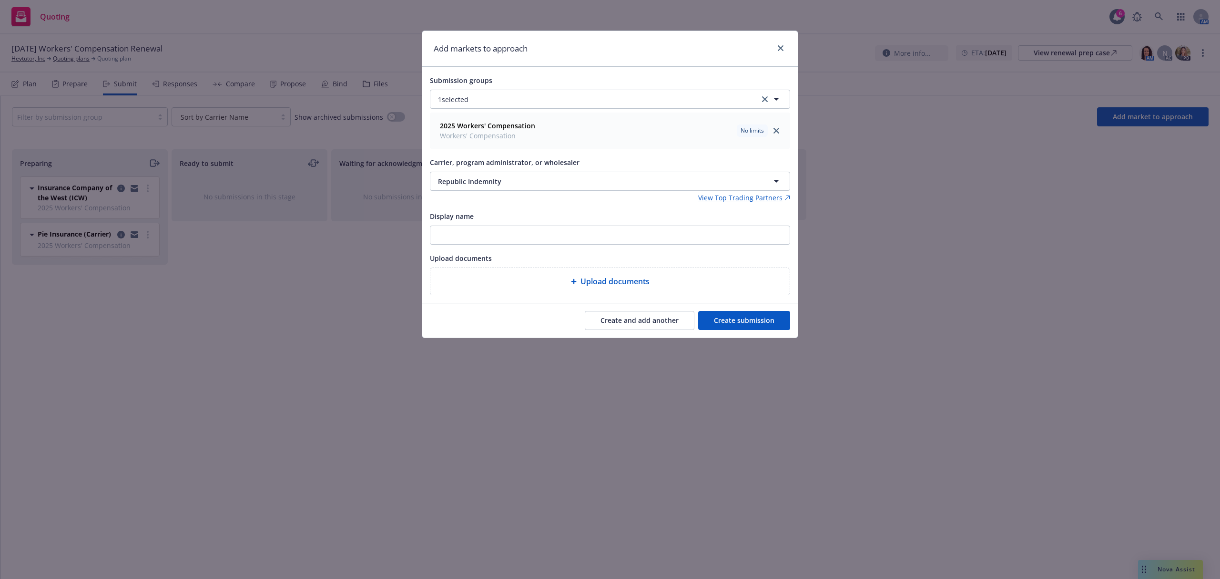
click at [628, 319] on button "Create and add another" at bounding box center [640, 320] width 110 height 19
click at [475, 182] on span "Nothing selected" at bounding box center [465, 181] width 54 height 10
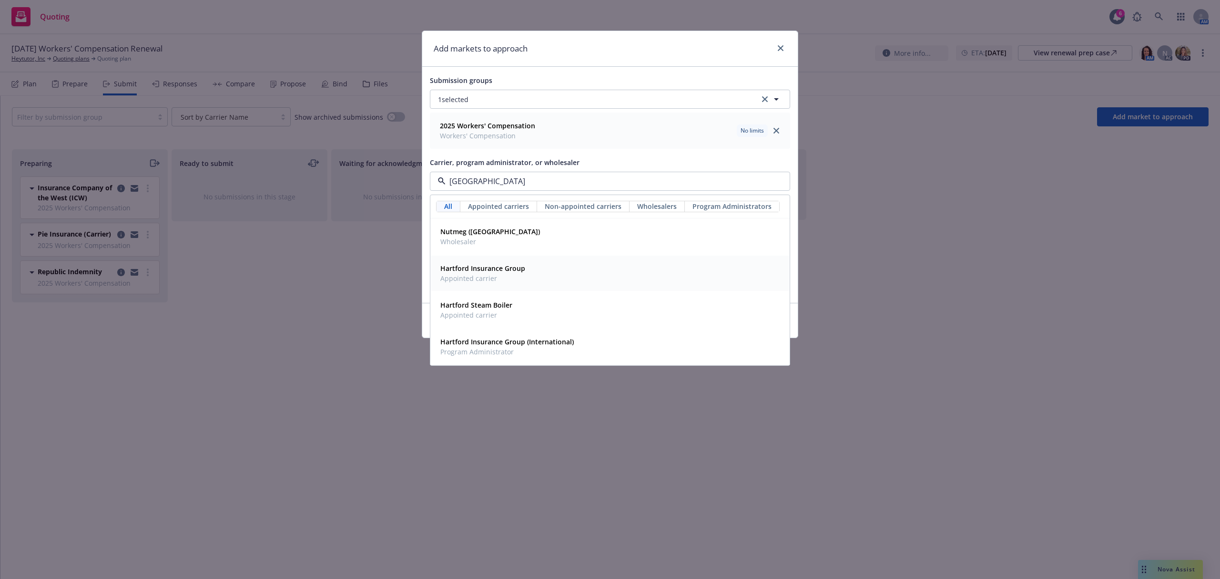
click at [503, 277] on span "Appointed carrier" at bounding box center [482, 278] width 85 height 10
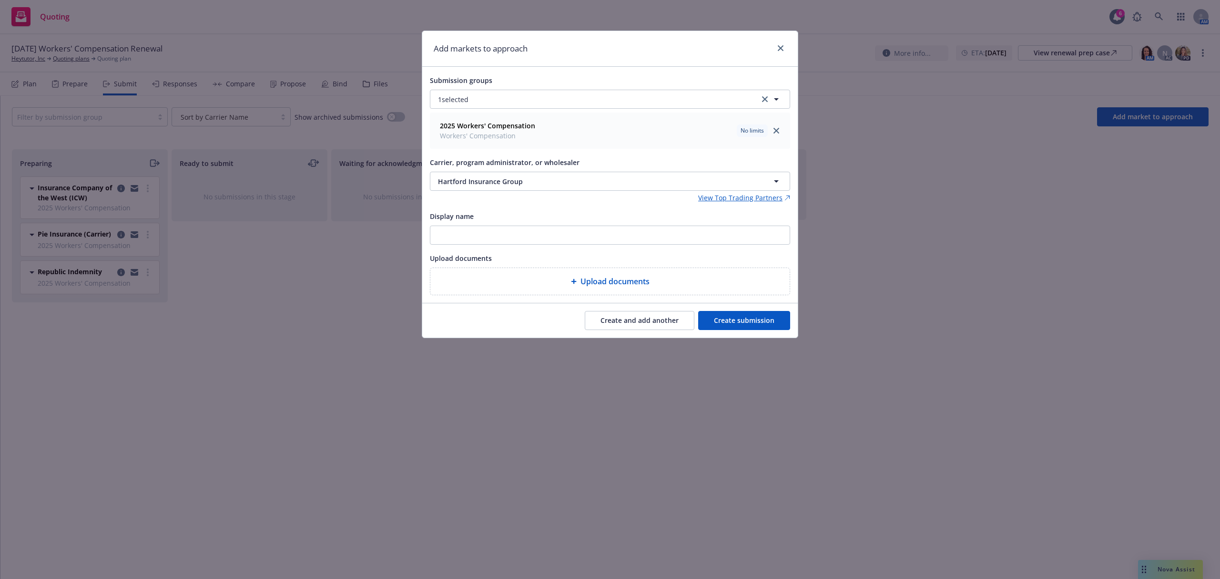
click at [637, 321] on button "Create and add another" at bounding box center [640, 320] width 110 height 19
click at [459, 185] on span "Nothing selected" at bounding box center [465, 181] width 54 height 10
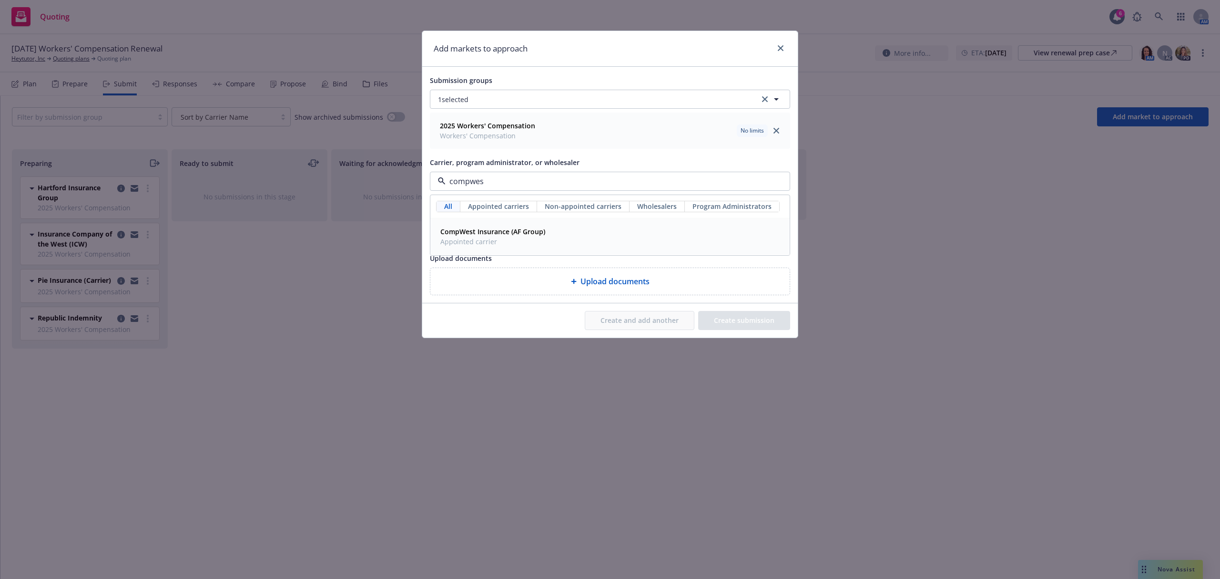
click at [462, 230] on strong "CompWest Insurance (AF Group)" at bounding box center [492, 231] width 105 height 9
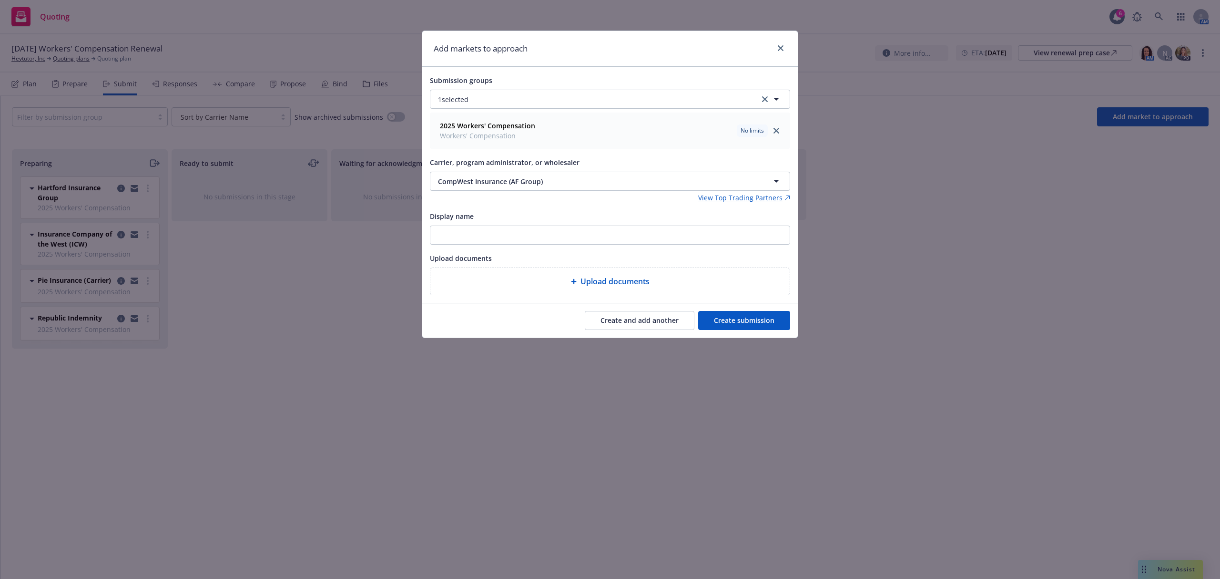
click at [642, 323] on button "Create and add another" at bounding box center [640, 320] width 110 height 19
click at [515, 187] on button "Nothing selected" at bounding box center [610, 181] width 360 height 19
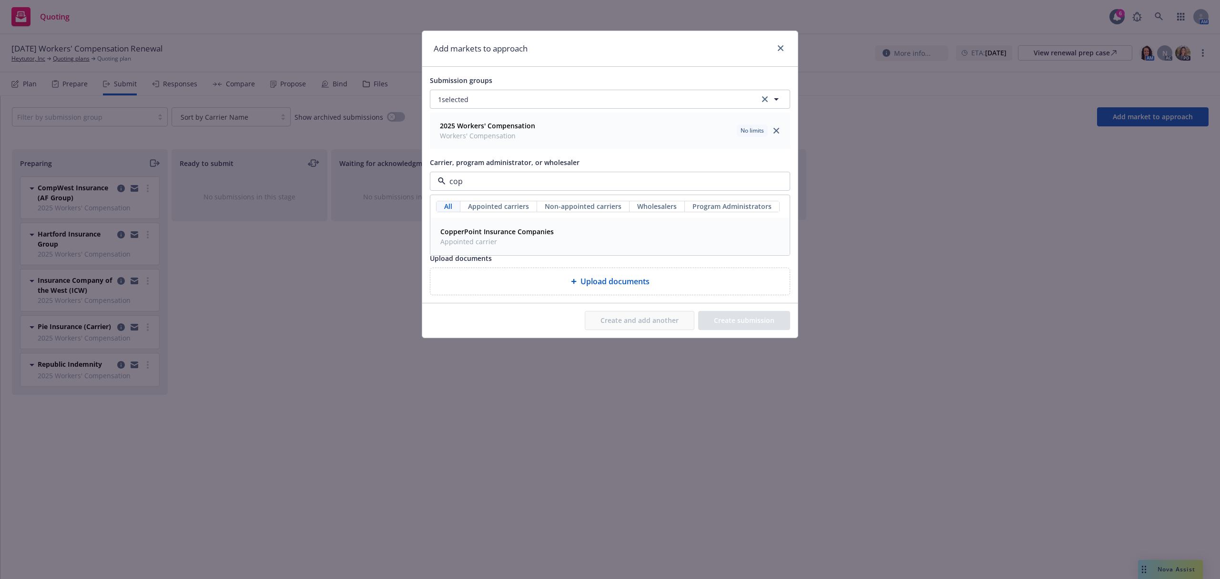
click at [475, 231] on strong "CopperPoint Insurance Companies" at bounding box center [496, 231] width 113 height 9
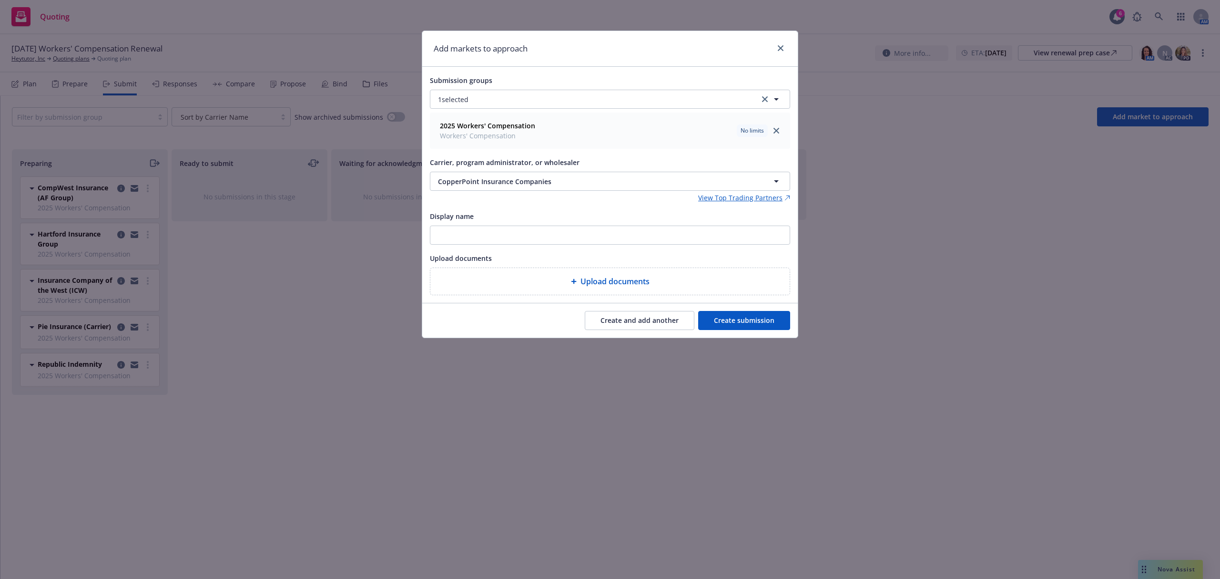
click at [620, 325] on button "Create and add another" at bounding box center [640, 320] width 110 height 19
click at [508, 176] on button "Nothing selected" at bounding box center [610, 181] width 360 height 19
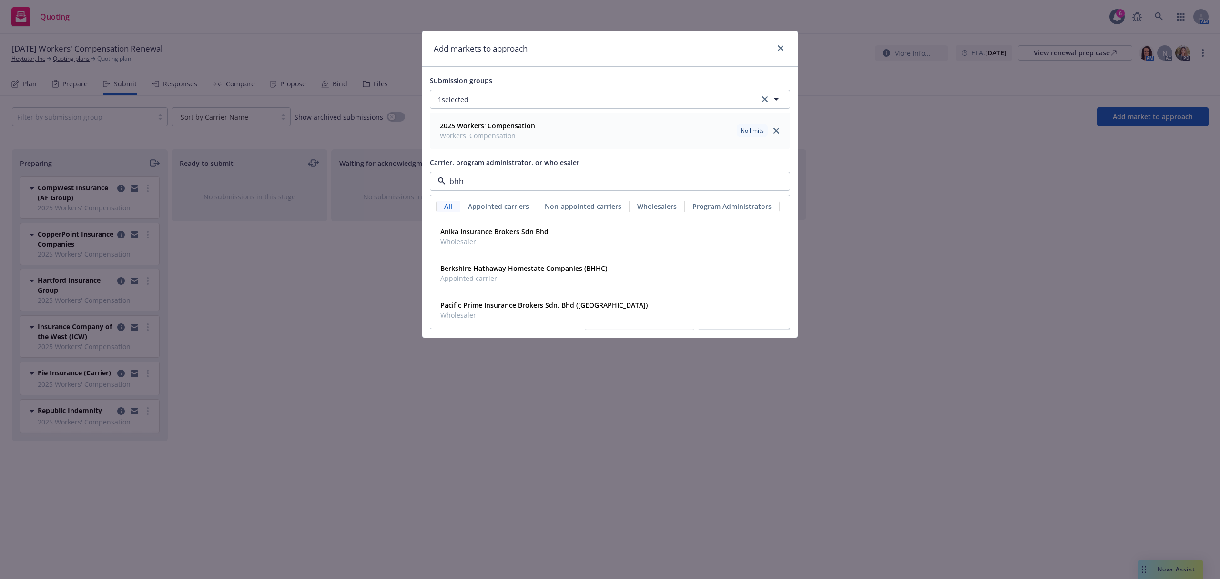
type input "bhhc"
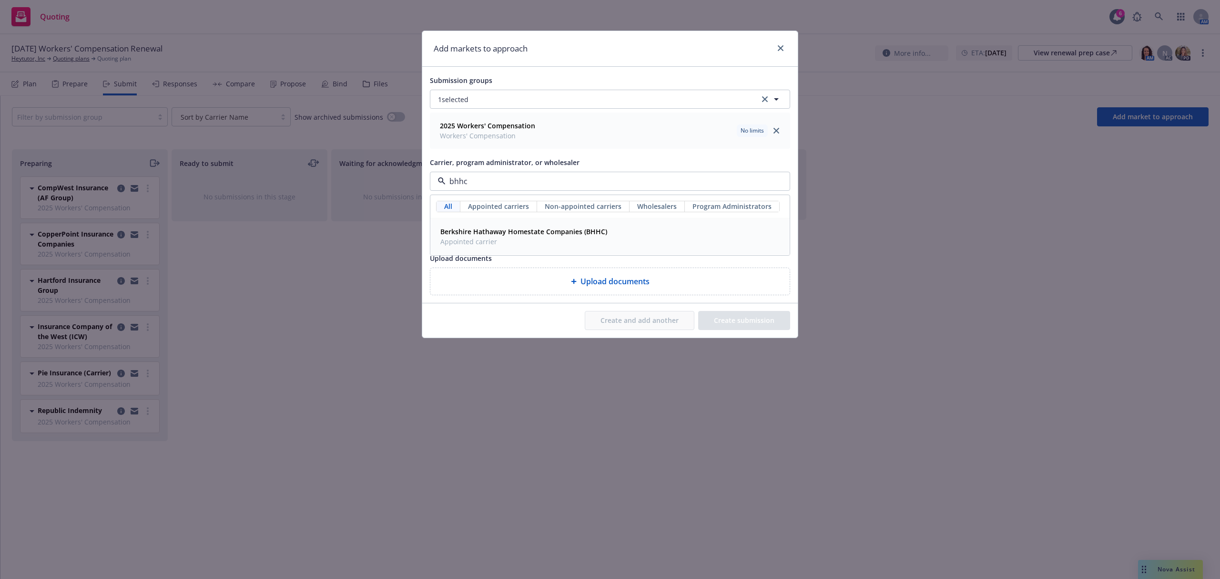
click at [503, 227] on strong "Berkshire Hathaway Homestate Companies (BHHC)" at bounding box center [523, 231] width 167 height 9
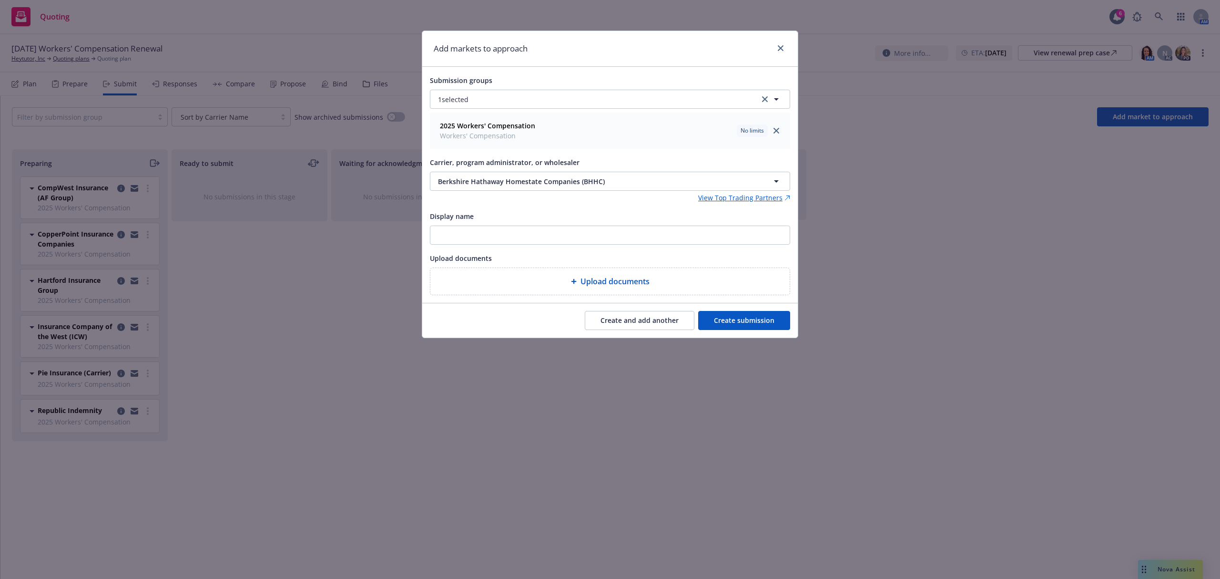
click at [607, 321] on button "Create and add another" at bounding box center [640, 320] width 110 height 19
click at [473, 181] on span "Nothing selected" at bounding box center [465, 181] width 54 height 10
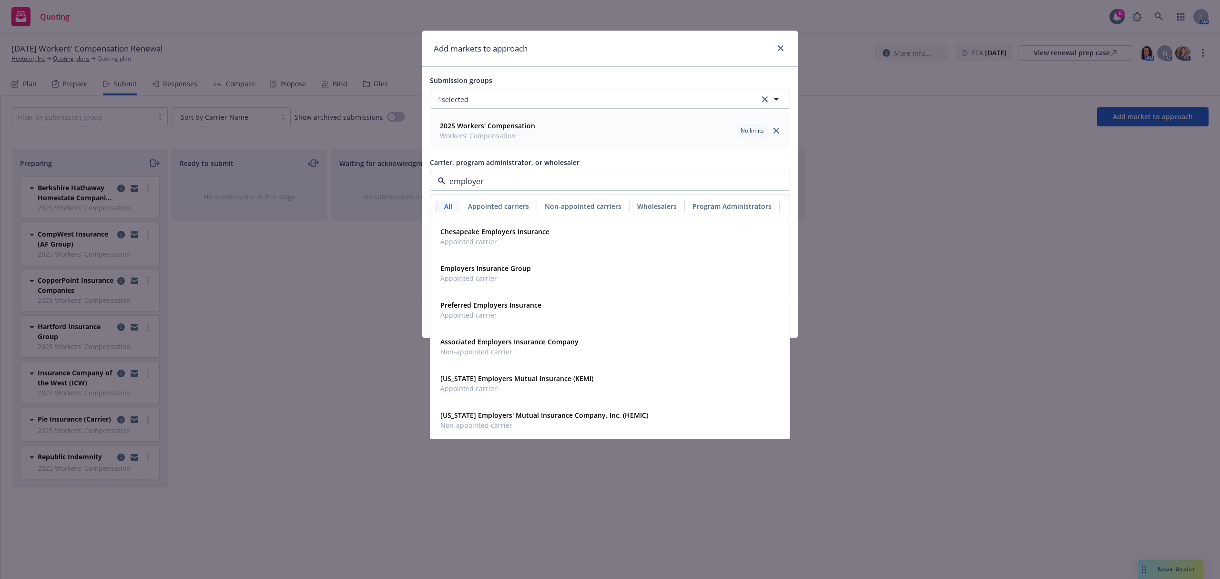
type input "employers"
click at [477, 273] on strong "Employers Insurance Group" at bounding box center [485, 268] width 91 height 9
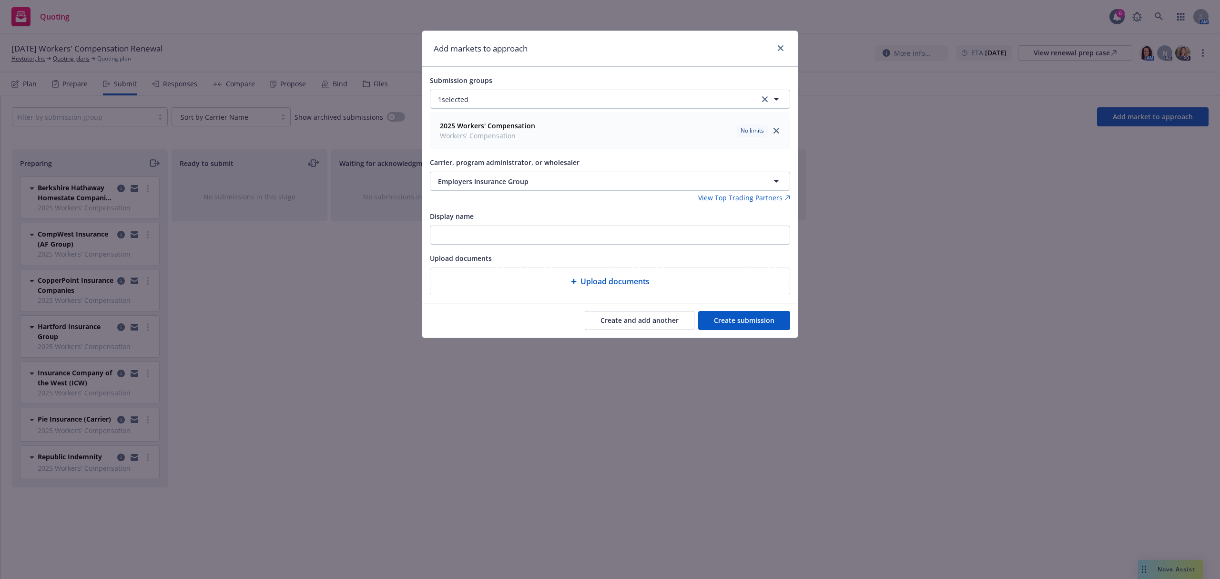
click at [619, 326] on button "Create and add another" at bounding box center [640, 320] width 110 height 19
click at [780, 48] on icon "close" at bounding box center [781, 48] width 6 height 6
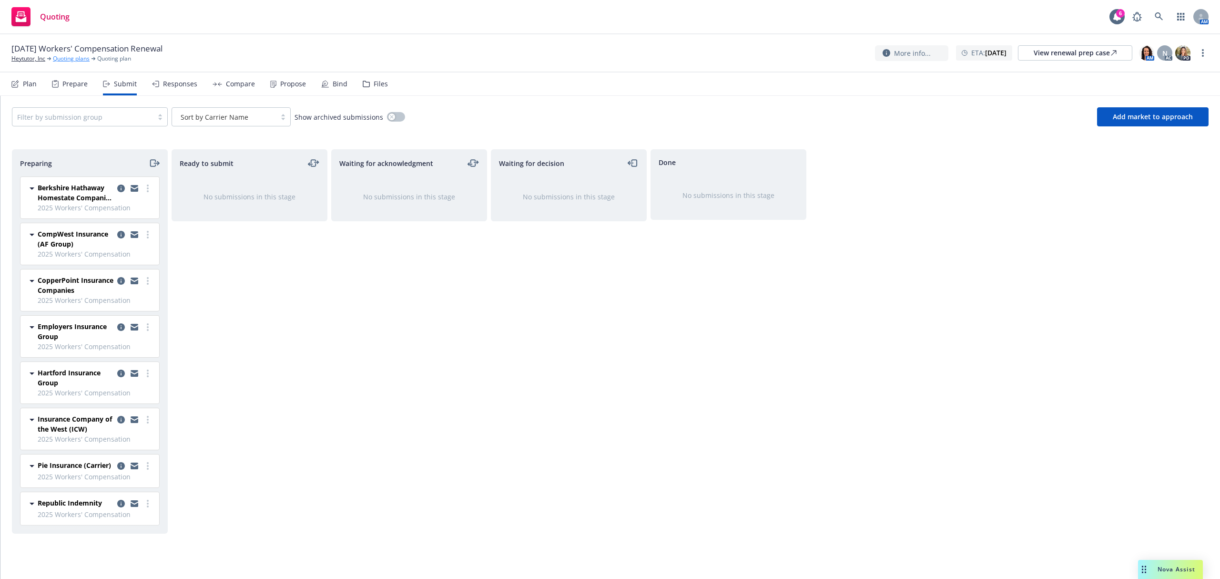
click at [67, 60] on link "Quoting plans" at bounding box center [71, 58] width 37 height 9
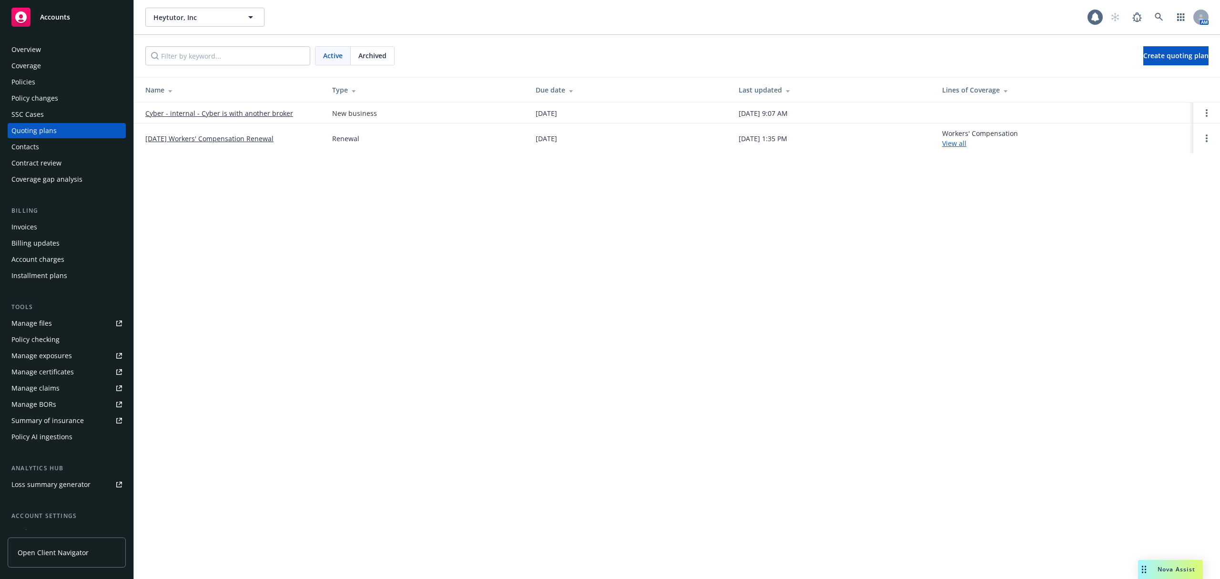
click at [51, 14] on span "Accounts" at bounding box center [55, 17] width 30 height 8
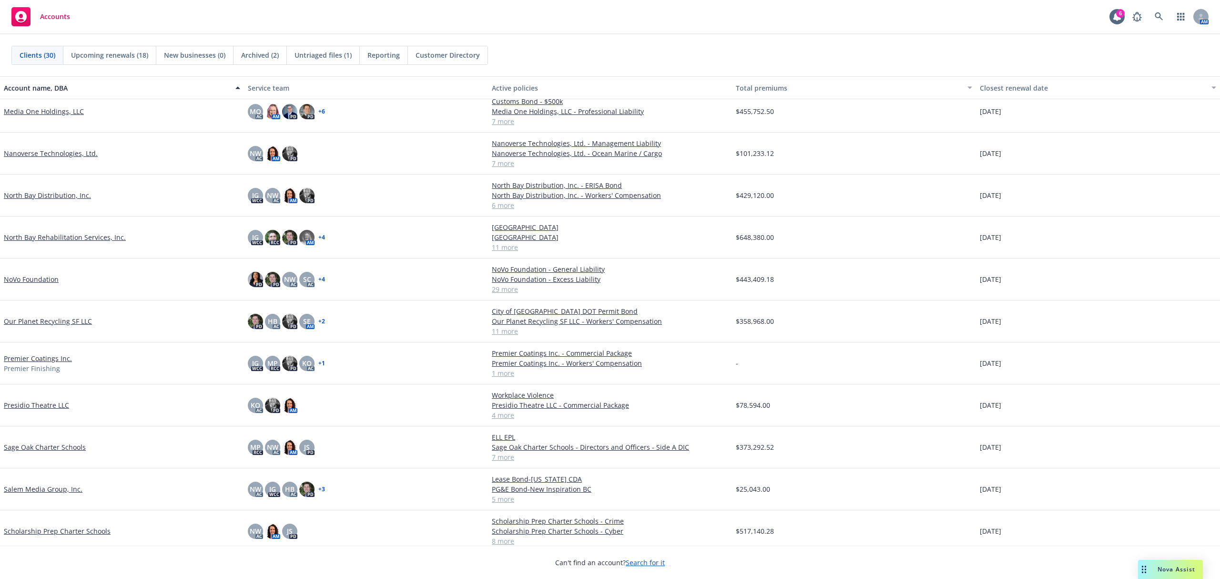
scroll to position [572, 0]
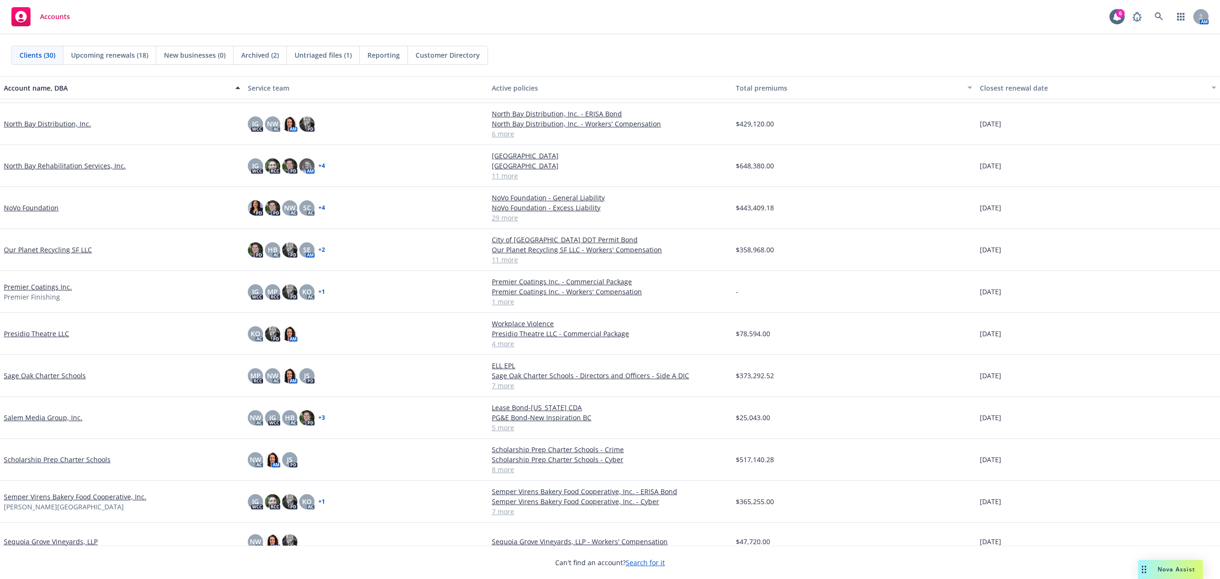
click at [67, 496] on link "Semper Virens Bakery Food Cooperative, Inc." at bounding box center [75, 496] width 143 height 10
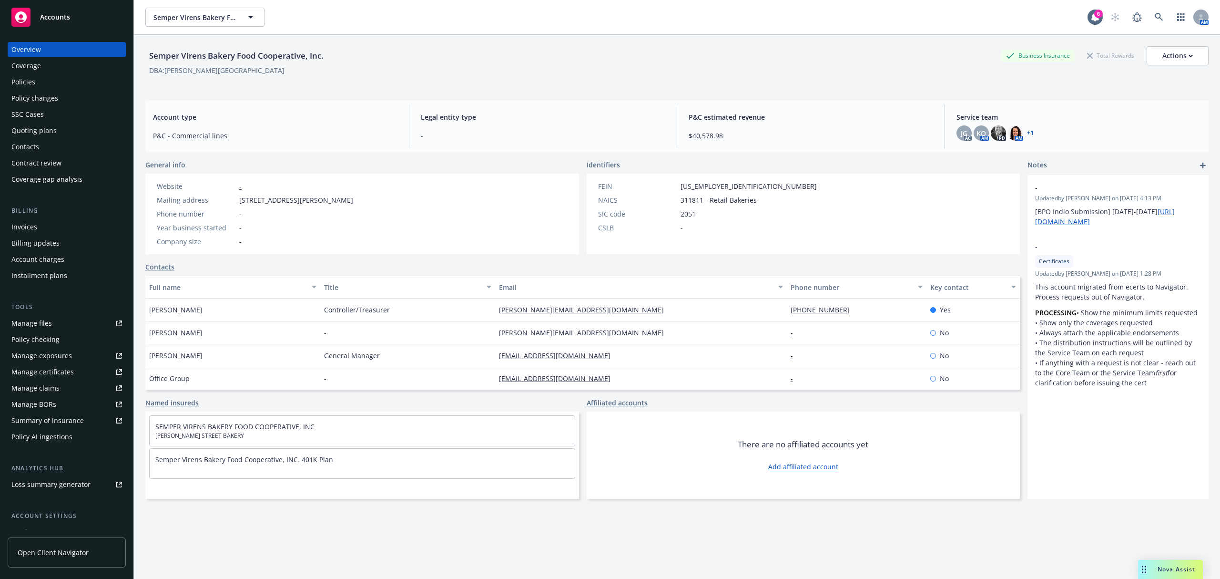
click at [34, 129] on div "Quoting plans" at bounding box center [33, 130] width 45 height 15
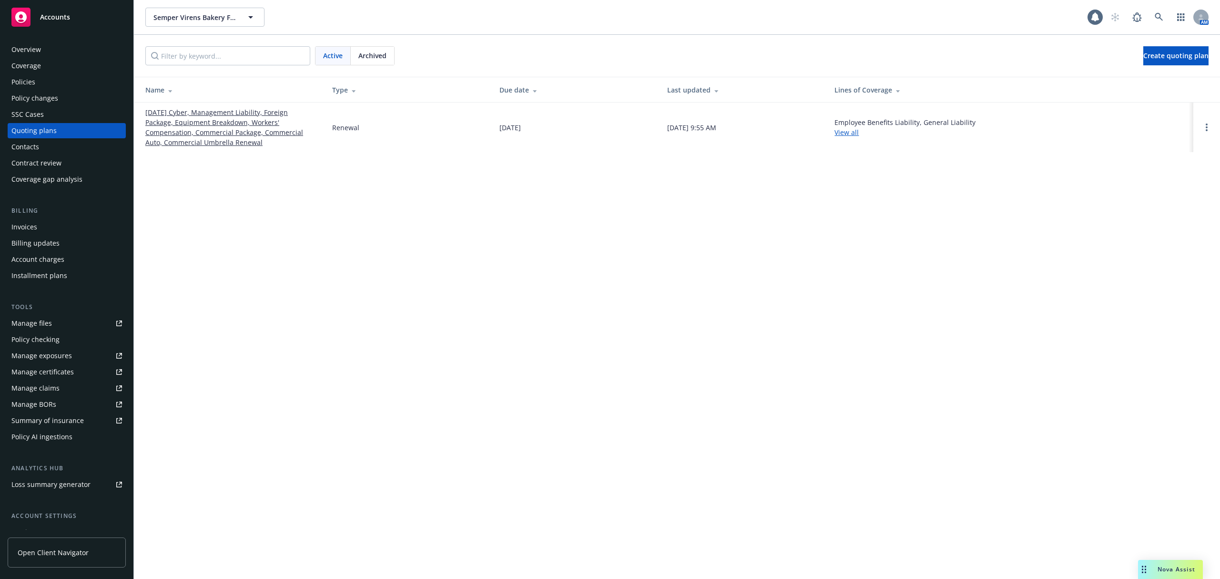
click at [185, 119] on link "[DATE] Cyber, Management Liability, Foreign Package, Equipment Breakdown, Worke…" at bounding box center [231, 127] width 172 height 40
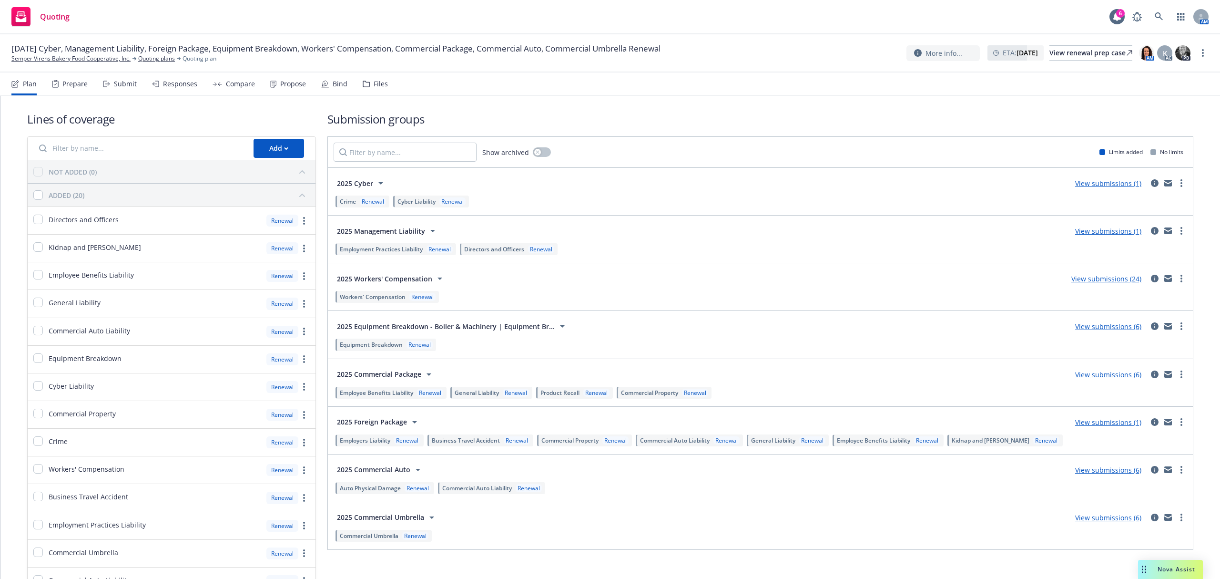
click at [115, 82] on div "Submit" at bounding box center [125, 84] width 23 height 8
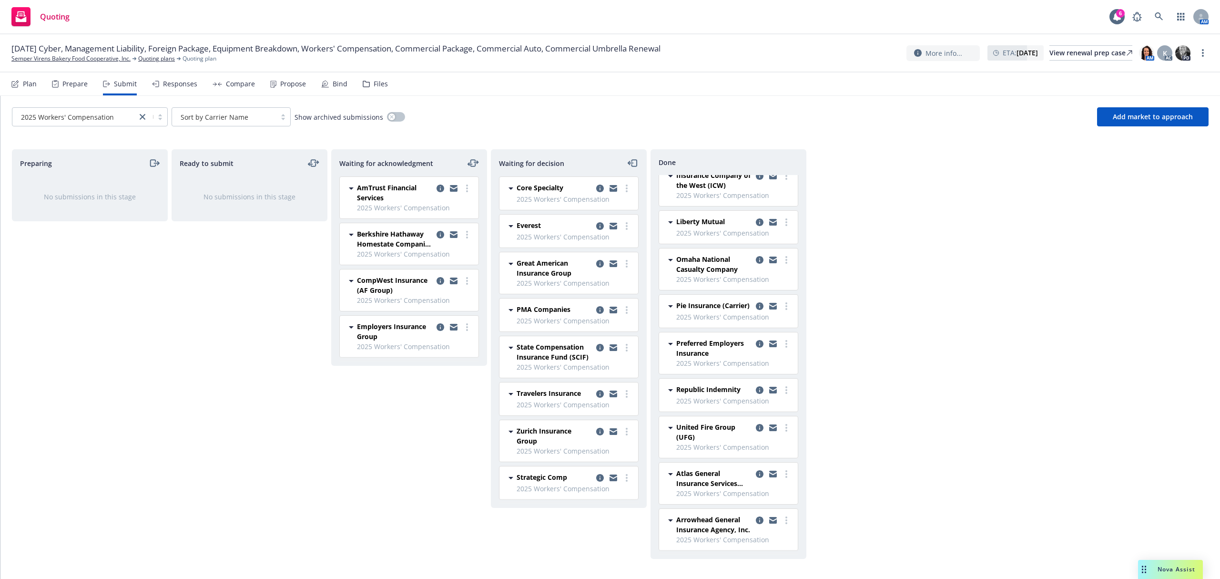
scroll to position [162, 0]
click at [90, 56] on link "Semper Virens Bakery Food Cooperative, Inc." at bounding box center [70, 58] width 119 height 9
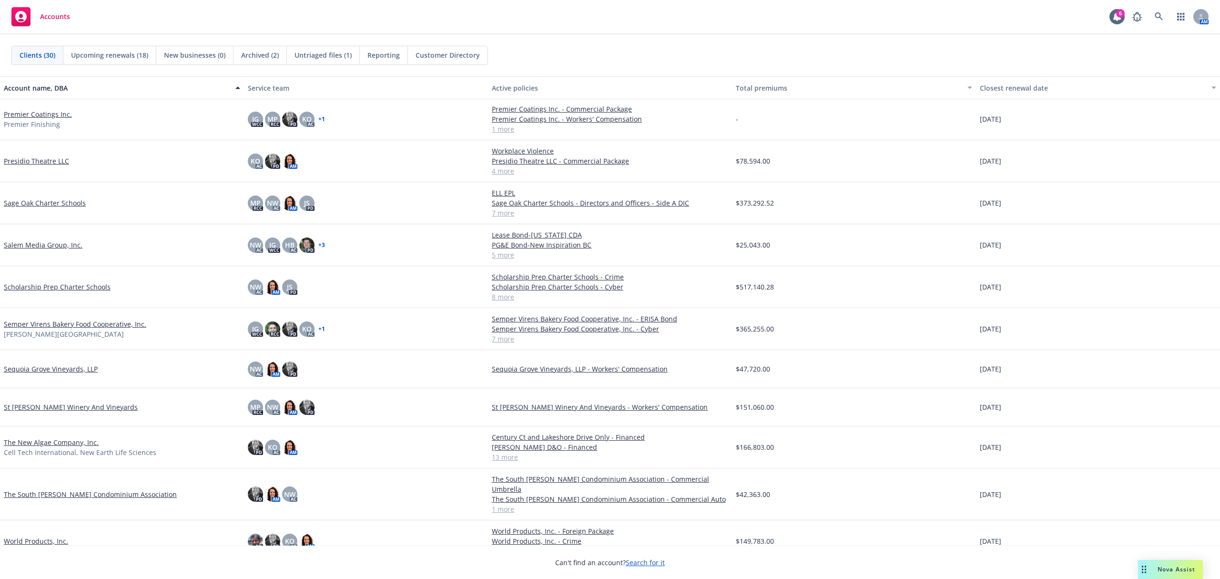
scroll to position [610, 0]
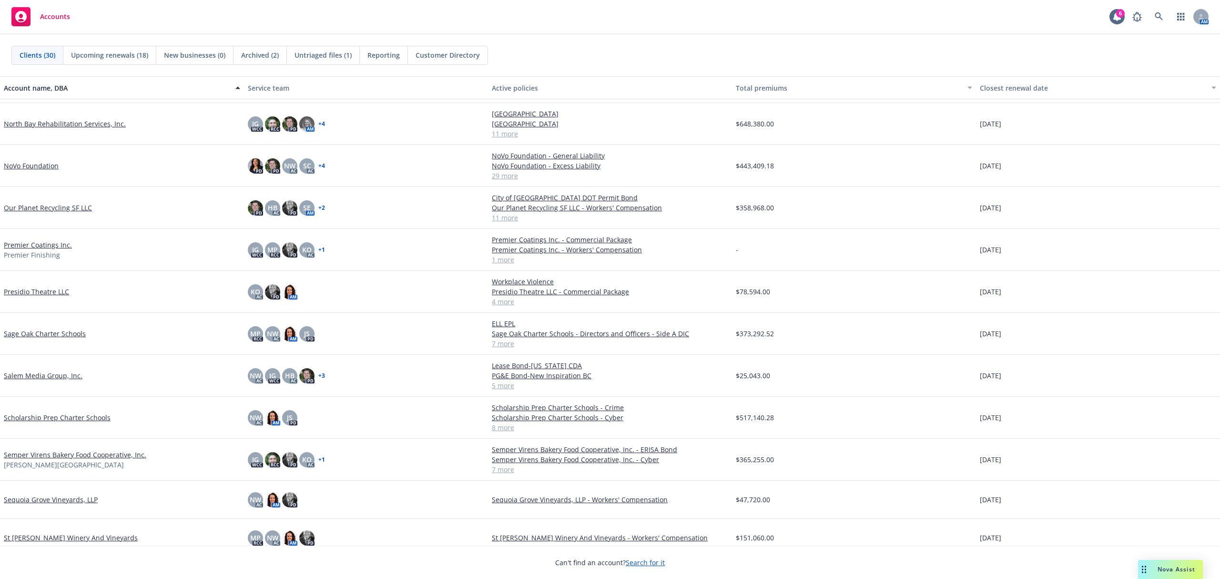
click at [53, 209] on link "Our Planet Recycling SF LLC" at bounding box center [48, 208] width 88 height 10
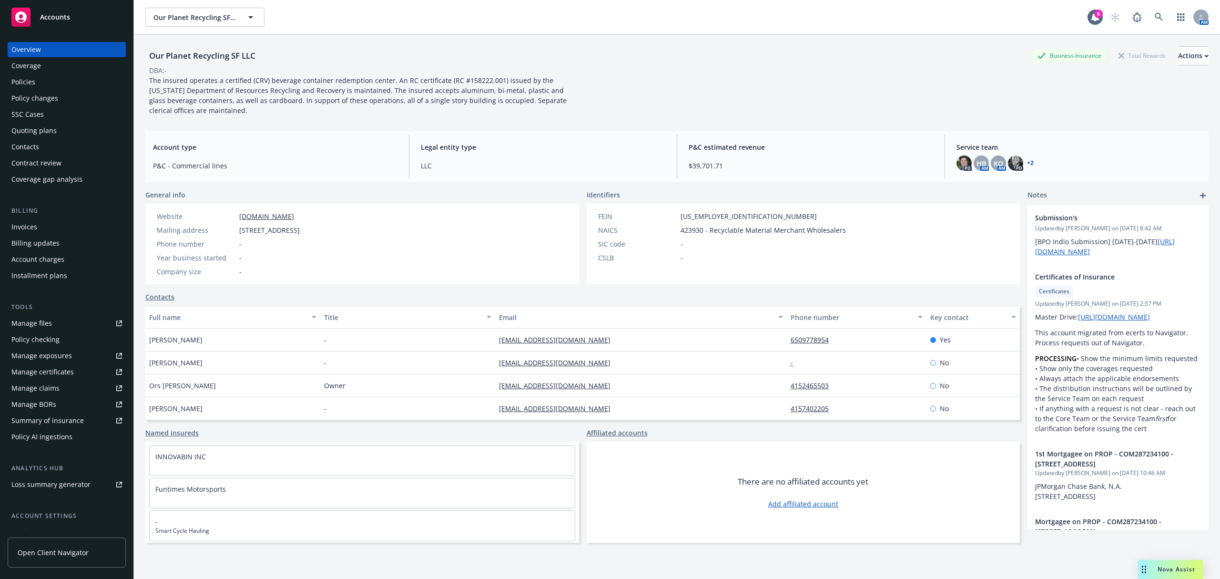
click at [23, 78] on div "Policies" at bounding box center [23, 81] width 24 height 15
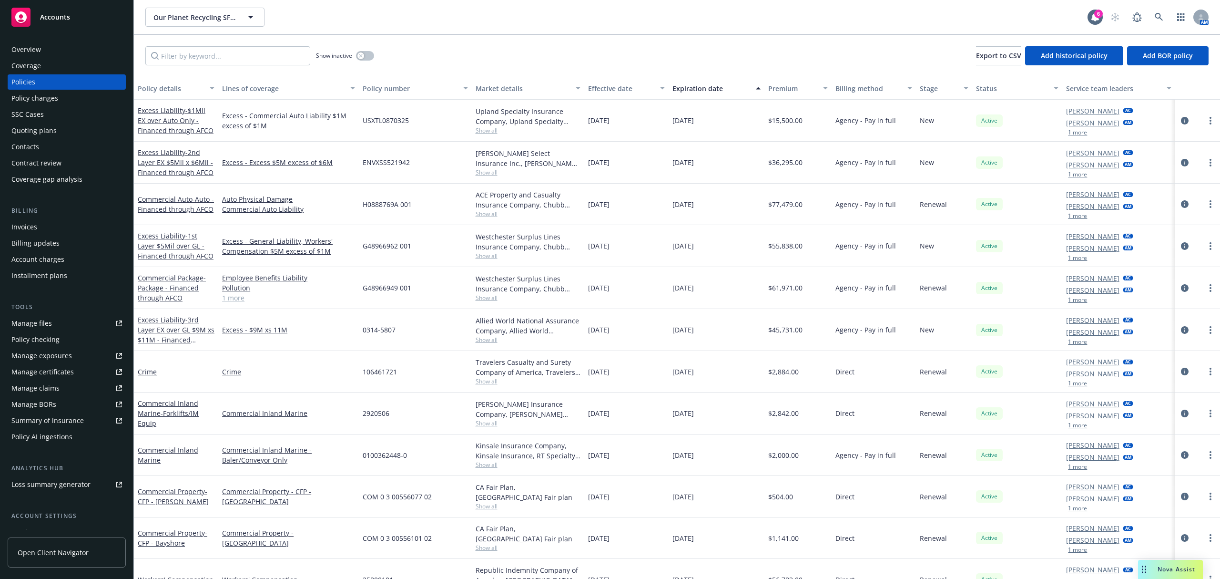
scroll to position [66, 0]
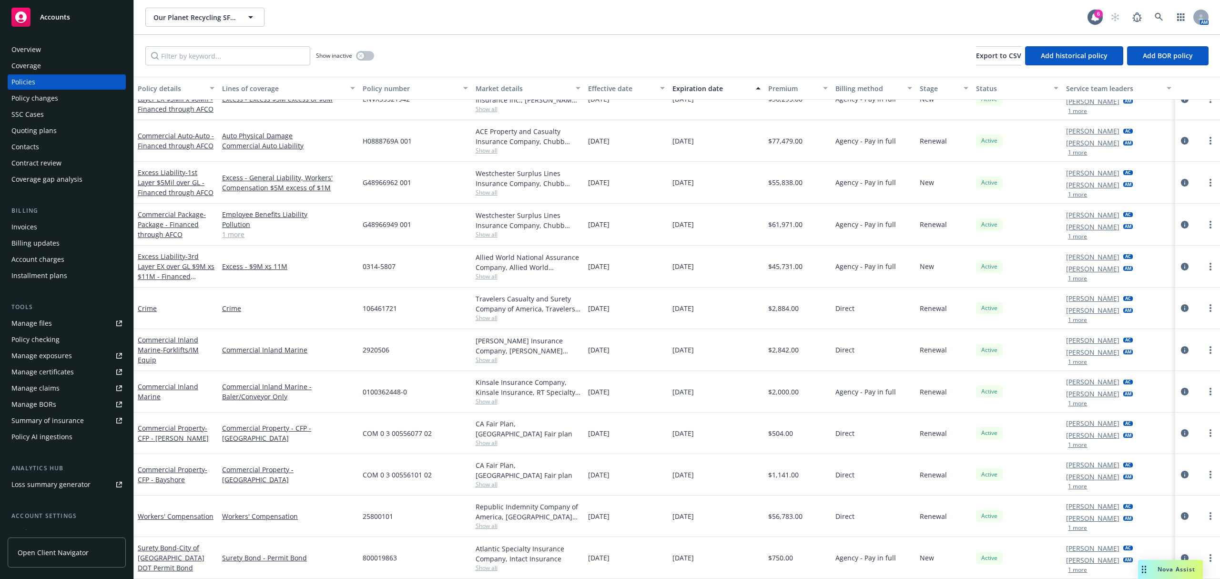
click at [478, 526] on span "Show all" at bounding box center [528, 525] width 105 height 8
click at [729, 510] on div "[DATE]" at bounding box center [717, 515] width 96 height 41
